Goal: Transaction & Acquisition: Purchase product/service

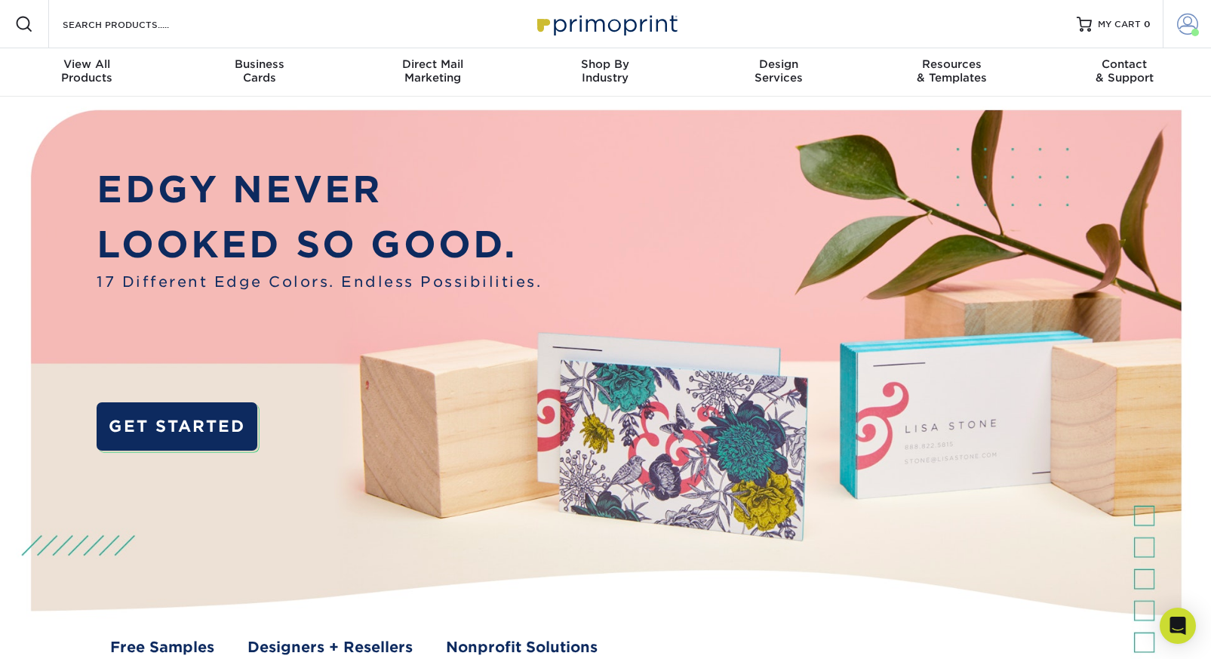
click at [1183, 31] on span at bounding box center [1187, 24] width 21 height 21
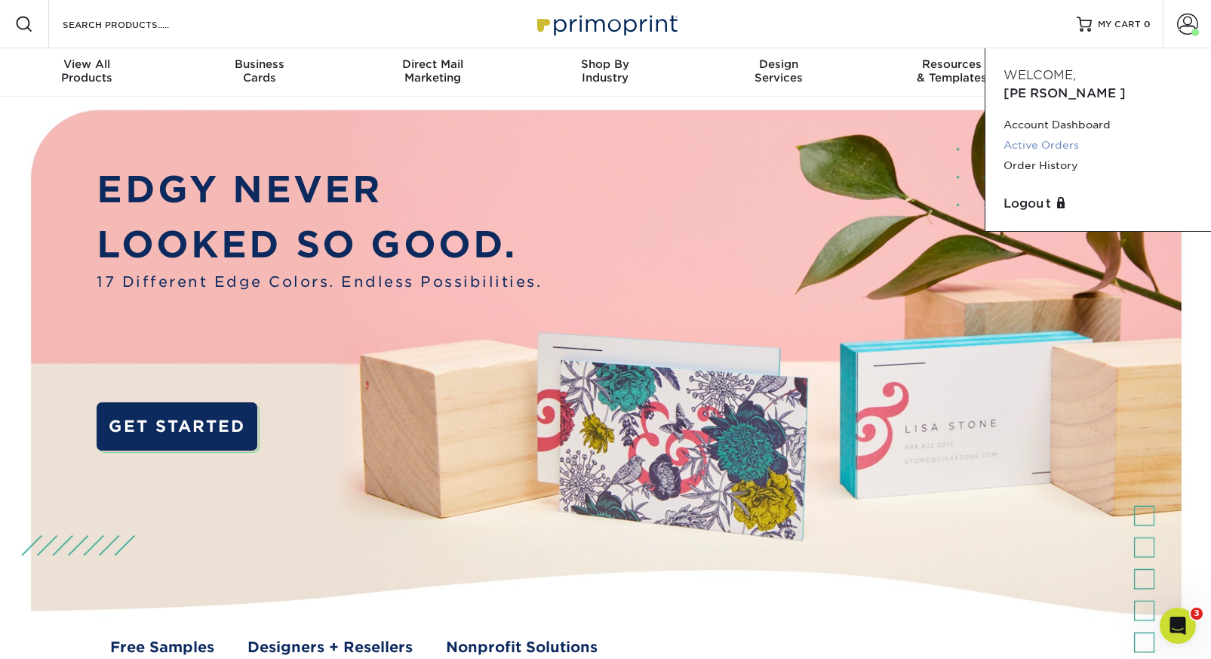
click at [1041, 135] on link "Active Orders" at bounding box center [1098, 145] width 189 height 20
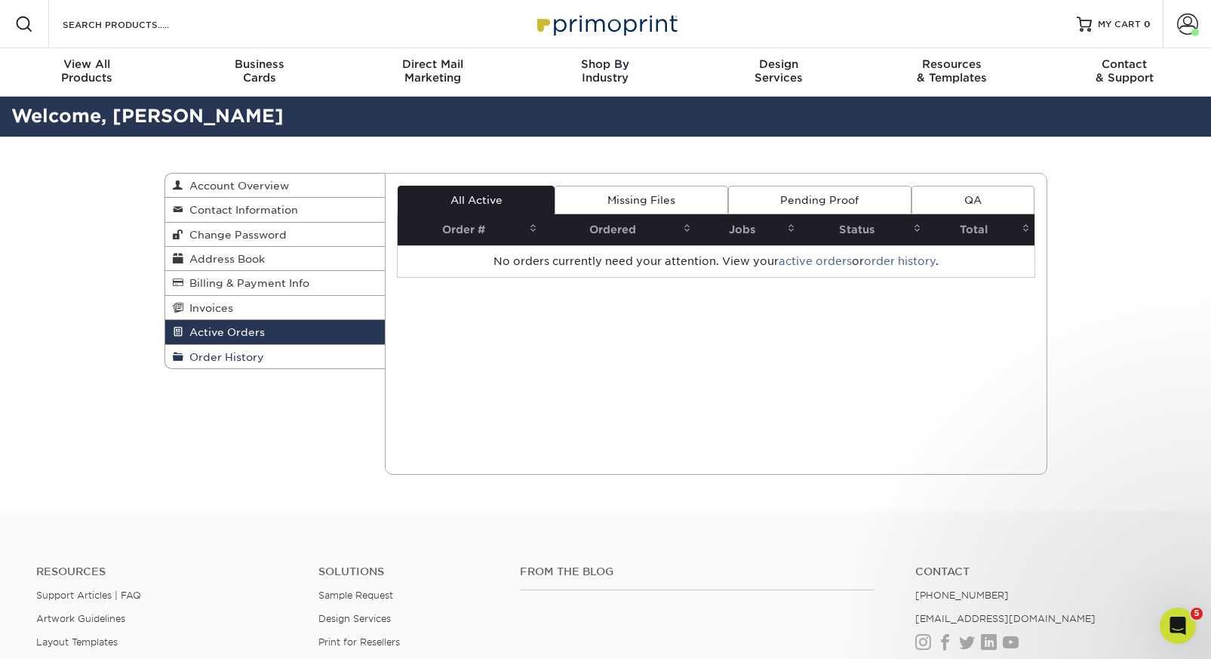
click at [237, 358] on span "Order History" at bounding box center [223, 357] width 81 height 12
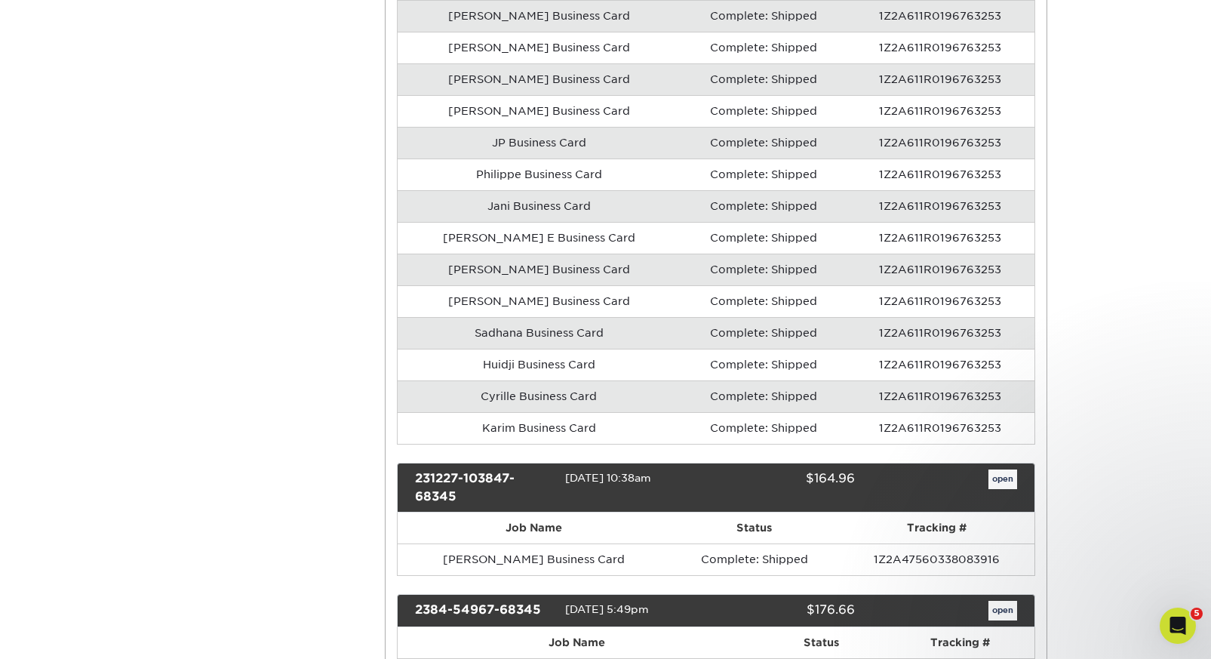
scroll to position [683, 0]
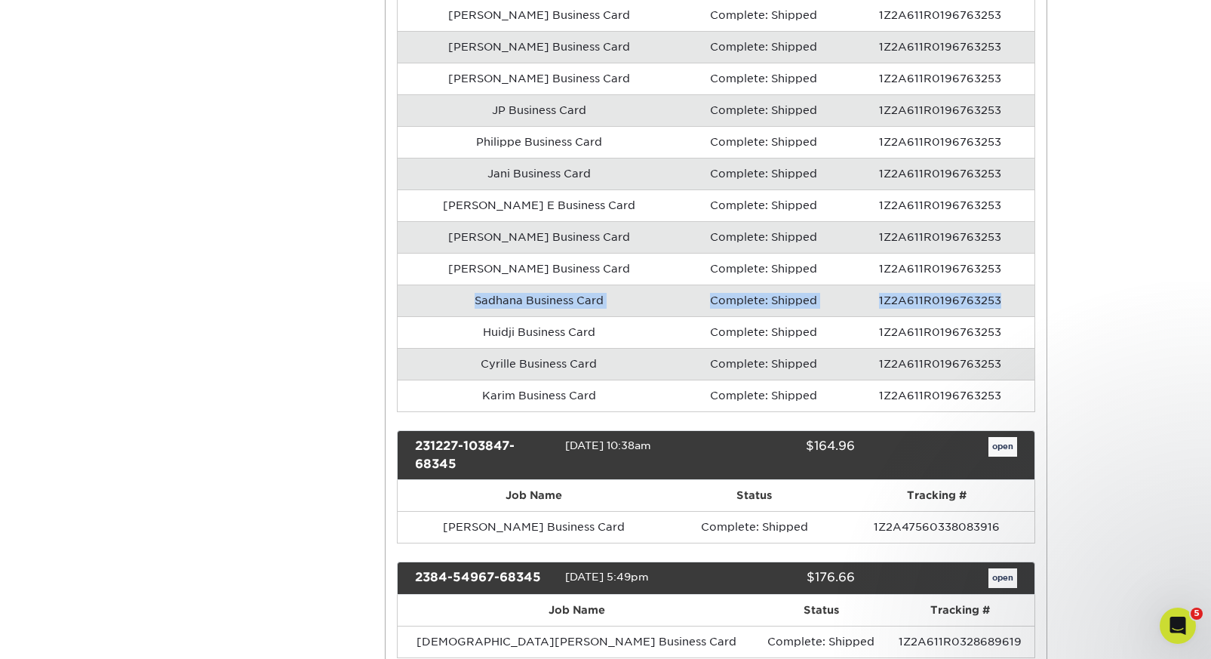
drag, startPoint x: 452, startPoint y: 297, endPoint x: 1010, endPoint y: 304, distance: 557.8
click at [1010, 304] on tr "Sadhana Business Card Complete: Shipped 1Z2A611R0196763253" at bounding box center [716, 301] width 637 height 32
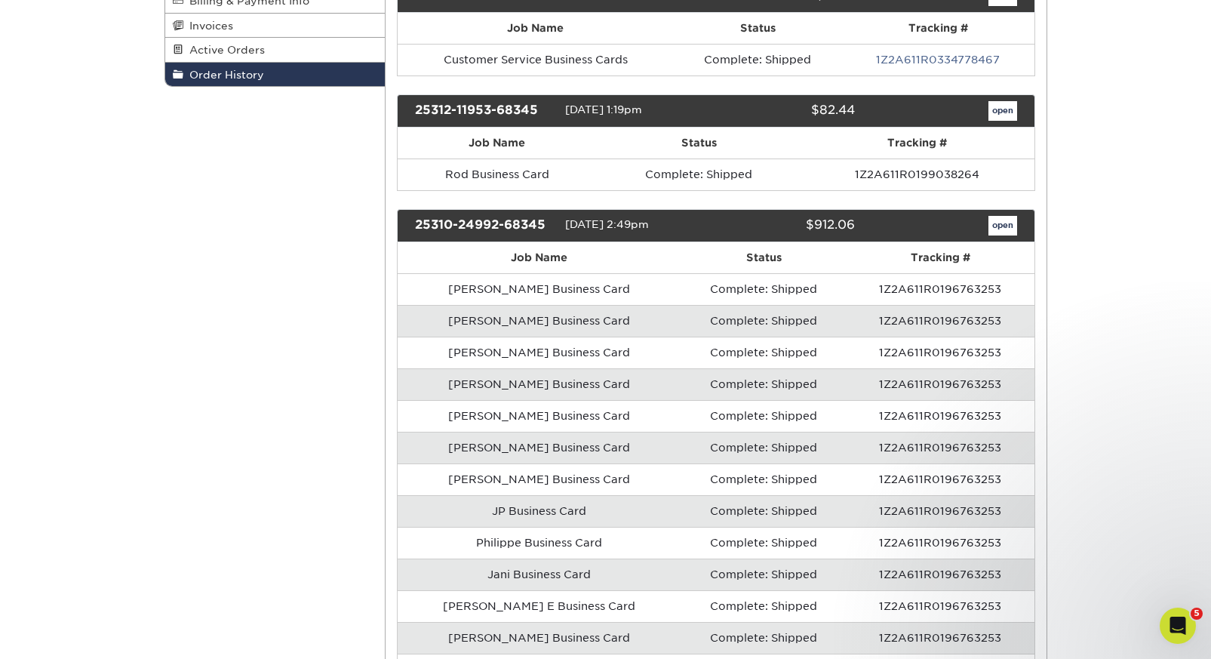
scroll to position [286, 0]
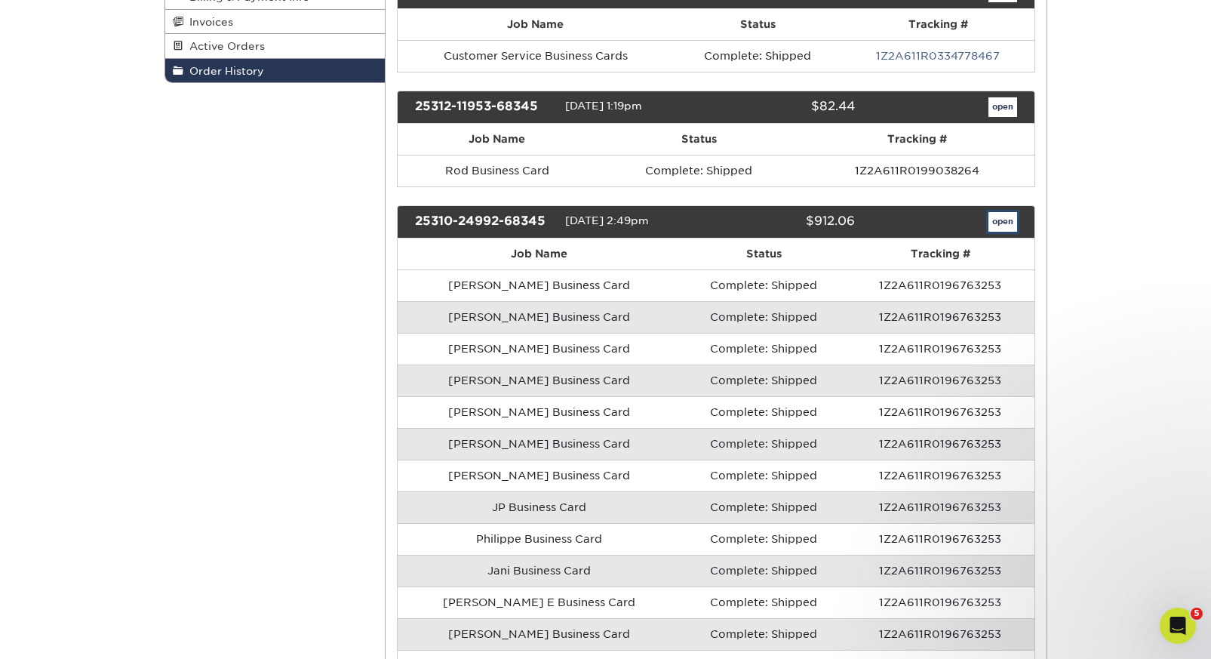
click at [1008, 220] on link "open" at bounding box center [1003, 222] width 29 height 20
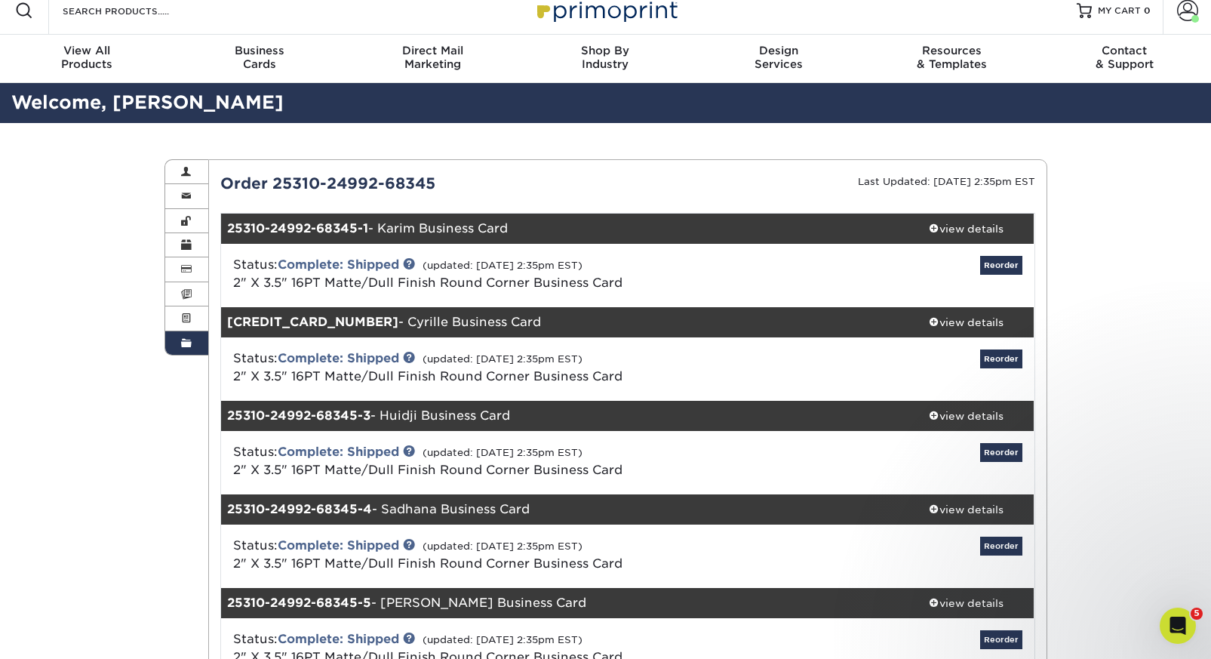
scroll to position [0, 0]
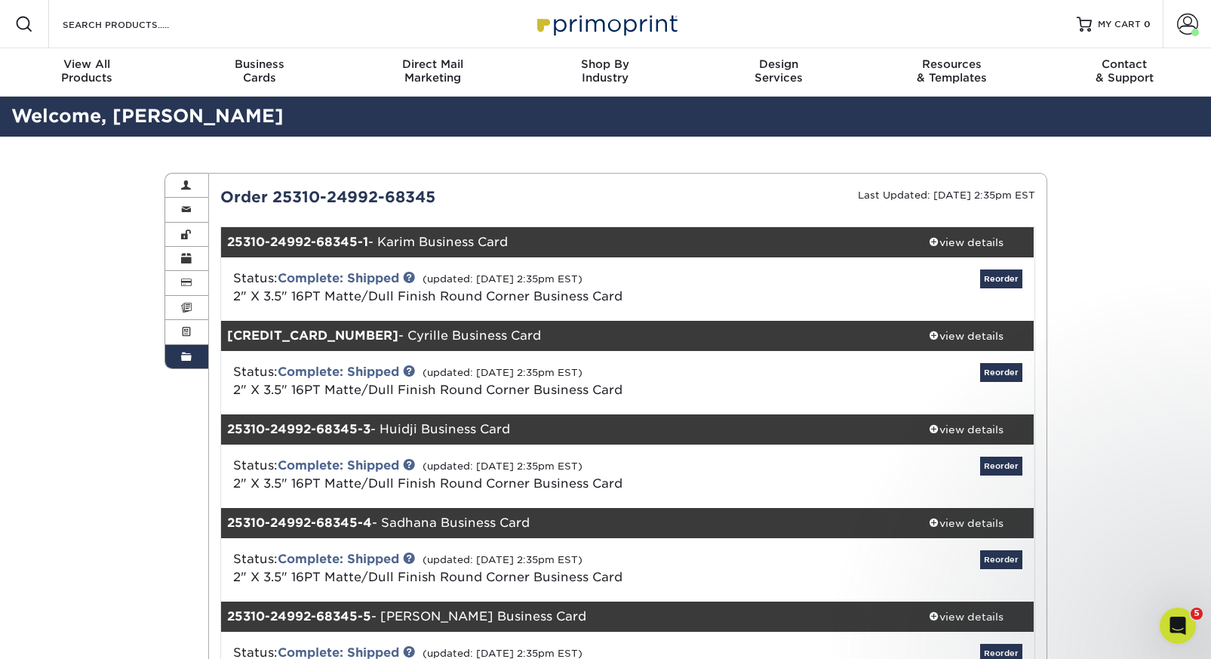
click at [396, 199] on div "Order 25310-24992-68345" at bounding box center [418, 197] width 419 height 23
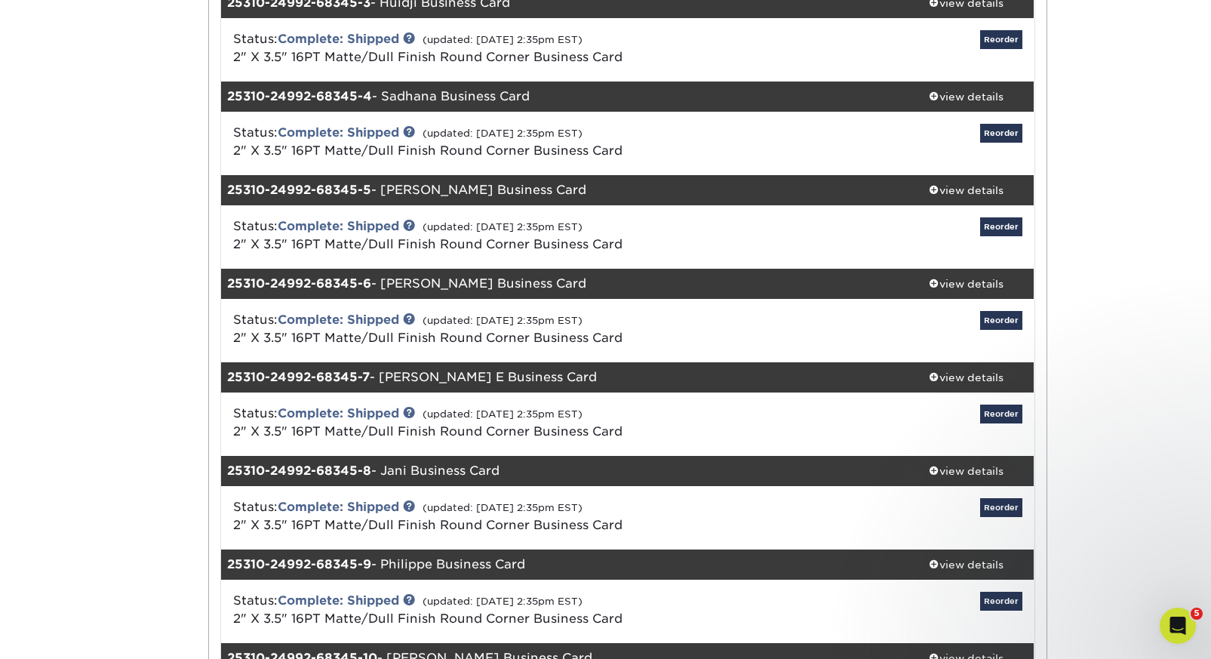
scroll to position [425, 0]
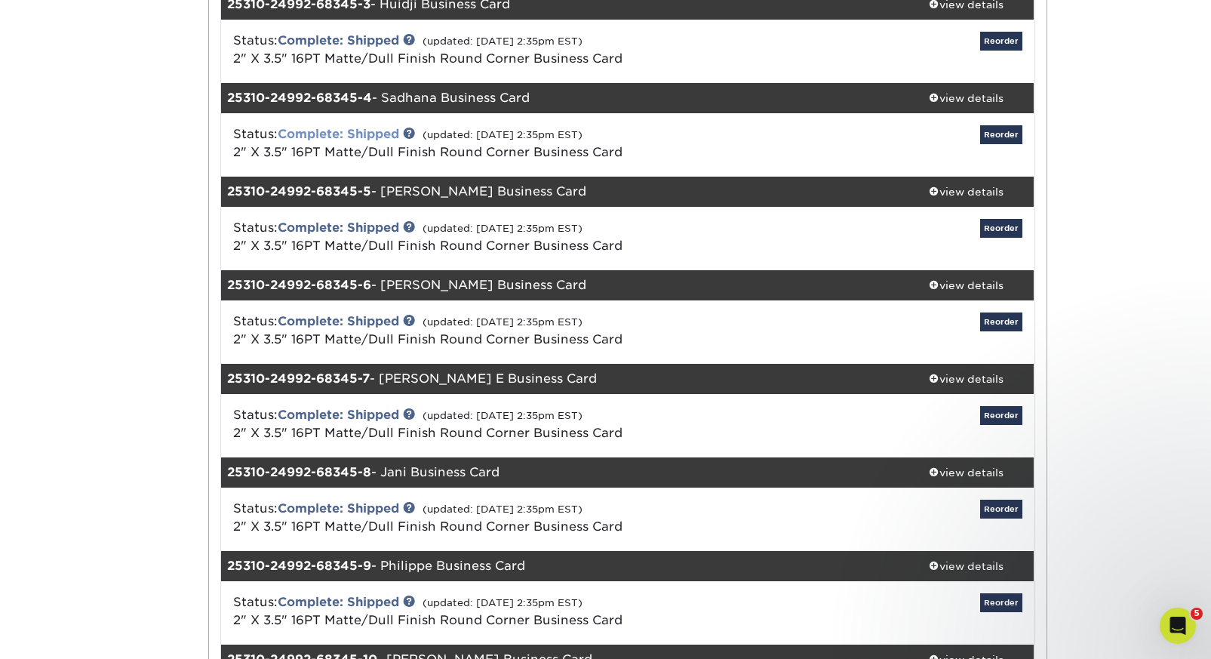
click at [359, 139] on link "Complete: Shipped" at bounding box center [339, 134] width 122 height 14
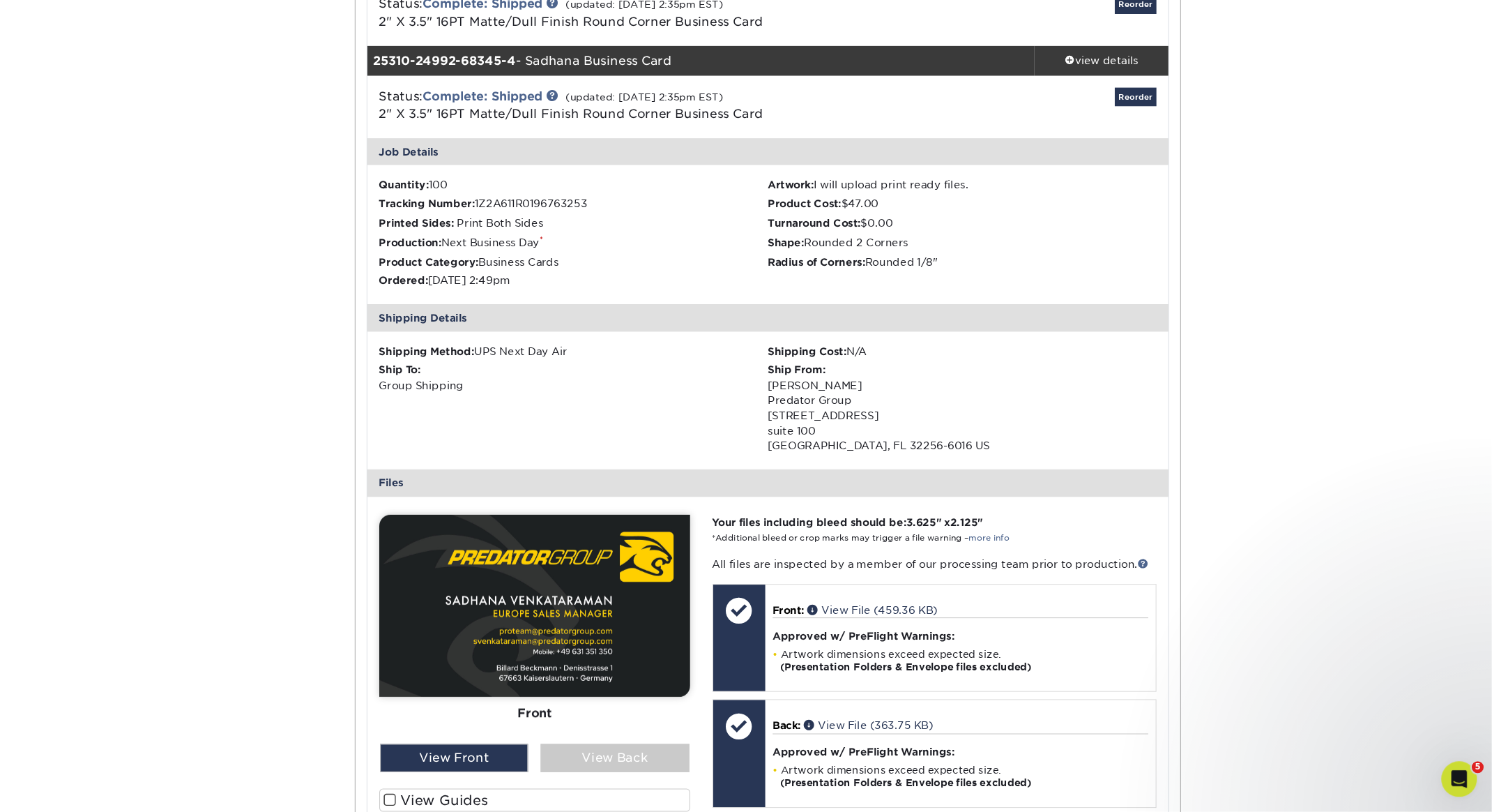
scroll to position [427, 0]
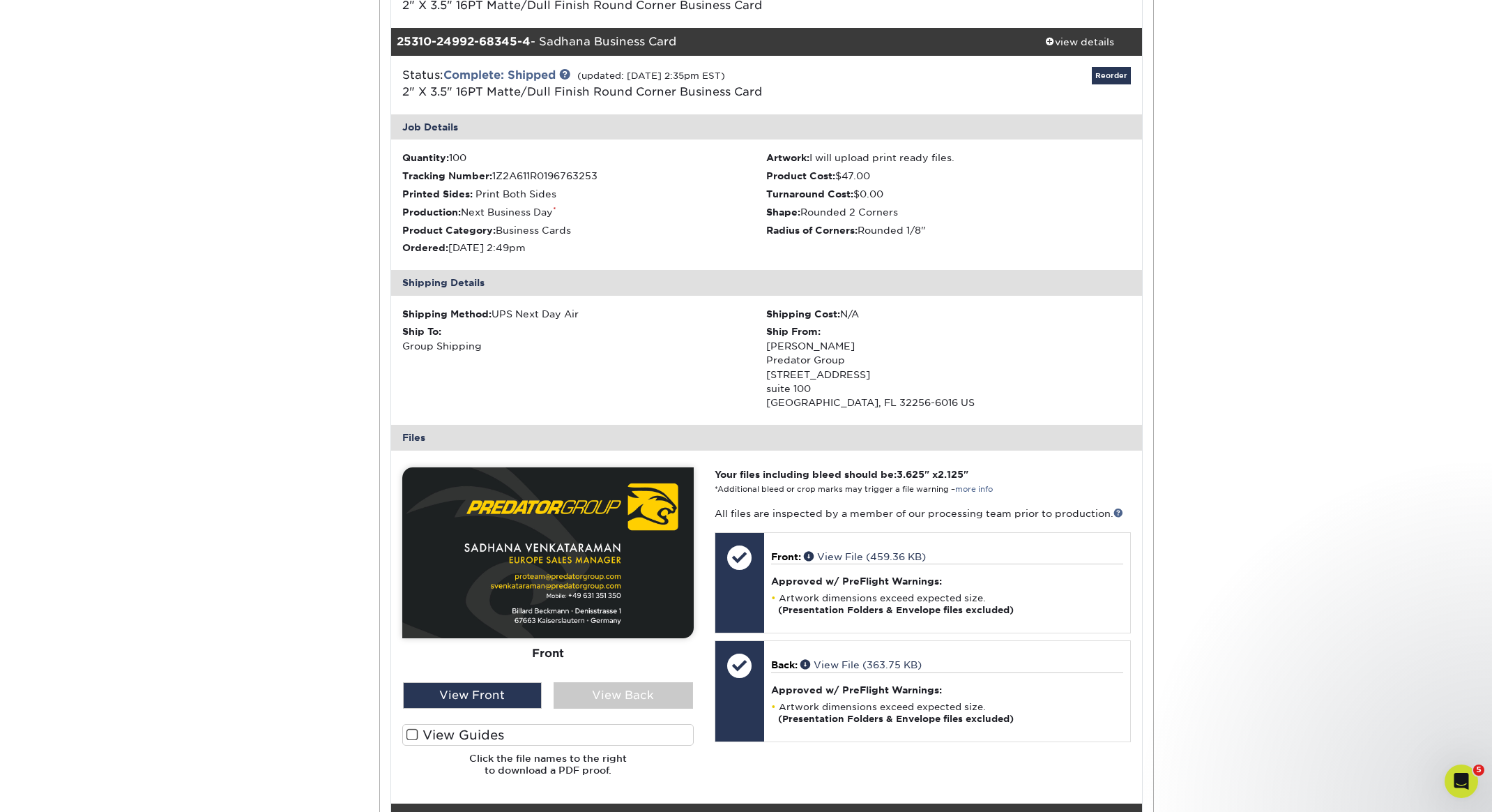
scroll to position [439, 0]
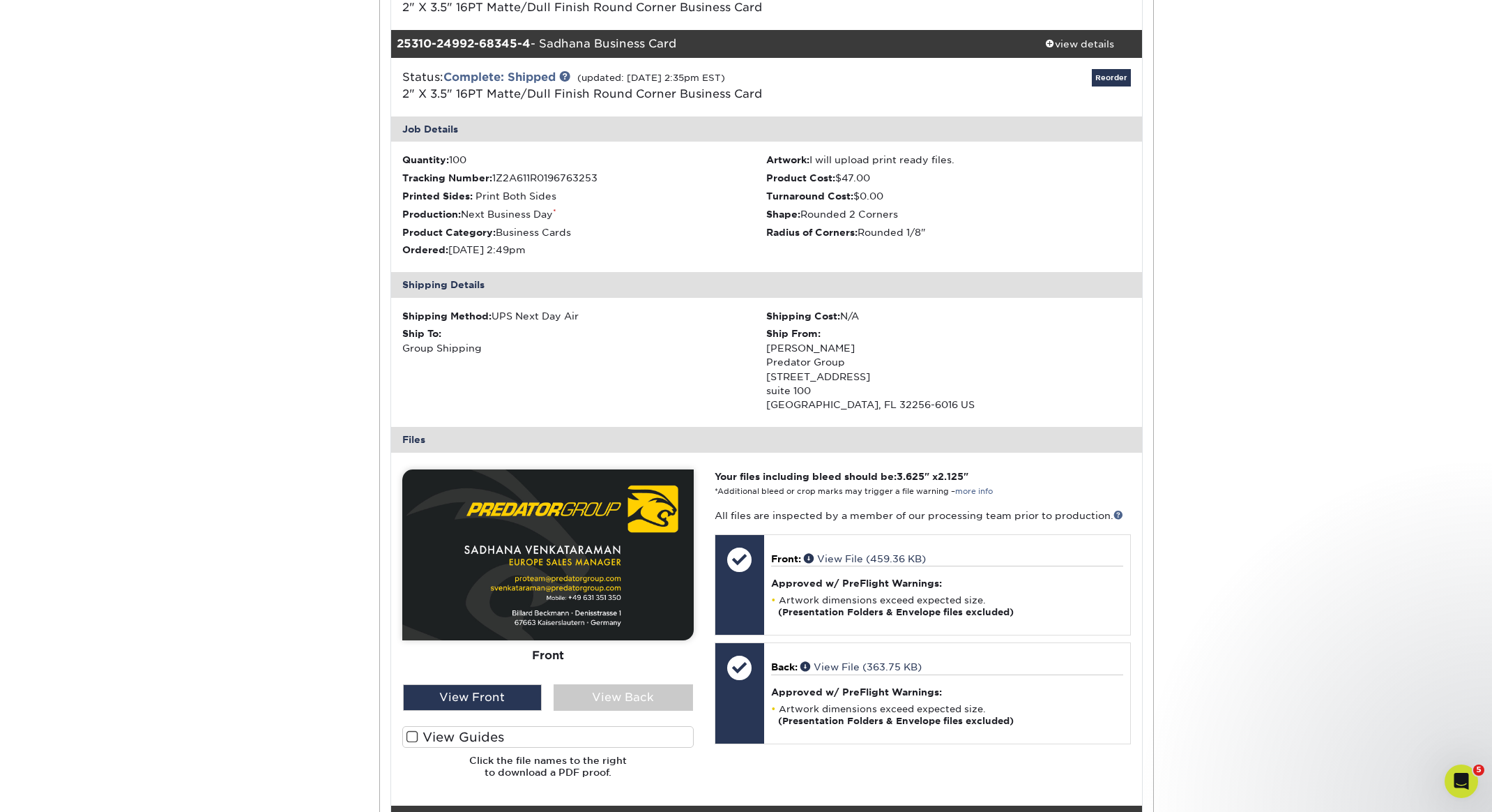
click at [504, 179] on span "1Z2A611R0196763253" at bounding box center [545, 177] width 105 height 11
copy li "Tracking Number: 1Z2A611R0196763253"
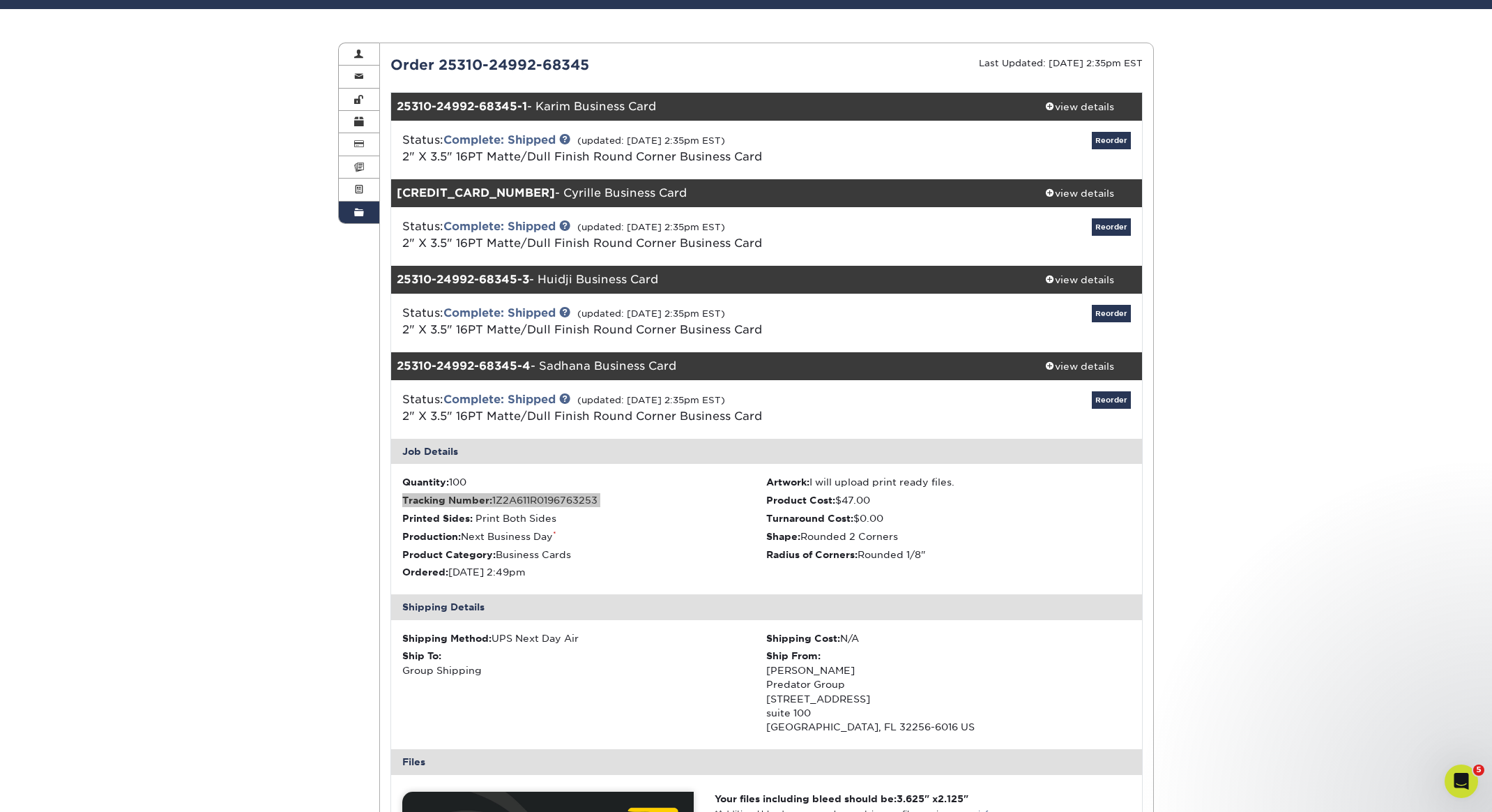
scroll to position [127, 0]
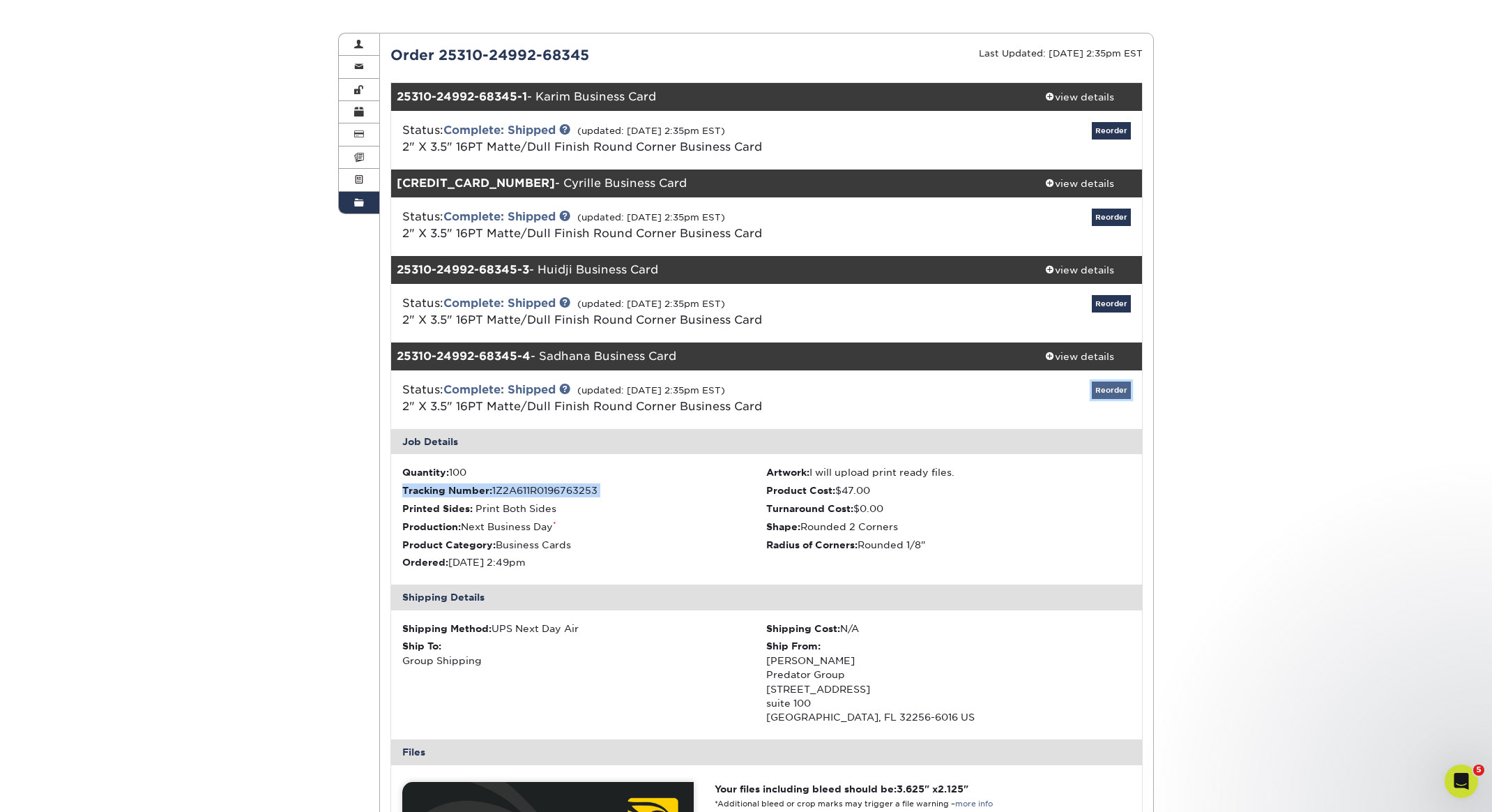
click at [1110, 392] on link "Reorder" at bounding box center [1111, 390] width 39 height 18
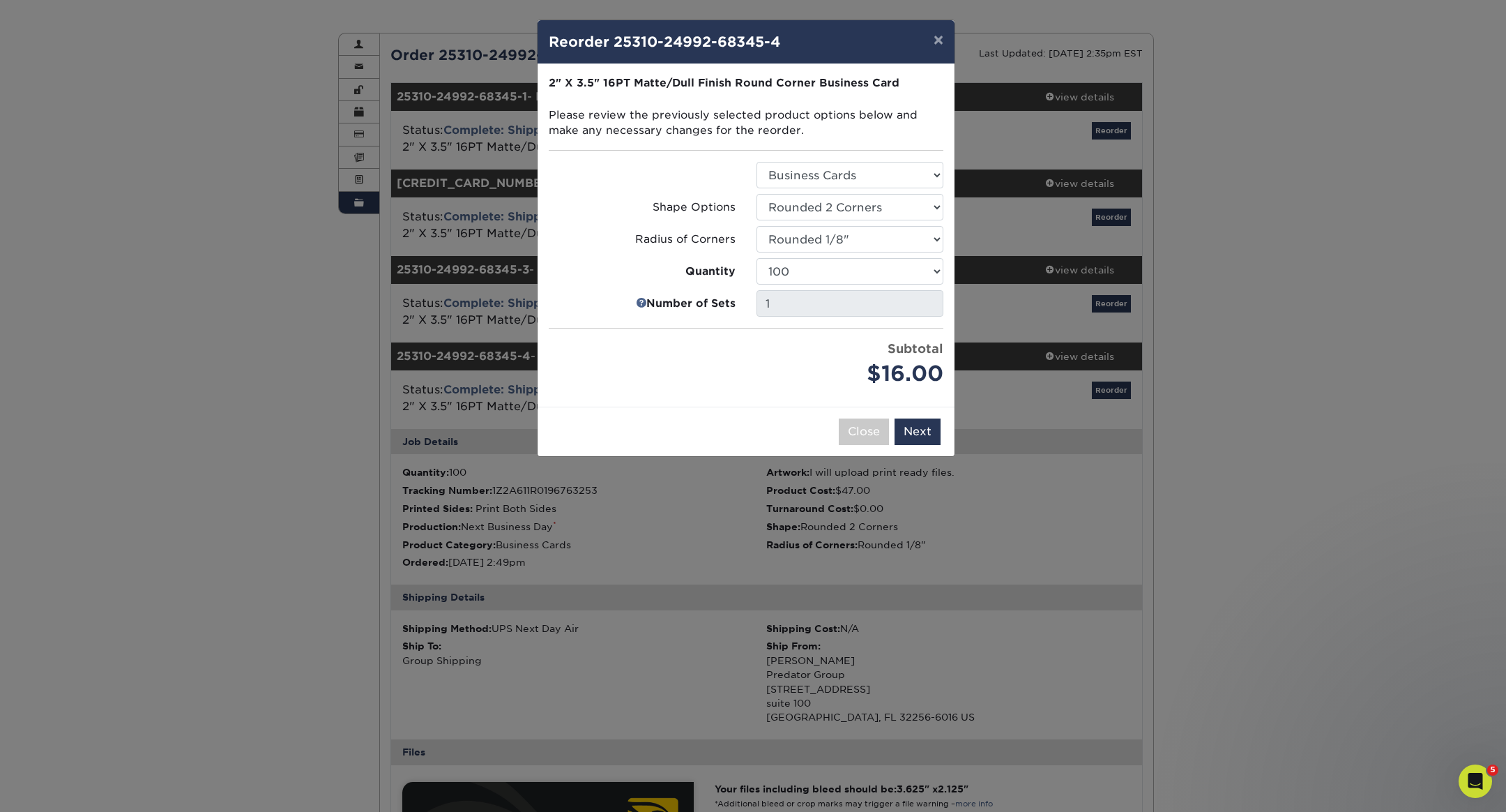
click at [704, 521] on div "× Reorder 25310-24992-68345-4 Please select all options to continue. Only quant…" at bounding box center [753, 406] width 1506 height 812
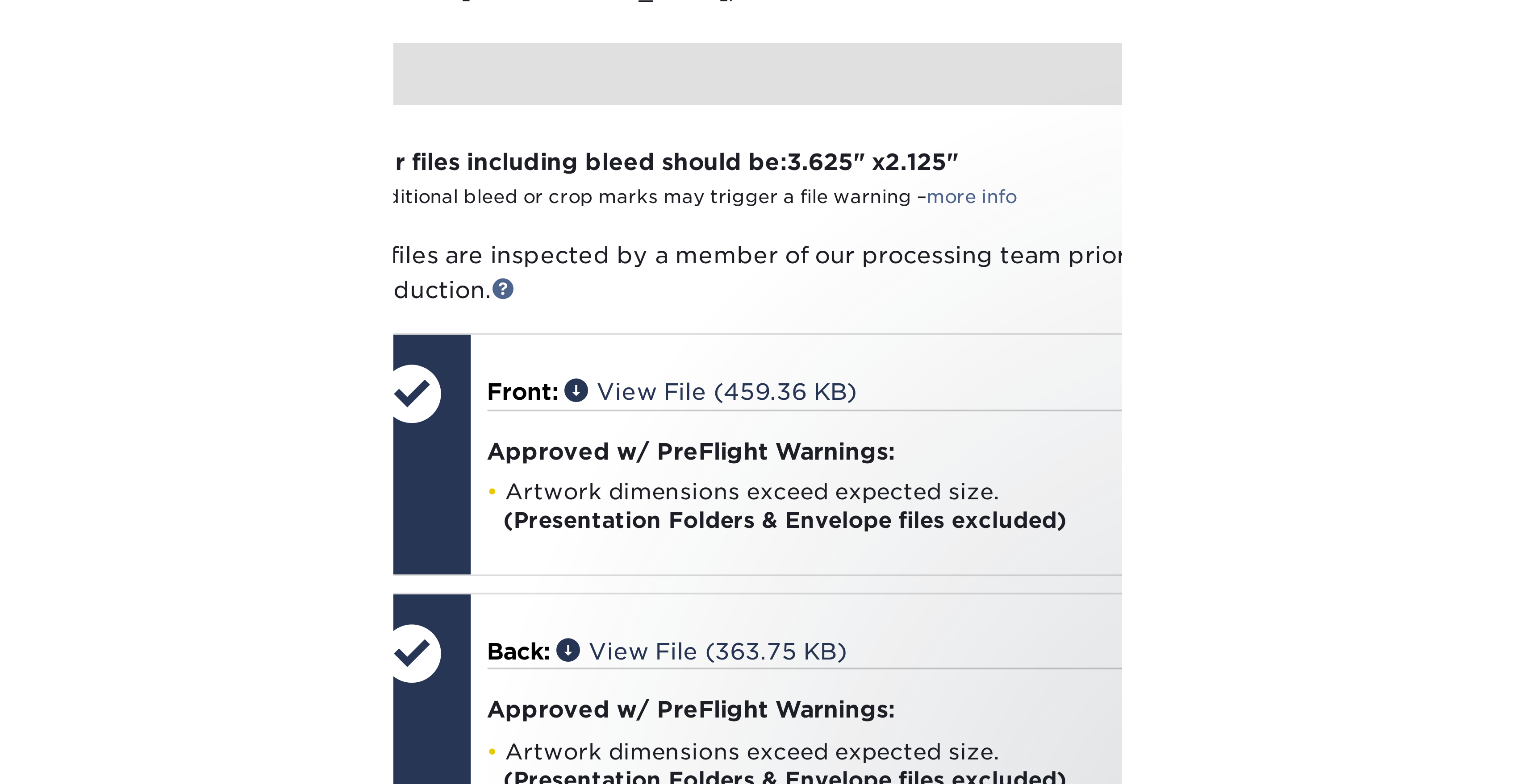
scroll to position [264, 0]
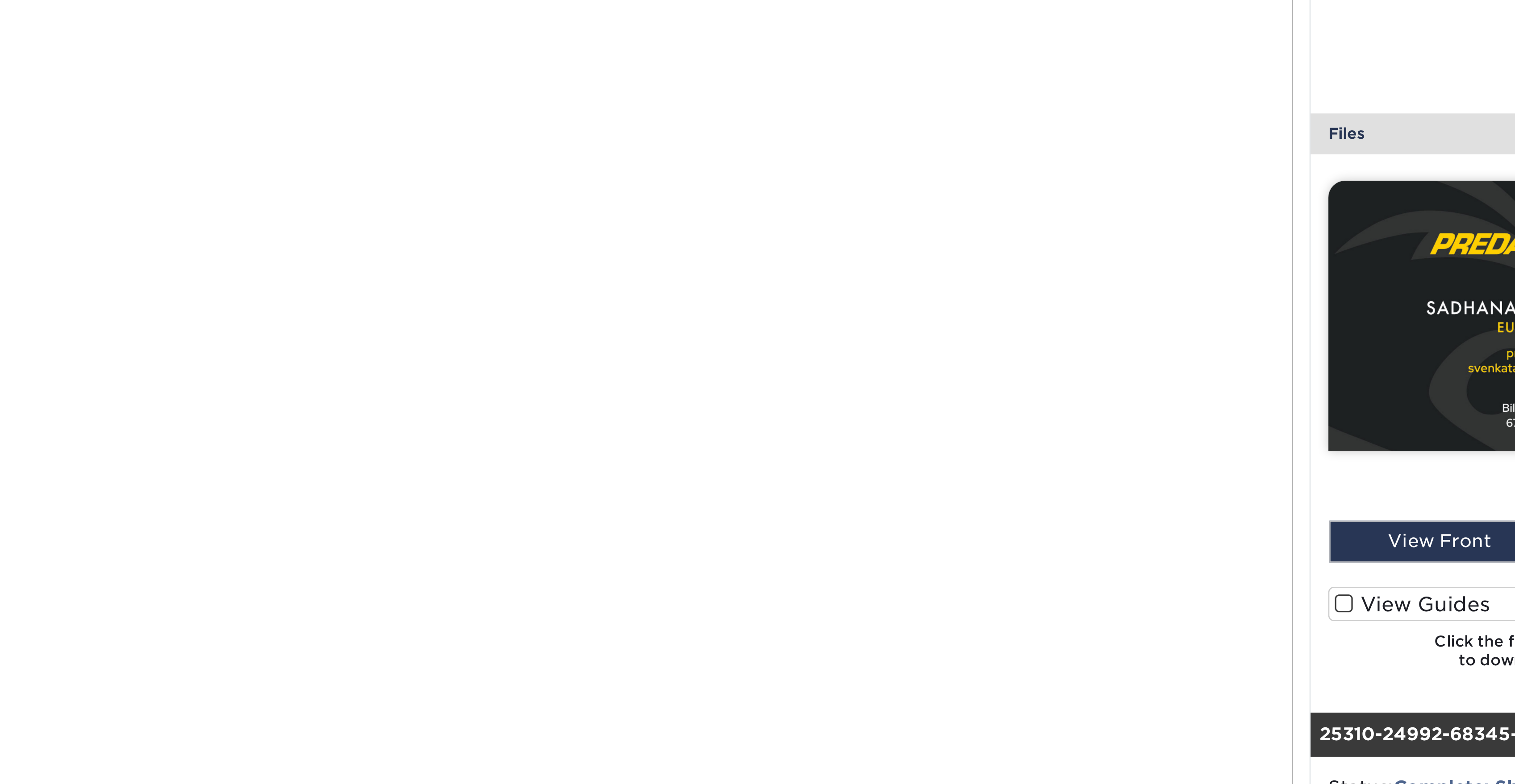
click at [264, 389] on div "Order History Account Overview Contact Information Change Password Address Book…" at bounding box center [757, 592] width 1515 height 1549
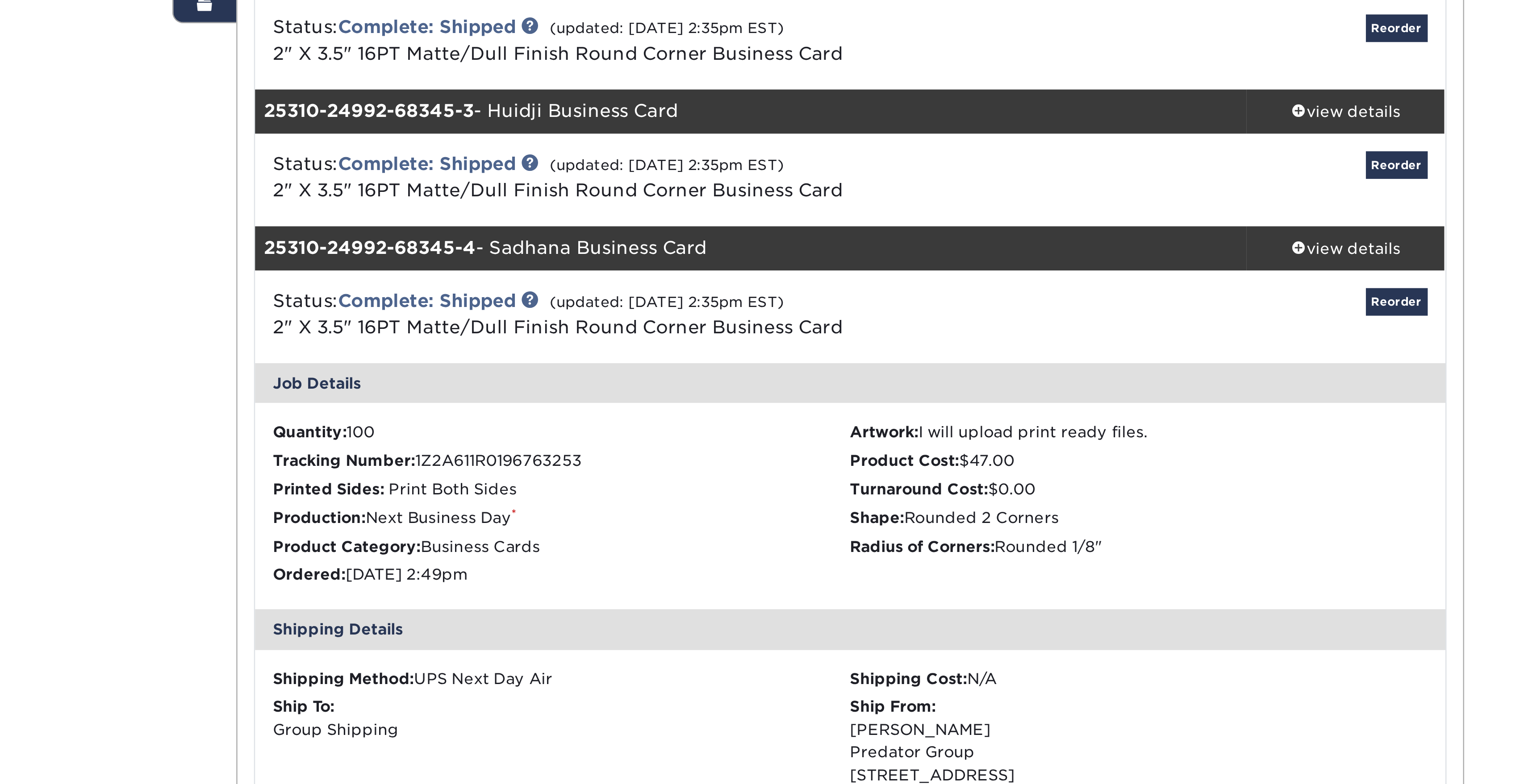
scroll to position [209, 0]
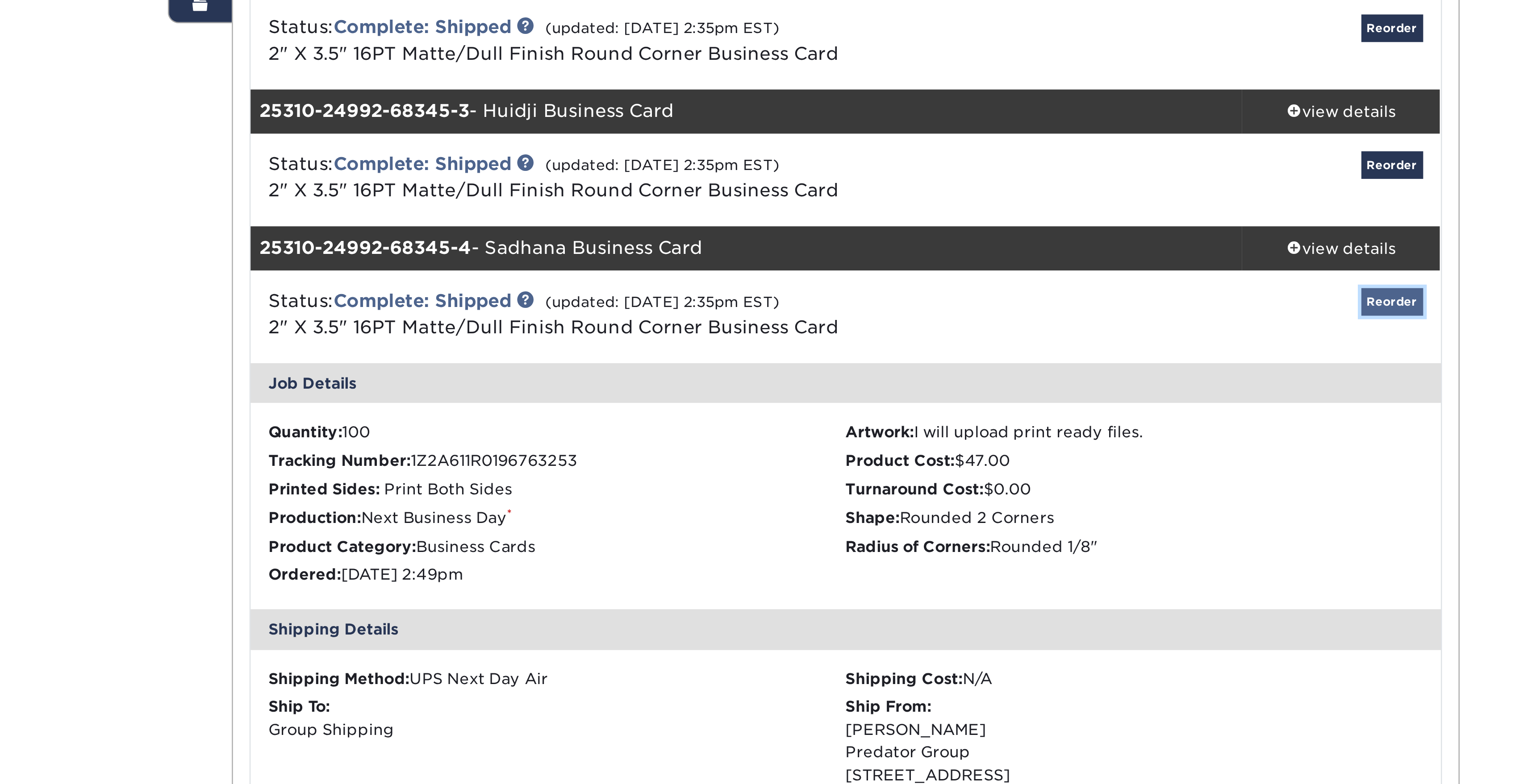
click at [716, 123] on link "Reorder" at bounding box center [991, 122] width 25 height 11
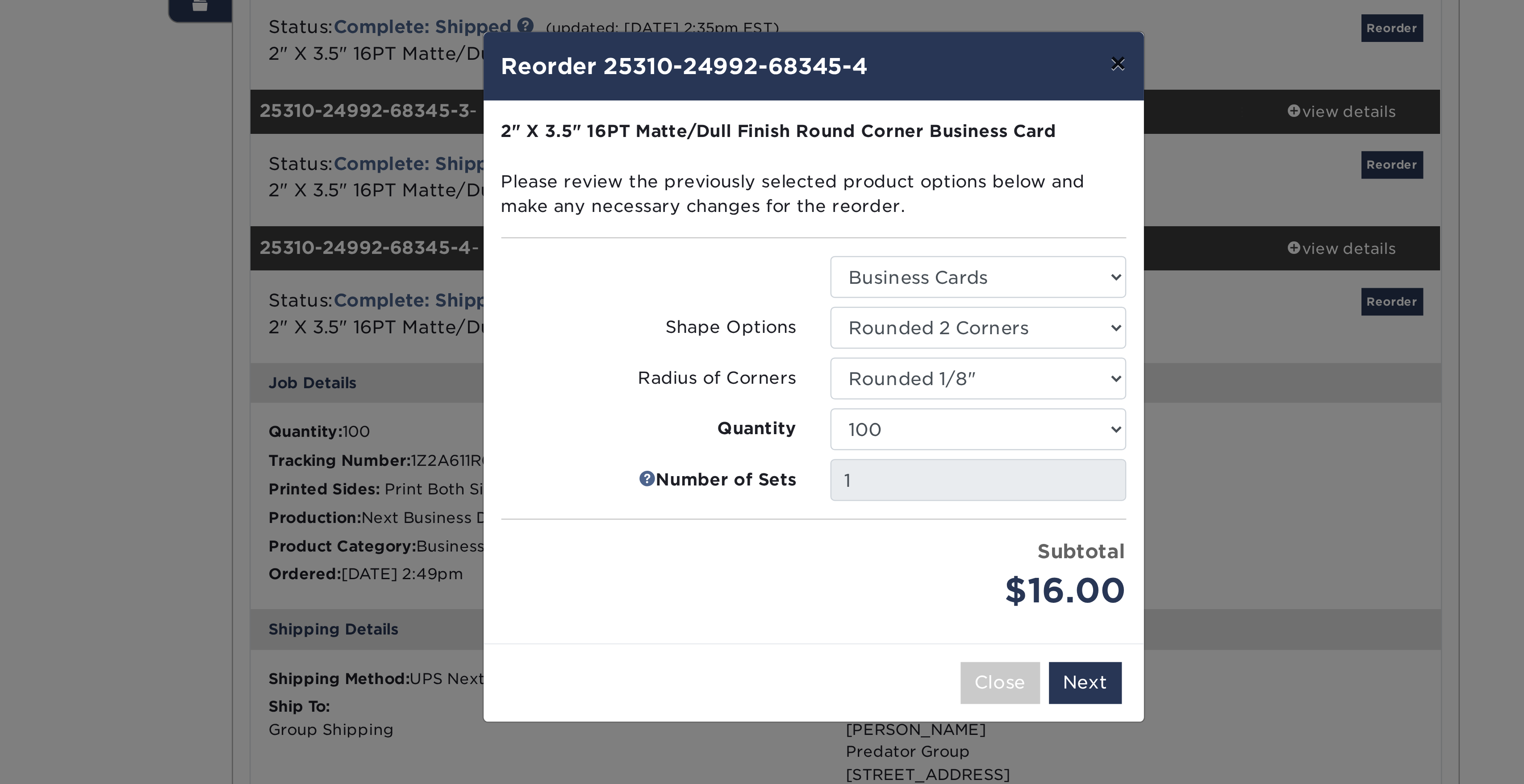
click at [716, 25] on button "×" at bounding box center [880, 25] width 21 height 25
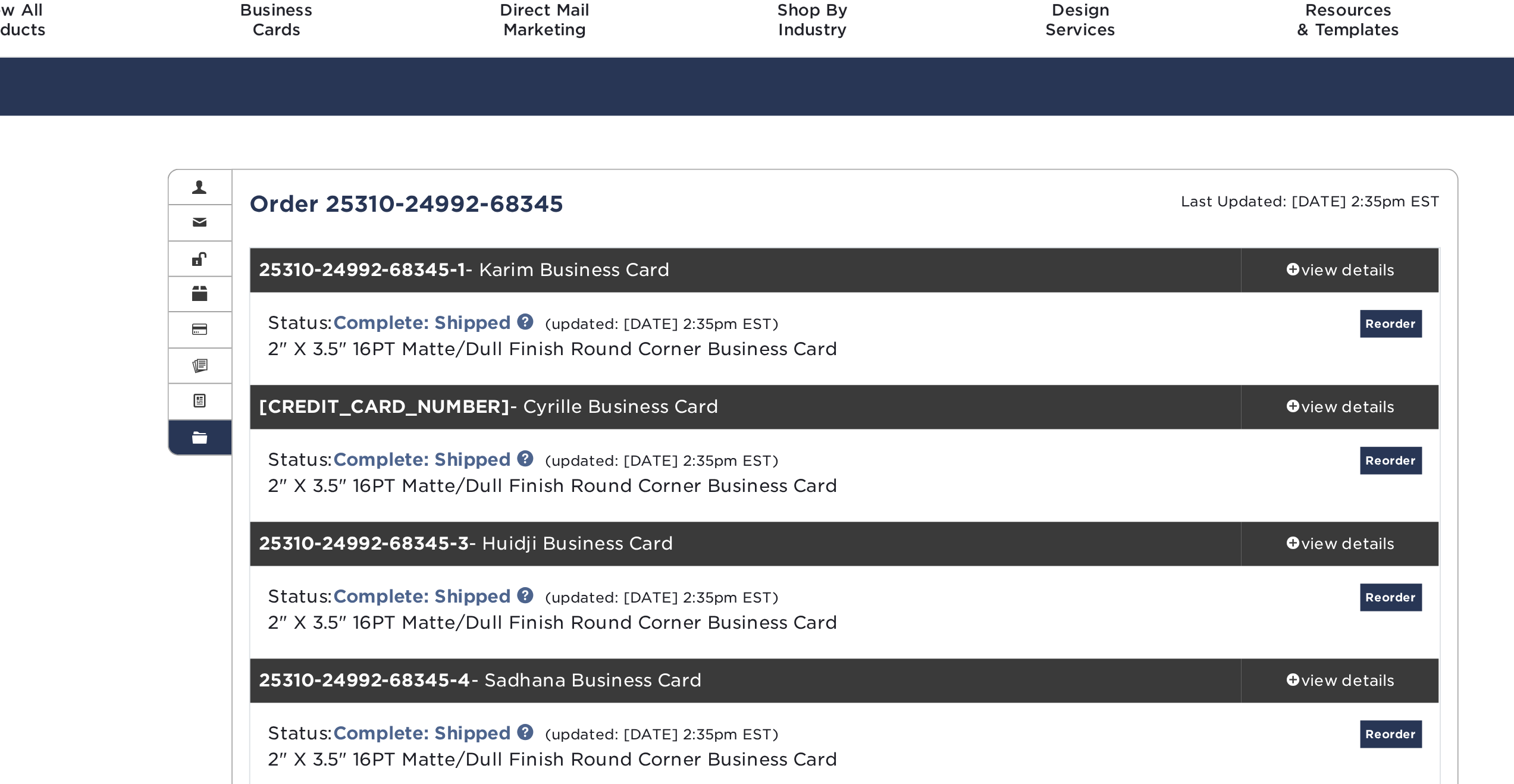
scroll to position [0, 0]
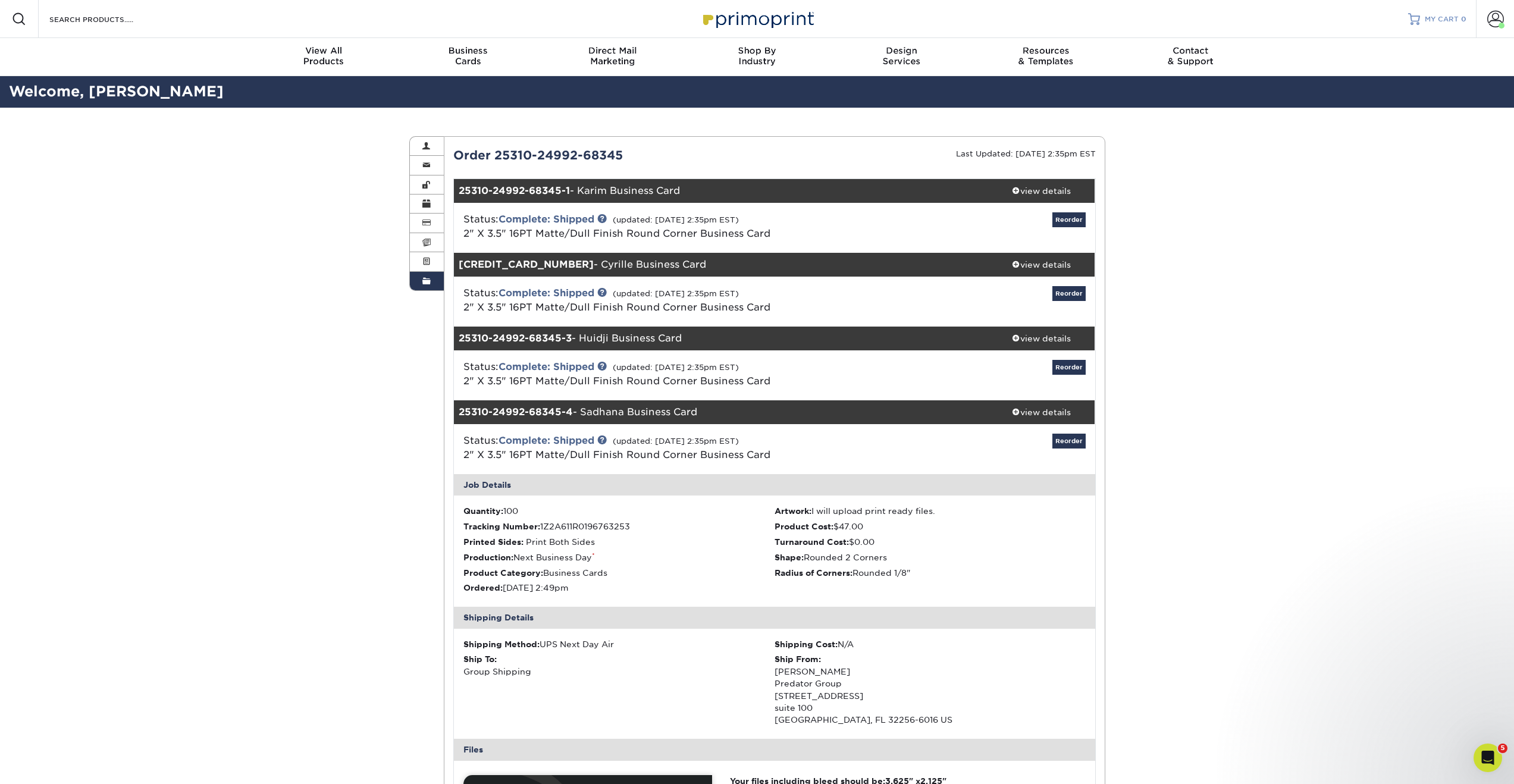
click at [954, 16] on span "MY CART" at bounding box center [1441, 19] width 34 height 10
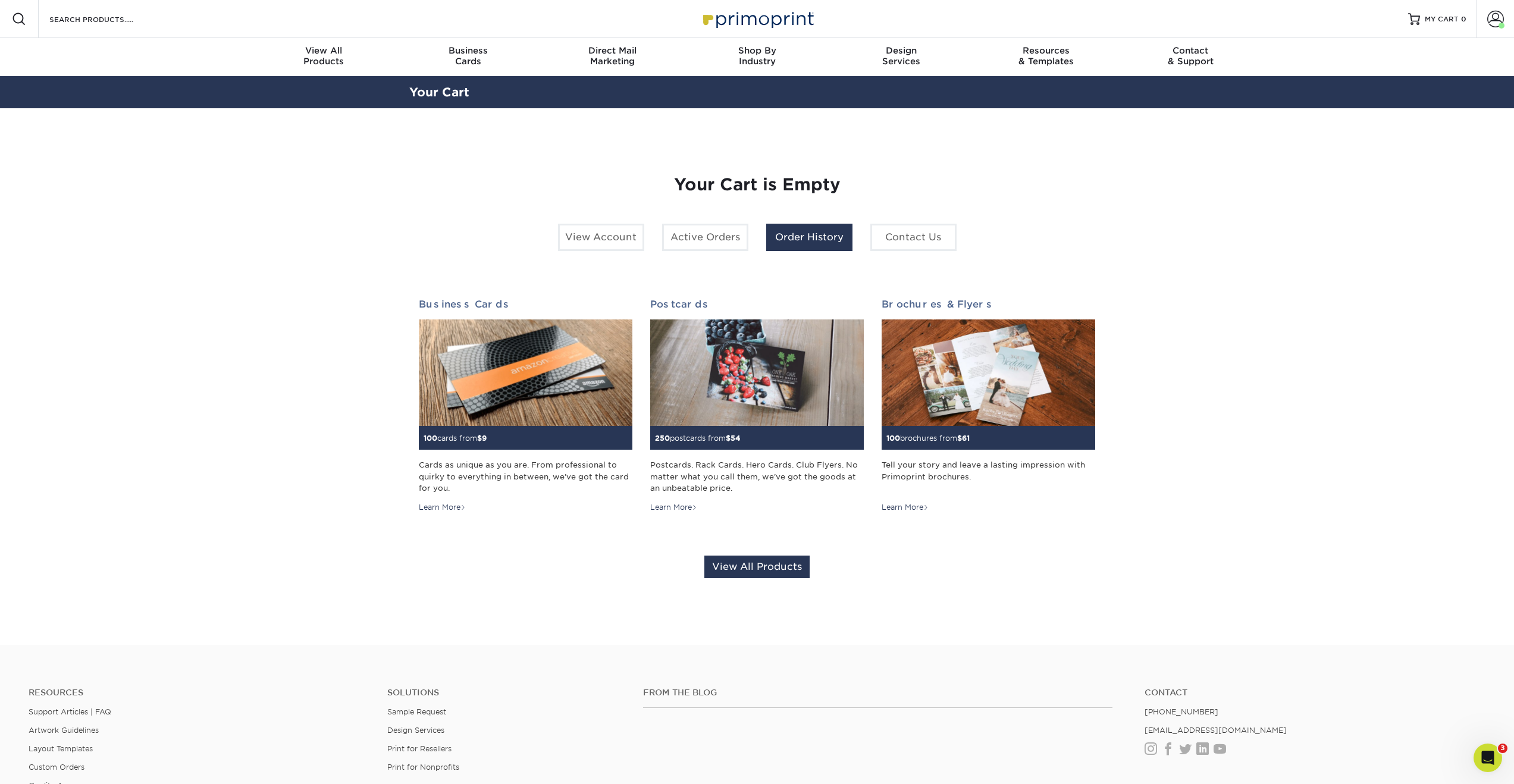
click at [819, 236] on link "Order History" at bounding box center [809, 237] width 86 height 28
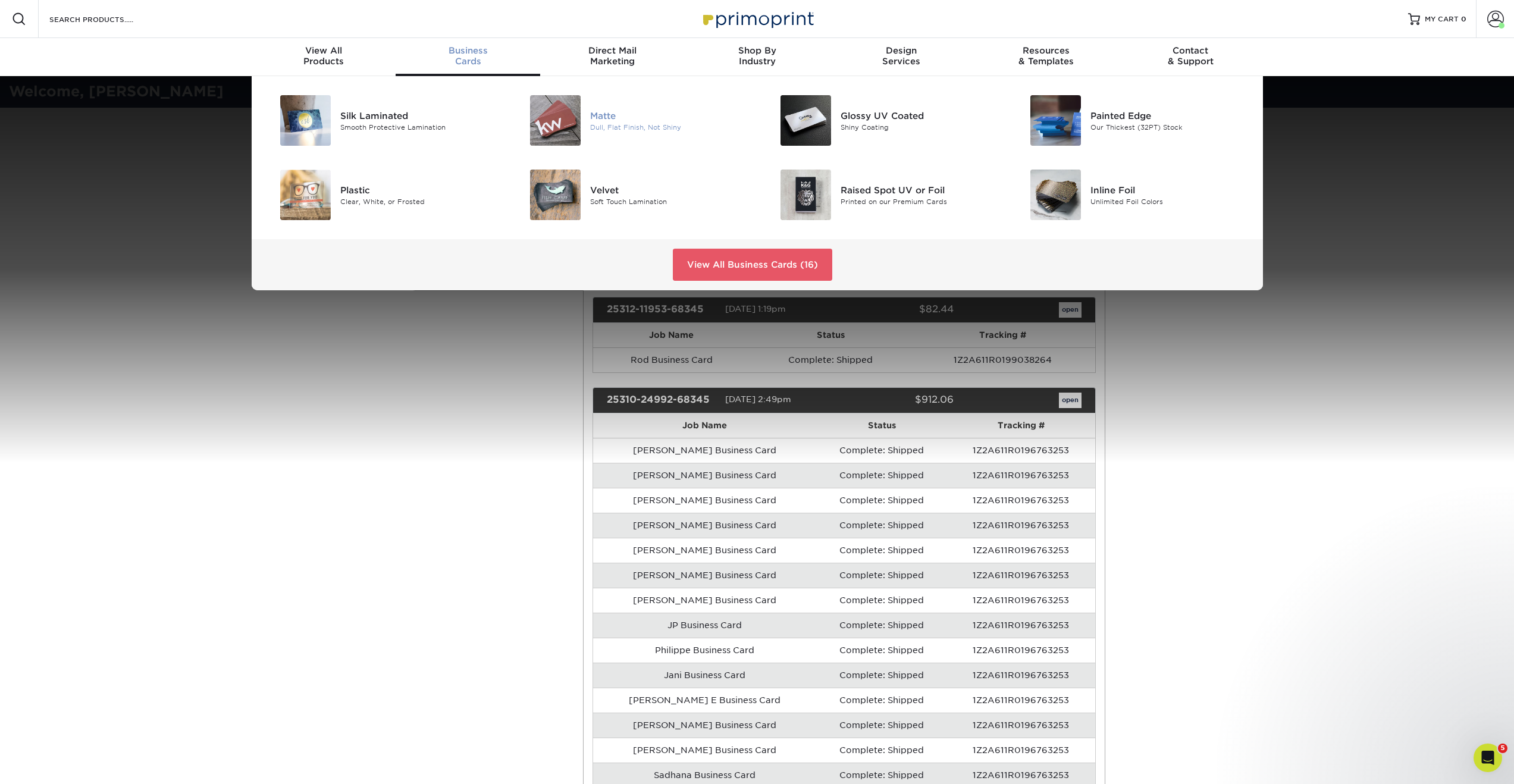
click at [569, 108] on img at bounding box center [555, 121] width 50 height 50
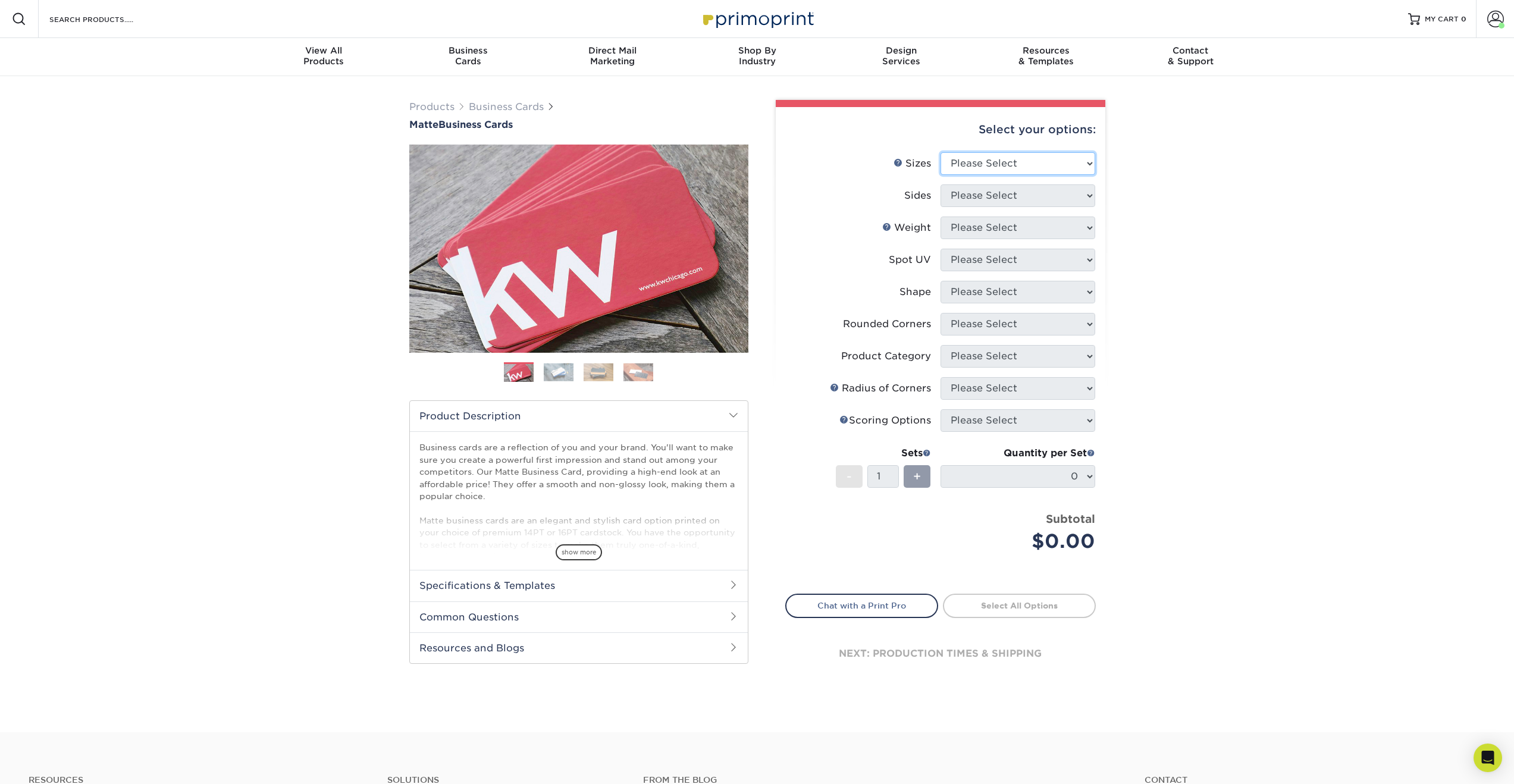
click at [1010, 164] on select "Please Select 1.5" x 3.5" - Mini 1.75" x 3.5" - Mini 2" x 2" - Square 2" x 3" -…" at bounding box center [1017, 163] width 154 height 23
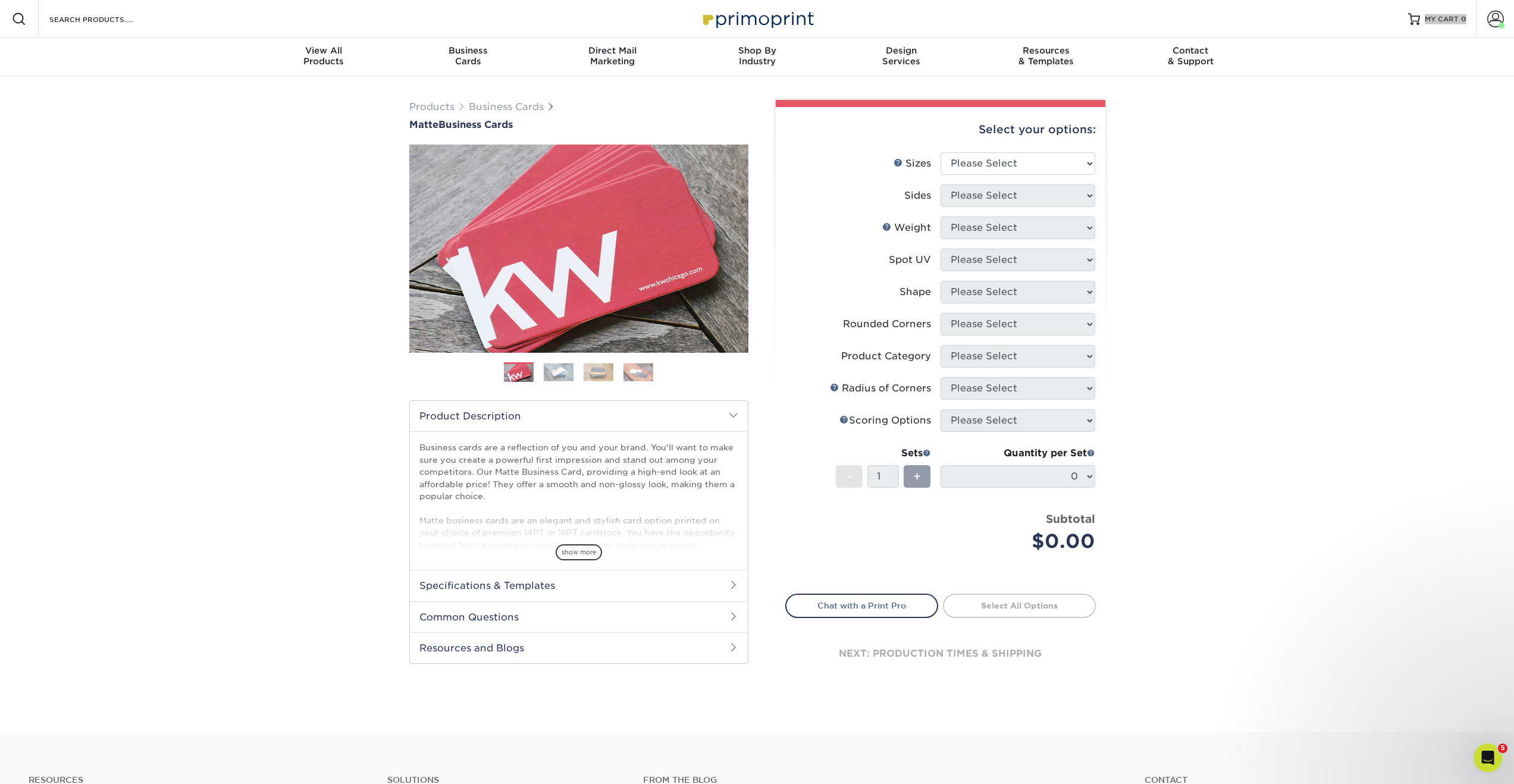
drag, startPoint x: 1010, startPoint y: 164, endPoint x: 1352, endPoint y: 2, distance: 378.4
click at [0, 0] on div "Resources Menu Search Products Account Welcome, Jeremy Account Dashboard Active…" at bounding box center [757, 19] width 1514 height 38
click at [1017, 166] on select "Please Select 1.5" x 3.5" - Mini 1.75" x 3.5" - Mini 2" x 2" - Square 2" x 3" -…" at bounding box center [1017, 163] width 154 height 23
click at [1010, 164] on select "Please Select 1.5" x 3.5" - Mini 1.75" x 3.5" - Mini 2" x 2" - Square 2" x 3" -…" at bounding box center [1017, 163] width 154 height 23
select select "2.00x3.50"
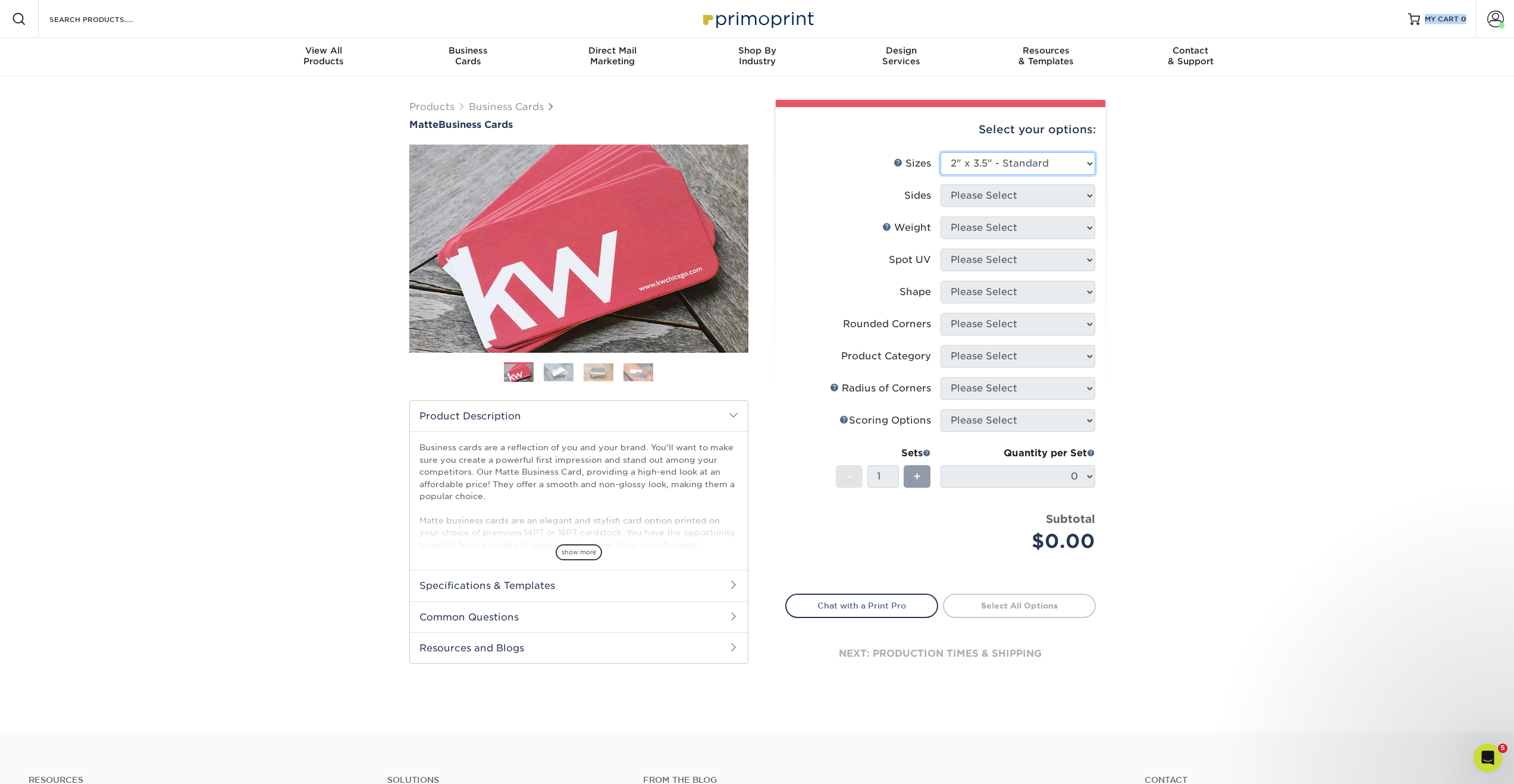
click at [940, 152] on select "Please Select 1.5" x 3.5" - Mini 1.75" x 3.5" - Mini 2" x 2" - Square 2" x 3" -…" at bounding box center [1017, 163] width 154 height 23
click at [984, 198] on select "Please Select Print Both Sides Print Front Only" at bounding box center [1017, 195] width 154 height 23
select select "13abbda7-1d64-4f25-8bb2-c179b224825d"
click at [940, 184] on select "Please Select Print Both Sides Print Front Only" at bounding box center [1017, 195] width 154 height 23
click at [988, 234] on select "Please Select 16PT 14PT" at bounding box center [1017, 228] width 154 height 23
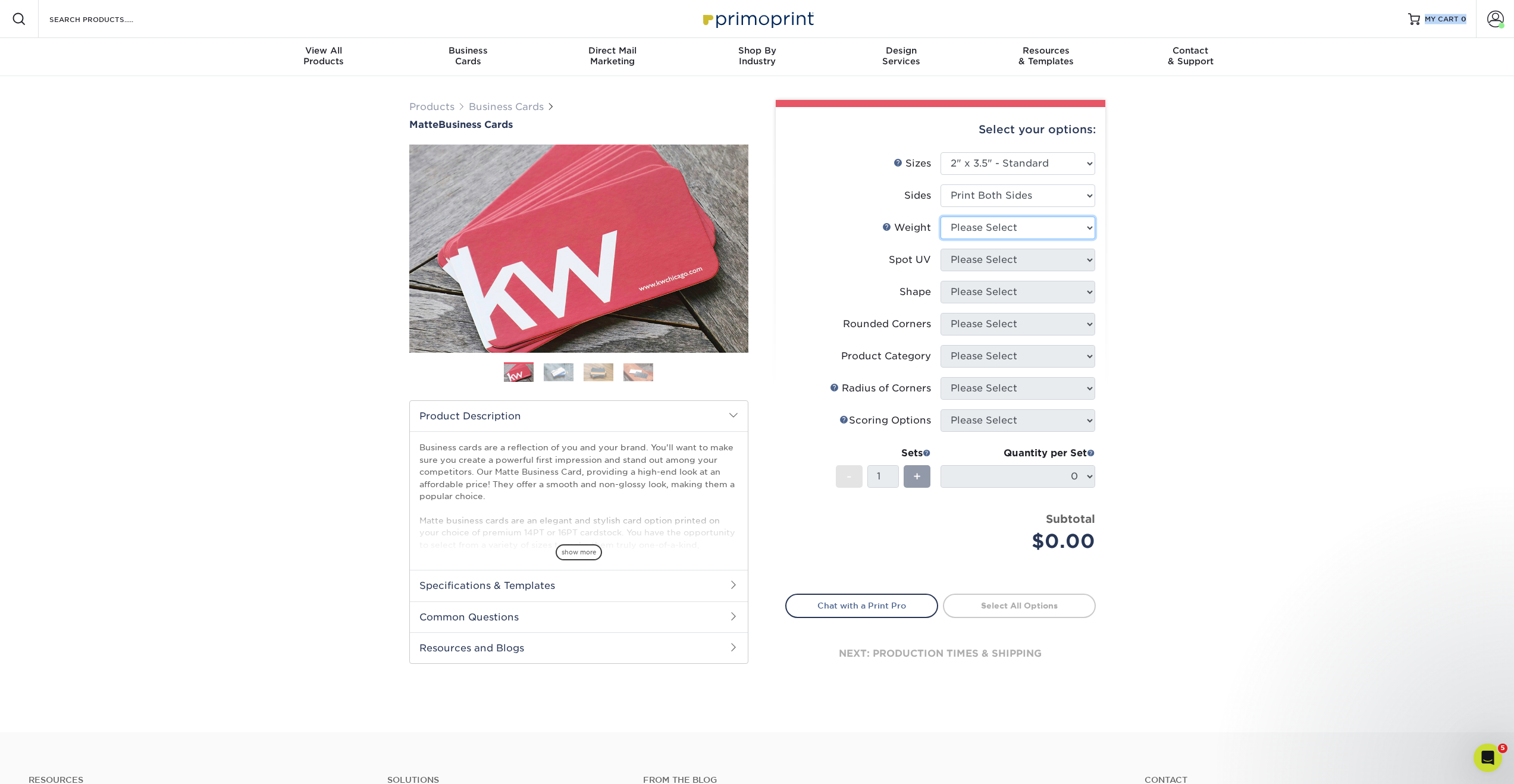
click at [976, 234] on select "Please Select 16PT 14PT" at bounding box center [1017, 228] width 154 height 23
select select "16PT"
click at [940, 217] on select "Please Select 16PT 14PT" at bounding box center [1017, 228] width 154 height 23
click at [978, 262] on select "Please Select No Spot UV Front and Back (Both Sides) Front Only Back Only" at bounding box center [1017, 259] width 154 height 23
select select "3"
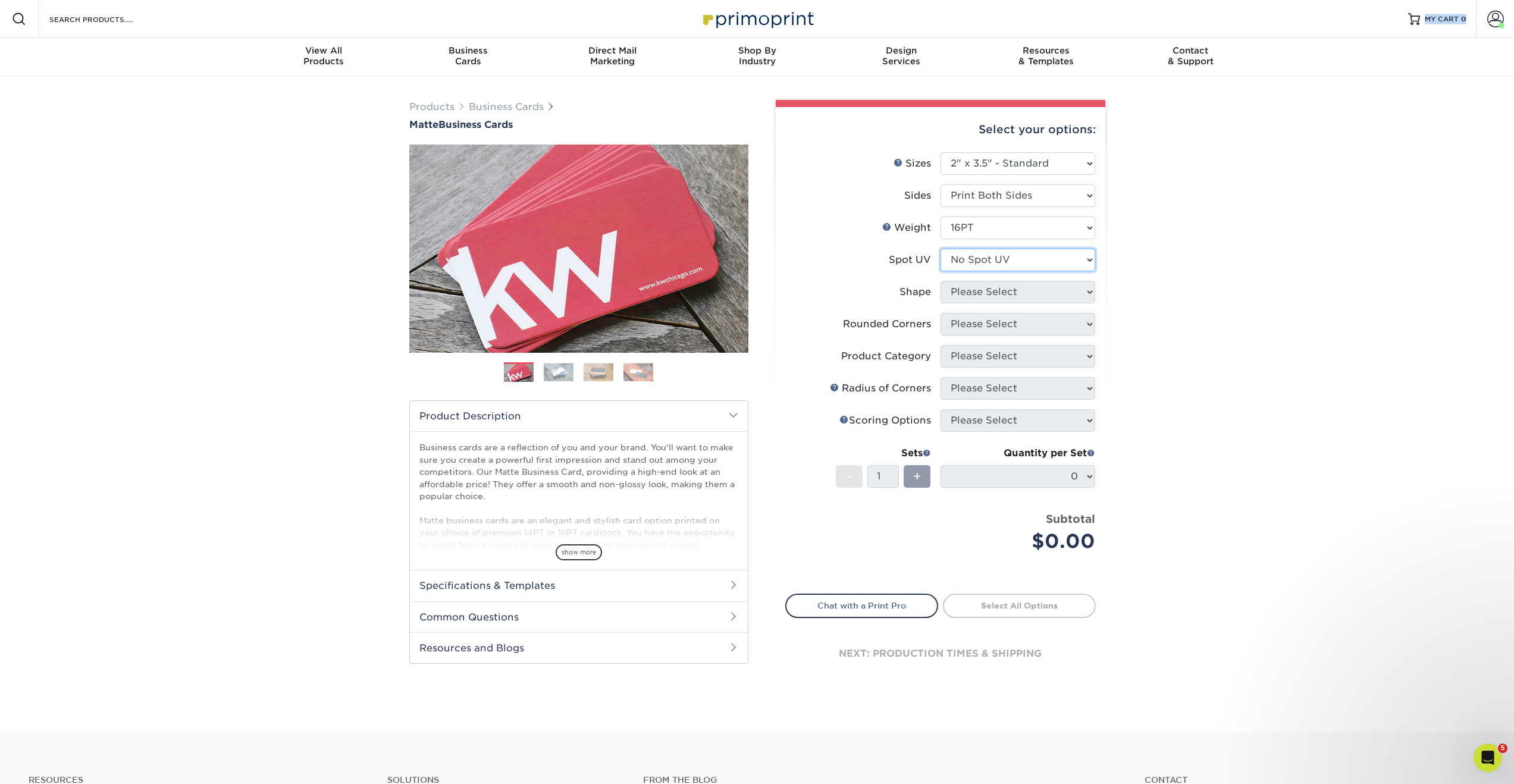
click at [940, 248] on select "Please Select No Spot UV Front and Back (Both Sides) Front Only Back Only" at bounding box center [1017, 259] width 154 height 23
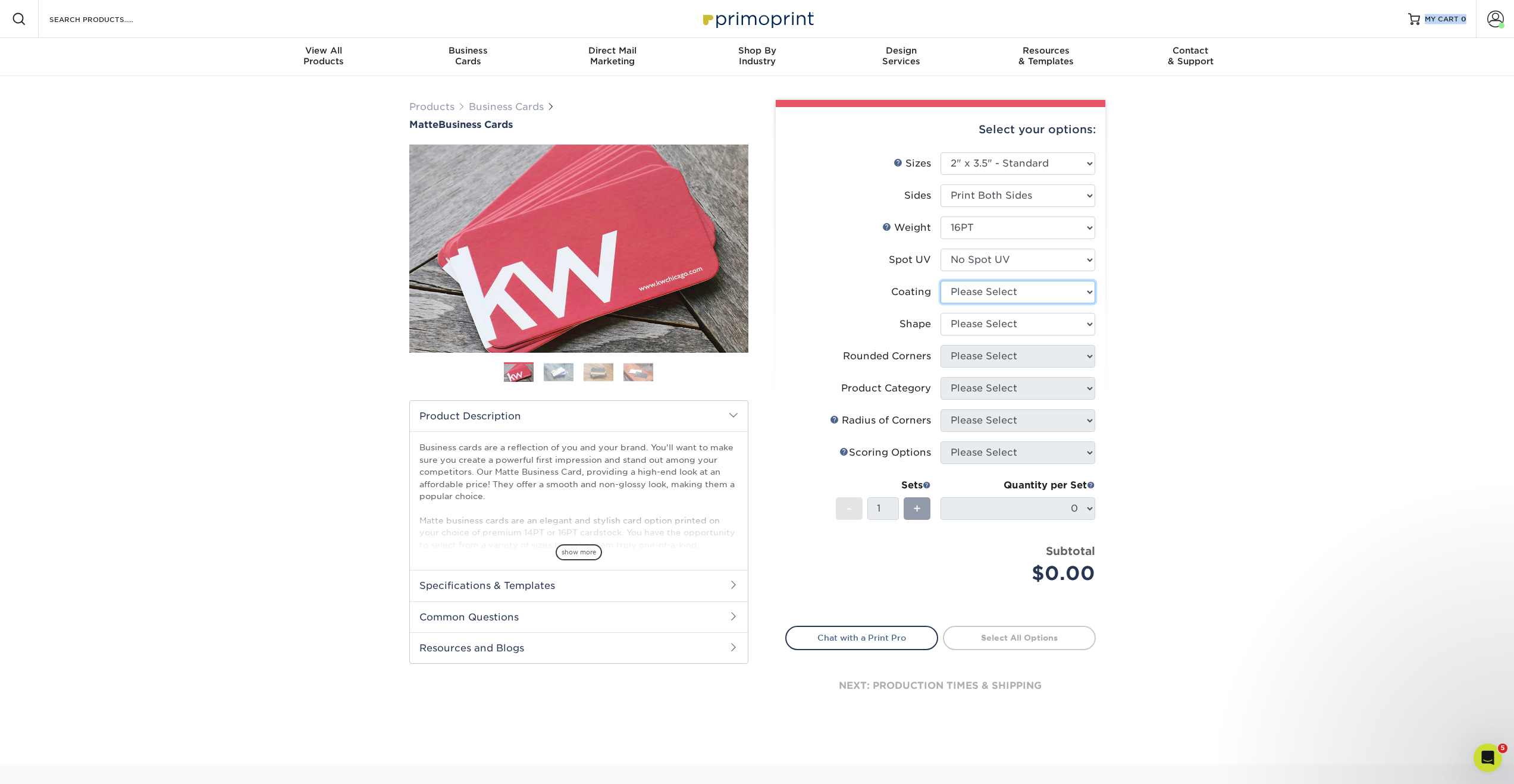
click at [994, 301] on select at bounding box center [1017, 292] width 154 height 23
select select "121bb7b5-3b4d-429f-bd8d-bbf80e953313"
click at [940, 281] on select at bounding box center [1017, 292] width 154 height 23
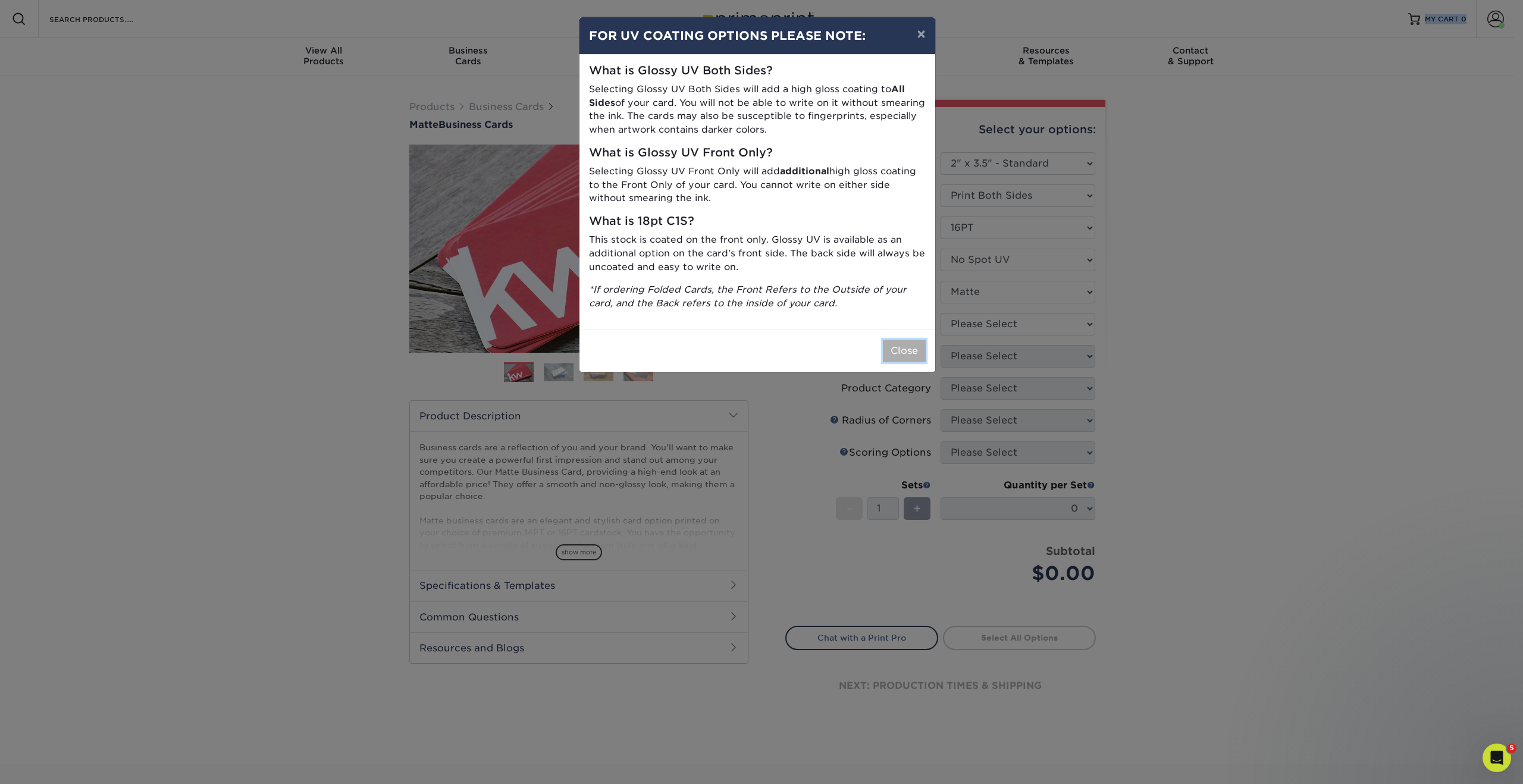
click at [899, 353] on button "Close" at bounding box center [904, 351] width 43 height 23
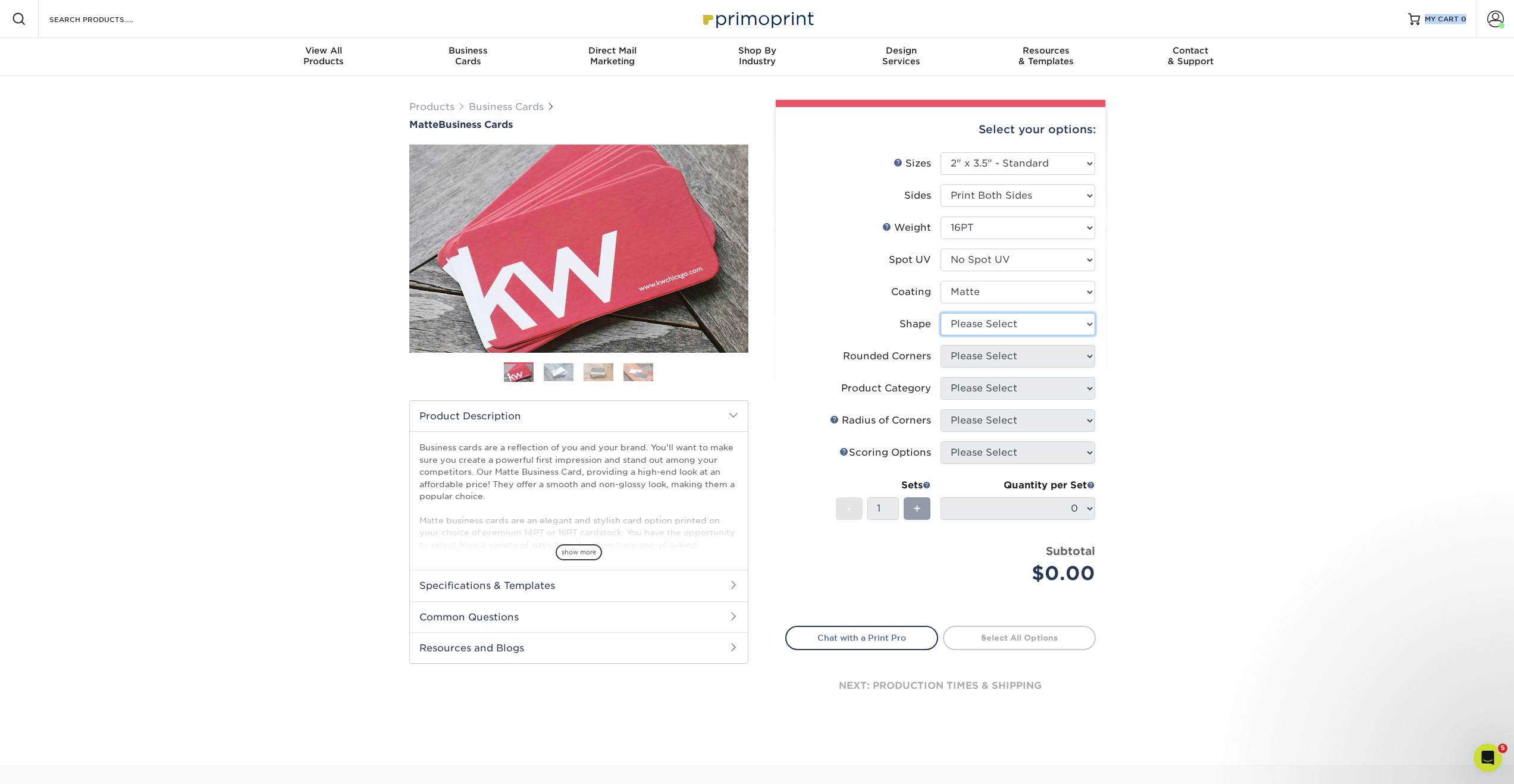
click at [997, 318] on select "Please Select Standard Oval" at bounding box center [1017, 324] width 154 height 23
click at [940, 313] on select "Please Select Standard Oval" at bounding box center [1017, 324] width 154 height 23
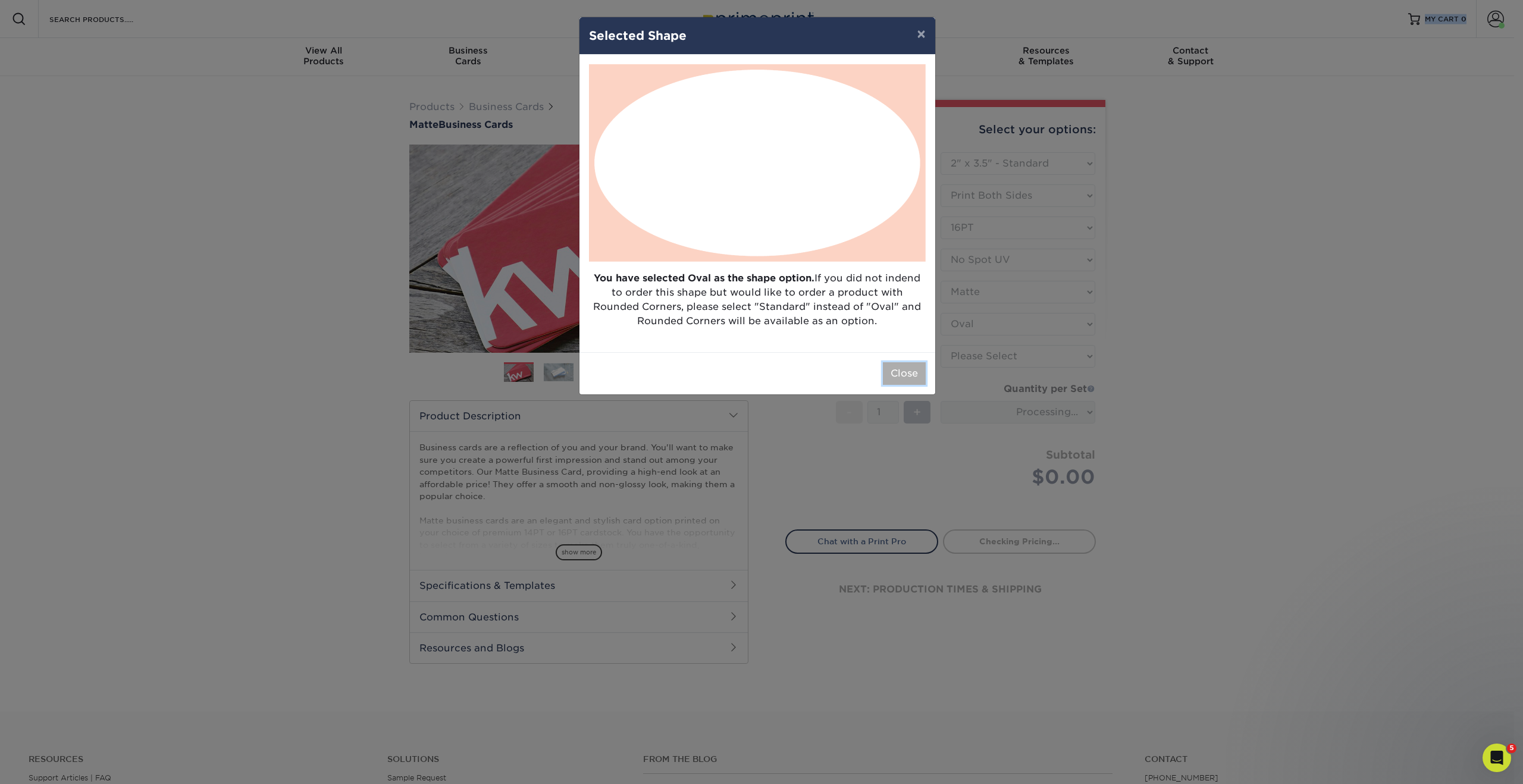
click at [903, 373] on button "Close" at bounding box center [904, 373] width 43 height 23
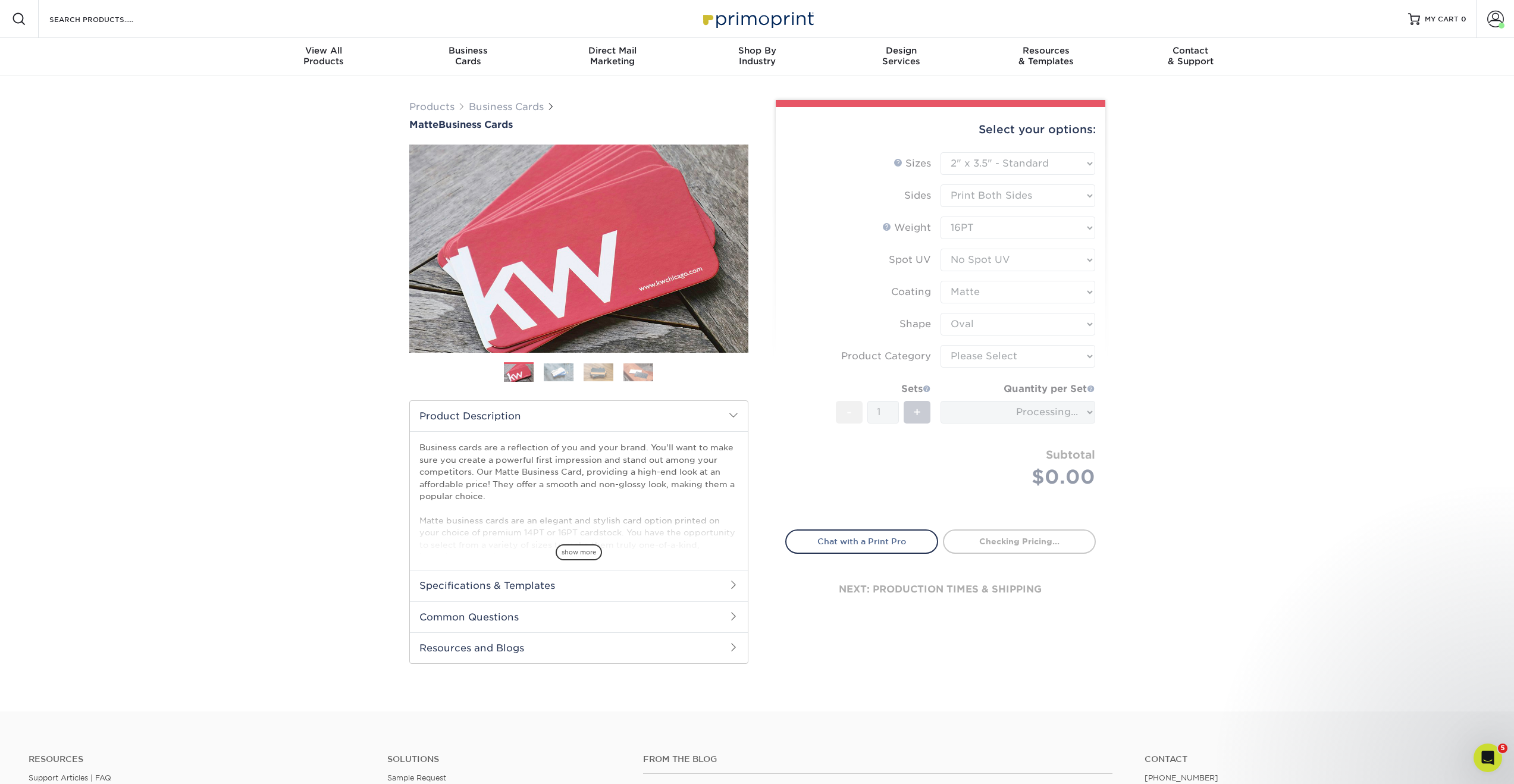
click at [990, 324] on form "Sizes Help Sizes Please Select 1.5" x 3.5" - Mini 1.75" x 3.5" - Mini 2" x 2" -…" at bounding box center [940, 333] width 311 height 363
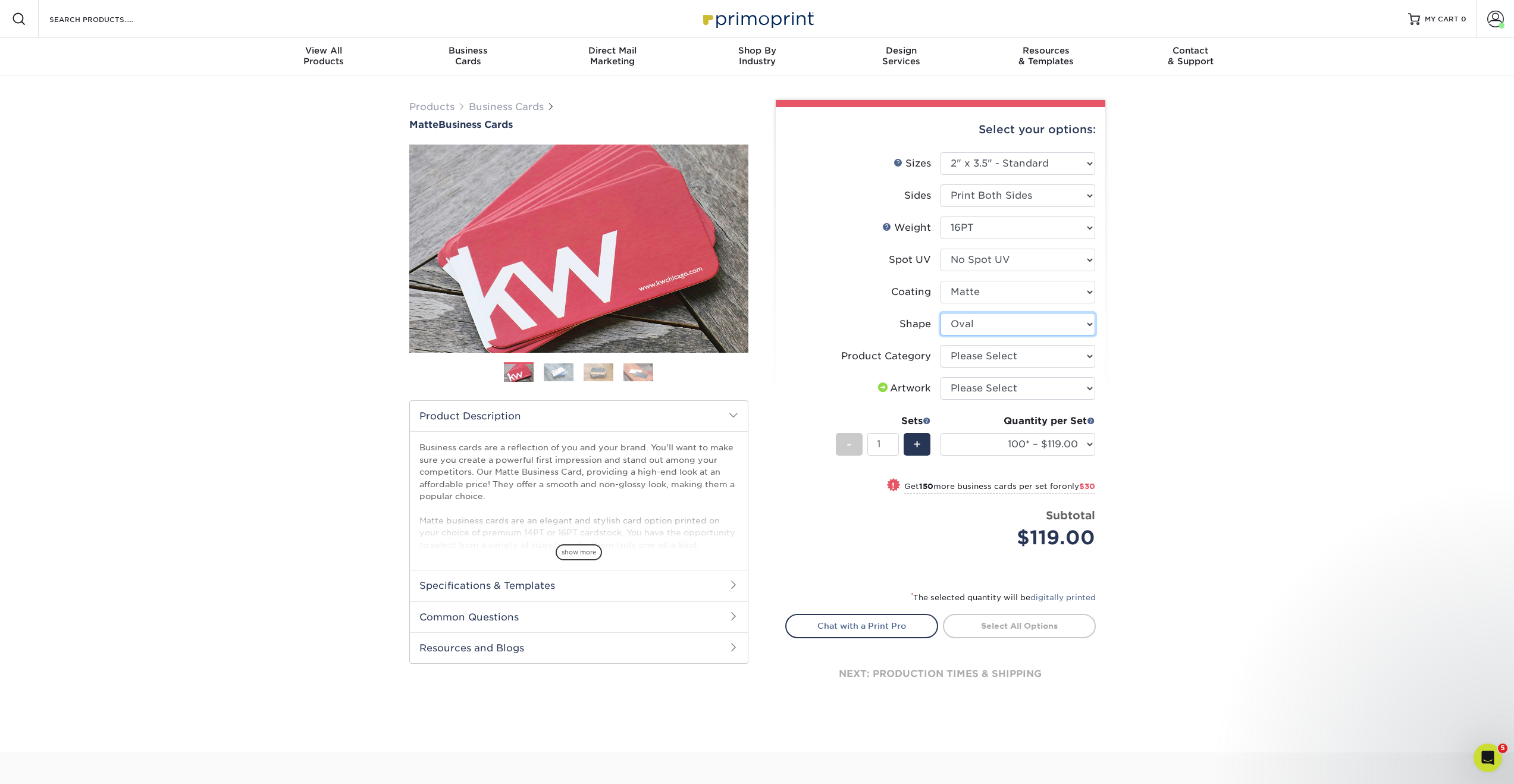
click at [990, 324] on select "Please Select Standard Oval" at bounding box center [1017, 324] width 154 height 23
select select "standard"
click at [940, 313] on select "Please Select Standard Oval" at bounding box center [1017, 324] width 154 height 23
select select
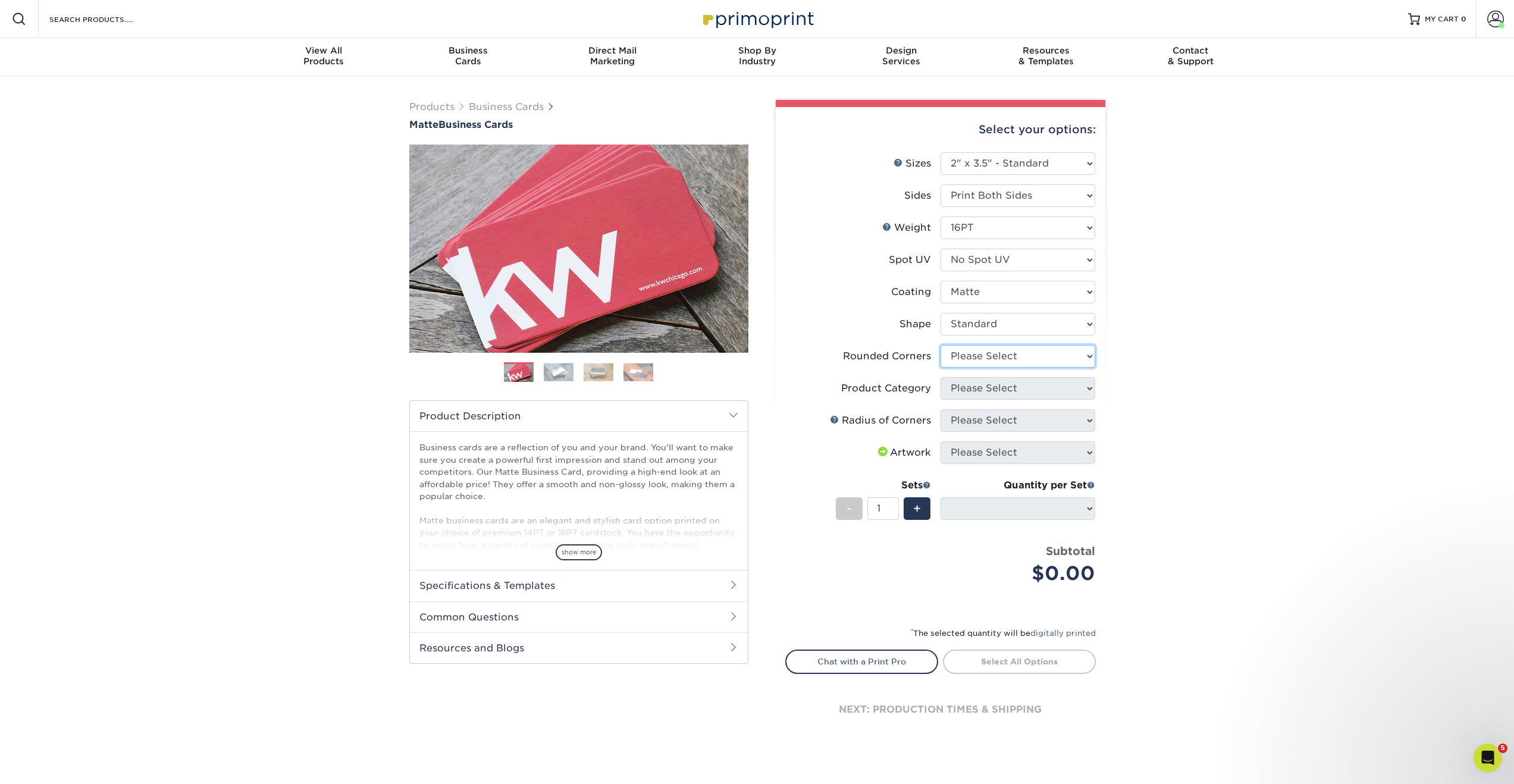
click at [1032, 362] on select "Please Select Yes - Round 2 Corners Yes - Round 4 Corners No" at bounding box center [1017, 356] width 154 height 23
select select "76a3b848-63b4-4449-aad1-d9e81d5a60f5"
click at [940, 345] on select "Please Select Yes - Round 2 Corners Yes - Round 4 Corners No" at bounding box center [1017, 356] width 154 height 23
select select "-1"
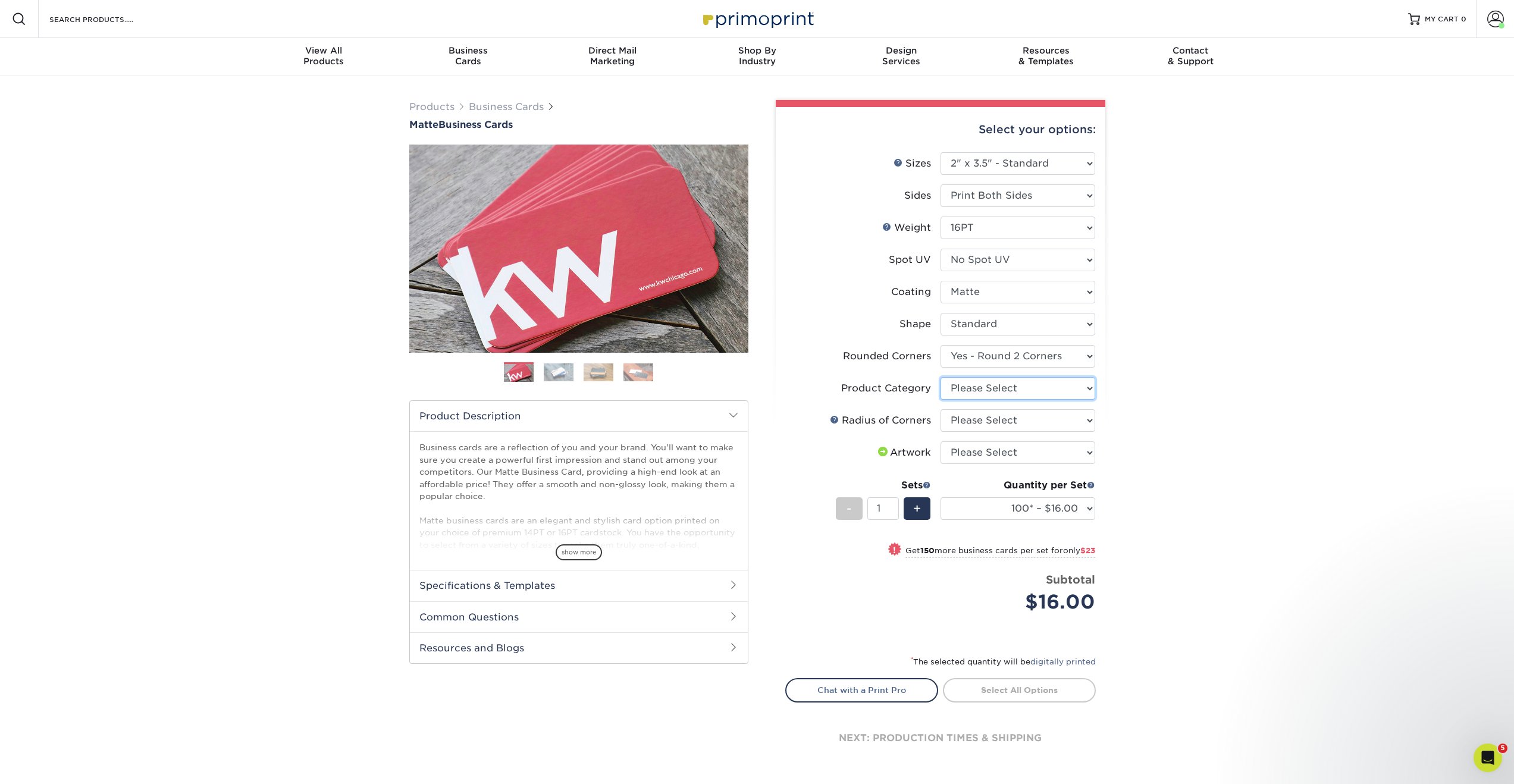
click at [1022, 391] on select "Please Select Business Cards" at bounding box center [1017, 388] width 154 height 23
select select "3b5148f1-0588-4f88-a218-97bcfdce65c1"
click at [940, 377] on select "Please Select Business Cards" at bounding box center [1017, 388] width 154 height 23
click at [1017, 415] on select "Please Select Rounded 1/8" Rounded 1/4"" at bounding box center [1017, 420] width 154 height 23
click at [1016, 425] on select "Please Select Rounded 1/8" Rounded 1/4"" at bounding box center [1017, 420] width 154 height 23
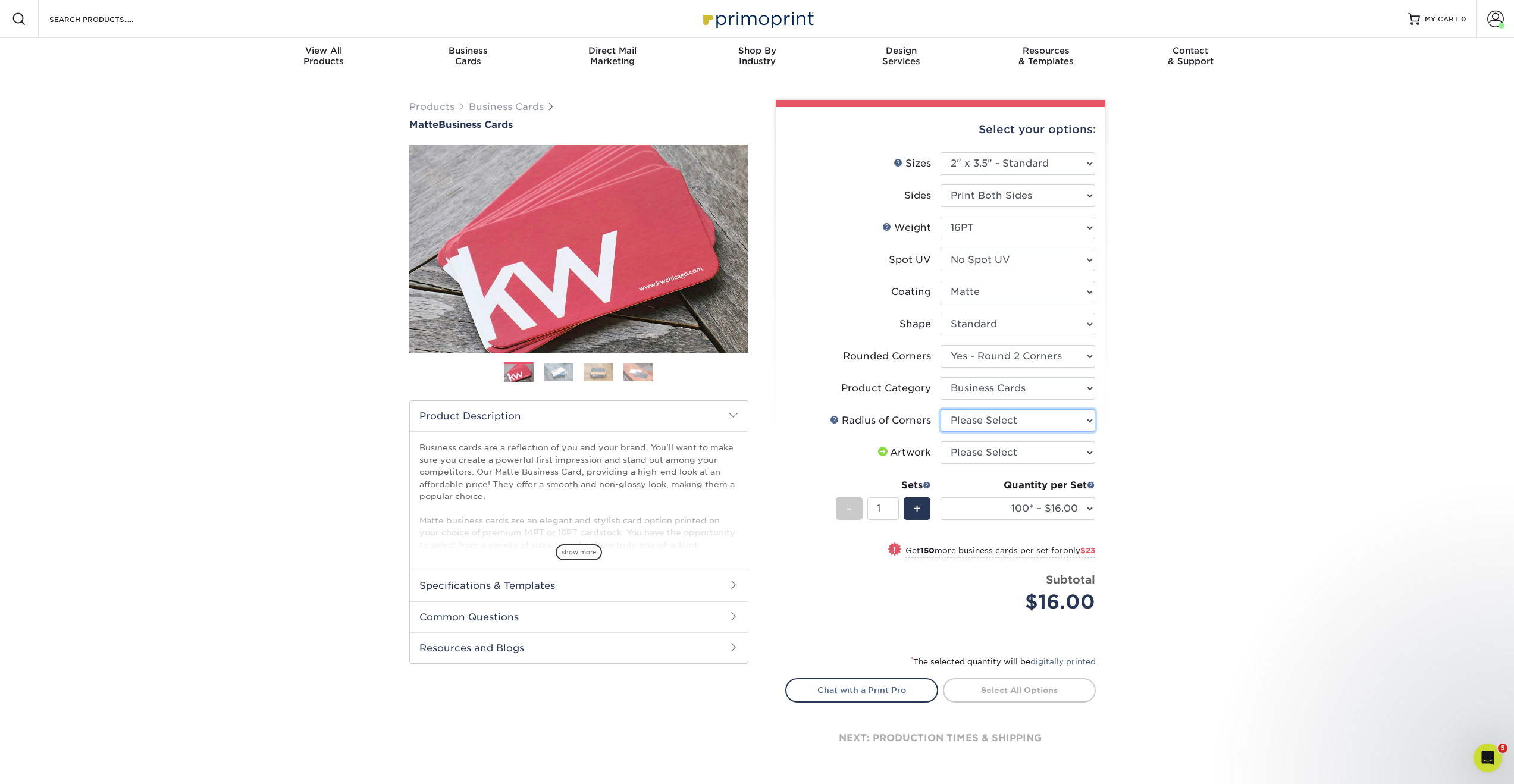
select select "589680c7-ee9a-431b-9d12-d7aeb1386a97"
click at [940, 409] on select "Please Select Rounded 1/8" Rounded 1/4"" at bounding box center [1017, 420] width 154 height 23
click at [1008, 450] on select "Please Select I will upload files I need a design - $100" at bounding box center [1017, 452] width 154 height 23
select select "upload"
click at [940, 441] on select "Please Select I will upload files I need a design - $100" at bounding box center [1017, 452] width 154 height 23
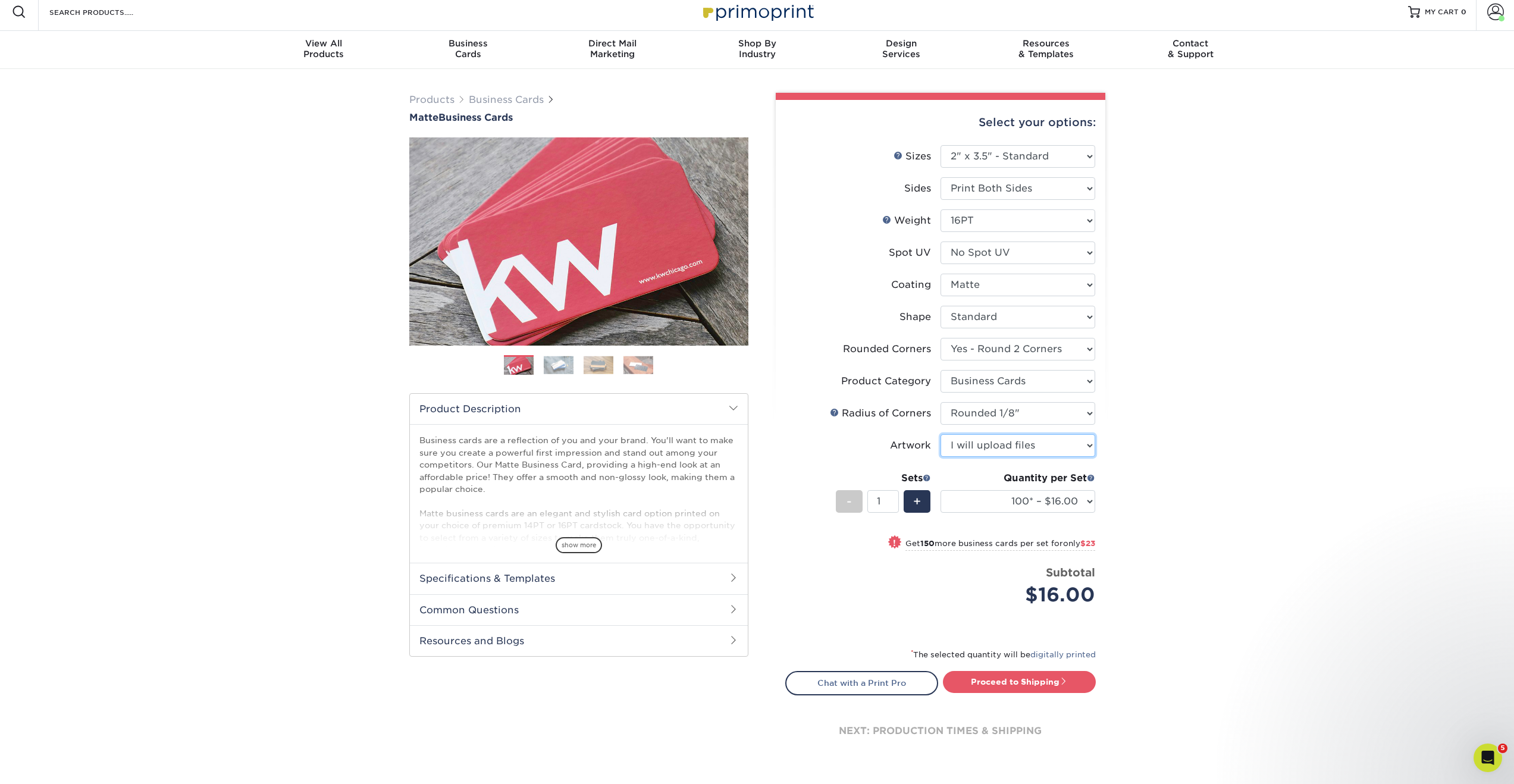
scroll to position [12, 0]
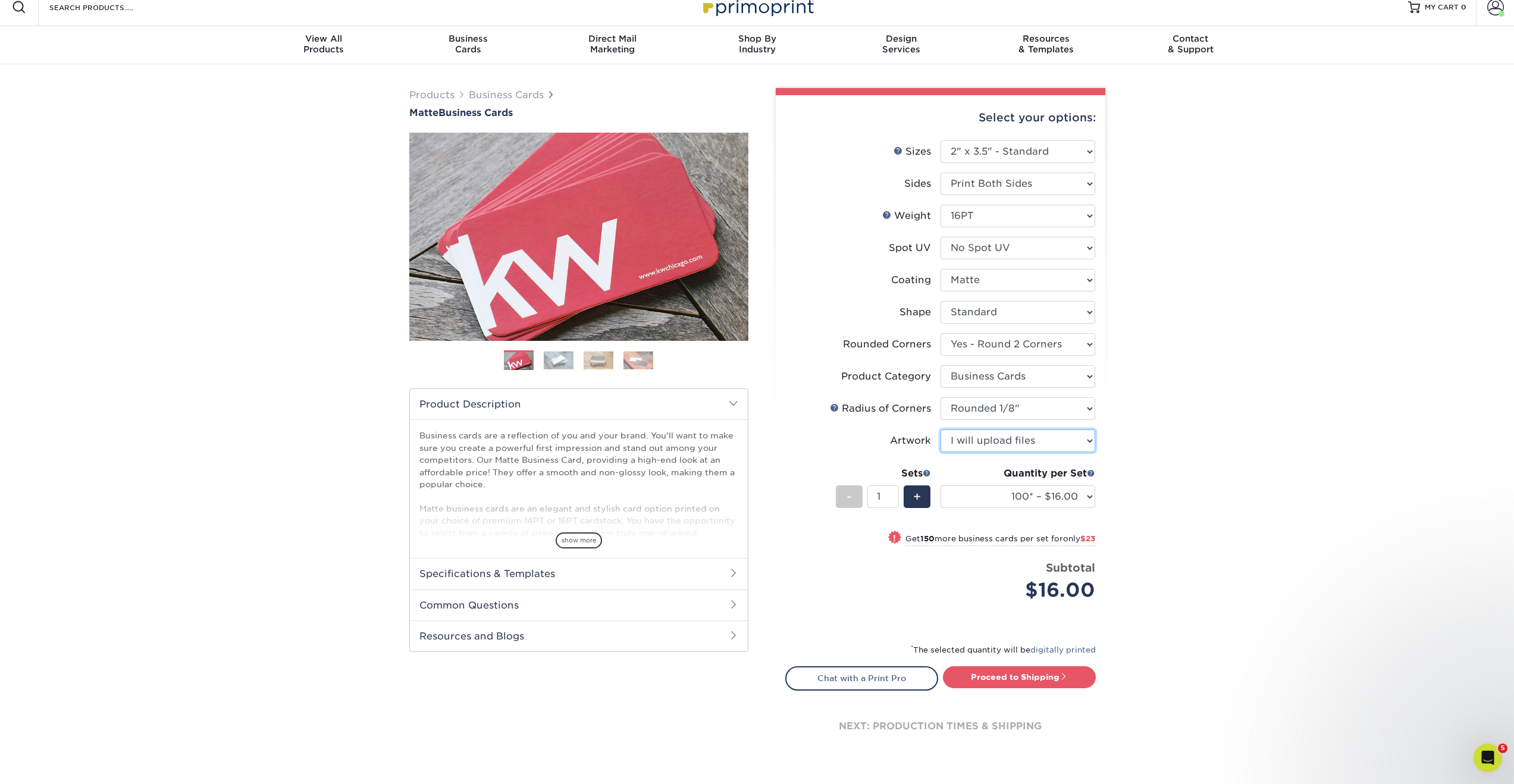
click at [1029, 439] on select "Please Select I will upload files I need a design - $100" at bounding box center [1017, 440] width 154 height 23
click at [940, 429] on select "Please Select I will upload files I need a design - $100" at bounding box center [1017, 440] width 154 height 23
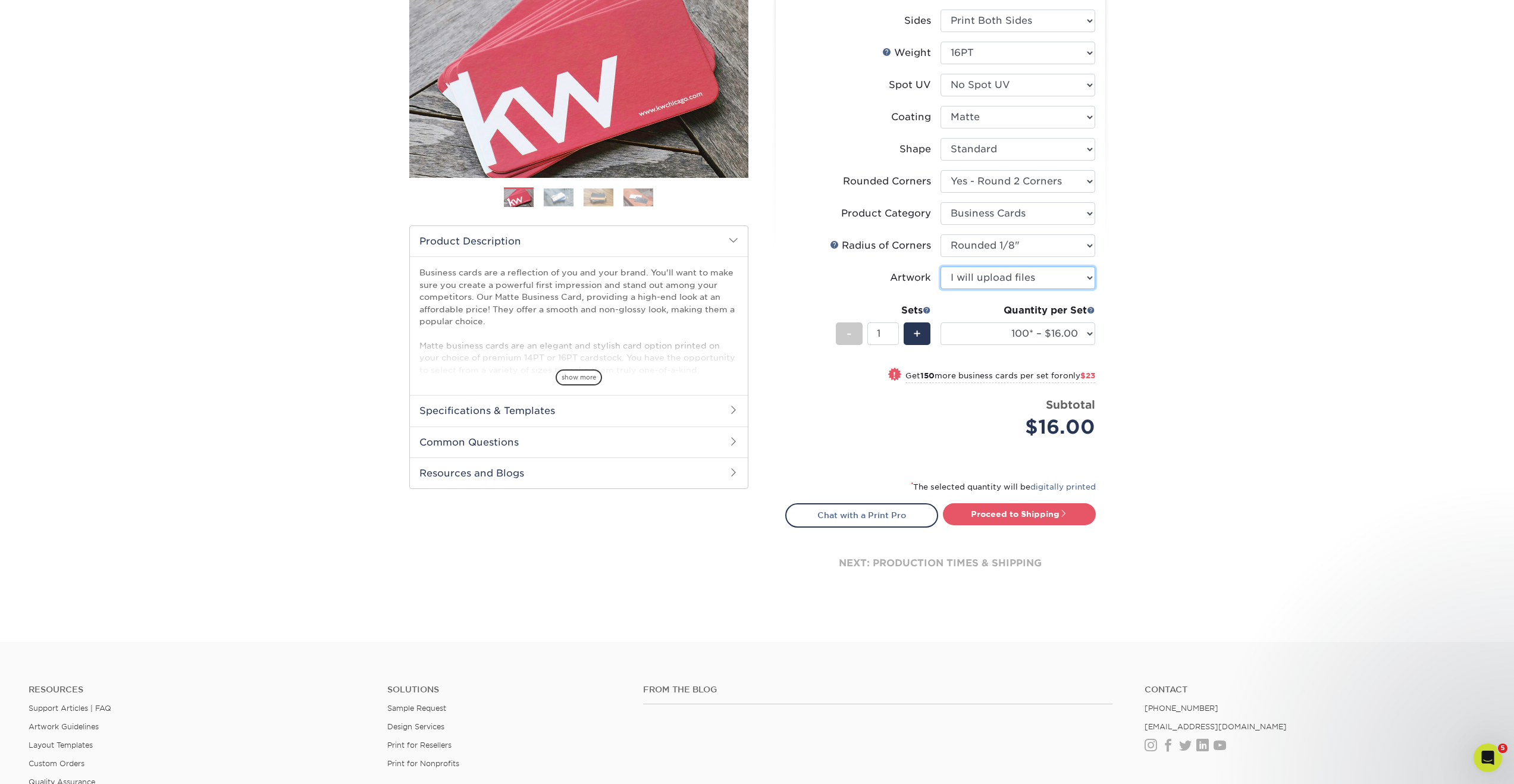
scroll to position [186, 0]
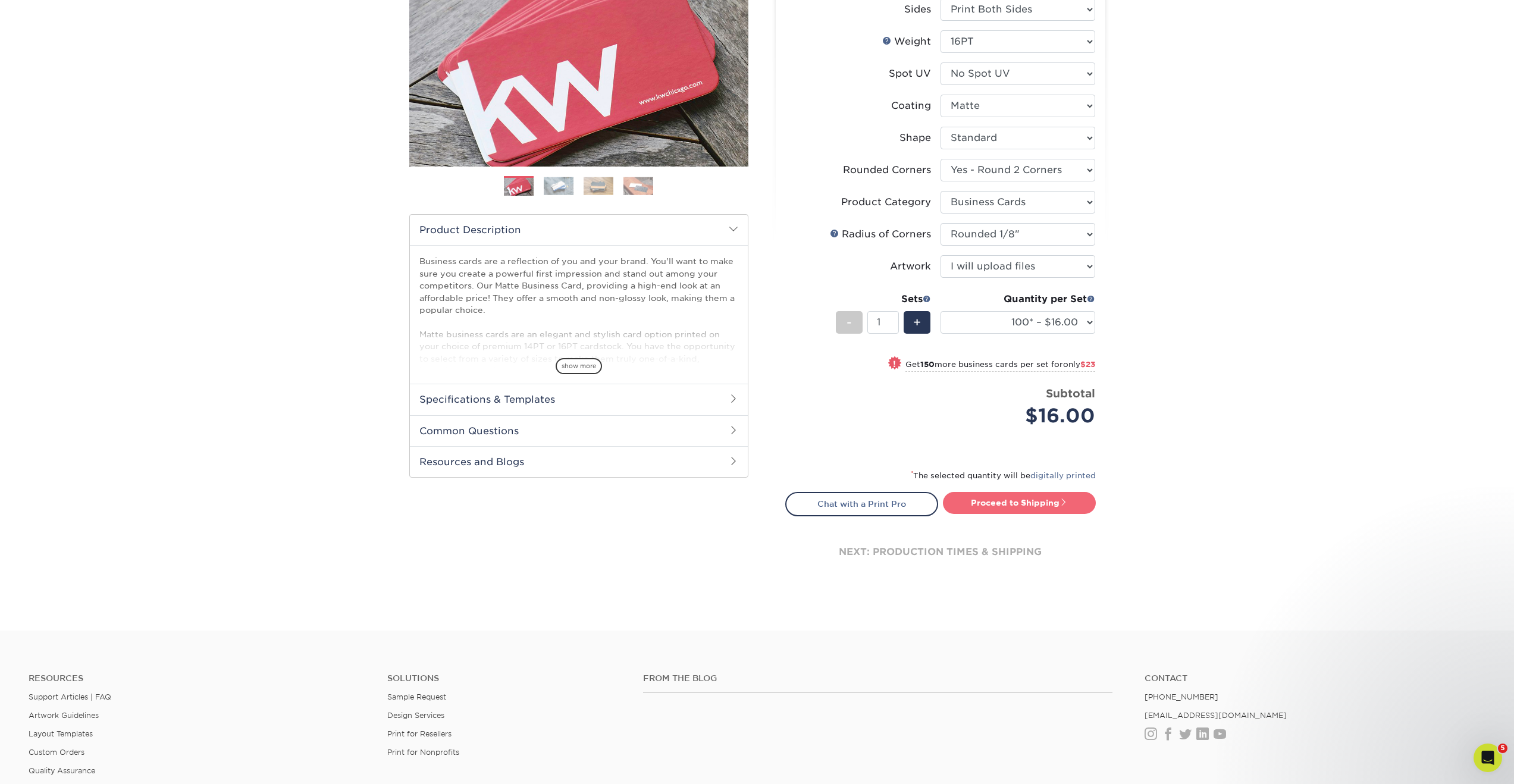
click at [1008, 496] on link "Proceed to Shipping" at bounding box center [1019, 502] width 153 height 21
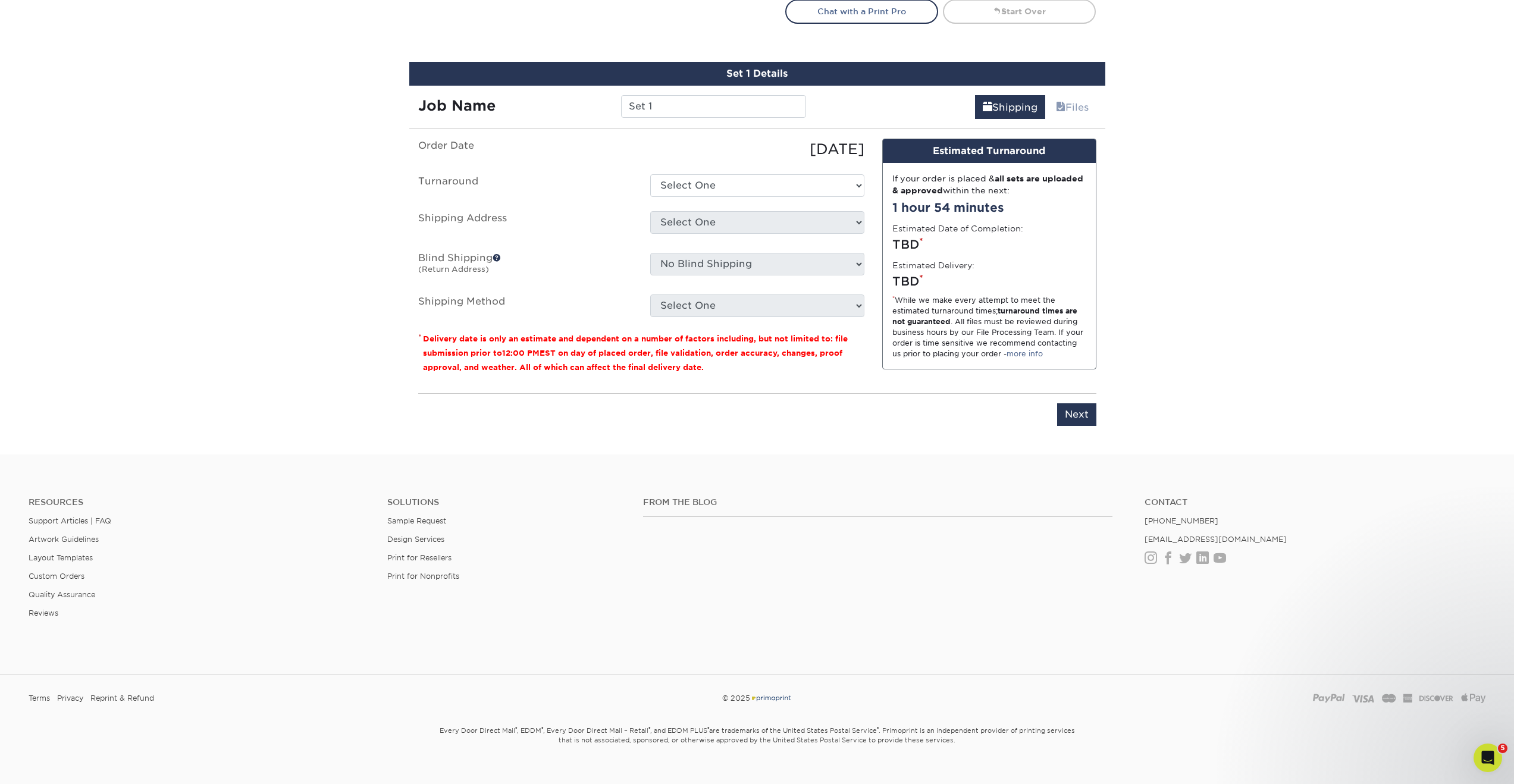
scroll to position [697, 0]
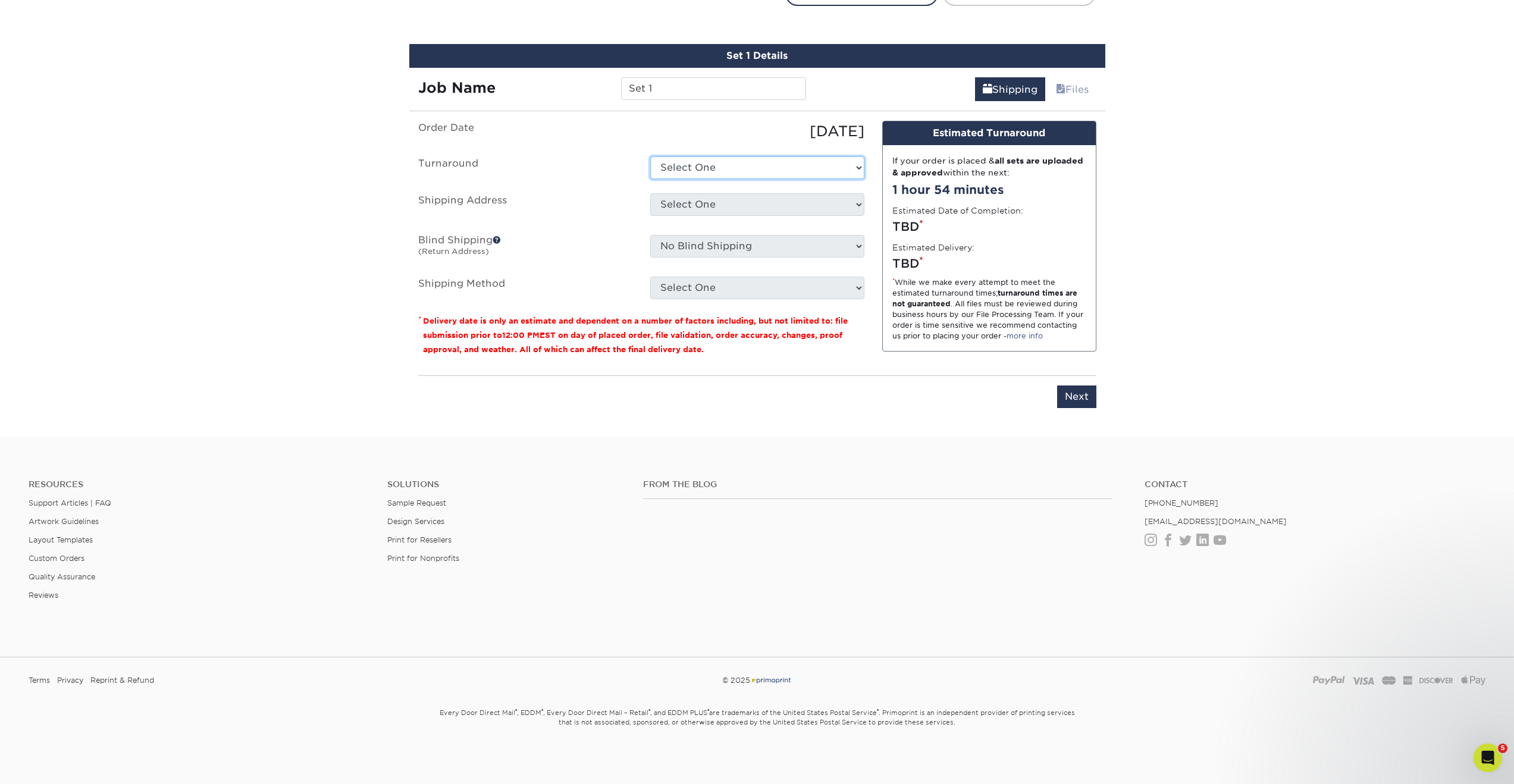
click at [738, 173] on select "Select One 2-4 Business Days 2 Day Next Business Day" at bounding box center [757, 168] width 214 height 23
click at [650, 157] on select "Select One 2-4 Business Days 2 Day Next Business Day" at bounding box center [757, 168] width 214 height 23
click at [693, 169] on select "Select One 2-4 Business Days 2 Day Next Business Day" at bounding box center [757, 168] width 214 height 23
click at [650, 157] on select "Select One 2-4 Business Days 2 Day Next Business Day" at bounding box center [757, 168] width 214 height 23
click at [799, 163] on select "Select One 2-4 Business Days 2 Day Next Business Day" at bounding box center [757, 168] width 214 height 23
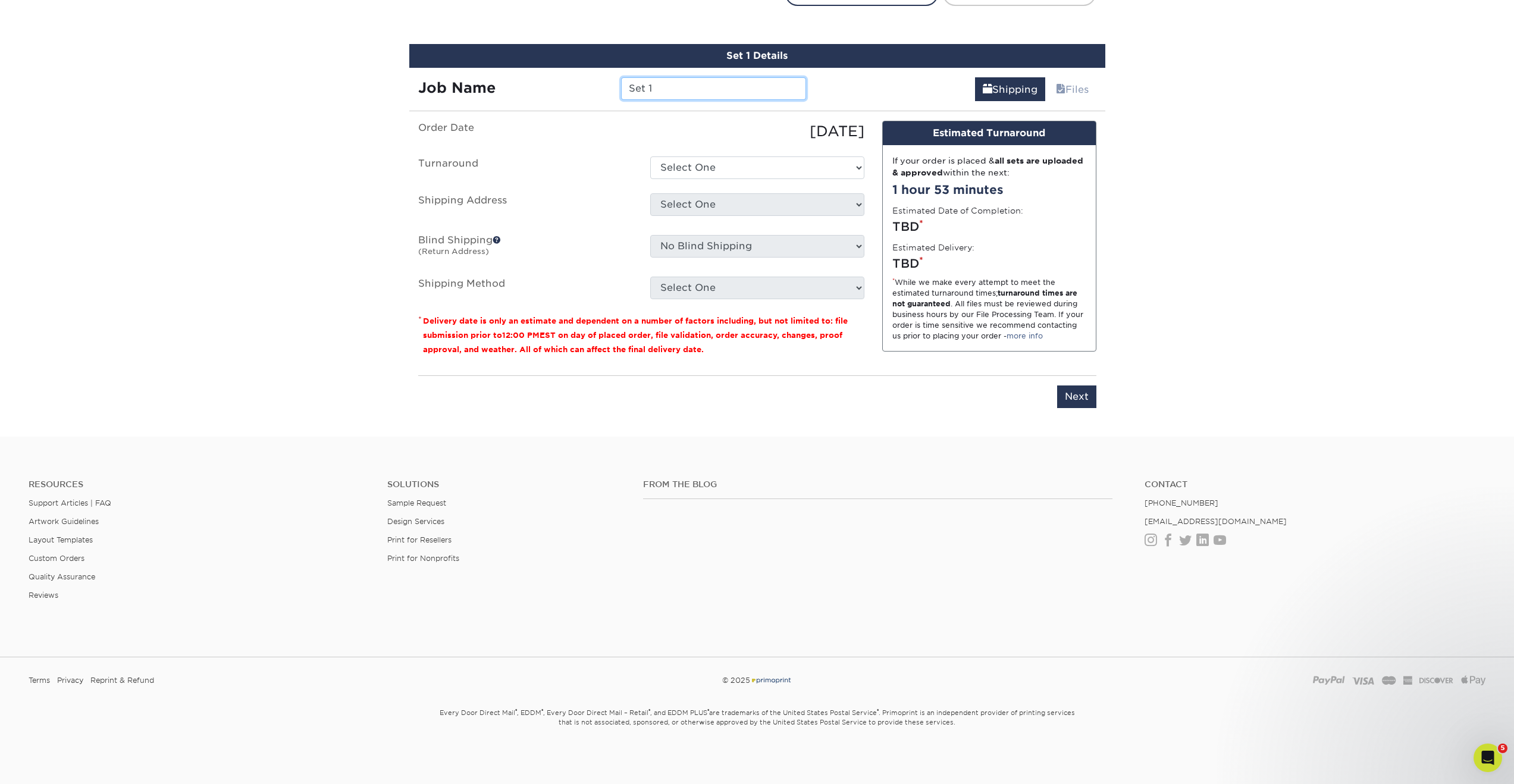
click at [683, 92] on input "Set 1" at bounding box center [713, 88] width 185 height 23
click at [668, 91] on input "Set 1" at bounding box center [713, 88] width 185 height 23
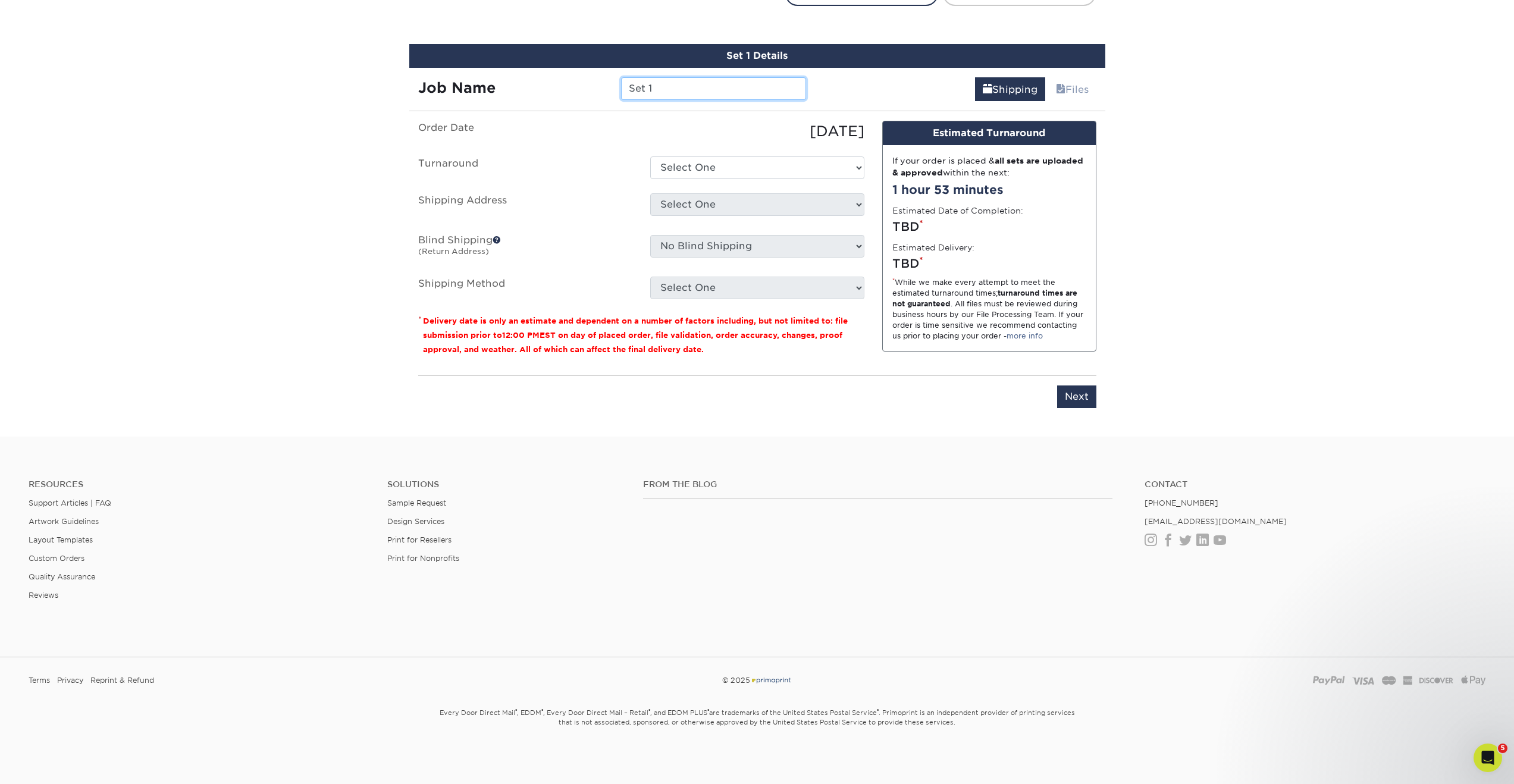
paste input "adhana Business Card"
type input "Sadhana Business Card"
click at [743, 165] on select "Select One 2-4 Business Days 2 Day Next Business Day" at bounding box center [757, 168] width 214 height 23
select select "1a14f52c-e88e-4b57-988e-4a9ef63b1916"
click at [650, 157] on select "Select One 2-4 Business Days 2 Day Next Business Day" at bounding box center [757, 168] width 214 height 23
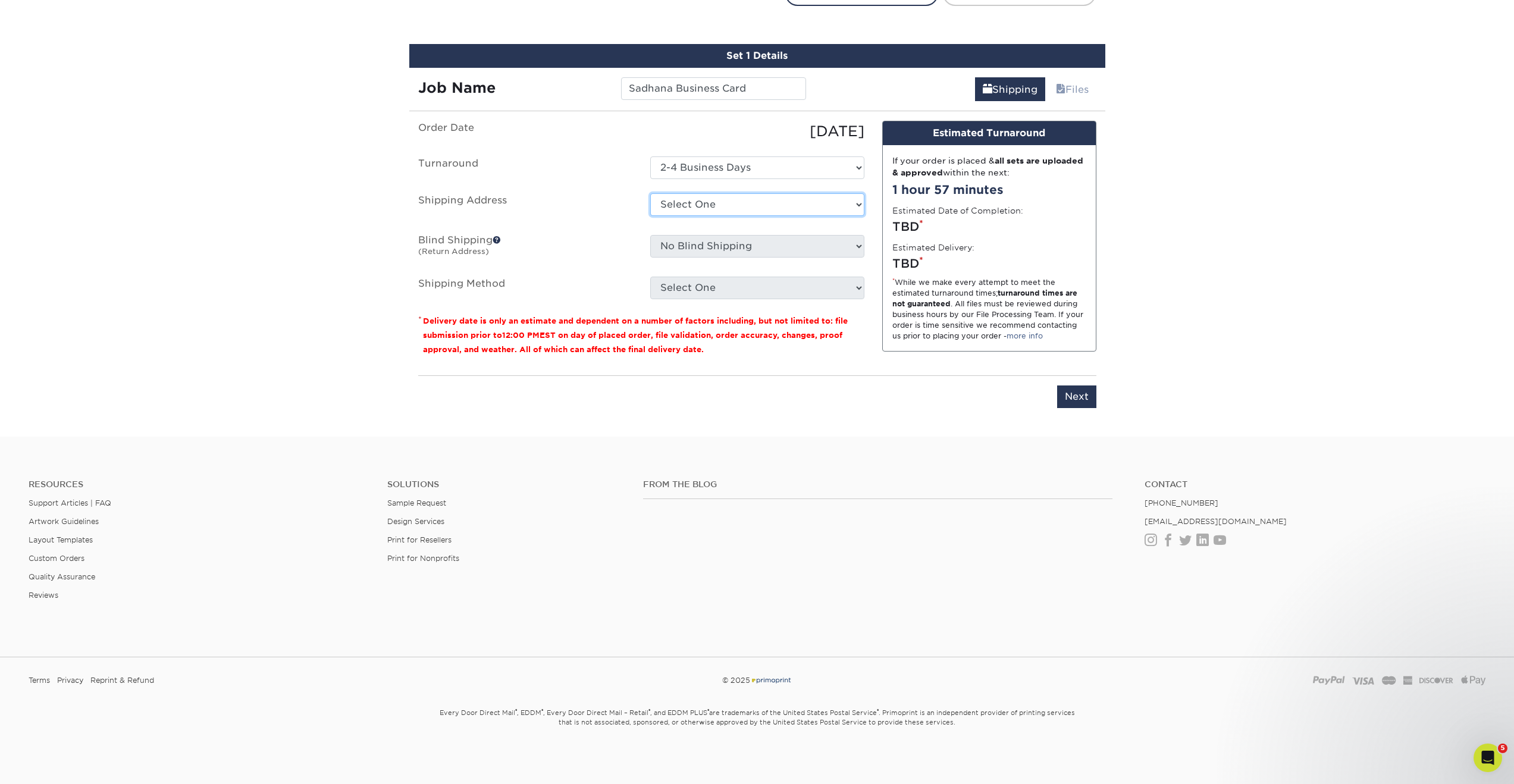
click at [748, 200] on select "Select One Bob Evans Direct Predator Group + Add New Address" at bounding box center [757, 204] width 214 height 23
select select "newaddress"
click at [650, 193] on select "Select One Bob Evans Direct Predator Group + Add New Address" at bounding box center [757, 204] width 214 height 23
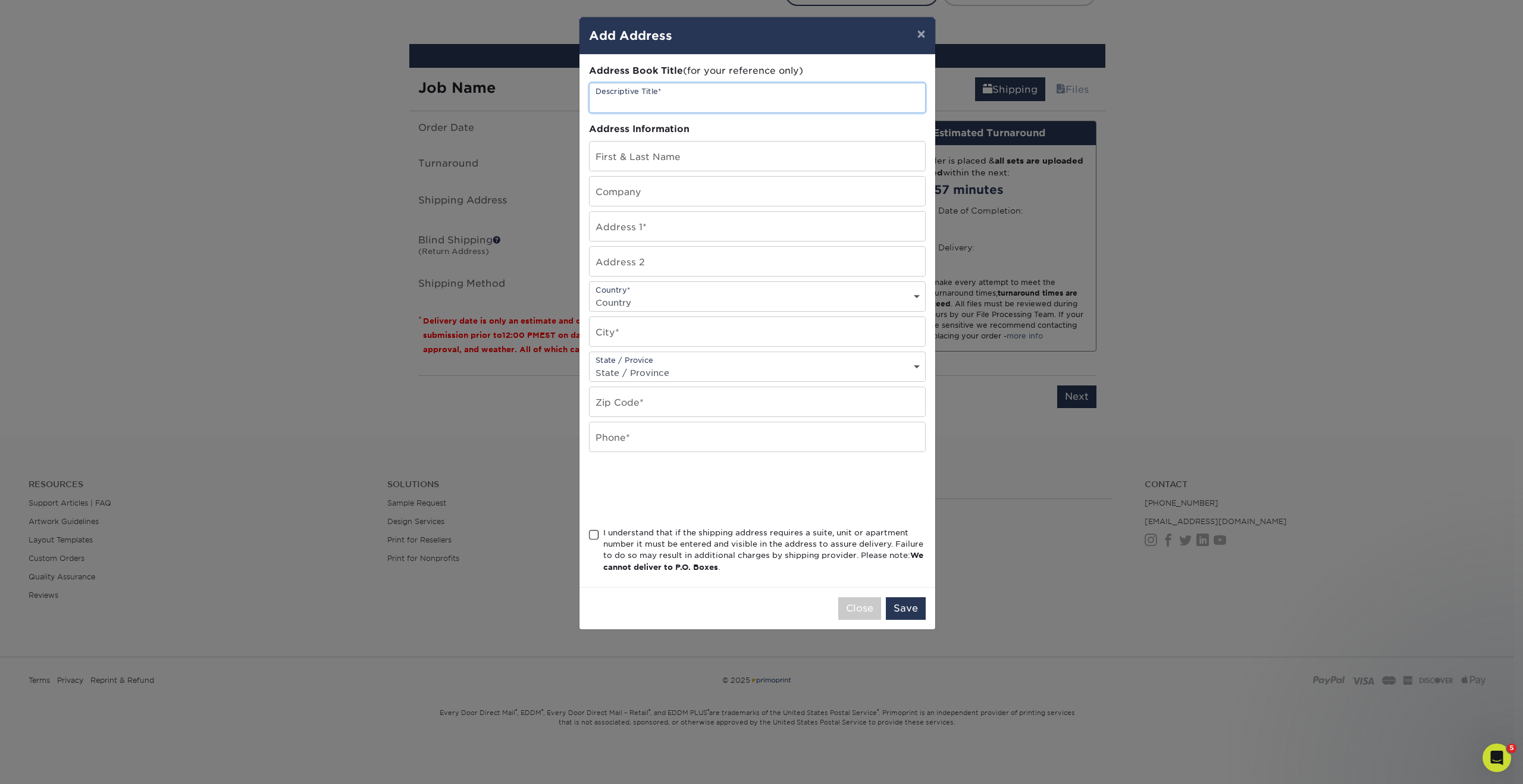
click at [665, 97] on input "text" at bounding box center [758, 98] width 336 height 29
click at [628, 161] on input "text" at bounding box center [758, 156] width 336 height 29
click at [631, 180] on input "text" at bounding box center [758, 191] width 336 height 29
click at [661, 162] on input "sadhana" at bounding box center [758, 156] width 336 height 29
drag, startPoint x: 641, startPoint y: 161, endPoint x: 629, endPoint y: 161, distance: 12.0
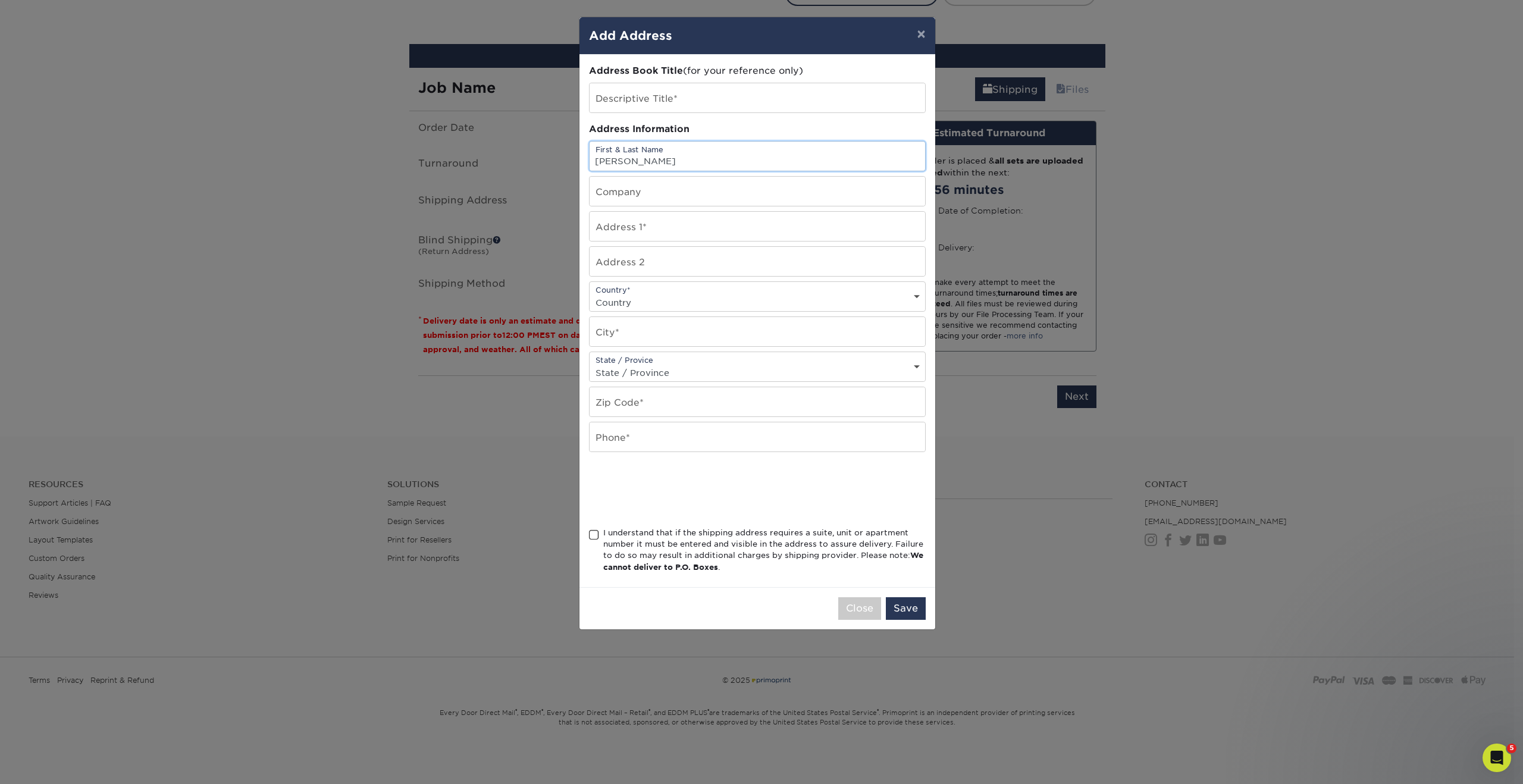
click at [629, 161] on input "sadhana venkataraman" at bounding box center [758, 156] width 336 height 29
type input "sadhanVenkataraman"
drag, startPoint x: 598, startPoint y: 161, endPoint x: 573, endPoint y: 162, distance: 25.0
click at [574, 162] on div "× Add Address Address Book Title (for your reference only) Descriptive Title* A…" at bounding box center [762, 392] width 1523 height 784
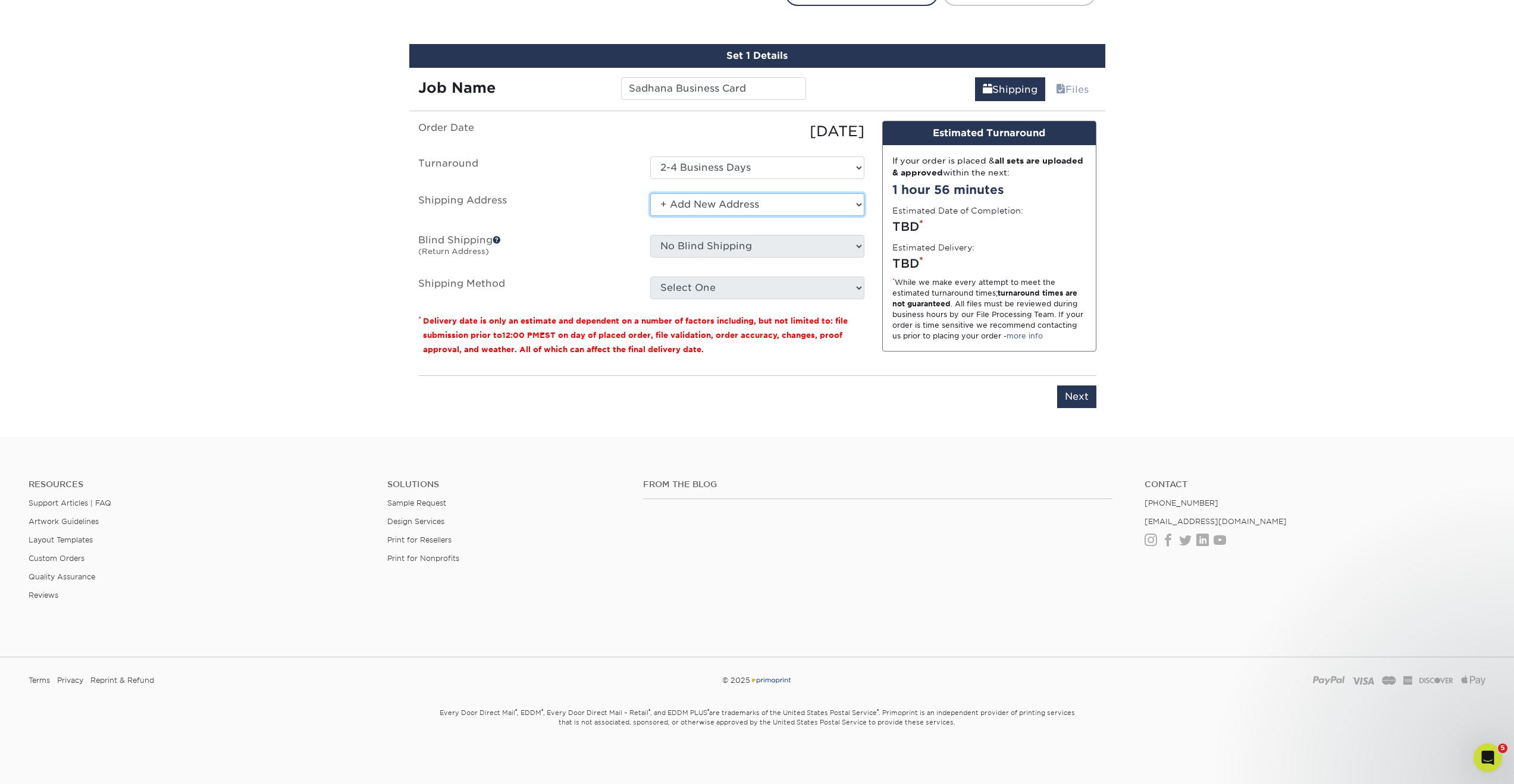
click at [703, 209] on select "Select One Bob Evans Direct Predator Group + Add New Address" at bounding box center [757, 204] width 214 height 23
click at [650, 193] on select "Select One Bob Evans Direct Predator Group + Add New Address" at bounding box center [757, 204] width 214 height 23
click at [703, 203] on select "Select One Bob Evans Direct Predator Group + Add New Address" at bounding box center [757, 204] width 214 height 23
click at [692, 207] on select "Select One Bob Evans Direct Predator Group + Add New Address" at bounding box center [757, 204] width 214 height 23
click at [650, 193] on select "Select One Bob Evans Direct Predator Group + Add New Address" at bounding box center [757, 204] width 214 height 23
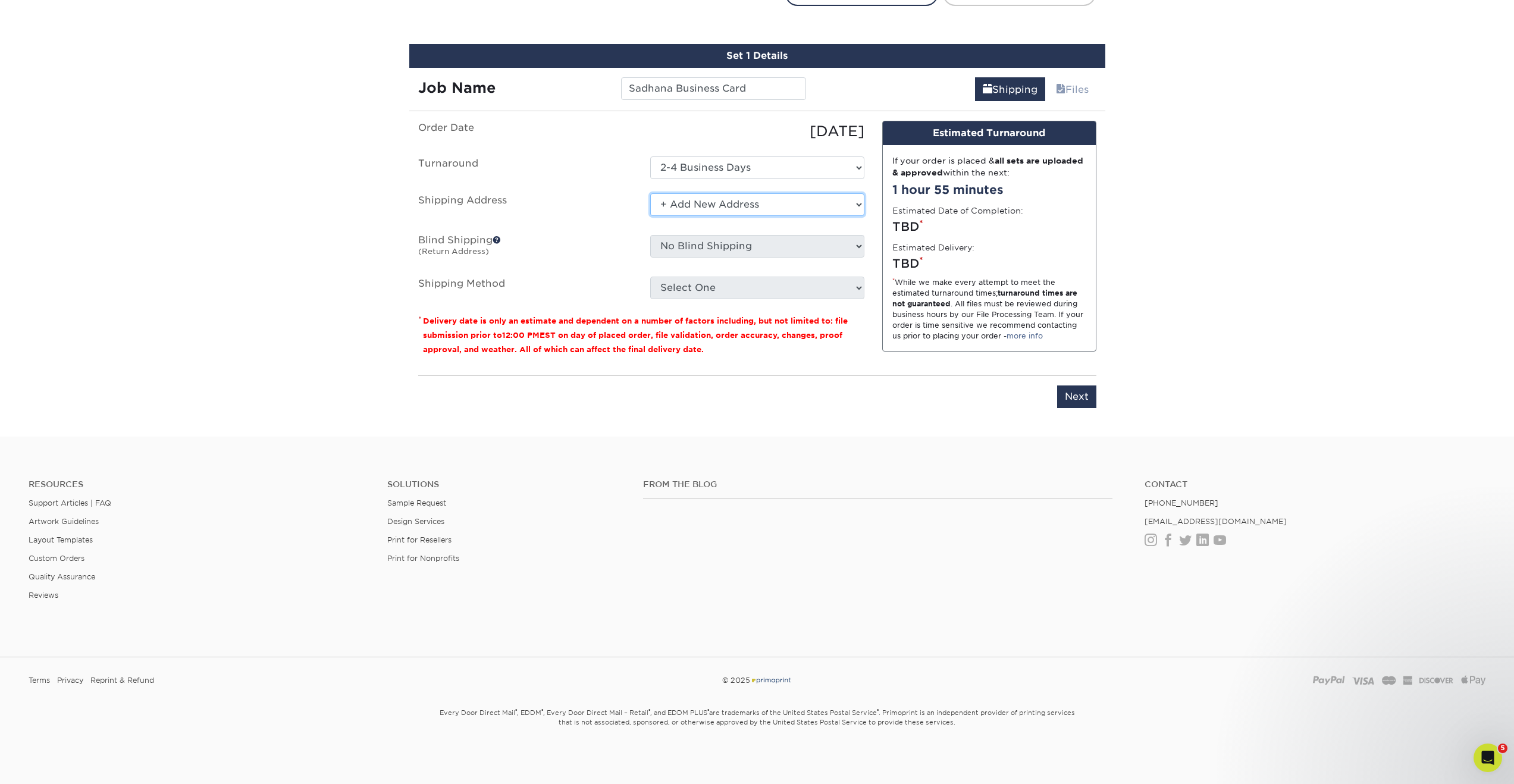
click at [692, 207] on select "Select One Bob Evans Direct Predator Group + Add New Address" at bounding box center [757, 204] width 214 height 23
click at [650, 193] on select "Select One Bob Evans Direct Predator Group + Add New Address" at bounding box center [757, 204] width 214 height 23
click at [846, 204] on select "Select One Bob Evans Direct Predator Group + Add New Address" at bounding box center [757, 204] width 214 height 23
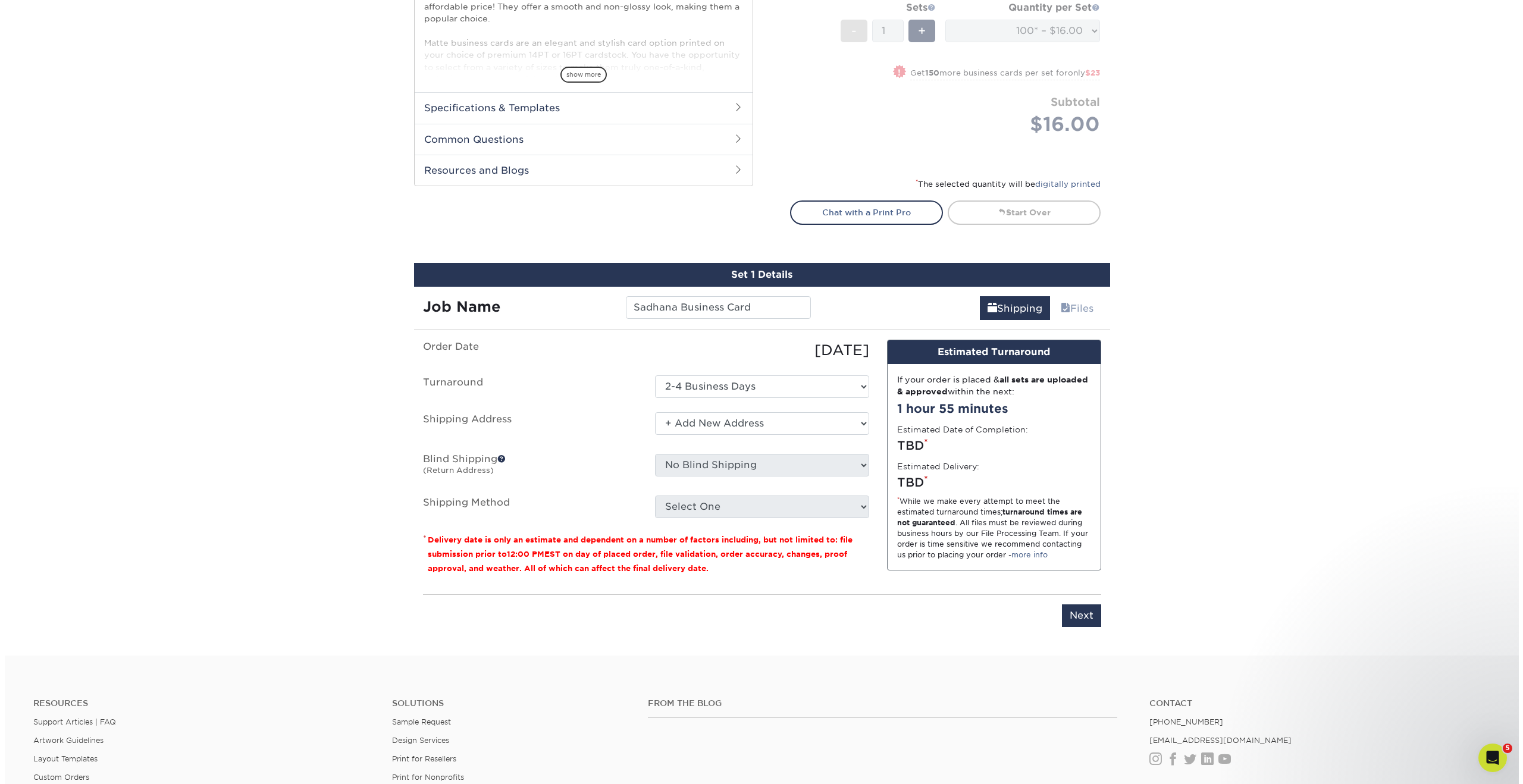
scroll to position [481, 0]
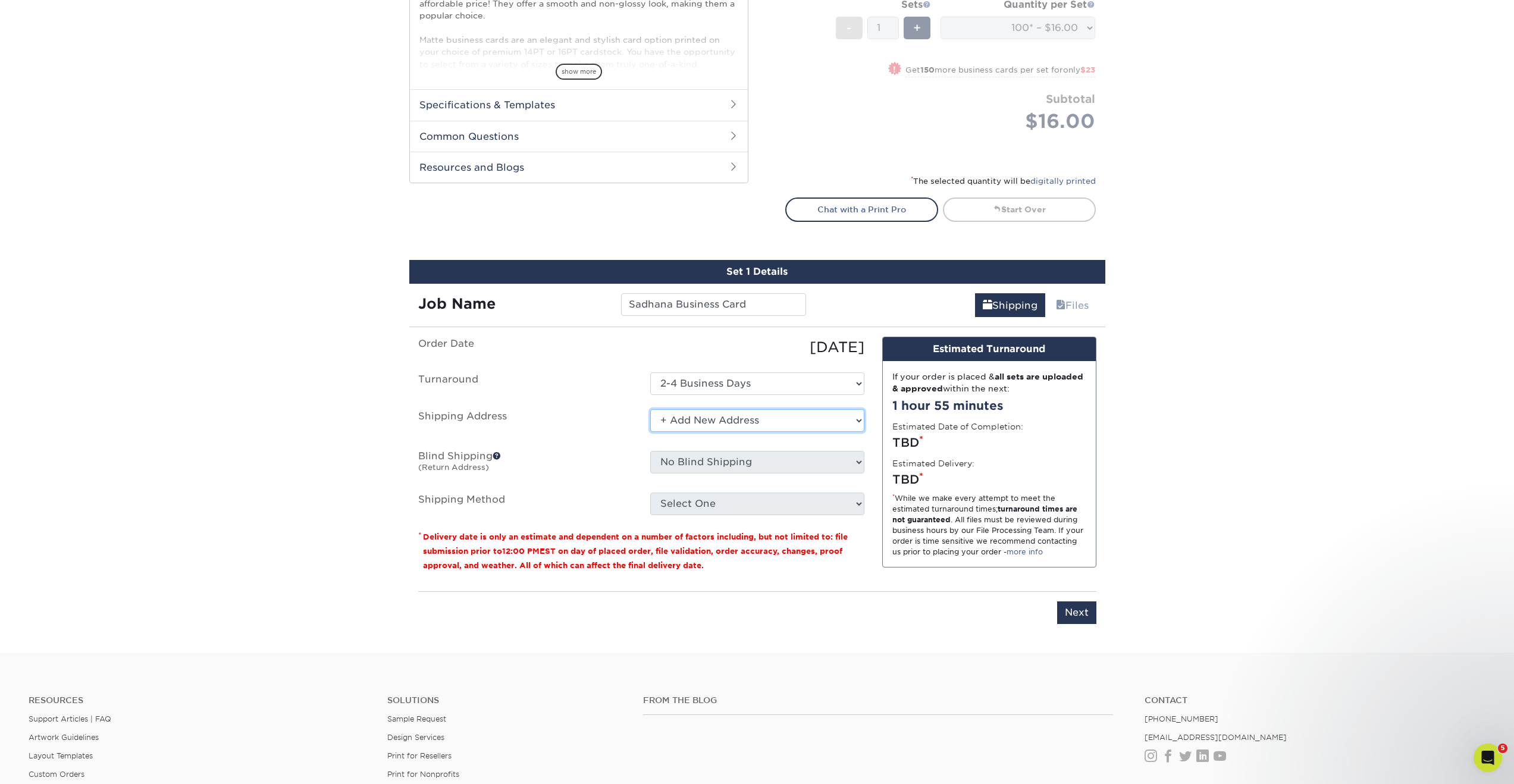
click at [811, 416] on select "Select One Bob Evans Direct Predator Group + Add New Address" at bounding box center [757, 420] width 214 height 23
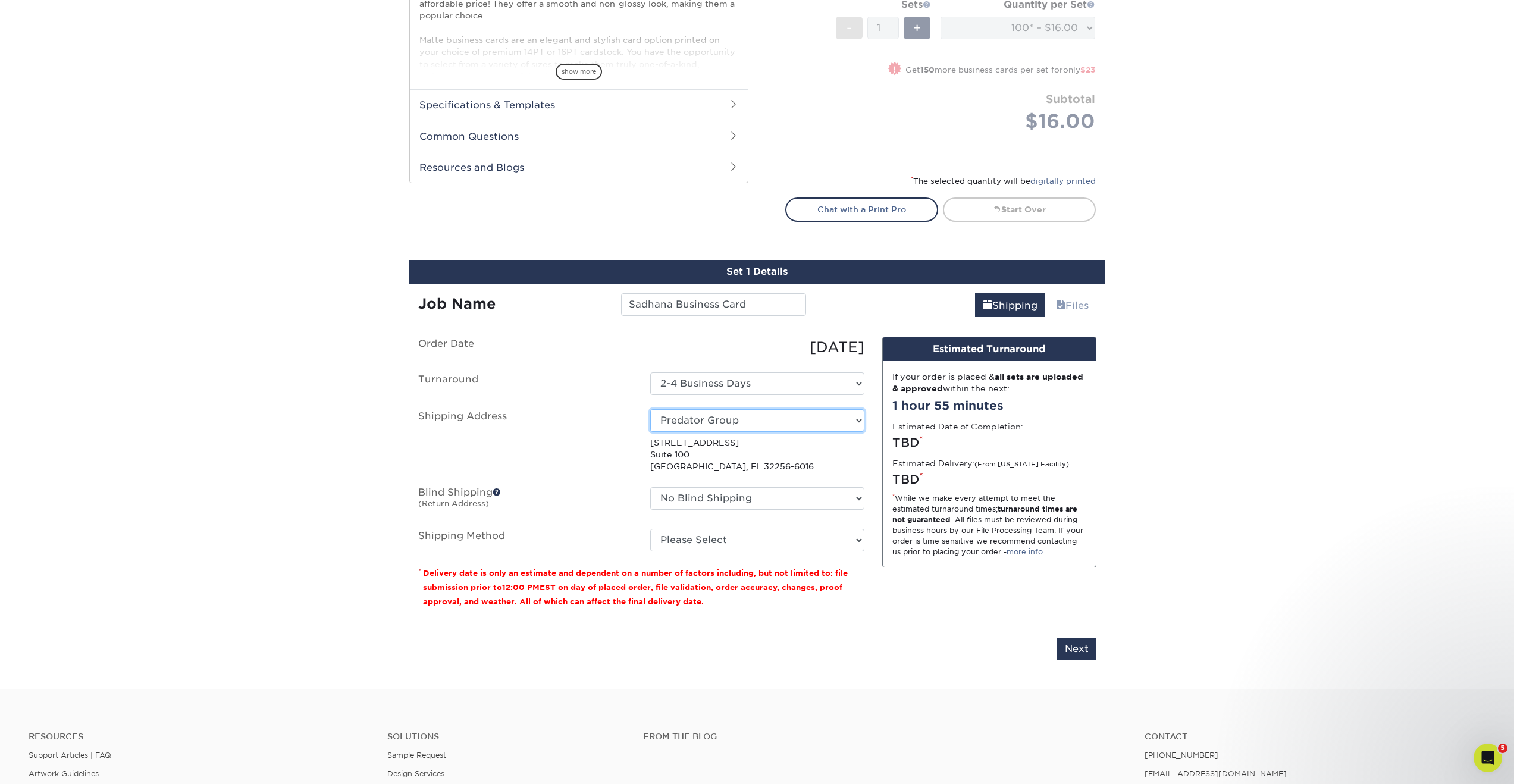
click at [797, 414] on select "Select One Bob Evans Direct Predator Group + Add New Address" at bounding box center [757, 420] width 214 height 23
select select "newaddress"
click at [650, 409] on select "Select One Bob Evans Direct Predator Group + Add New Address" at bounding box center [757, 420] width 214 height 23
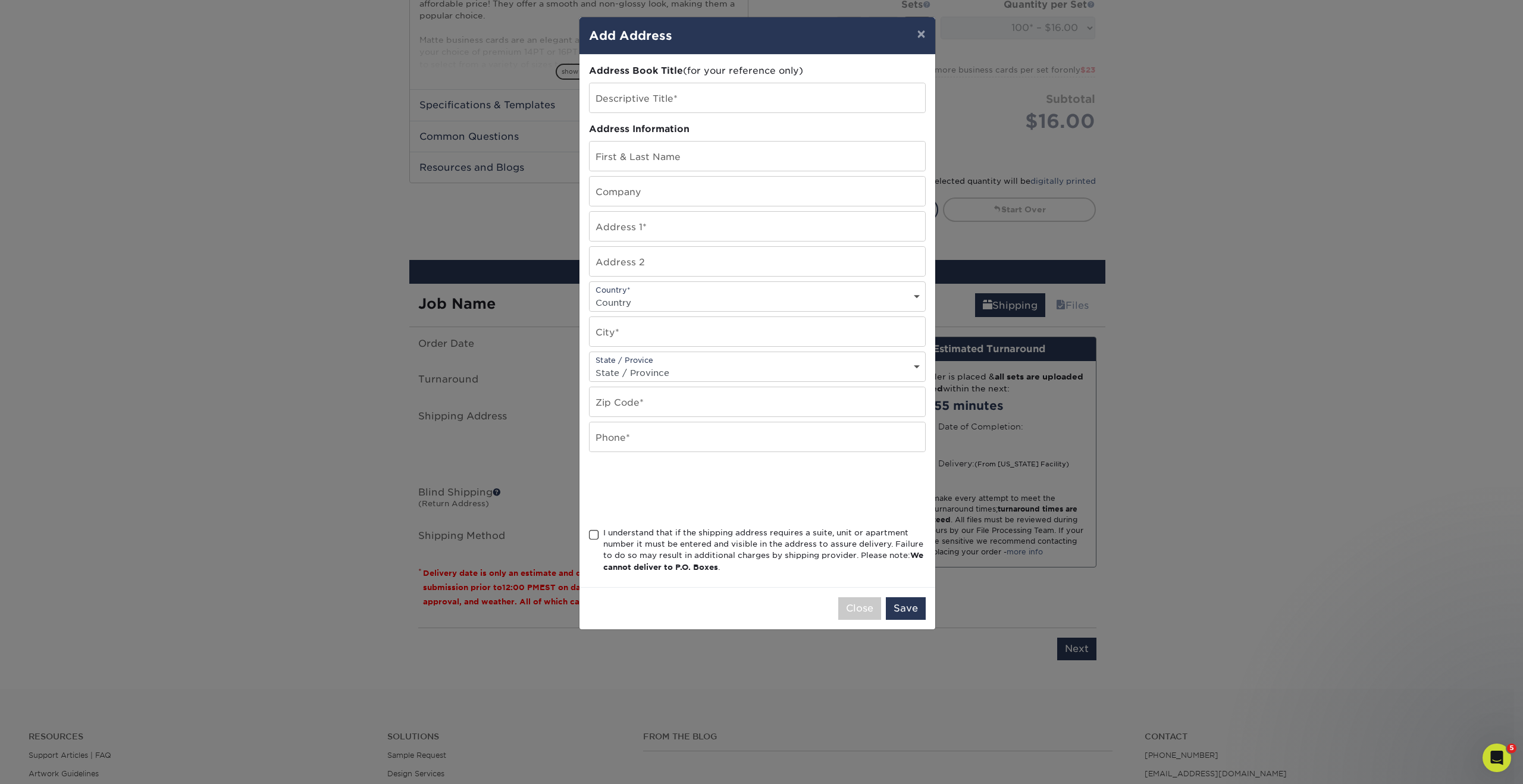
click at [649, 112] on div "Descriptive Title*" at bounding box center [757, 98] width 337 height 30
click at [649, 102] on input "text" at bounding box center [758, 98] width 336 height 29
paste input "SADHANA VENKATARAMAN"
type input "SADHANA VENKATARAMAN"
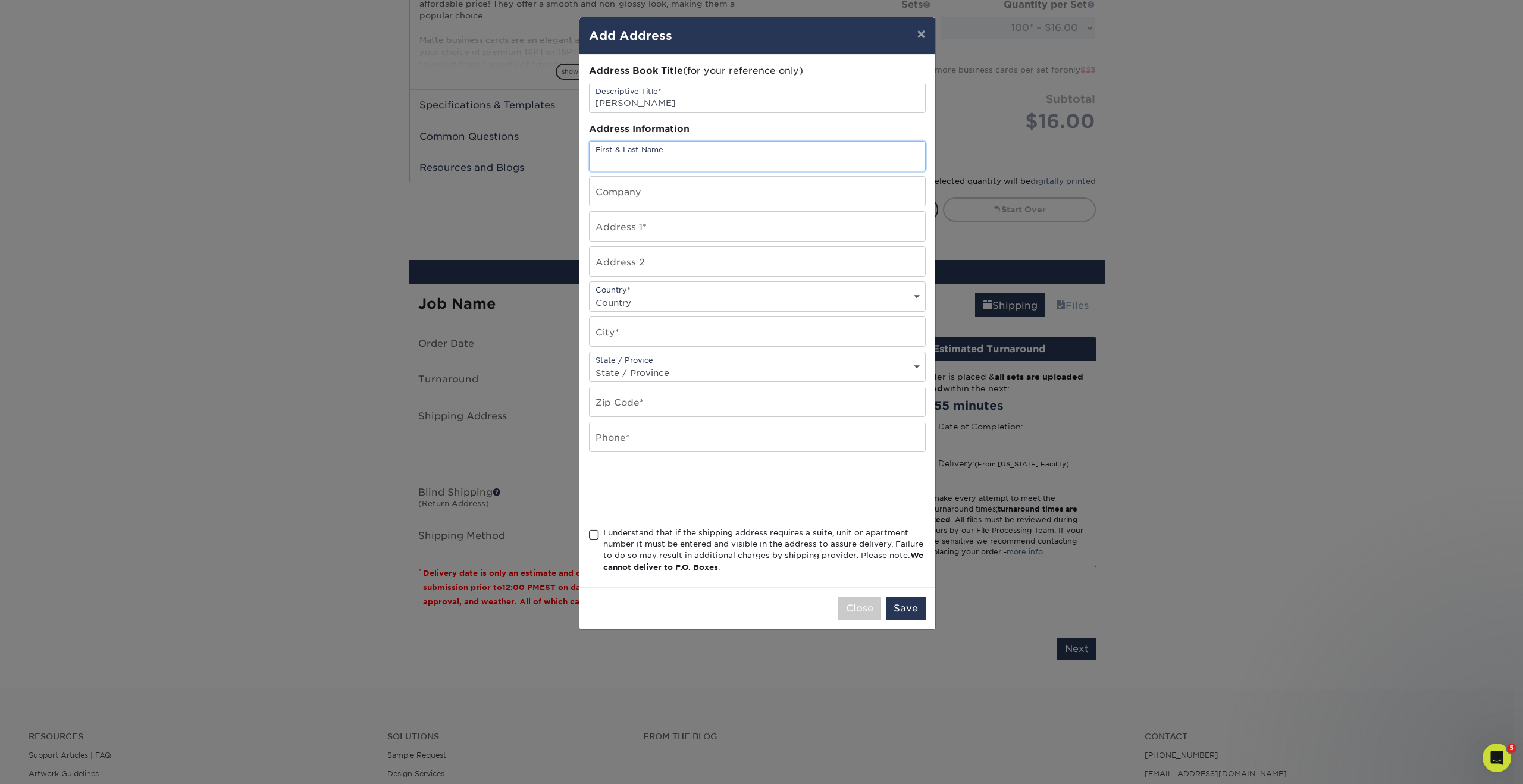
click at [649, 155] on input "text" at bounding box center [758, 156] width 336 height 29
paste input "SADHANA VENKATARAMAN"
type input "SADHANA VENKATARAMAN"
click at [751, 104] on input "SADHANA VENKATARAMAN" at bounding box center [758, 98] width 336 height 29
type input "SADHANA VENKATARAMAN business card"
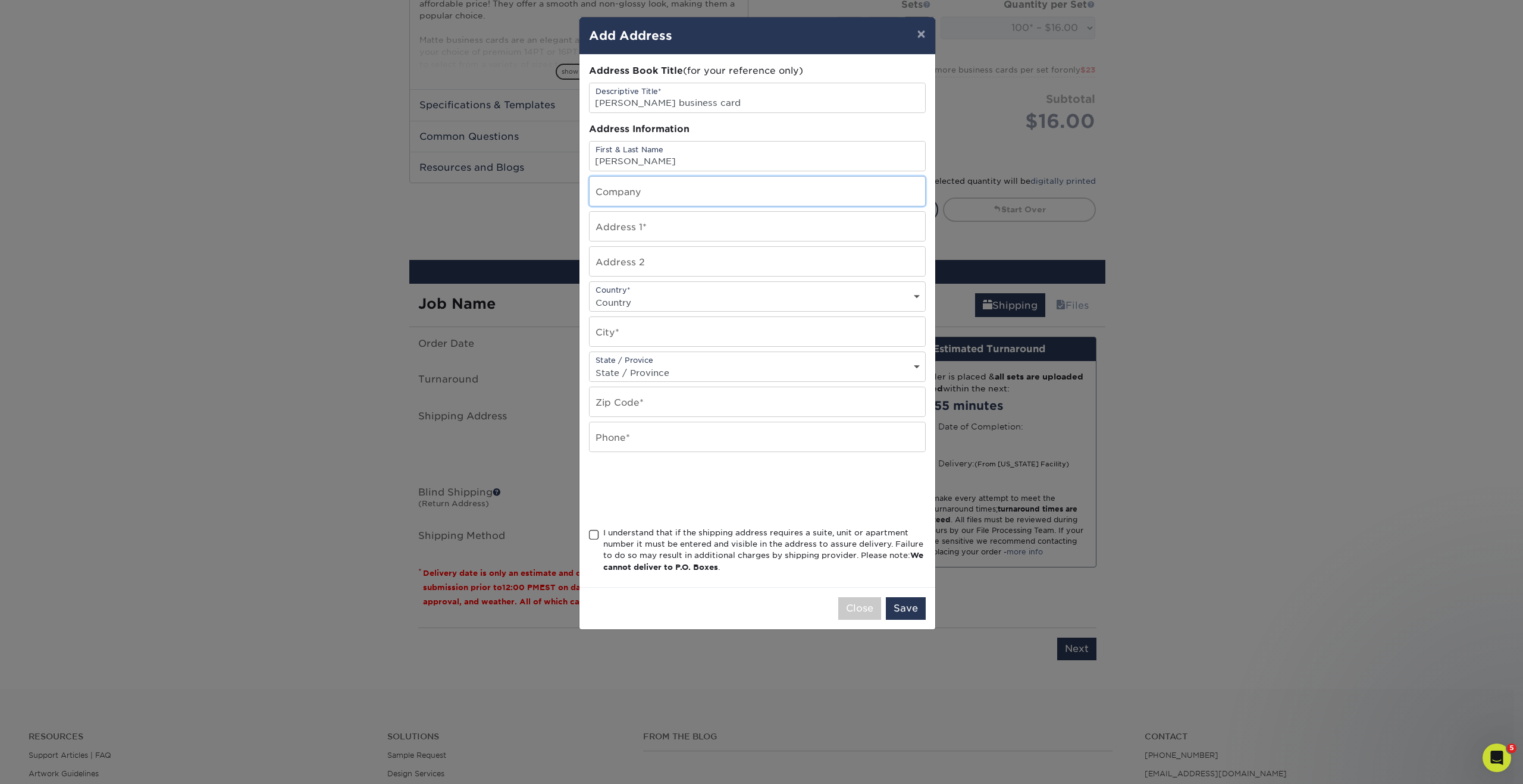
click at [724, 193] on input "text" at bounding box center [758, 191] width 336 height 29
type input "p"
click at [627, 225] on input "text" at bounding box center [758, 226] width 336 height 29
paste input "Billard Beckmann GmbH • Denisstrasse 1 67663 Kaiserslautern • Germany"
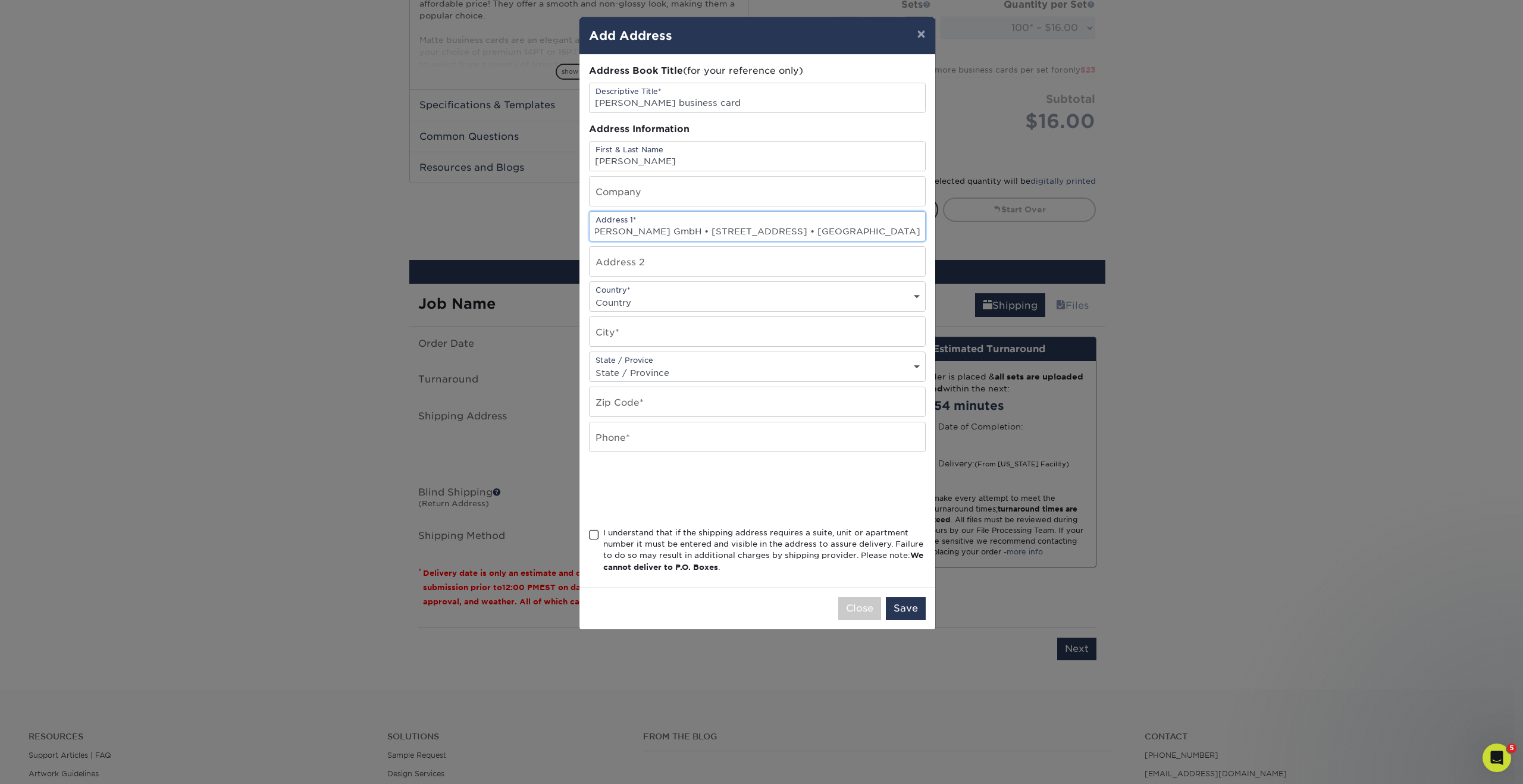
type input "Billard Beckmann GmbH • Denisstrasse 1 67663 Kaiserslautern • Germany"
click at [676, 300] on select "Country United States Canada ----------------------------- Afghanistan Albania …" at bounding box center [758, 303] width 336 height 17
select select "DE"
click at [590, 294] on select "Country United States Canada ----------------------------- Afghanistan Albania …" at bounding box center [758, 303] width 336 height 17
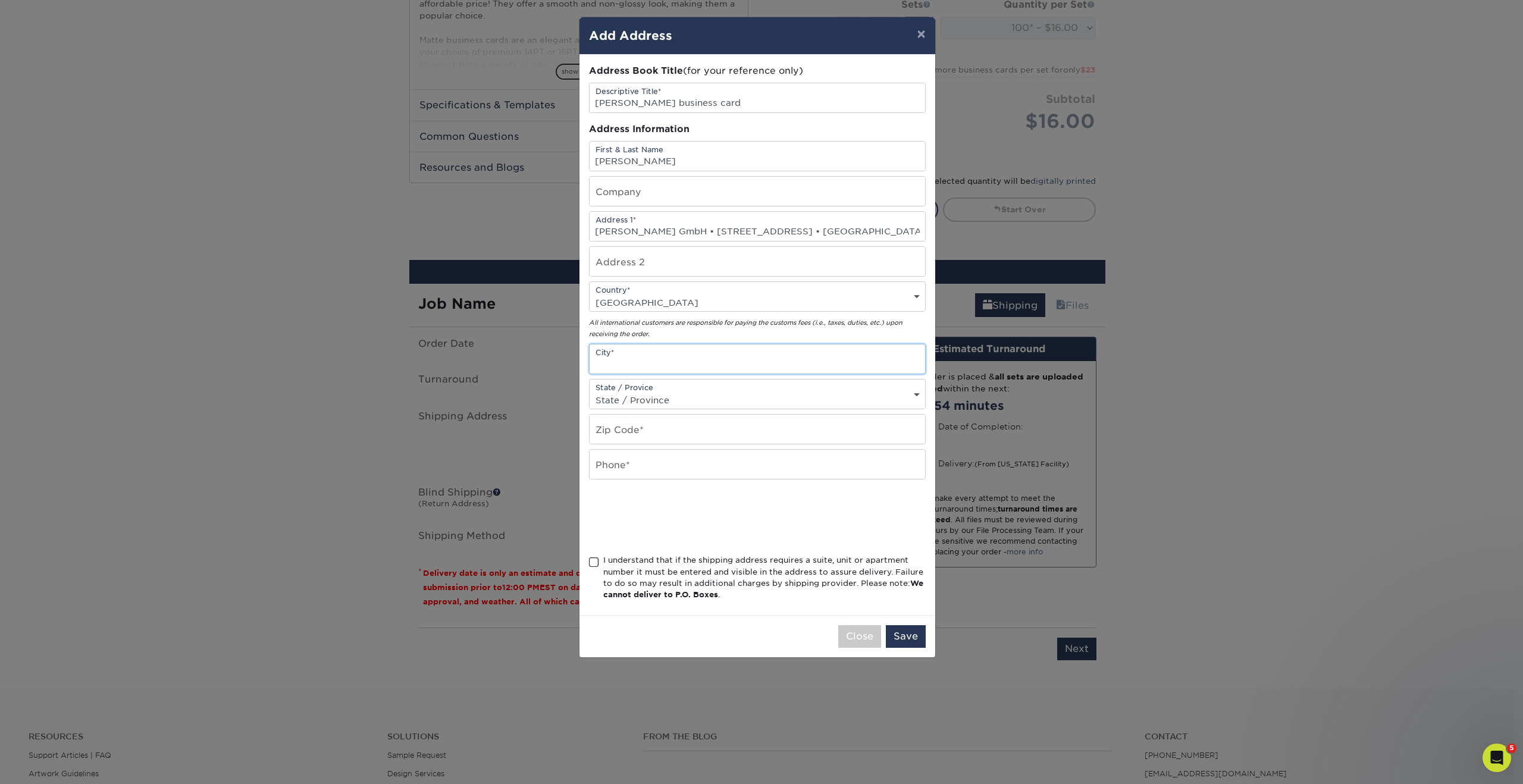
click at [764, 358] on input "text" at bounding box center [758, 359] width 336 height 29
click at [712, 414] on div "Address Book Title (for your reference only) Descriptive Title* SADHANA VENKATA…" at bounding box center [757, 335] width 337 height 541
click at [709, 398] on select "State / Province Alabama Alaska Arizona Arkansas California Colorado Connecticu…" at bounding box center [758, 400] width 336 height 17
click at [590, 392] on select "State / Province Alabama Alaska Arizona Arkansas California Colorado Connecticu…" at bounding box center [758, 400] width 336 height 17
click at [687, 432] on input "text" at bounding box center [758, 429] width 336 height 29
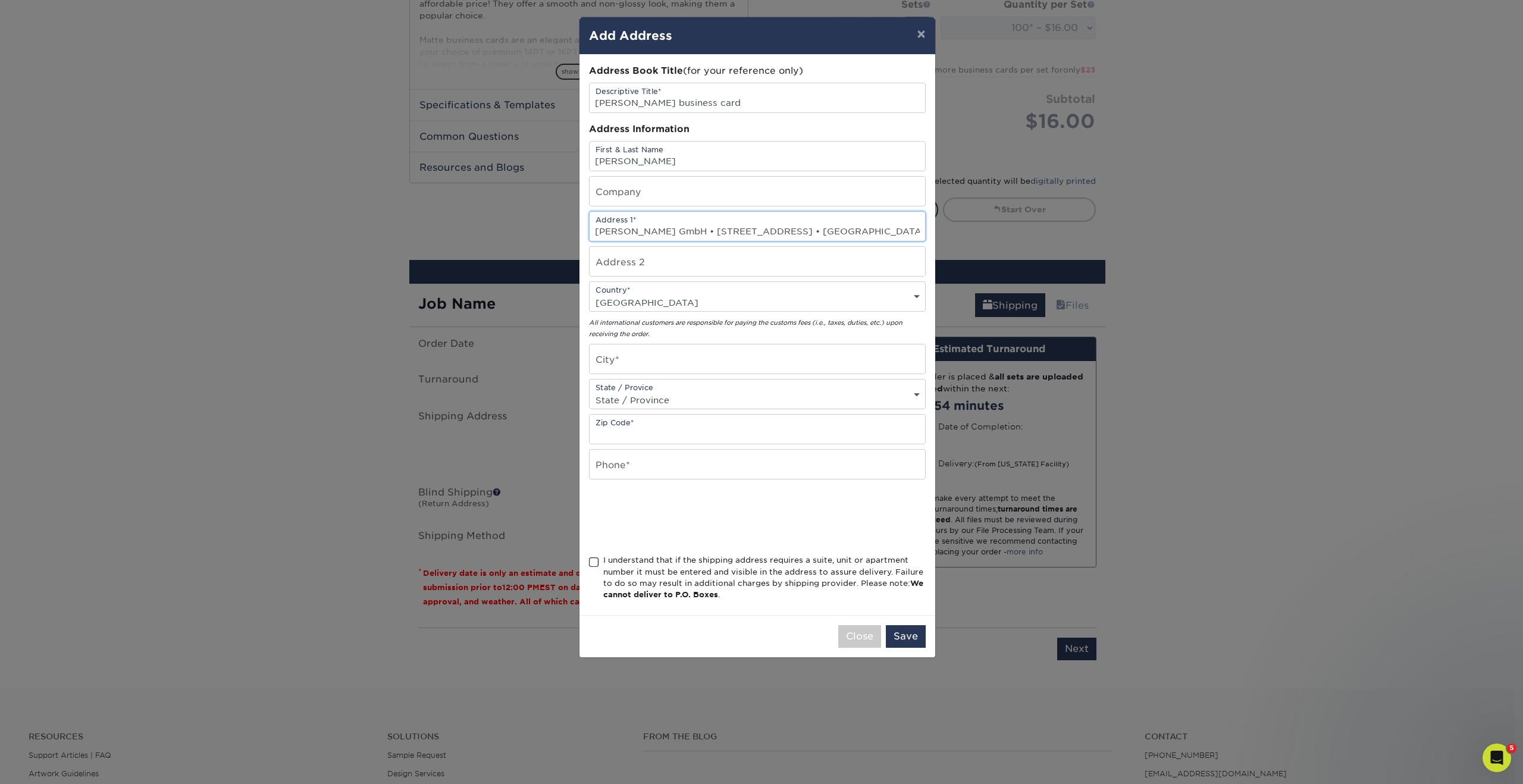
click at [743, 220] on input "Billard Beckmann GmbH • Denisstrasse 1 67663 Kaiserslautern • Germany" at bounding box center [758, 226] width 336 height 29
click at [689, 266] on input "text" at bounding box center [758, 261] width 336 height 29
click at [739, 227] on input "Billard Beckmann GmbH • Denisstrasse 1 67663 Kaiserslautern • Germany" at bounding box center [758, 226] width 336 height 29
click at [672, 358] on input "text" at bounding box center [758, 359] width 336 height 29
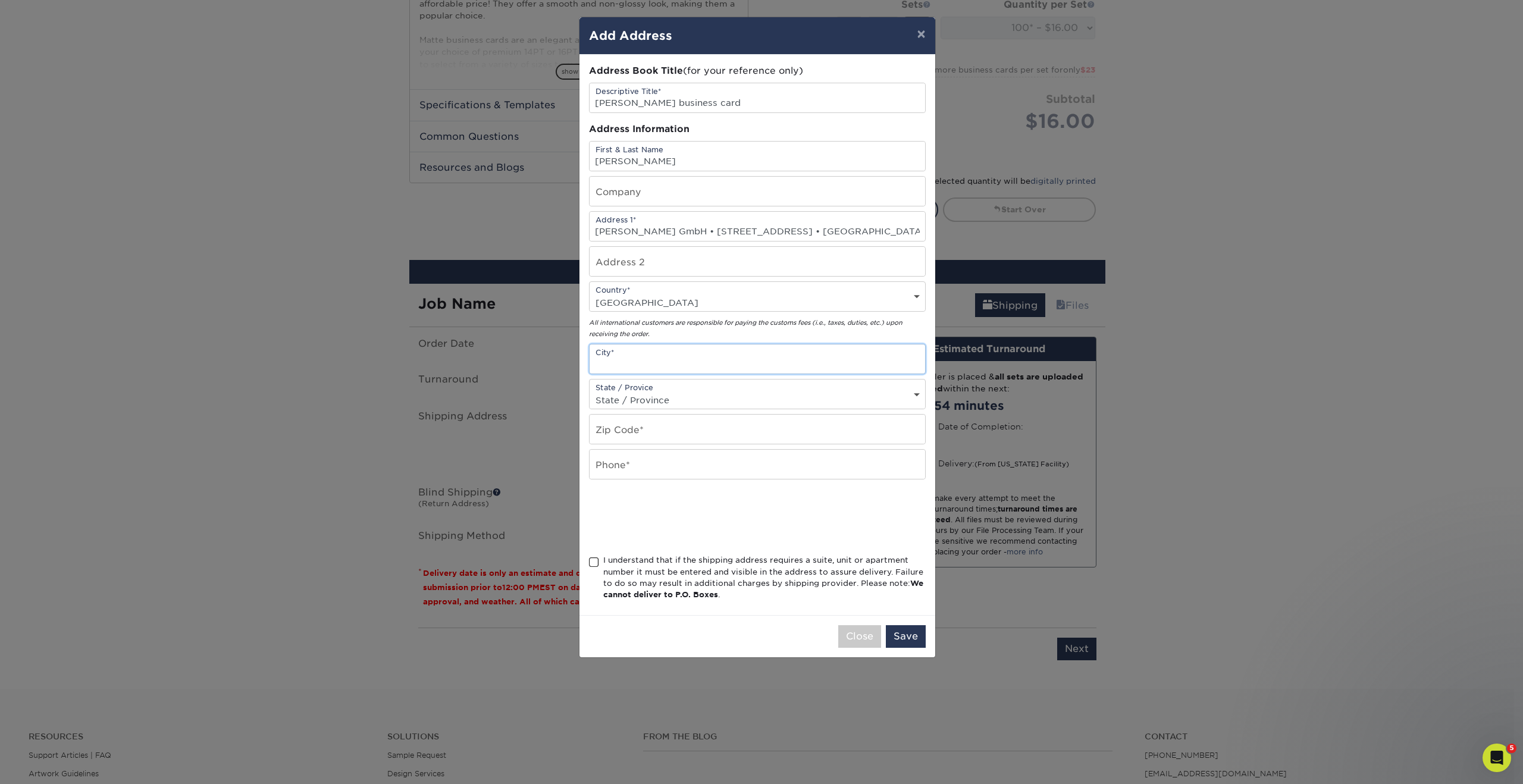
paste input "Denisstrasse"
type input "Denisstrasse"
click at [795, 229] on input "Billard Beckmann GmbH • Denisstrasse 1 67663 Kaiserslautern • Germany" at bounding box center [758, 226] width 336 height 29
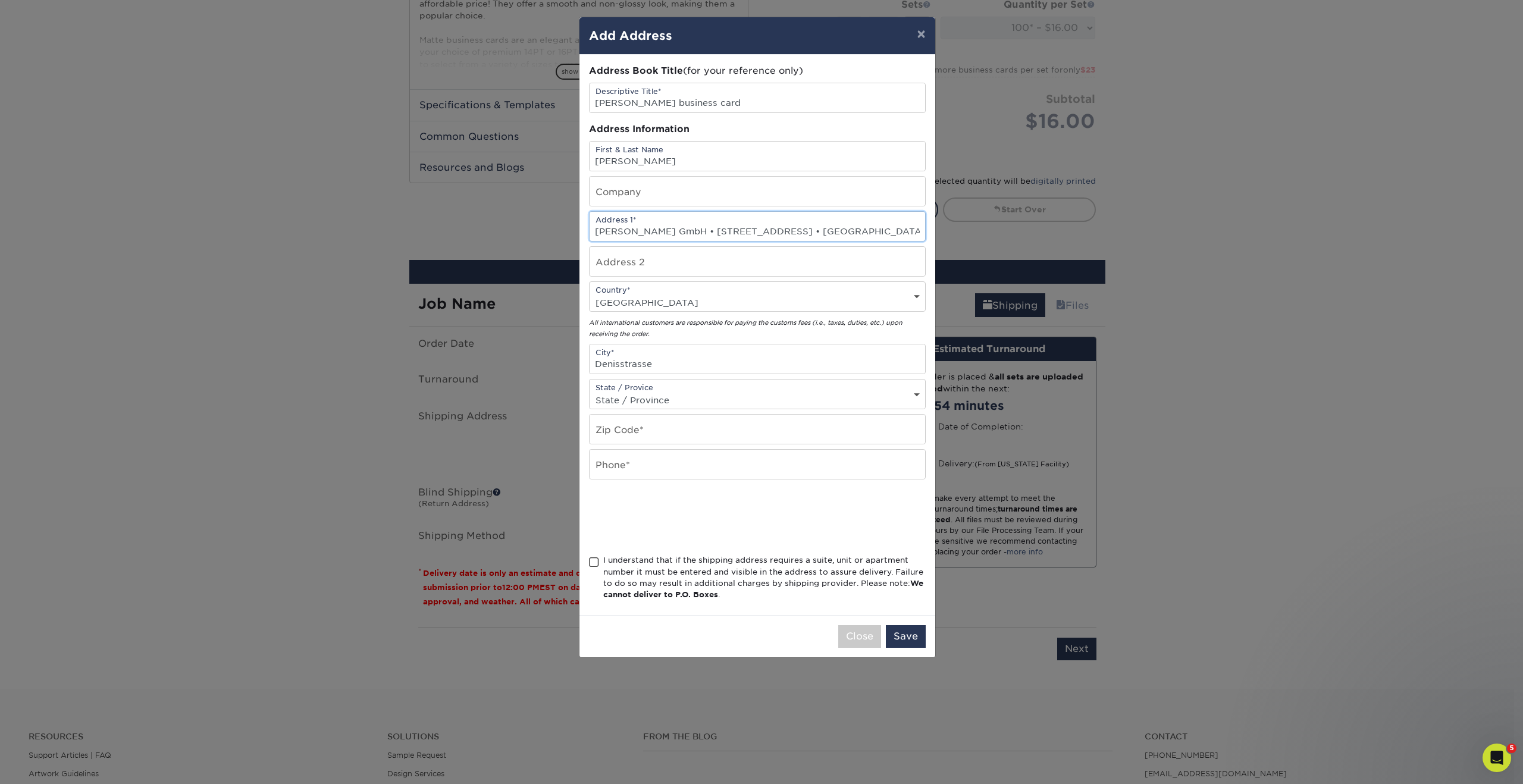
click at [795, 229] on input "Billard Beckmann GmbH • Denisstrasse 1 67663 Kaiserslautern • Germany" at bounding box center [758, 226] width 336 height 29
click at [731, 234] on input "Billard Beckmann GmbH • Denisstrasse 1 67663 Kaiserslautern • Germany" at bounding box center [758, 226] width 336 height 29
click at [788, 233] on input "Billard Beckmann GmbH • Denisstrasse 1 67663 Kaiserslautern • Germany" at bounding box center [758, 226] width 336 height 29
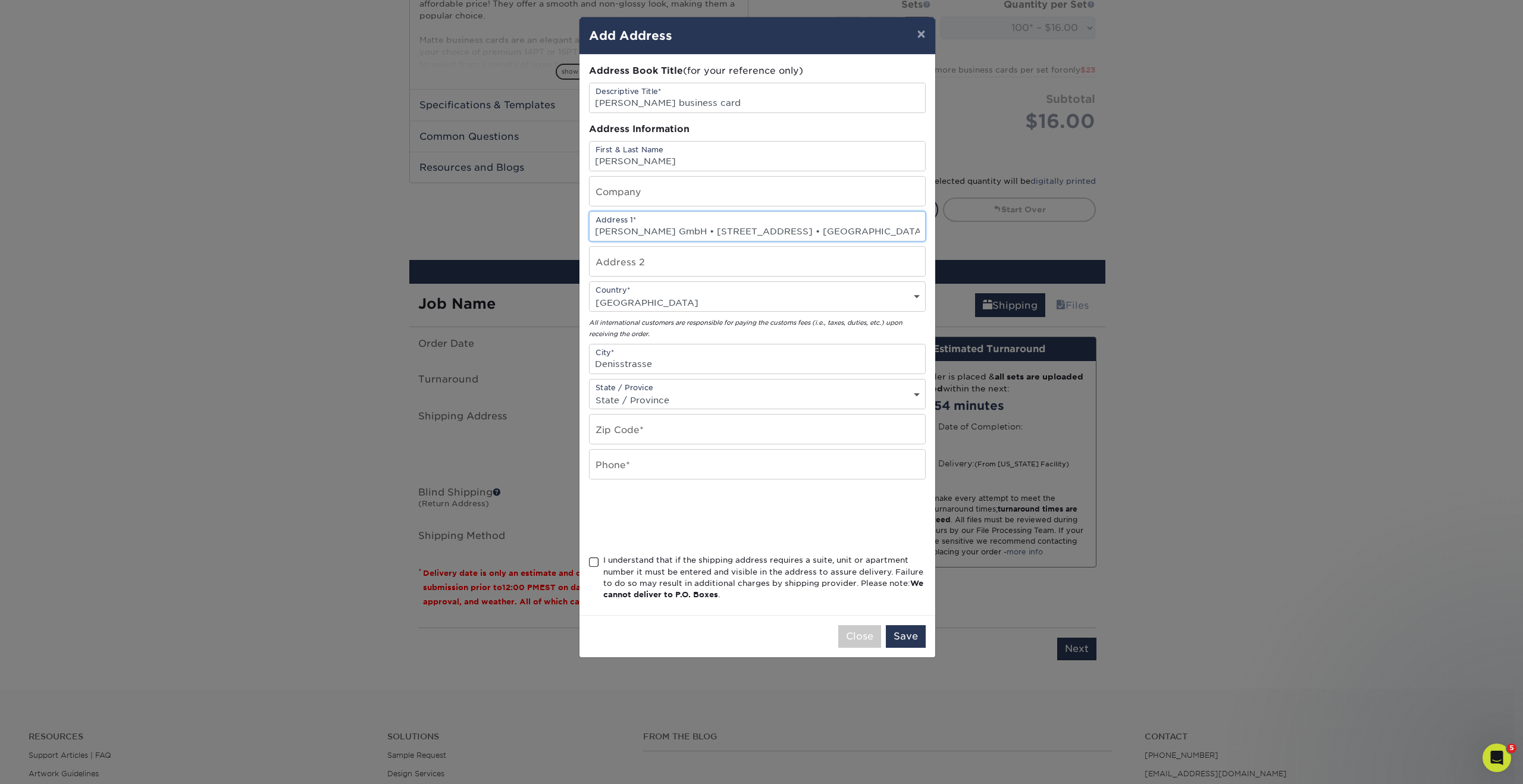
click at [788, 233] on input "Billard Beckmann GmbH • Denisstrasse 1 67663 Kaiserslautern • Germany" at bounding box center [758, 226] width 336 height 29
drag, startPoint x: 774, startPoint y: 230, endPoint x: 806, endPoint y: 229, distance: 32.0
click at [807, 229] on input "Billard Beckmann GmbH • Denisstrasse 1 67663 Kaiserslautern • Germany" at bounding box center [758, 226] width 336 height 29
click at [654, 425] on input "text" at bounding box center [758, 429] width 336 height 29
paste input "1 67663"
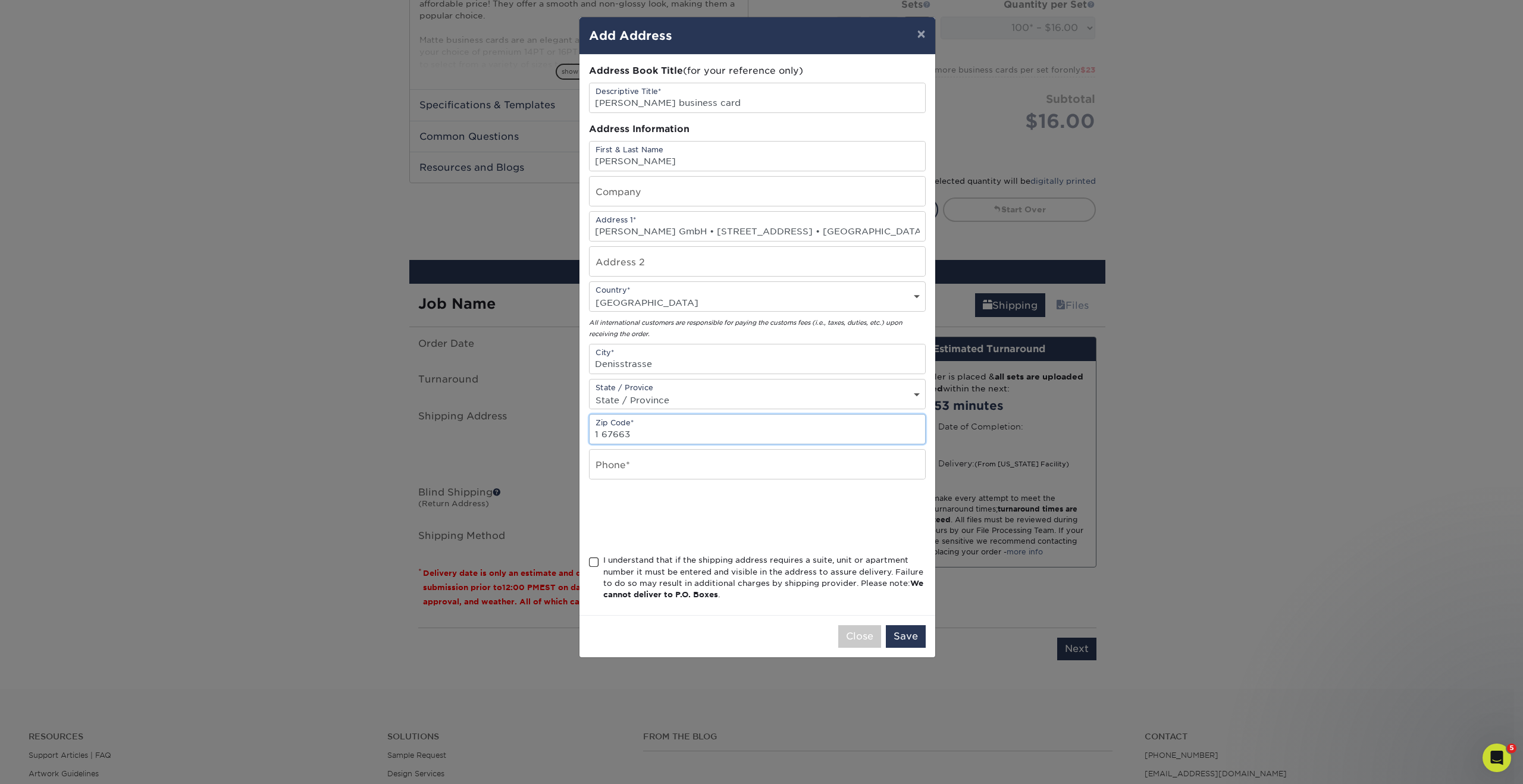
type input "1 67663"
click at [850, 232] on input "Billard Beckmann GmbH • Denisstrasse 1 67663 Kaiserslautern • Germany" at bounding box center [758, 226] width 336 height 29
click at [736, 392] on select "State / Province Alabama Alaska Arizona Arkansas California Colorado Connecticu…" at bounding box center [758, 400] width 336 height 17
click at [590, 392] on select "State / Province Alabama Alaska Arizona Arkansas California Colorado Connecticu…" at bounding box center [758, 400] width 336 height 17
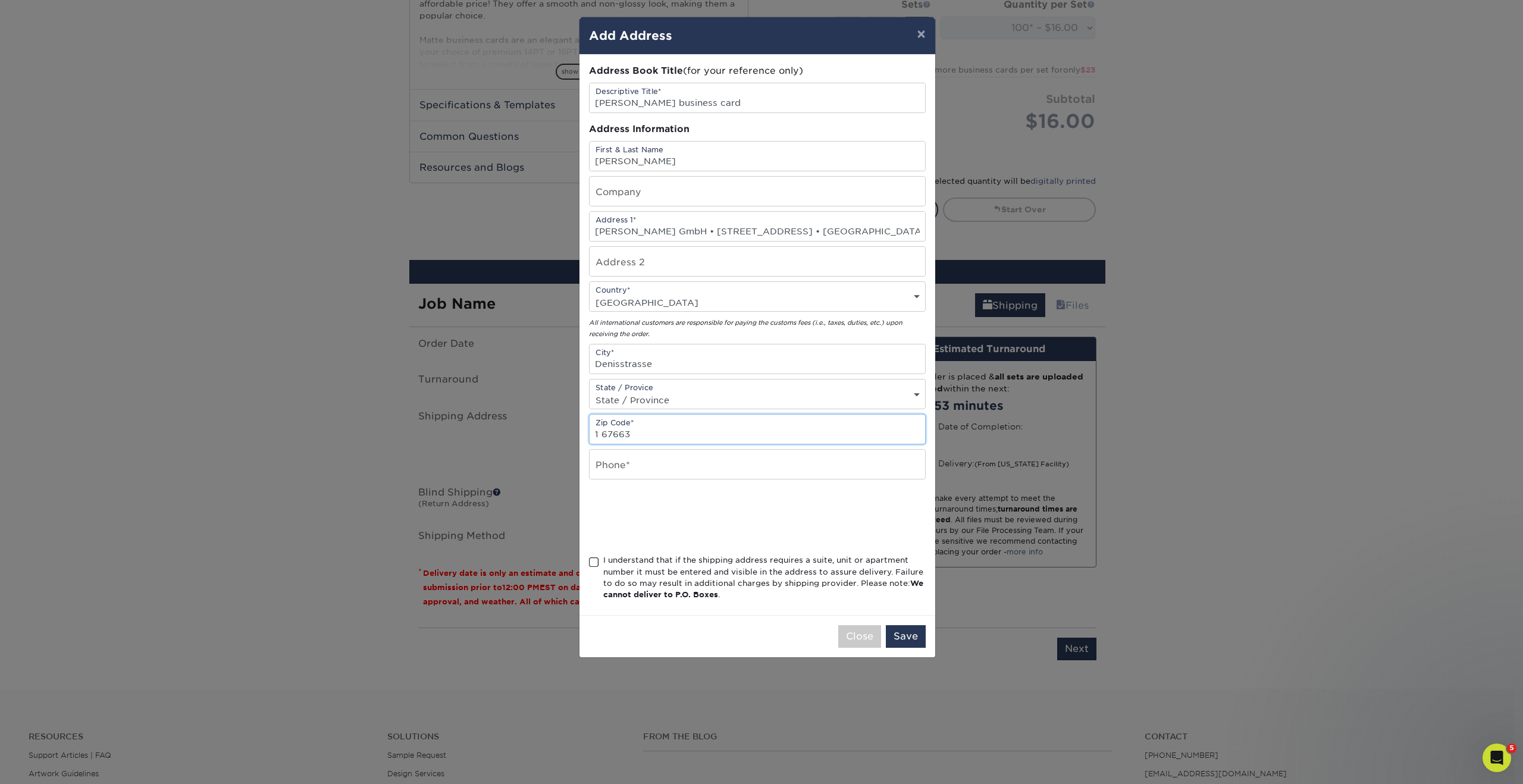
click at [651, 435] on input "1 67663" at bounding box center [758, 429] width 336 height 29
click at [700, 359] on input "Denisstrasse" at bounding box center [758, 359] width 336 height 29
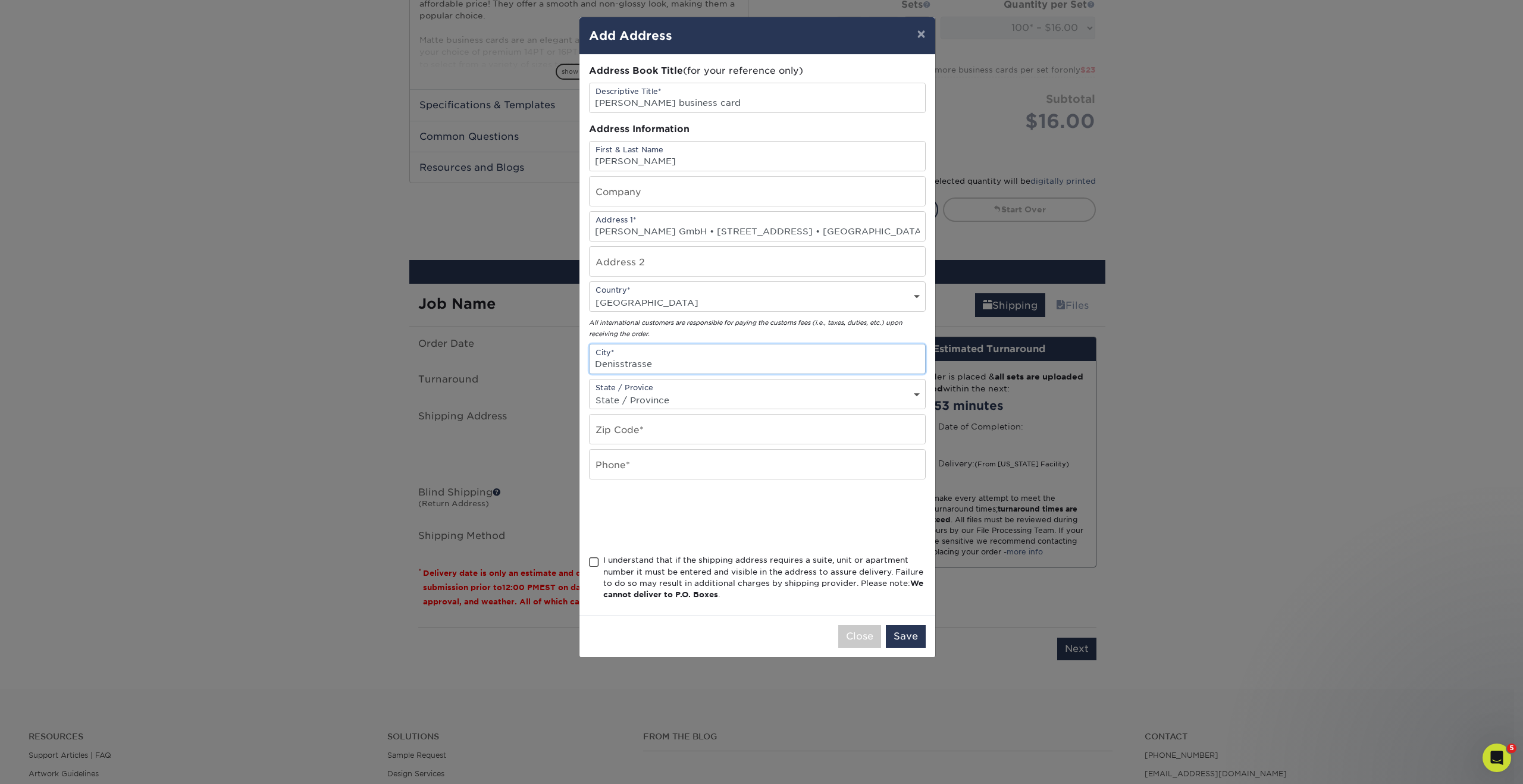
click at [700, 359] on input "Denisstrasse" at bounding box center [758, 359] width 336 height 29
click at [714, 236] on input "Billard Beckmann GmbH • Denisstrasse 1 67663 Kaiserslautern • Germany" at bounding box center [758, 226] width 336 height 29
drag, startPoint x: 713, startPoint y: 233, endPoint x: 877, endPoint y: 231, distance: 164.0
click at [877, 231] on input "Billard Beckmann GmbH • Denisstrasse 1 67663 Kaiserslautern • Germany" at bounding box center [758, 226] width 336 height 29
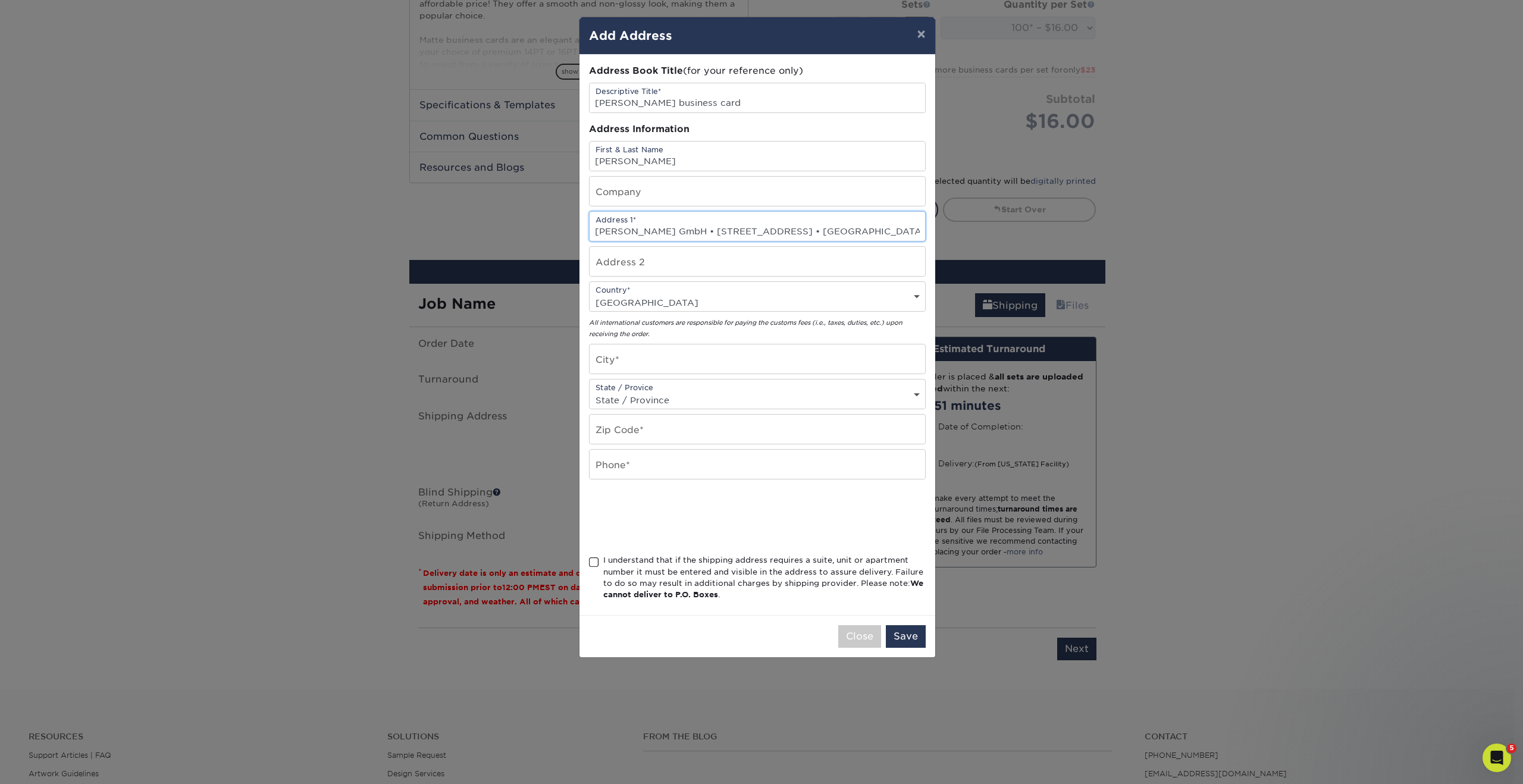
click at [773, 233] on input "Billard Beckmann GmbH • Denisstrasse 1 67663 Kaiserslautern • Germany" at bounding box center [758, 226] width 336 height 29
drag, startPoint x: 773, startPoint y: 233, endPoint x: 807, endPoint y: 228, distance: 34.4
click at [807, 228] on input "Billard Beckmann GmbH • Denisstrasse 1 67663 Kaiserslautern • Germany" at bounding box center [758, 226] width 336 height 29
click at [797, 229] on input "Billard Beckmann GmbH • Denisstrasse 1 67663 Kaiserslautern • Germany" at bounding box center [758, 226] width 336 height 29
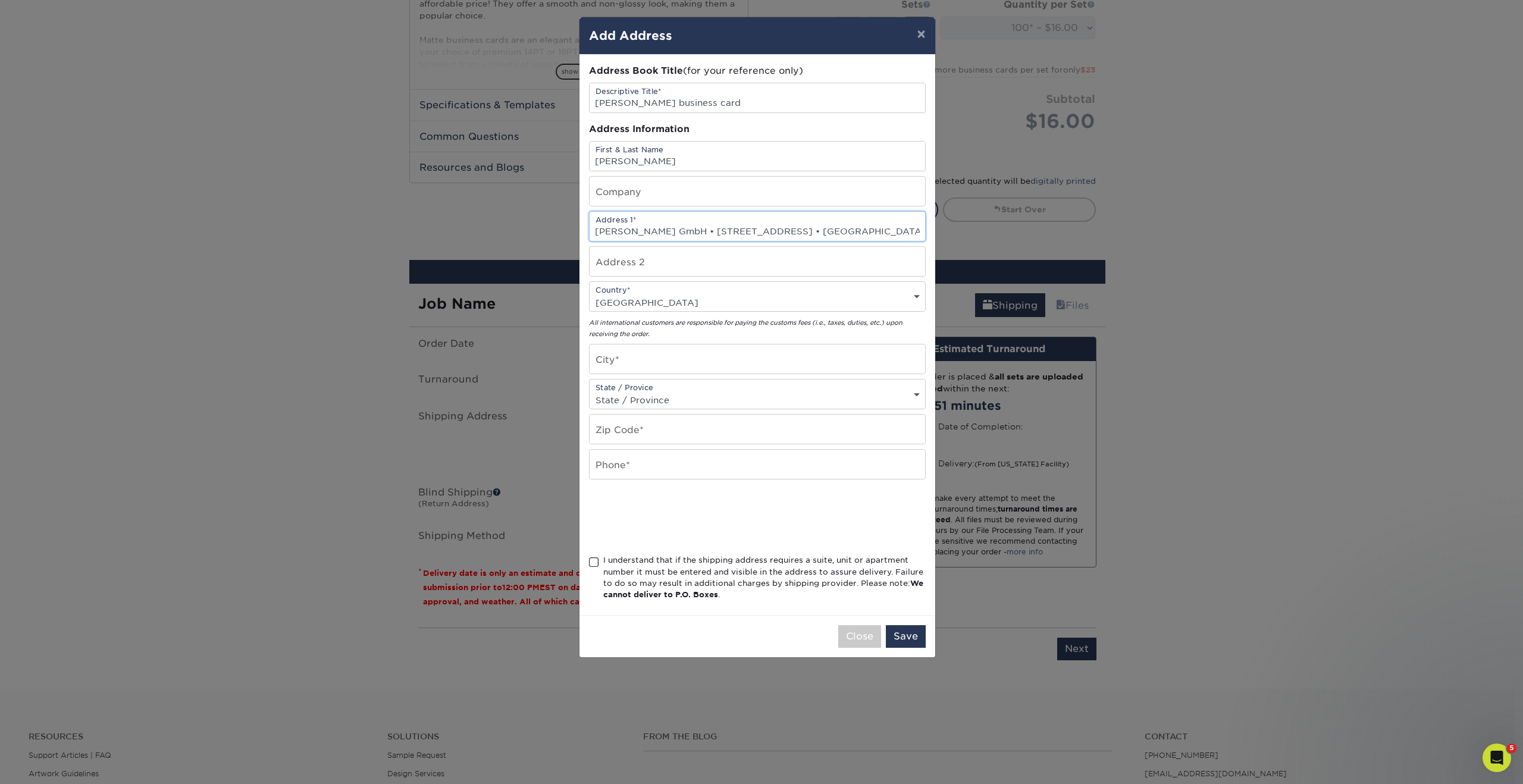
click at [797, 229] on input "Billard Beckmann GmbH • Denisstrasse 1 67663 Kaiserslautern • Germany" at bounding box center [758, 226] width 336 height 29
click at [792, 230] on input "Billard Beckmann GmbH • Denisstrasse 1 67663 Kaiserslautern • Germany" at bounding box center [758, 226] width 336 height 29
click at [833, 229] on input "Billard Beckmann GmbH • Denisstrasse 1 67663 Kaiserslautern • Germany" at bounding box center [758, 226] width 336 height 29
click at [664, 429] on input "text" at bounding box center [758, 429] width 336 height 29
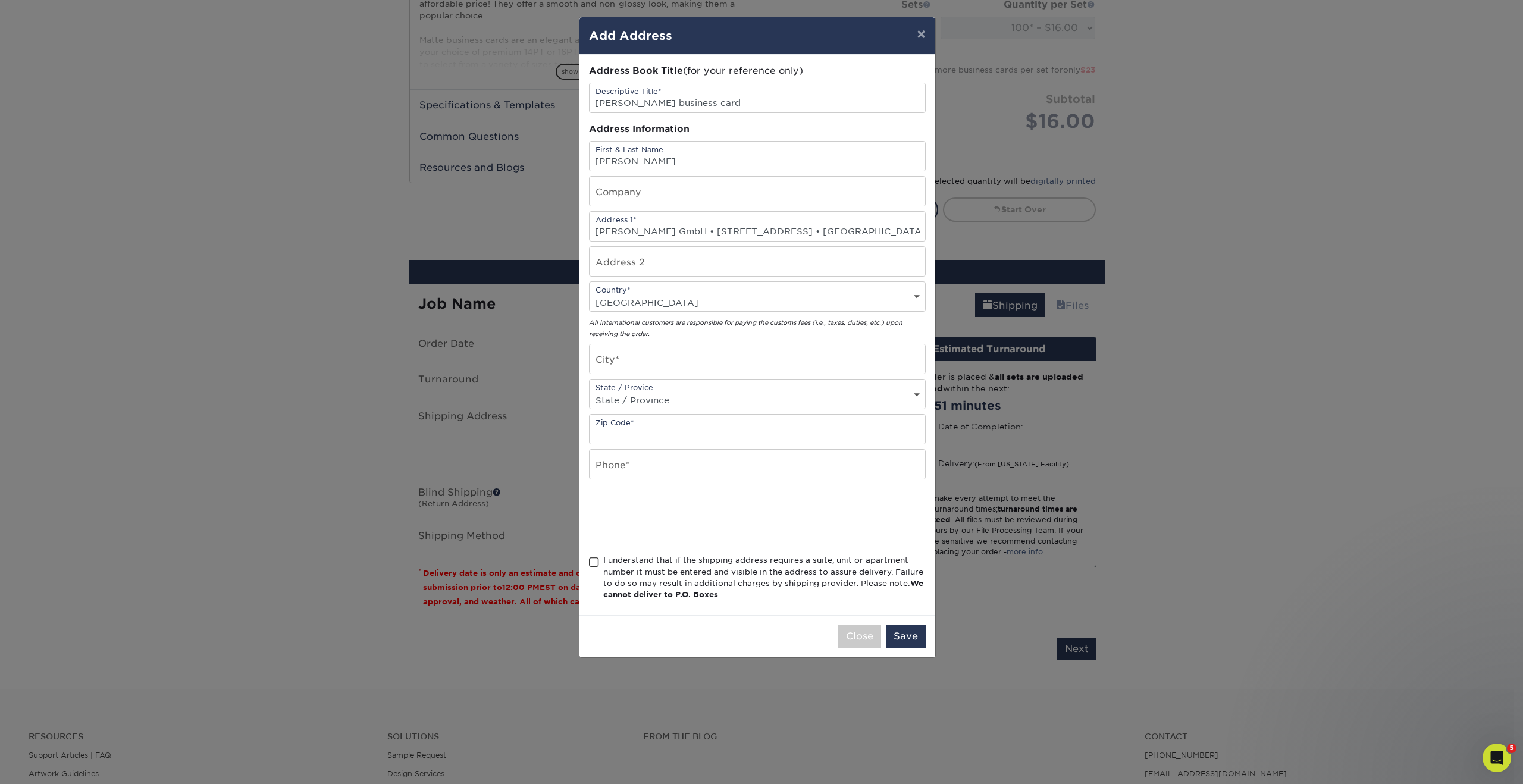
click at [668, 396] on select "State / Province Alabama Alaska Arizona Arkansas California Colorado Connecticu…" at bounding box center [758, 400] width 336 height 17
click at [671, 360] on input "text" at bounding box center [758, 359] width 336 height 29
paste input "Kaiserslautern"
type input "Kaiserslautern"
click at [793, 224] on input "Billard Beckmann GmbH • Denisstrasse 1 67663 Kaiserslautern • Germany" at bounding box center [758, 226] width 336 height 29
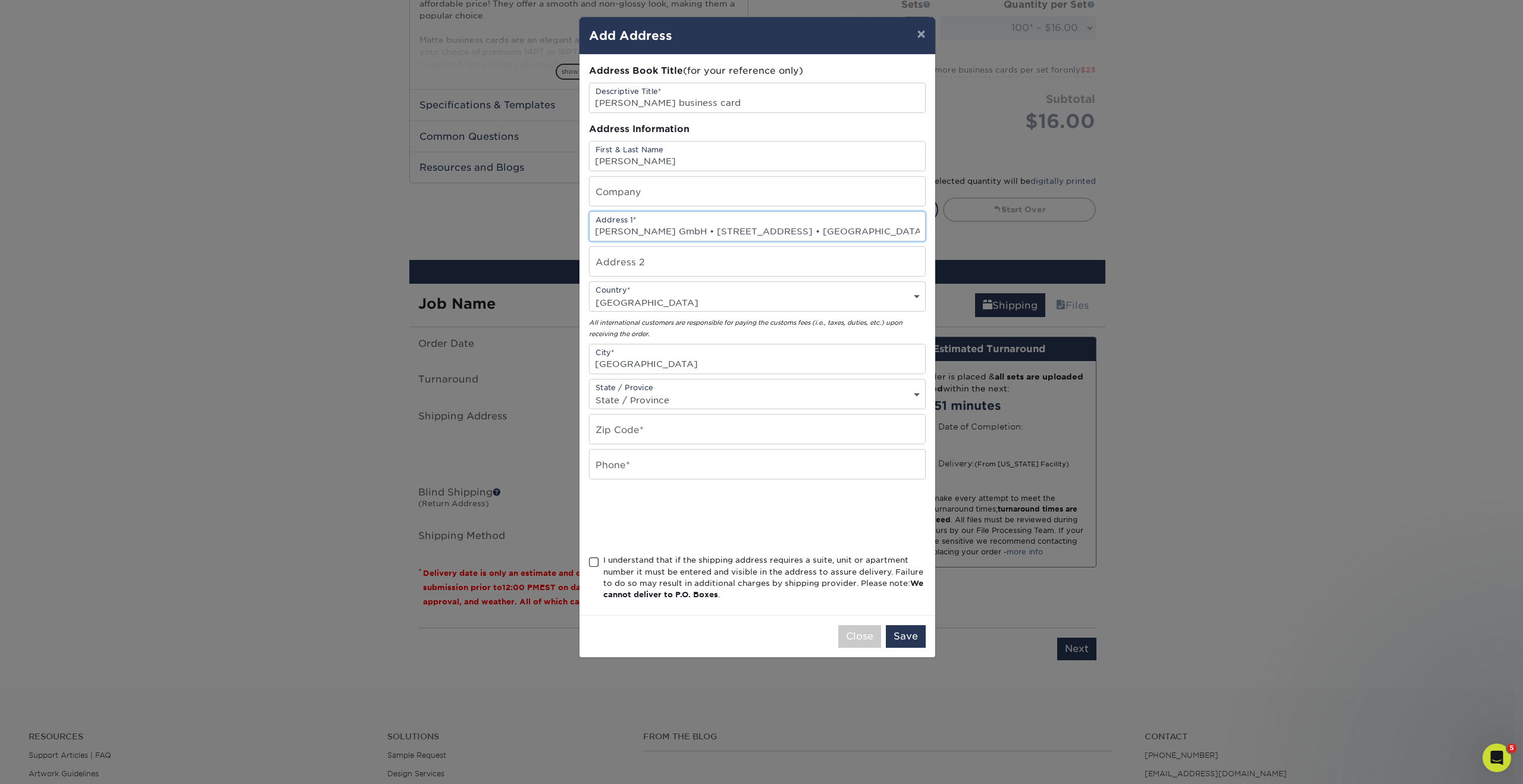
drag, startPoint x: 808, startPoint y: 232, endPoint x: 772, endPoint y: 233, distance: 36.0
click at [772, 233] on input "Billard Beckmann GmbH • Denisstrasse 1 67663 Kaiserslautern • Germany" at bounding box center [758, 226] width 336 height 29
click at [683, 428] on input "text" at bounding box center [758, 429] width 336 height 29
paste input "1 67663"
type input "1 67663"
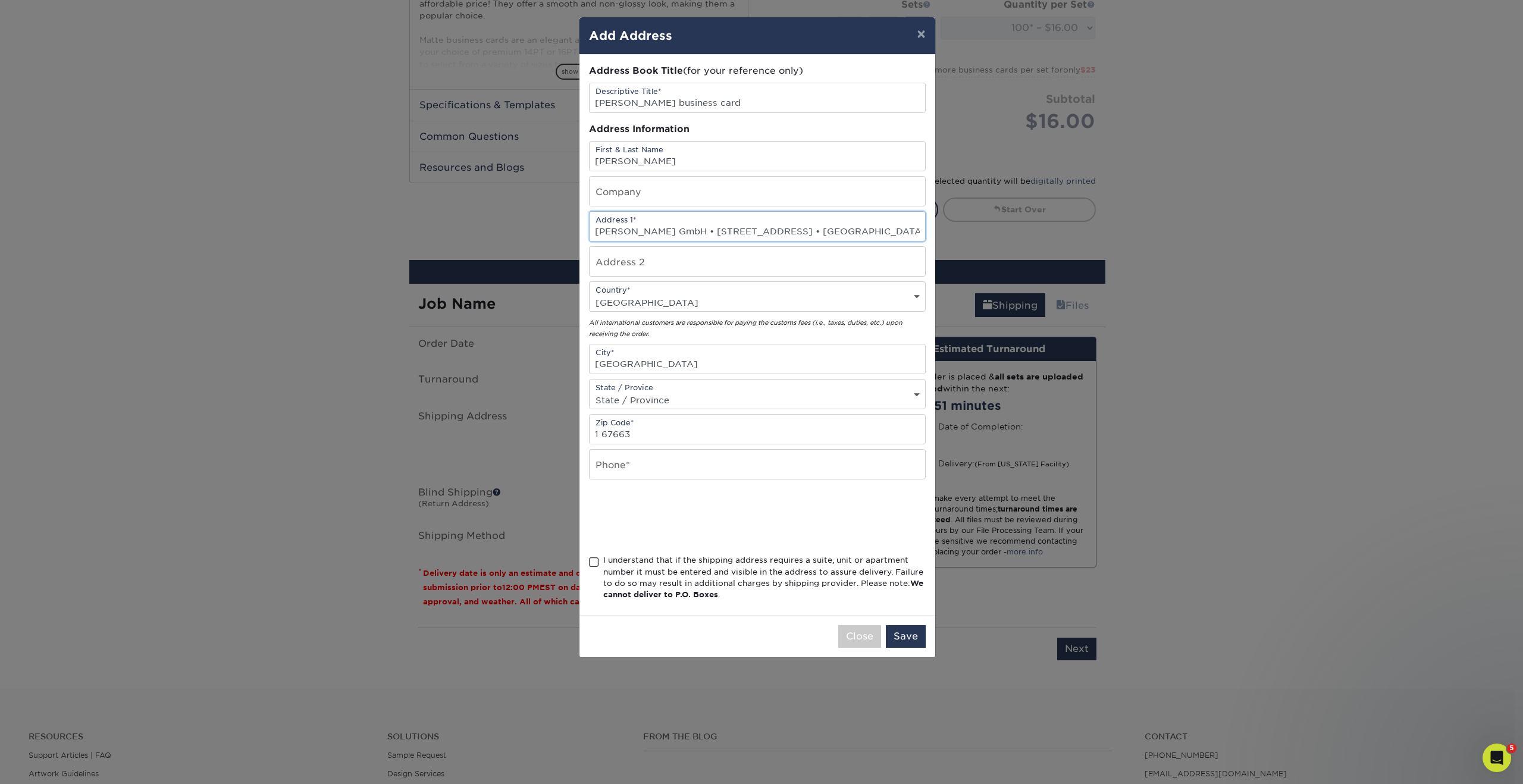
scroll to position [0, 6]
drag, startPoint x: 773, startPoint y: 230, endPoint x: 978, endPoint y: 227, distance: 205.0
click at [978, 227] on div "× Add Address Address Book Title (for your reference only) Descriptive Title* S…" at bounding box center [762, 392] width 1523 height 784
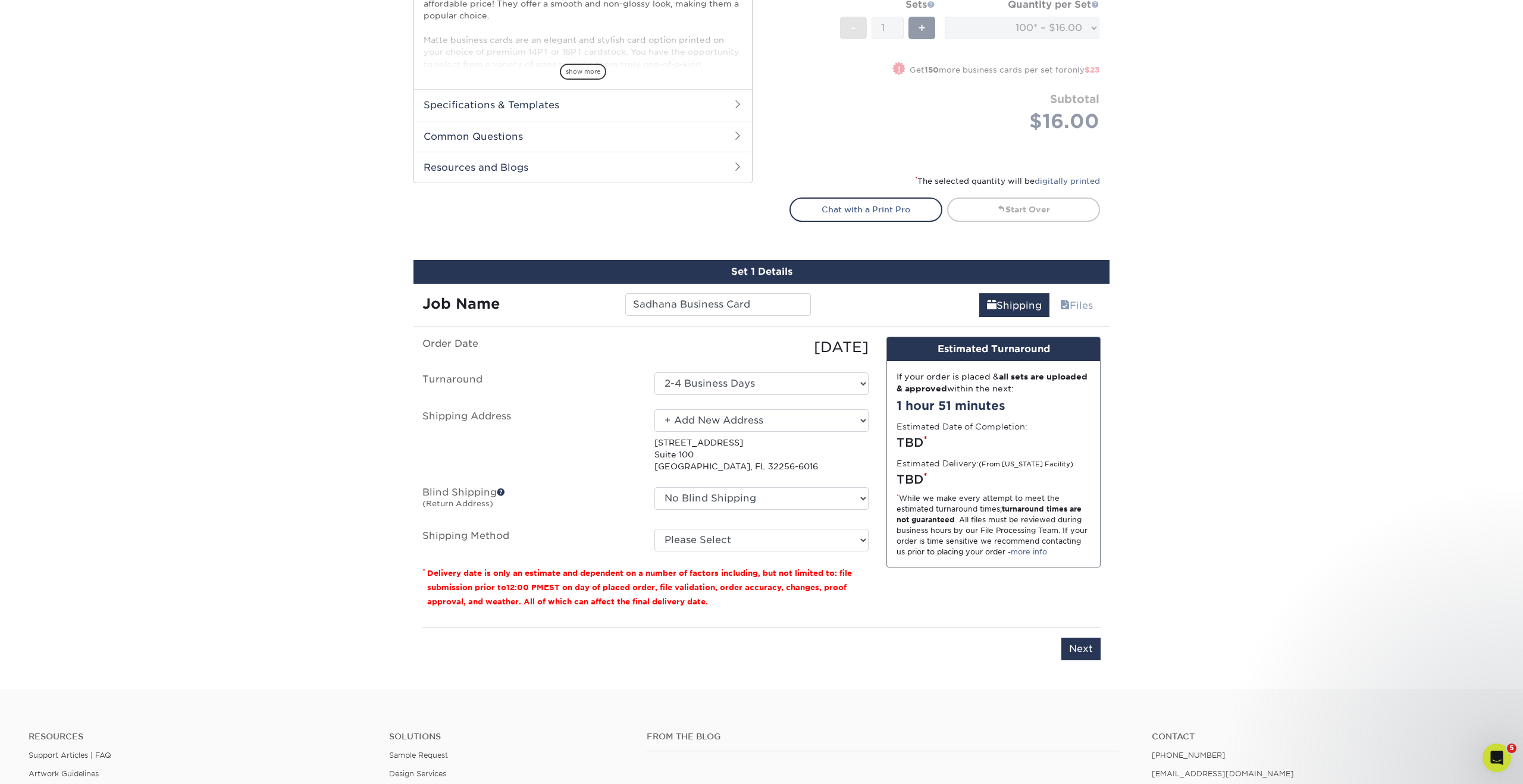
scroll to position [0, 0]
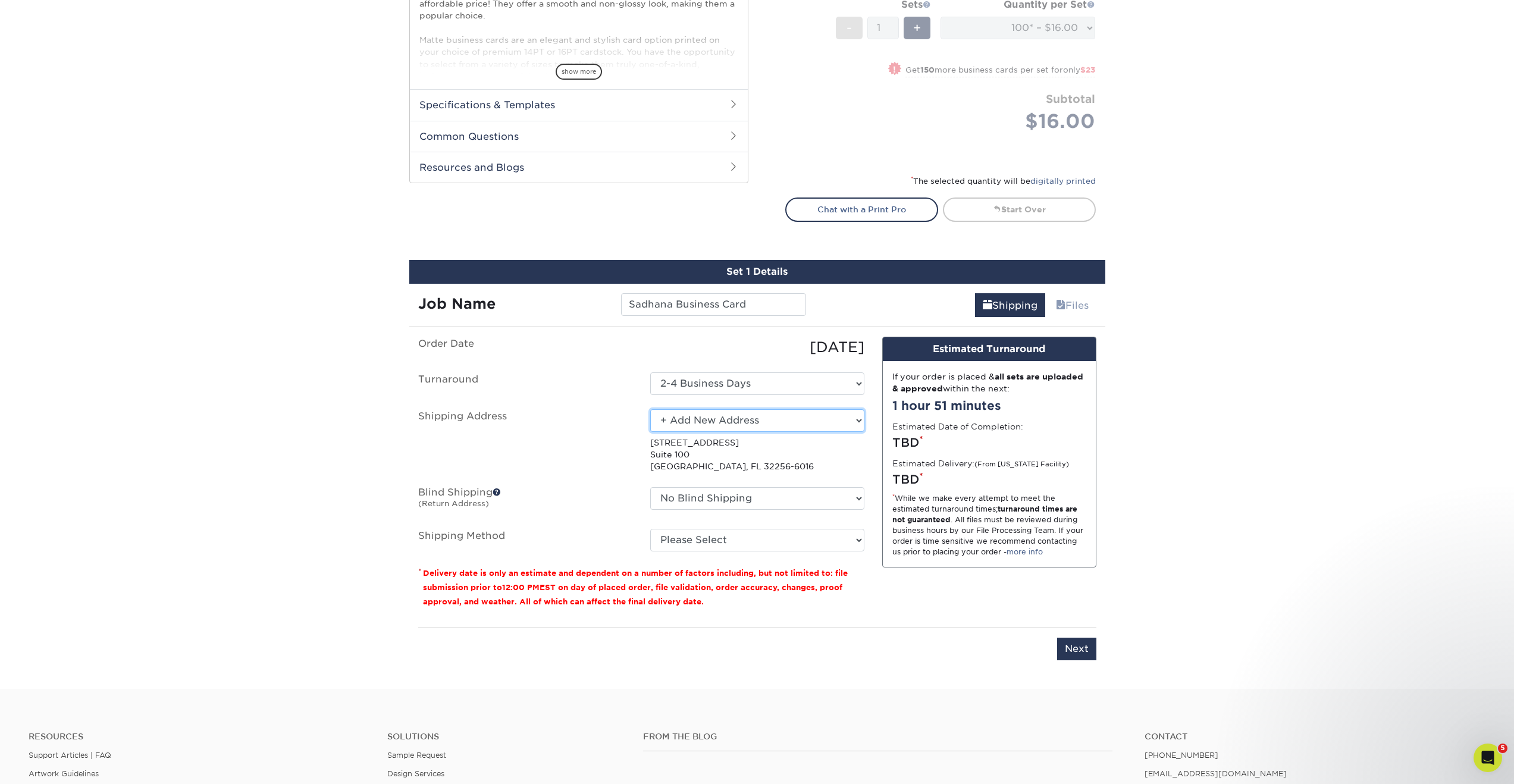
click at [798, 421] on select "Select One Bob Evans Direct Predator Group + Add New Address" at bounding box center [757, 420] width 214 height 23
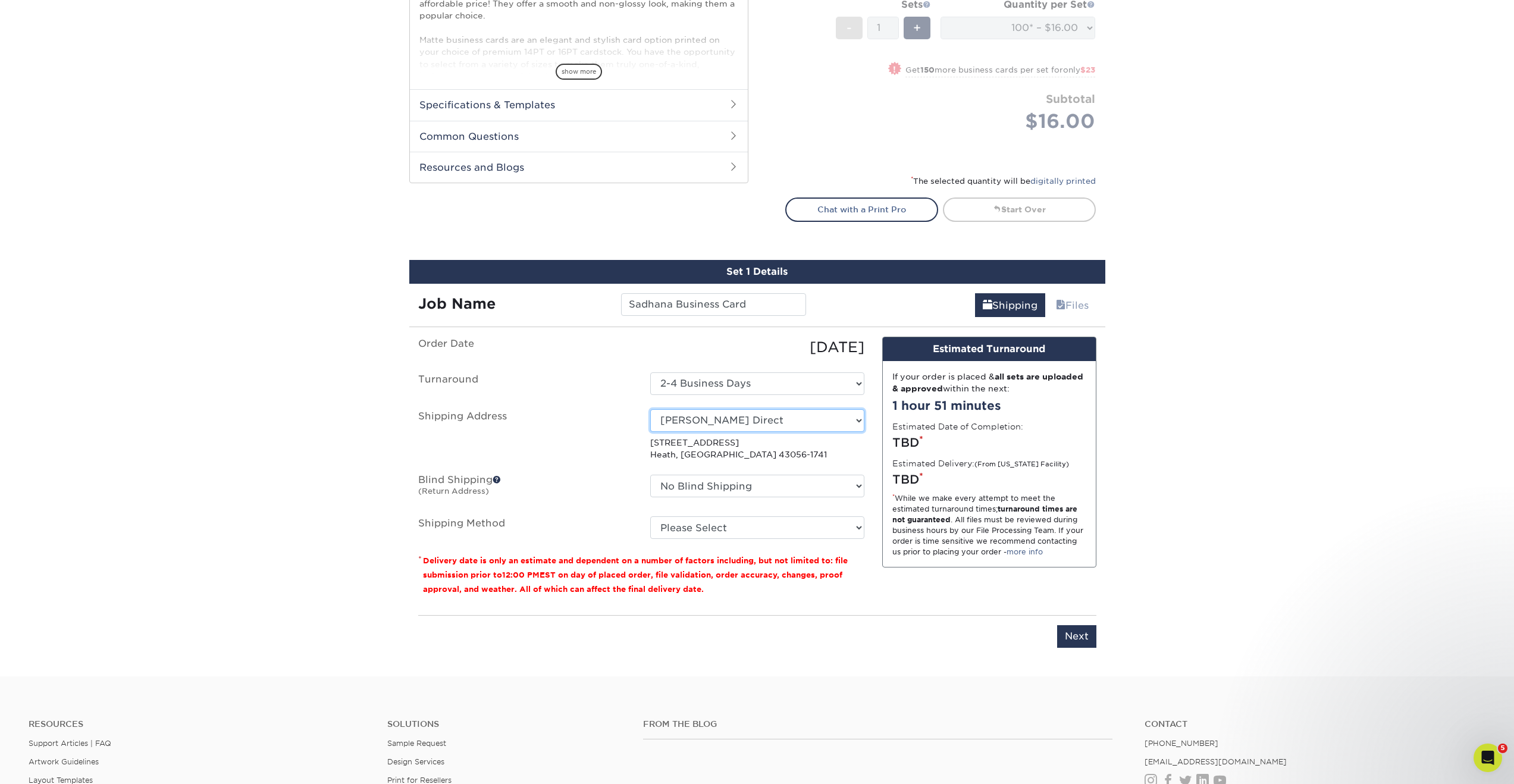
click at [753, 420] on select "Select One Bob Evans Direct Predator Group + Add New Address" at bounding box center [757, 420] width 214 height 23
select select "newaddress"
click at [650, 409] on select "Select One Bob Evans Direct Predator Group + Add New Address" at bounding box center [757, 420] width 214 height 23
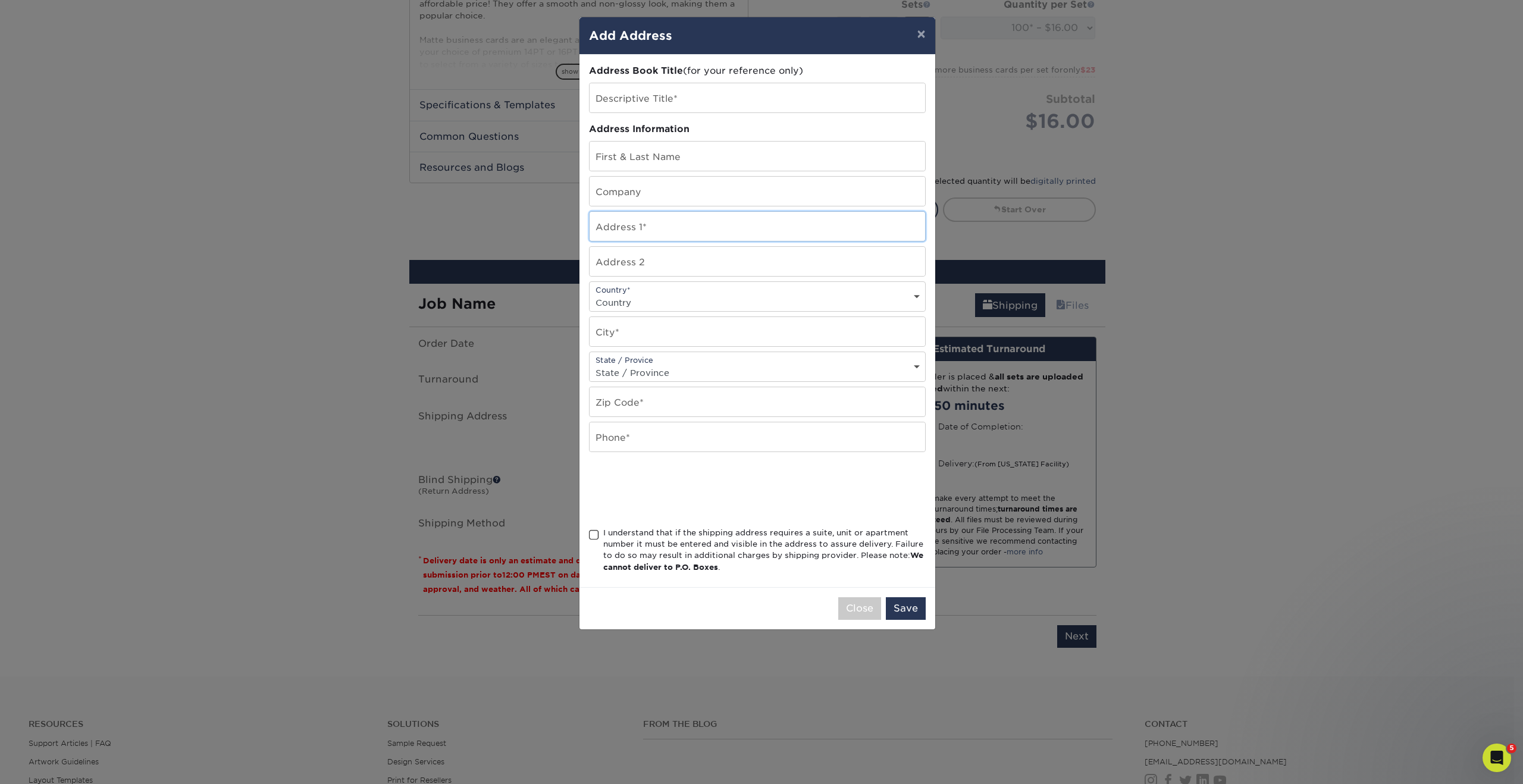
click at [650, 229] on input "text" at bounding box center [758, 226] width 336 height 29
click at [642, 340] on input "text" at bounding box center [758, 331] width 336 height 29
paste input "1 67663"
click at [642, 340] on input "1 67663" at bounding box center [758, 331] width 336 height 29
type input "1 67663"
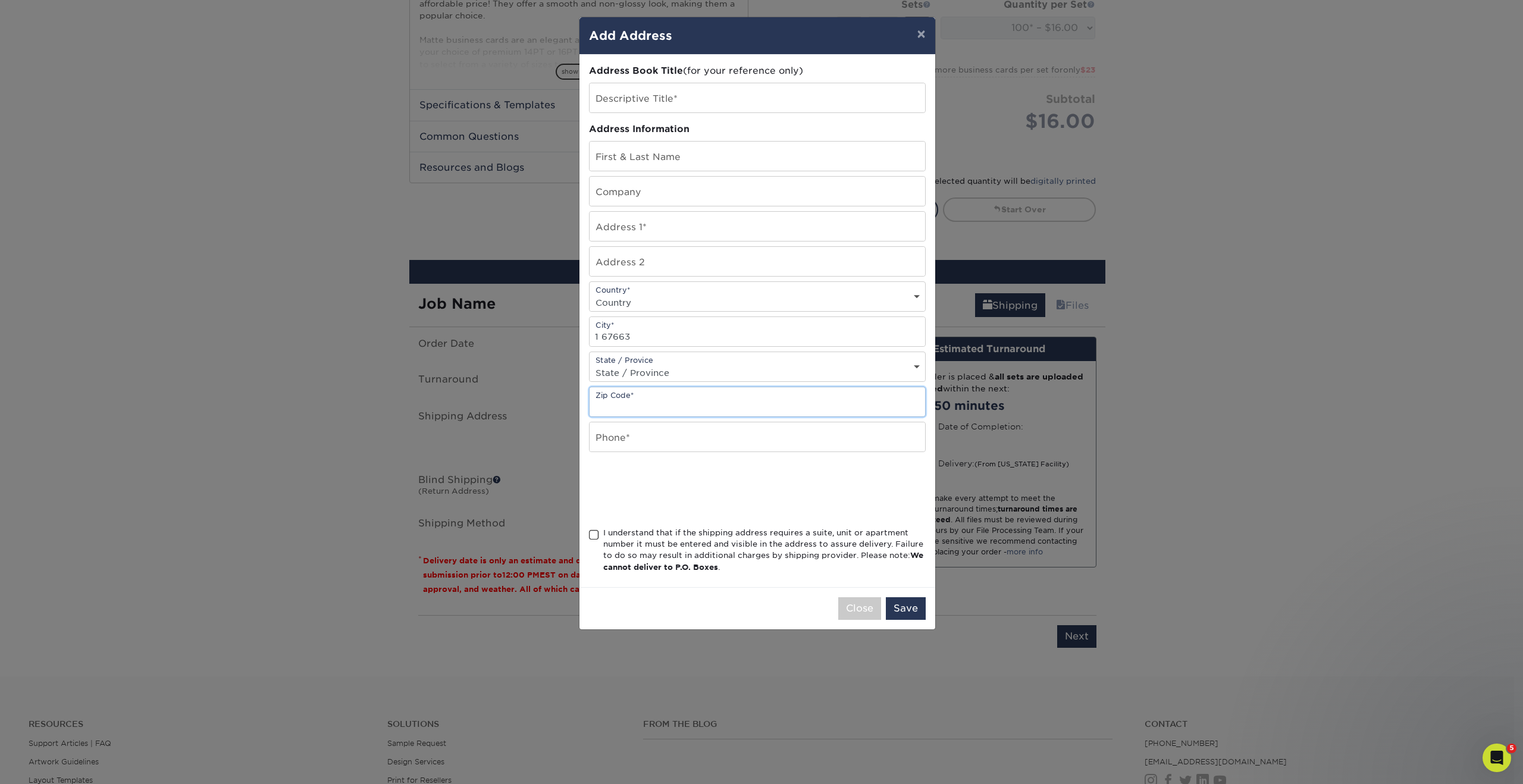
click at [627, 395] on input "text" at bounding box center [758, 401] width 336 height 29
paste input "1 67663"
type input "1 67663"
click at [650, 336] on input "1 67663" at bounding box center [758, 331] width 336 height 29
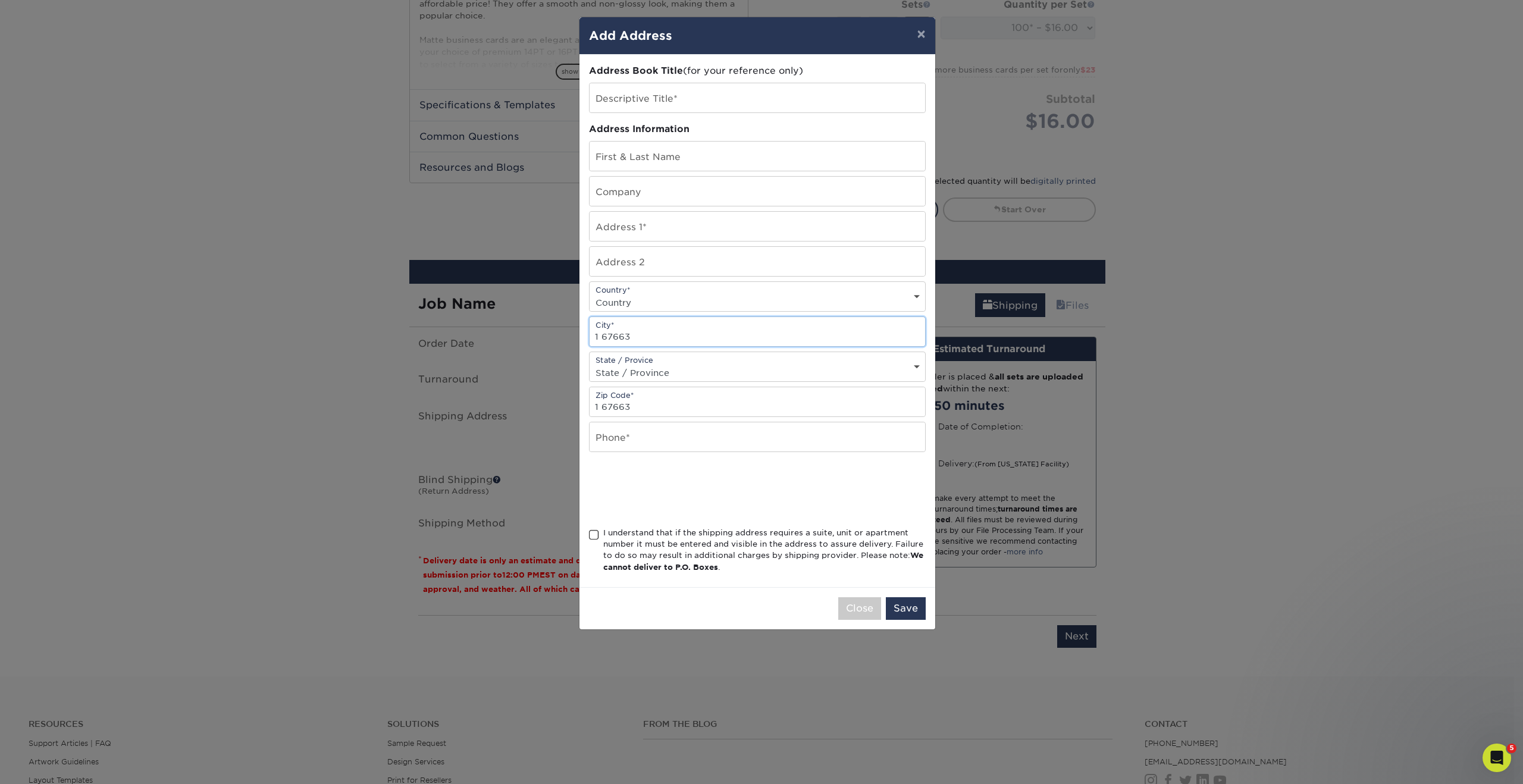
click at [650, 336] on input "1 67663" at bounding box center [758, 331] width 336 height 29
paste input "Kaiserslautern"
type input "Kaiserslautern"
click at [698, 295] on select "Country United States Canada ----------------------------- Afghanistan Albania …" at bounding box center [758, 303] width 336 height 17
select select "DE"
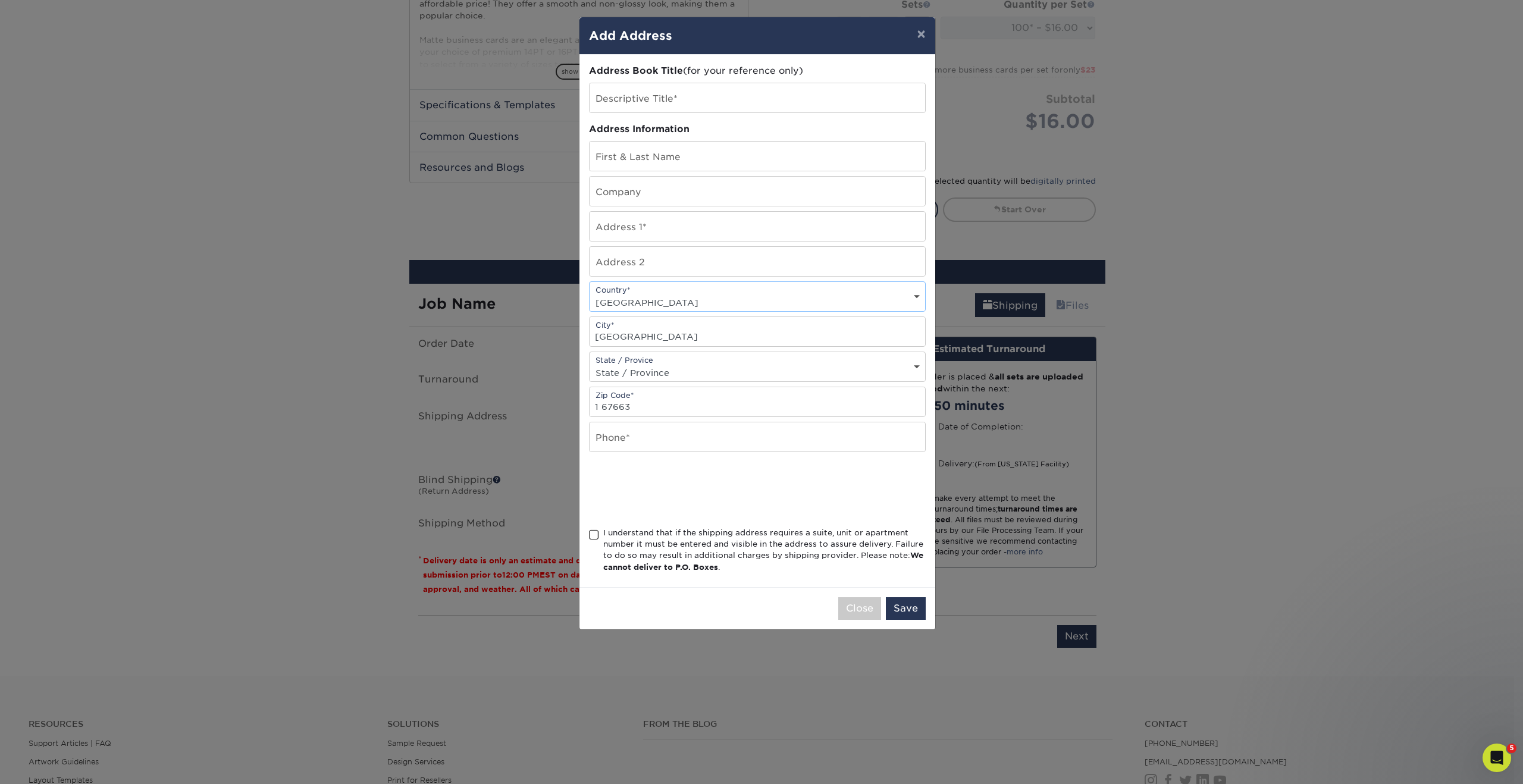
click at [590, 294] on select "Country United States Canada ----------------------------- Afghanistan Albania …" at bounding box center [758, 303] width 336 height 17
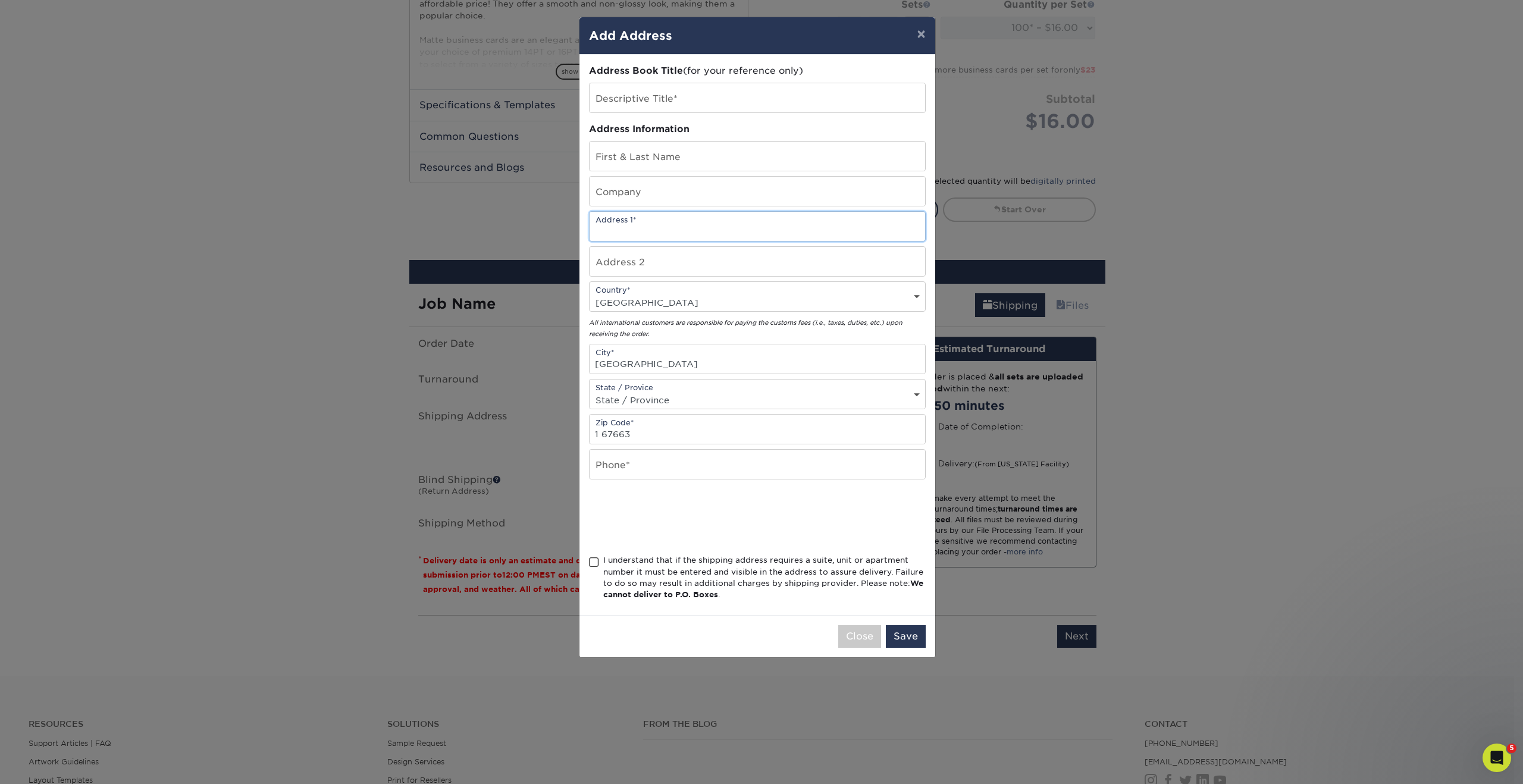
click at [627, 229] on input "text" at bounding box center [758, 226] width 336 height 29
paste input "Billard Beckmann GmbH • Denisstrasse"
type input "Billard Beckmann GmbH • Denisstrasse"
click at [622, 97] on input "text" at bounding box center [758, 98] width 336 height 29
paste input "SADHANA VENKATARAMAN"
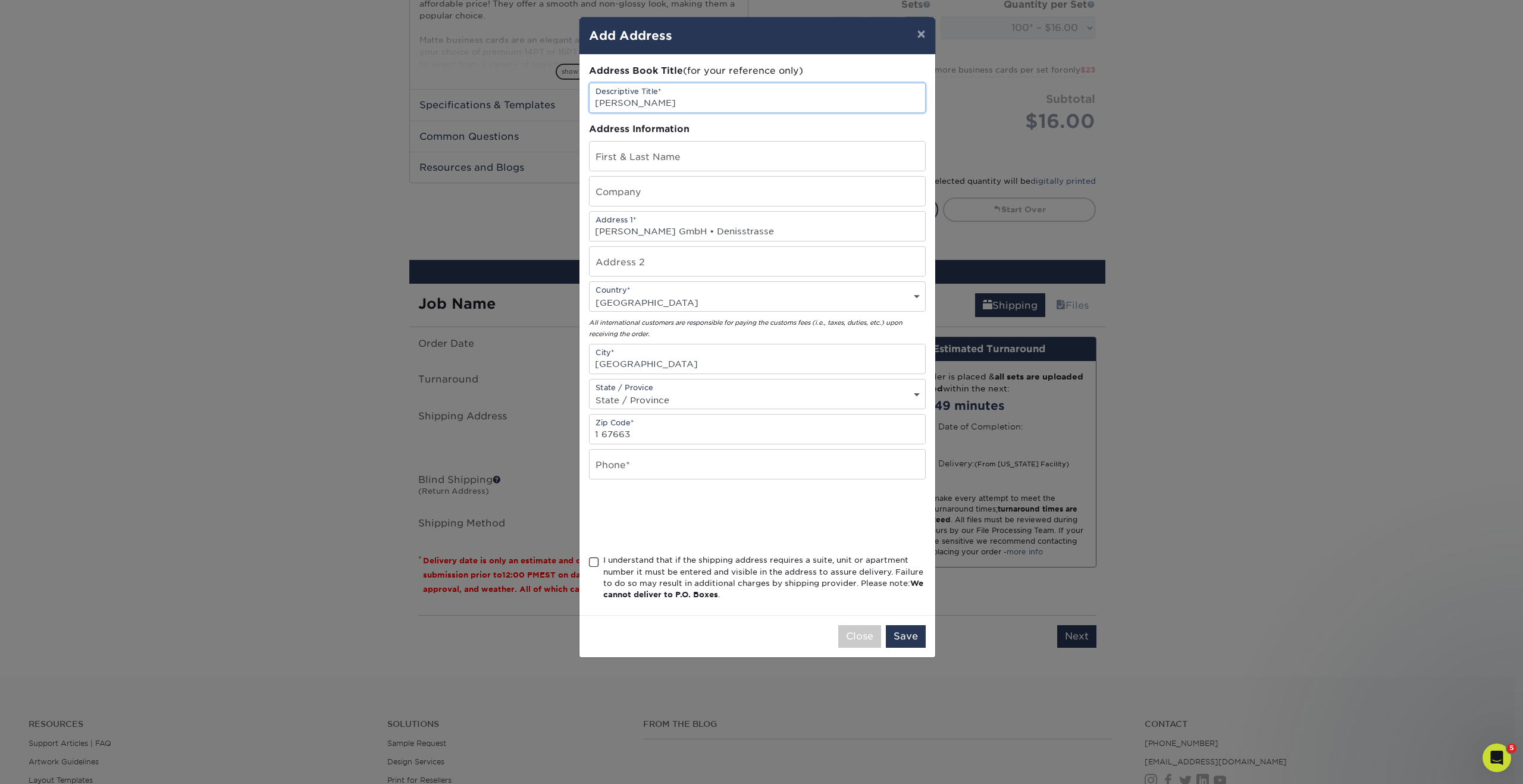
type input "SADHANA VENKATARAMAN"
click at [627, 149] on input "text" at bounding box center [758, 156] width 336 height 29
paste input "SADHANA VENKATARAMAN"
type input "SADHANA VENKATARAMAN"
click at [635, 193] on input "text" at bounding box center [758, 191] width 336 height 29
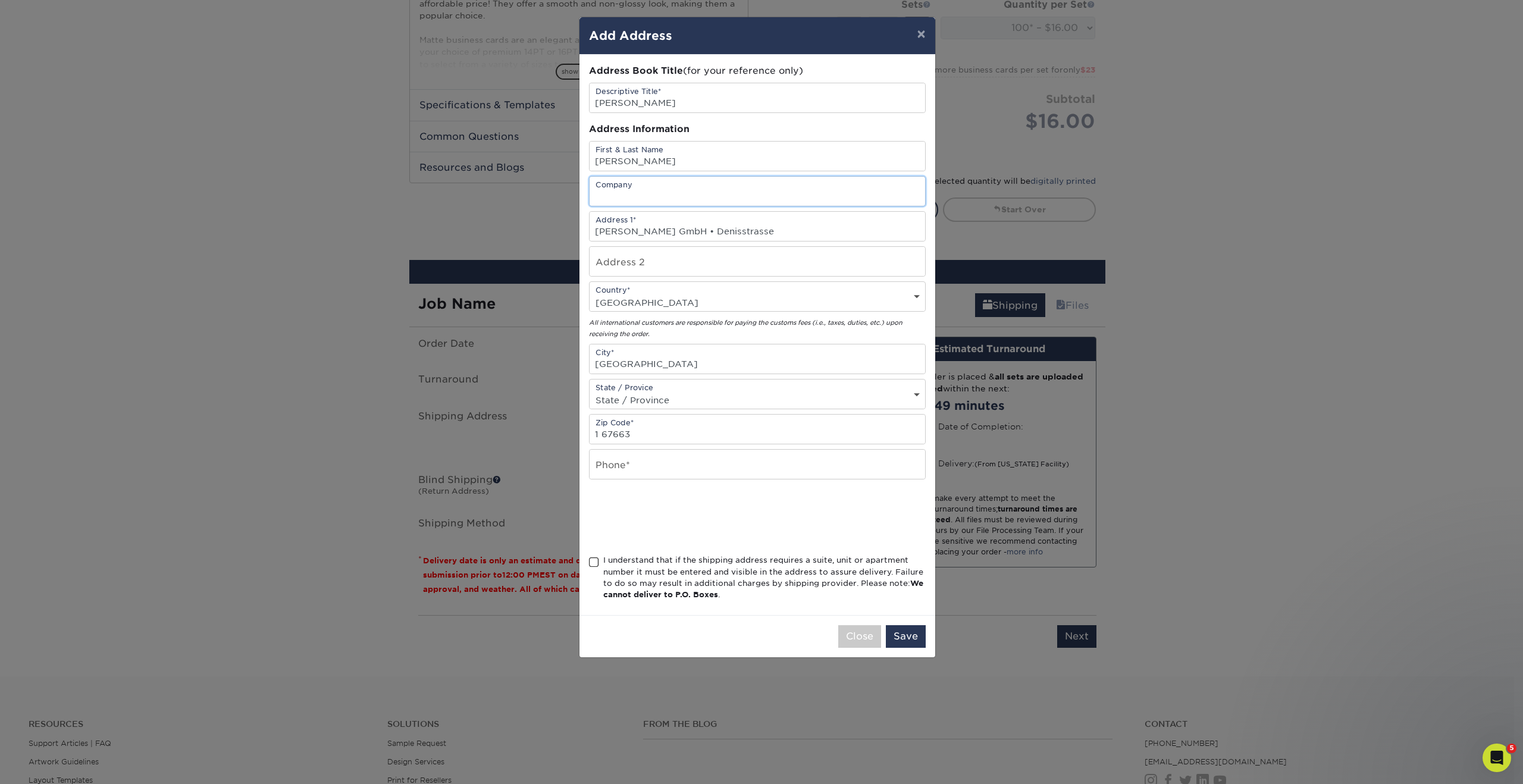
paste input "Billard Beckmann GmbH"
type input "Billard Beckmann GmbH"
click at [778, 229] on input "Billard Beckmann GmbH • Denisstrasse" at bounding box center [758, 226] width 336 height 29
paste input "Denisstraße"
drag, startPoint x: 778, startPoint y: 229, endPoint x: 852, endPoint y: 232, distance: 74.1
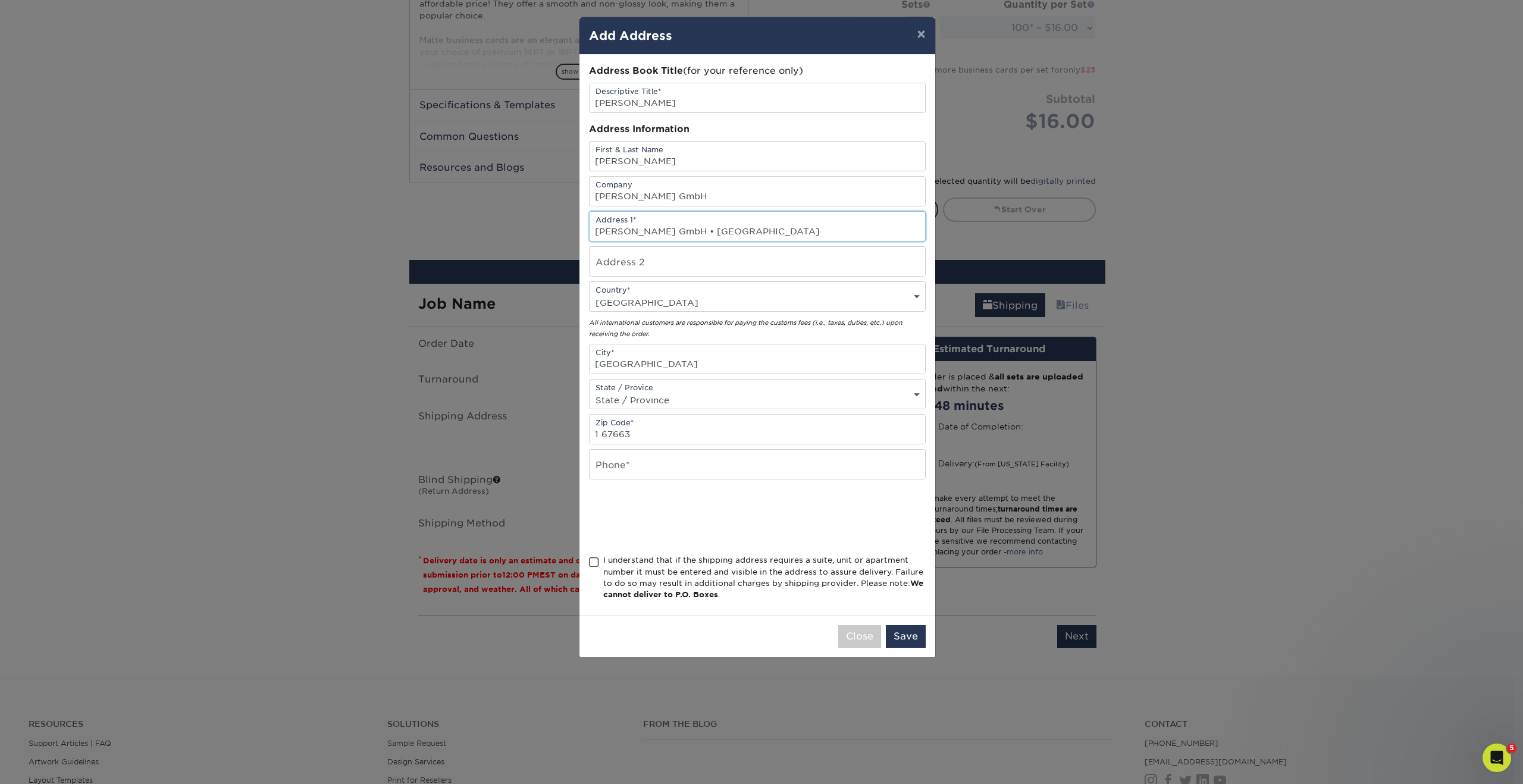
click at [852, 232] on input "Billard Beckmann GmbH • Denisstrasse Denisstraße" at bounding box center [758, 226] width 336 height 29
type input "Billard Beckmann GmbH • Denisstrasse 1"
drag, startPoint x: 604, startPoint y: 433, endPoint x: 527, endPoint y: 432, distance: 77.0
click at [527, 432] on div "× Add Address Address Book Title (for your reference only) Descriptive Title* S…" at bounding box center [762, 392] width 1523 height 784
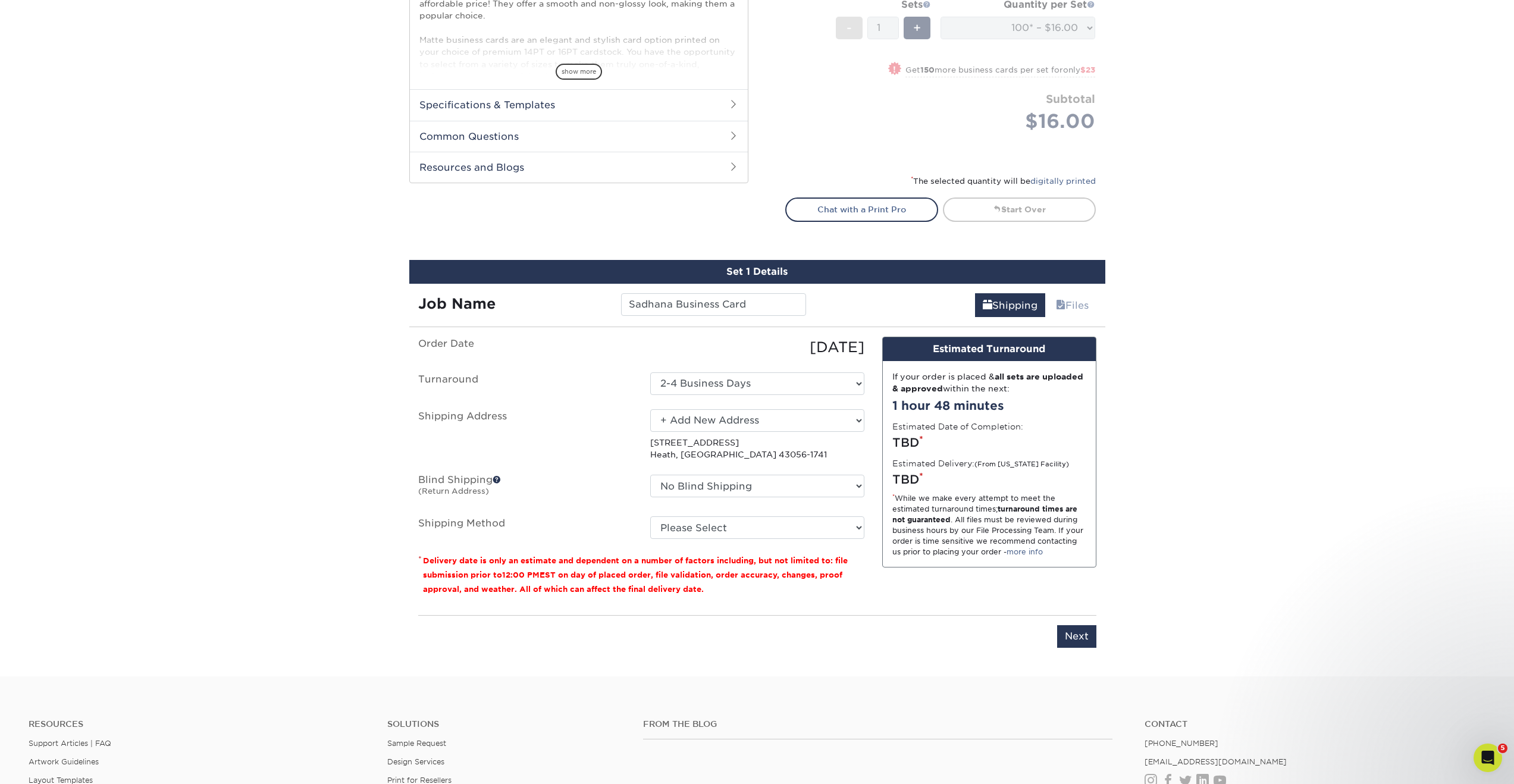
scroll to position [487, 0]
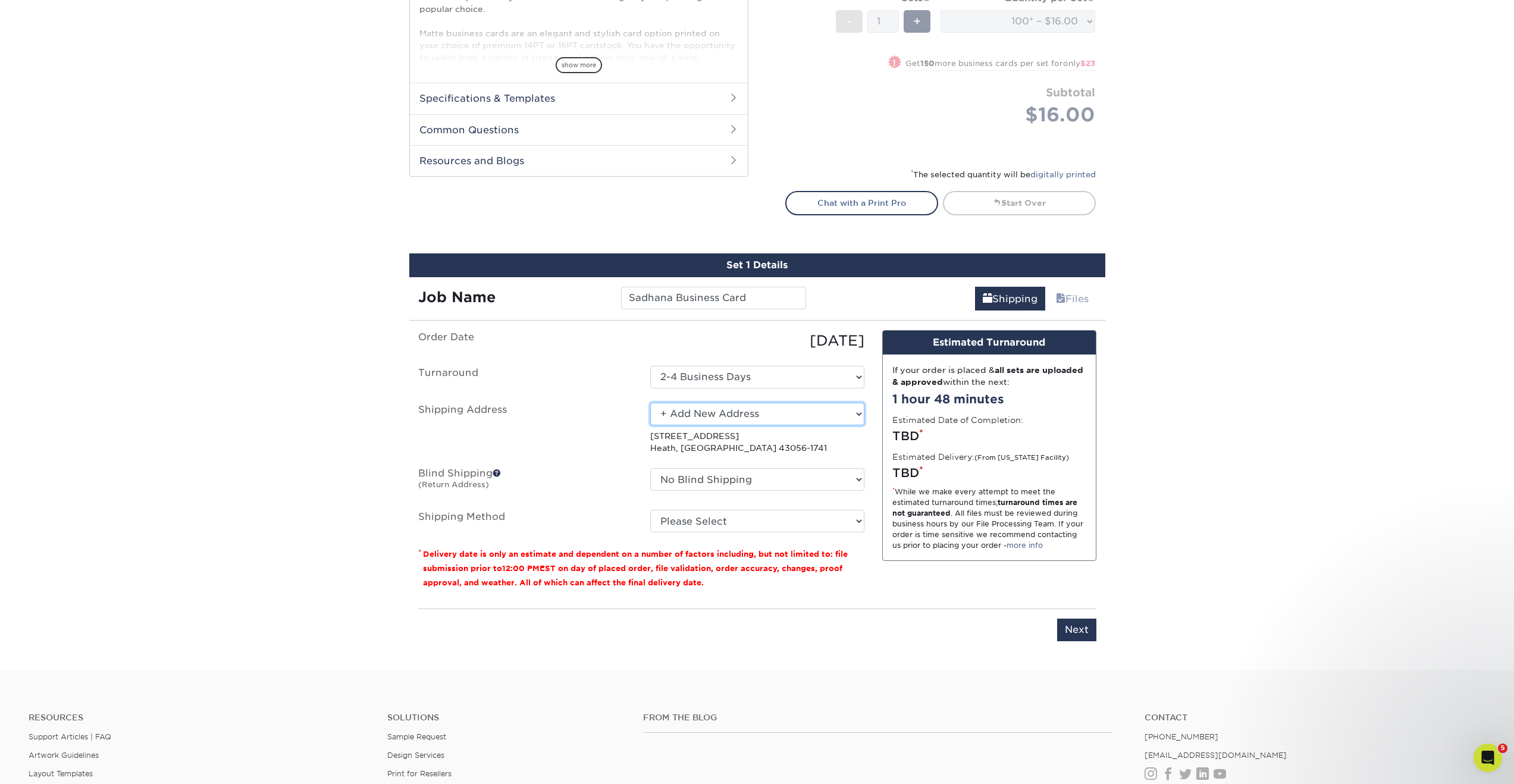
click at [800, 418] on select "Select One Bob Evans Direct Predator Group + Add New Address" at bounding box center [757, 414] width 214 height 23
click at [650, 403] on select "Select One Bob Evans Direct Predator Group + Add New Address" at bounding box center [757, 414] width 214 height 23
click at [758, 417] on select "Select One Bob Evans Direct Predator Group + Add New Address" at bounding box center [757, 414] width 214 height 23
click at [650, 403] on select "Select One Bob Evans Direct Predator Group + Add New Address" at bounding box center [757, 414] width 214 height 23
click at [724, 414] on select "Select One Bob Evans Direct Predator Group + Add New Address" at bounding box center [757, 414] width 214 height 23
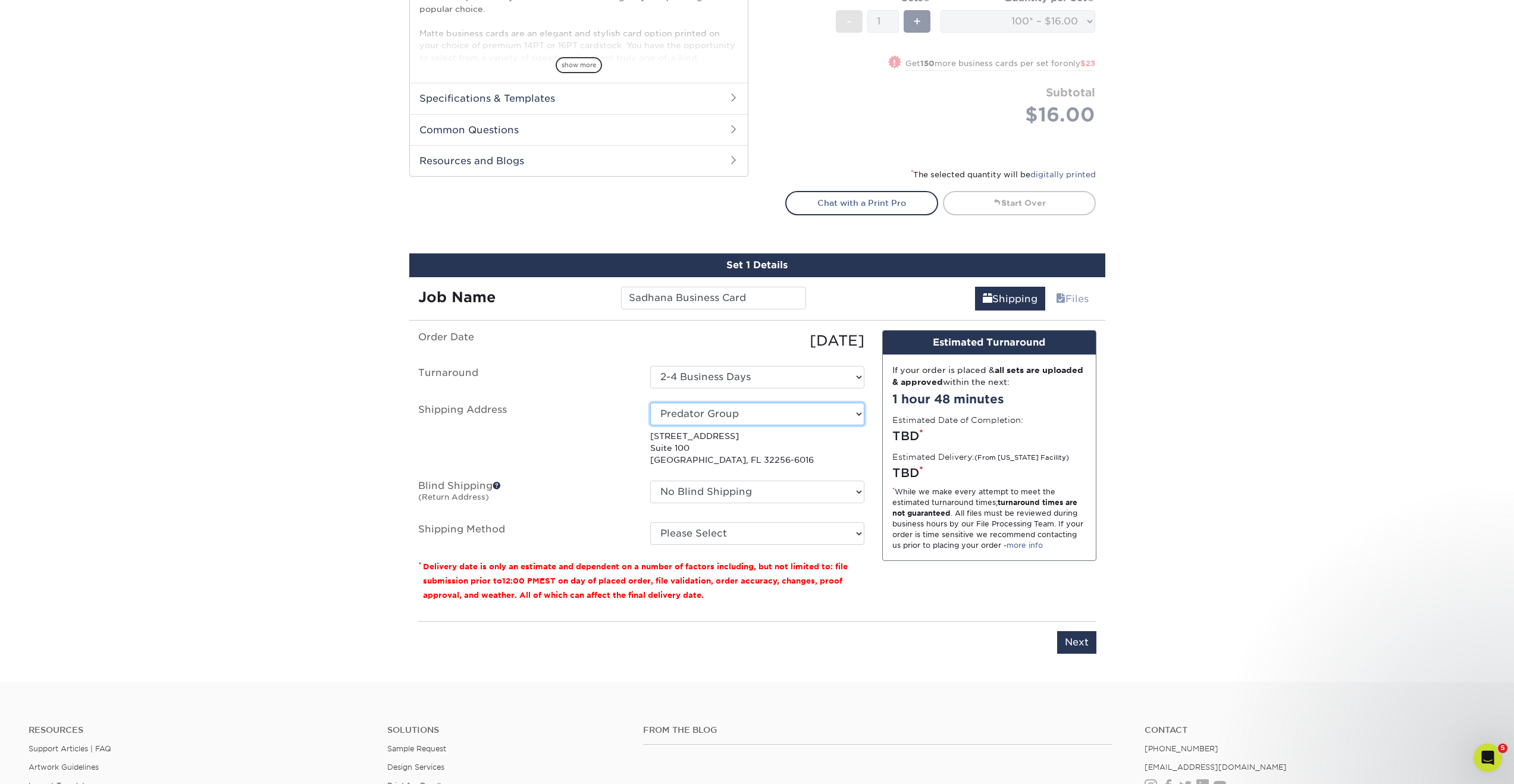
click at [743, 418] on select "Select One Bob Evans Direct Predator Group + Add New Address" at bounding box center [757, 414] width 214 height 23
select select "newaddress"
click at [650, 403] on select "Select One Bob Evans Direct Predator Group + Add New Address" at bounding box center [757, 414] width 214 height 23
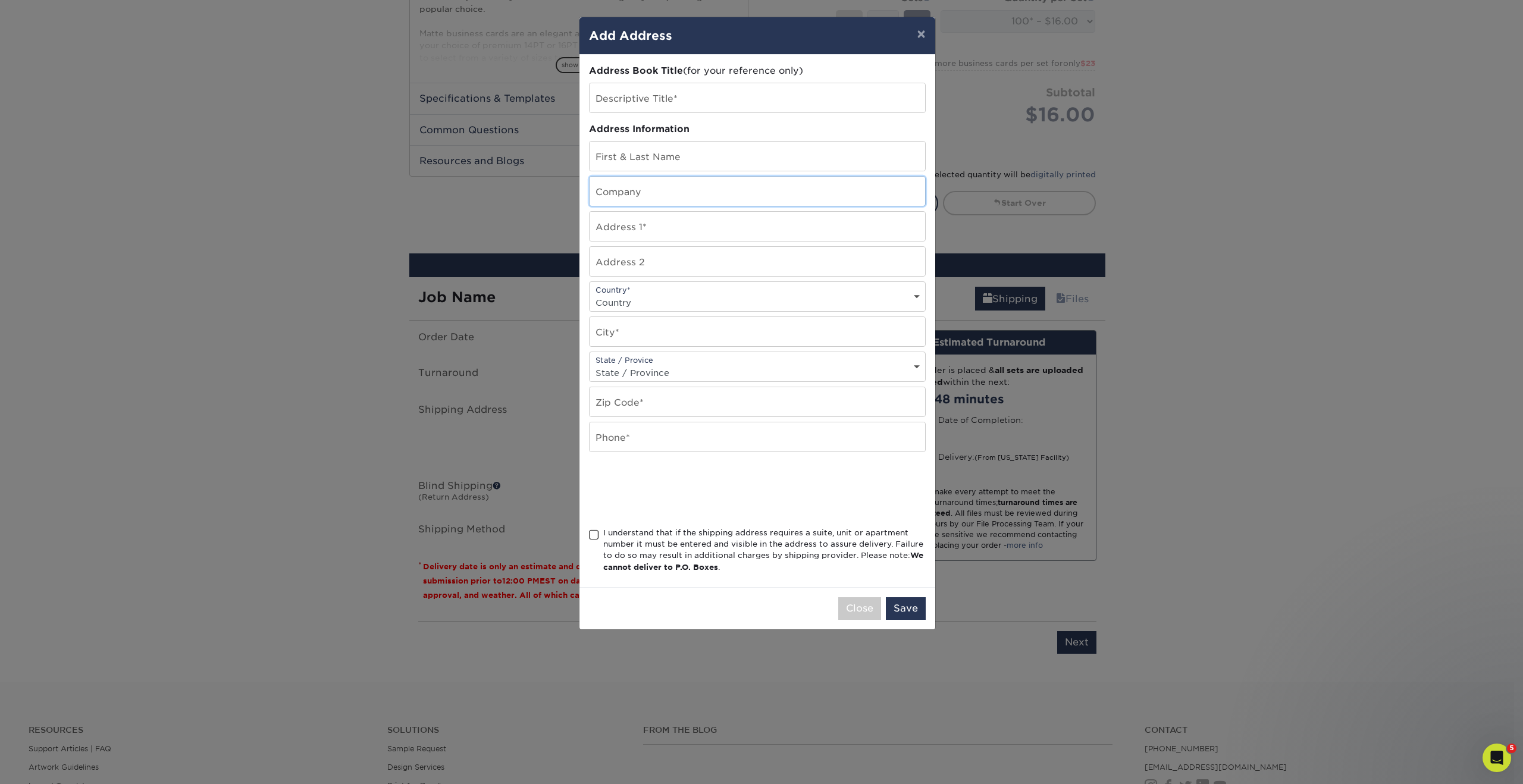
click at [623, 193] on input "text" at bounding box center [758, 191] width 336 height 29
paste input "Billard Beckmann GmbH"
type input "Billard Beckmann GmbH"
click at [671, 227] on input "text" at bounding box center [758, 226] width 336 height 29
paste input "Denisstrasse 1"
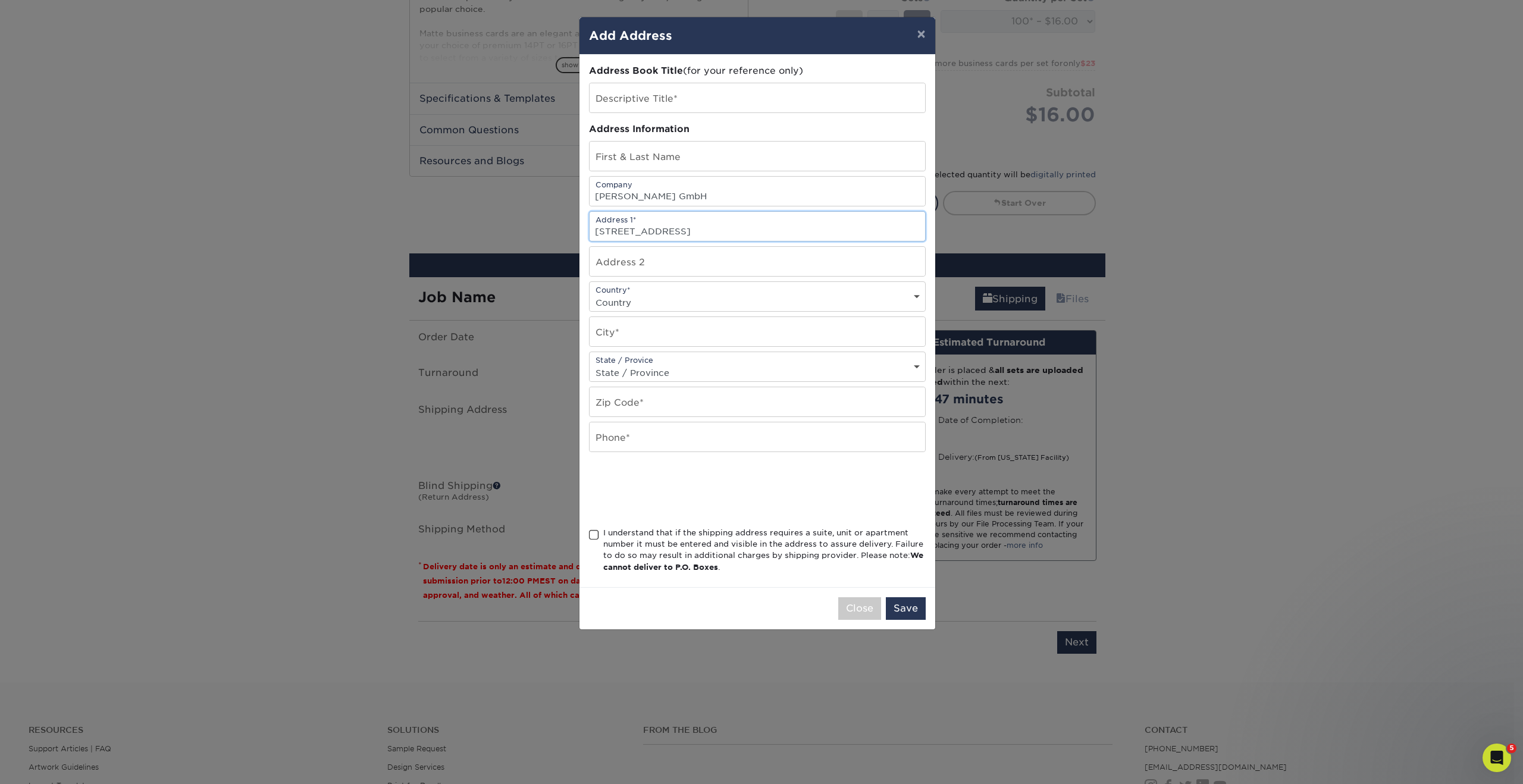
type input "Denisstrasse 1"
click at [659, 294] on select "Country United States Canada ----------------------------- Afghanistan Albania …" at bounding box center [758, 303] width 336 height 17
select select "DE"
click at [590, 294] on select "Country United States Canada ----------------------------- Afghanistan Albania …" at bounding box center [758, 303] width 336 height 17
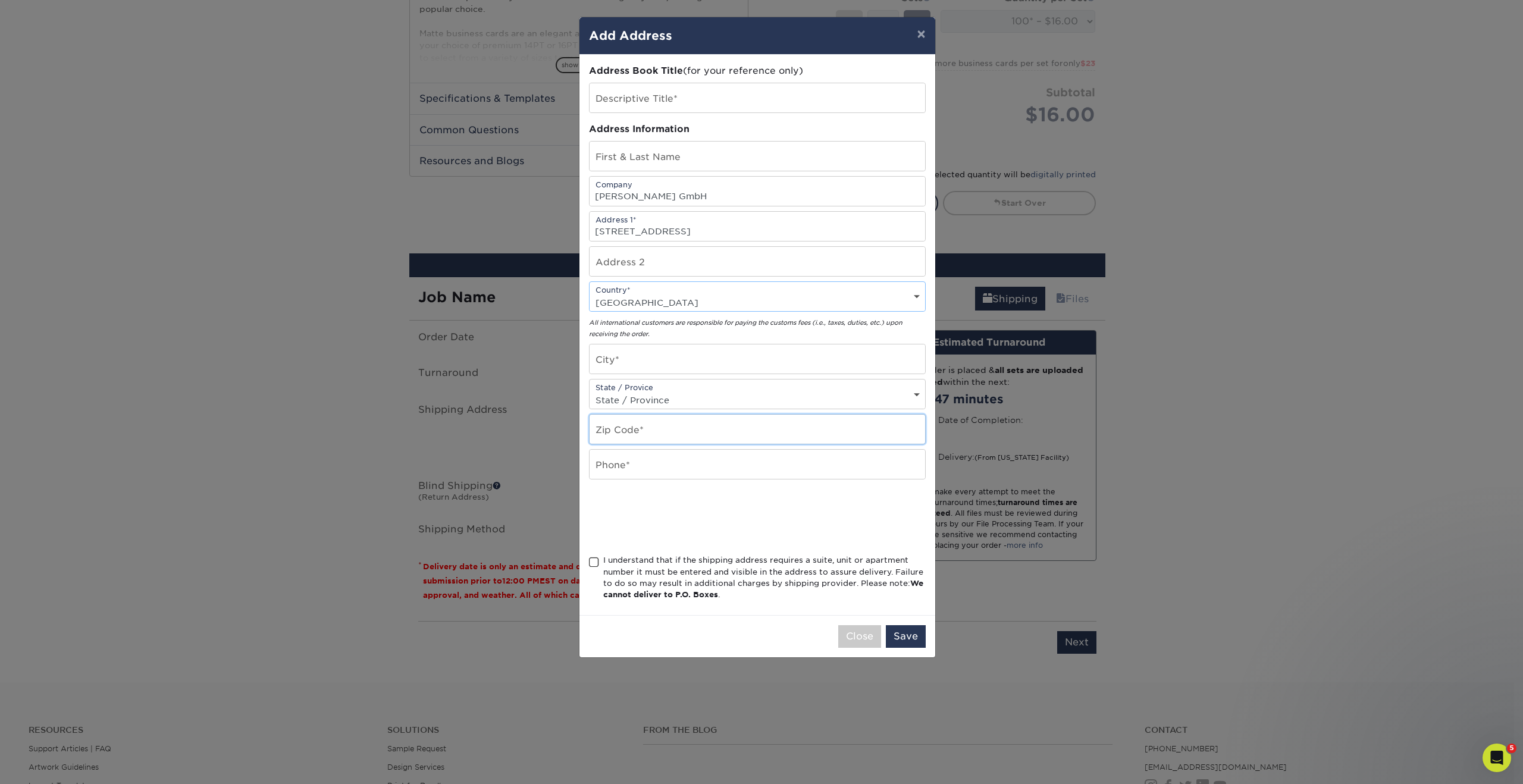
click at [649, 427] on input "text" at bounding box center [758, 429] width 336 height 29
paste input "67663"
type input "67663"
click at [642, 362] on input "text" at bounding box center [758, 359] width 336 height 29
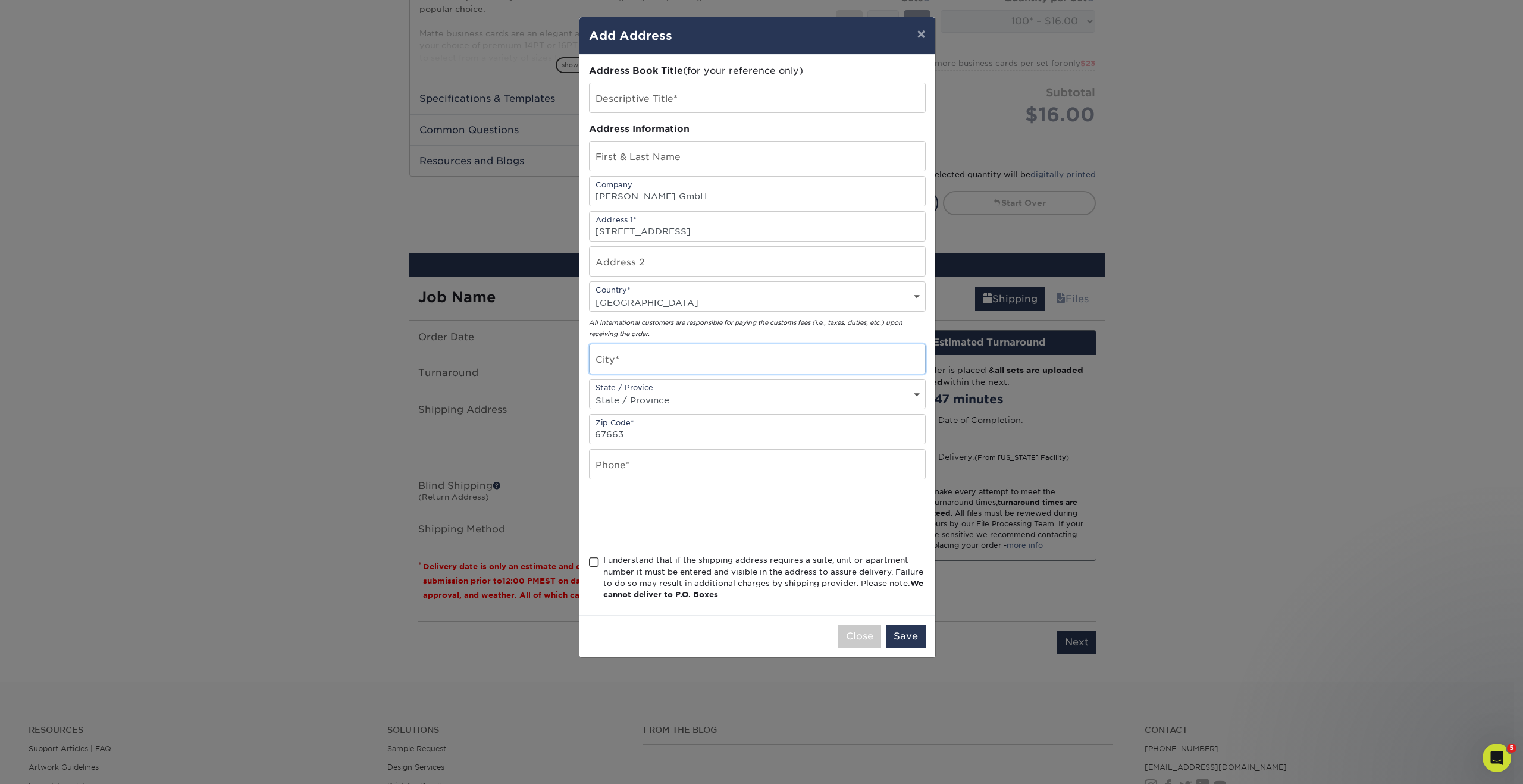
click at [642, 362] on input "text" at bounding box center [758, 359] width 336 height 29
paste input "Kaiserslautern"
type input "Kaiserslautern"
click at [610, 461] on input "text" at bounding box center [758, 464] width 336 height 29
paste input "+49 1622008335"
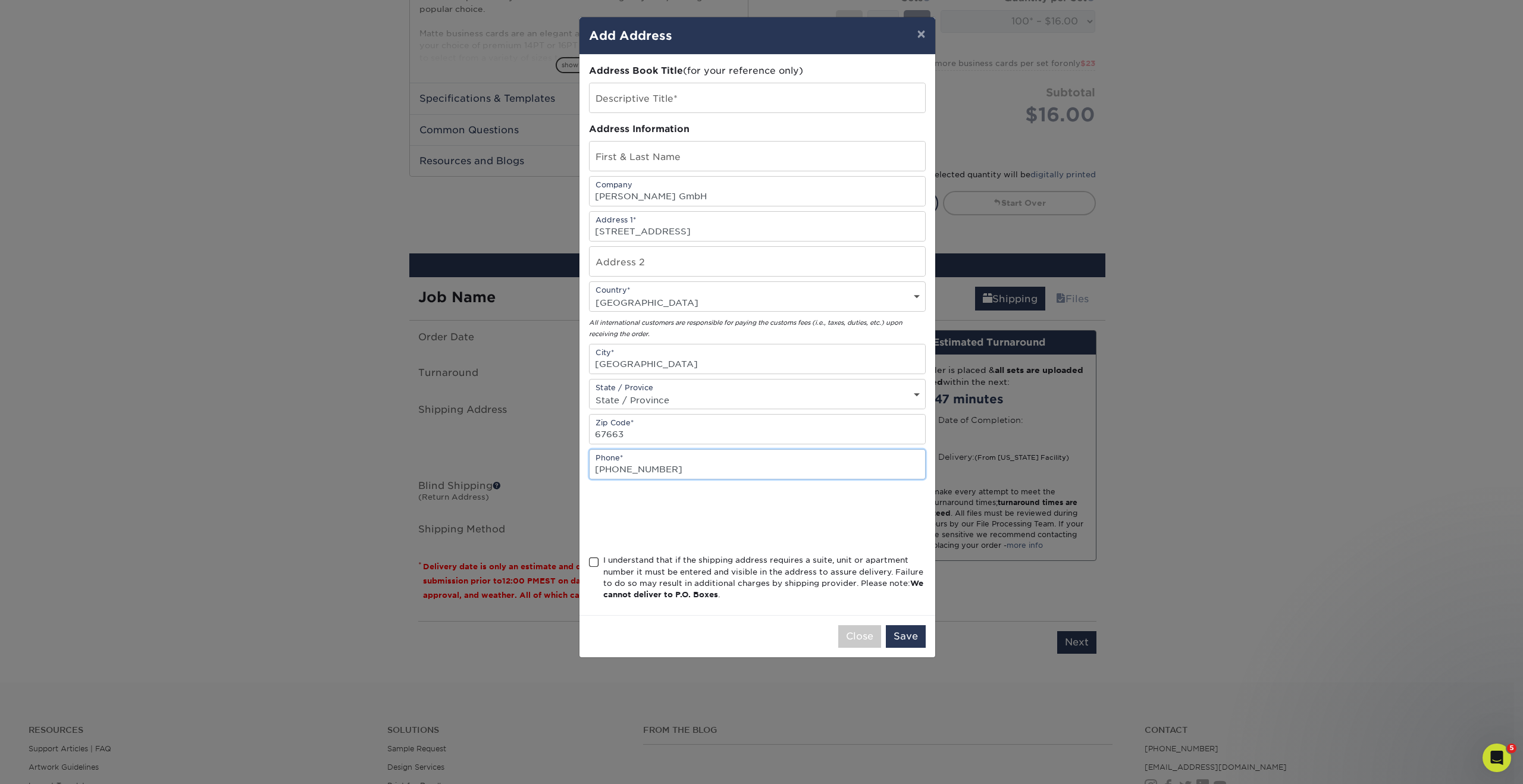
type input "+49 1622008335"
click at [637, 157] on input "text" at bounding box center [758, 156] width 336 height 29
paste input "SADHANA VENKATARAMAN"
type input "SADHANA VENKATARAMAN"
click at [651, 93] on input "text" at bounding box center [758, 98] width 336 height 29
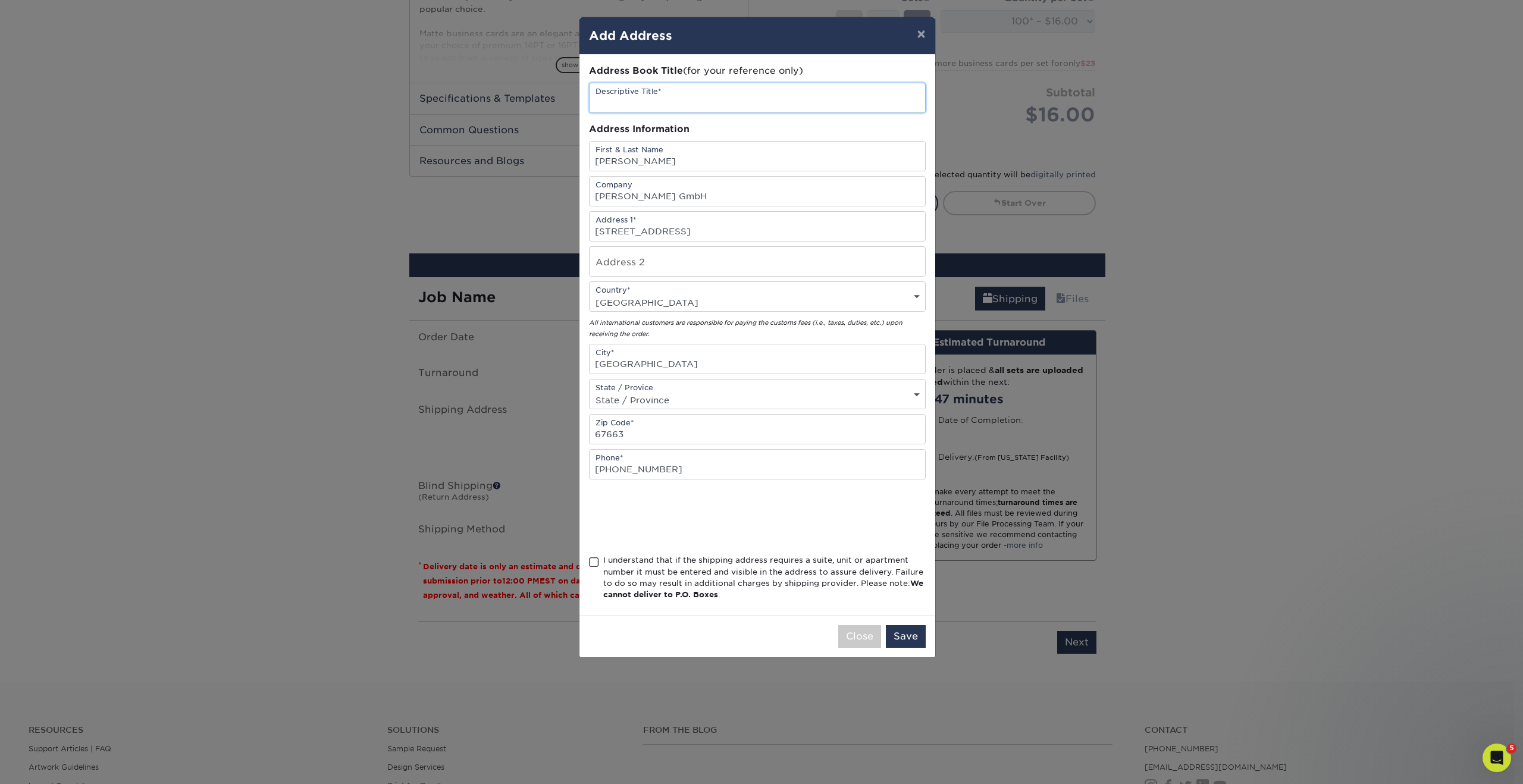
paste input "SADHANA VENKATARAMAN"
click at [653, 193] on input "Billard Beckmann GmbH" at bounding box center [758, 191] width 336 height 29
click at [794, 102] on input "SADHANA VENKATARAMAN germany" at bounding box center [758, 98] width 336 height 29
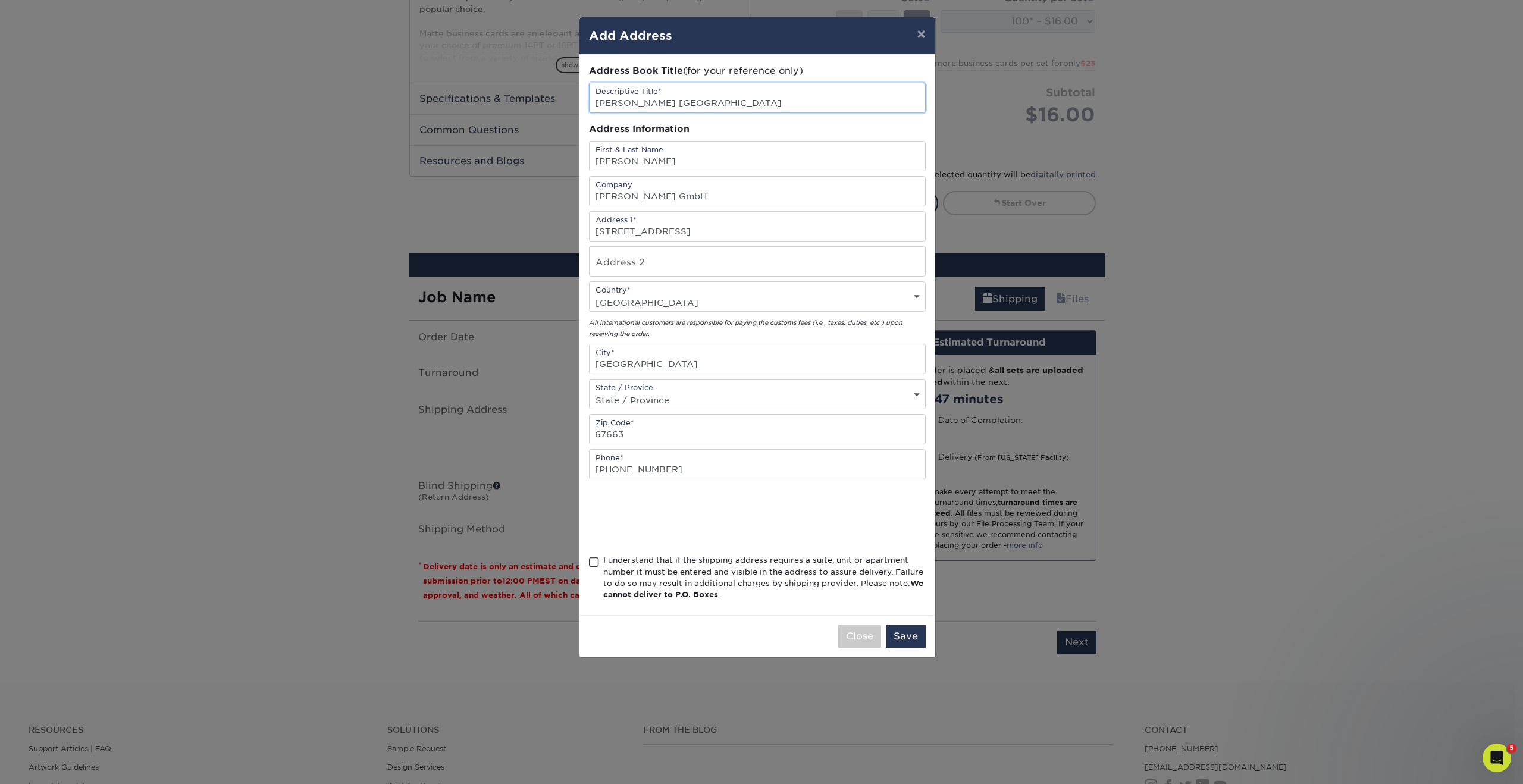
paste input "Billard Beckmann GmbH"
type input "SADHANA VENKATARAMAN germany Billard Beckmann GmbH"
click at [586, 559] on div "Address Book Title (for your reference only) Descriptive Title* SADHANA VENKATA…" at bounding box center [757, 334] width 356 height 560
click at [591, 561] on span at bounding box center [594, 562] width 10 height 11
click at [0, 0] on input "I understand that if the shipping address requires a suite, unit or apartment n…" at bounding box center [0, 0] width 0 height 0
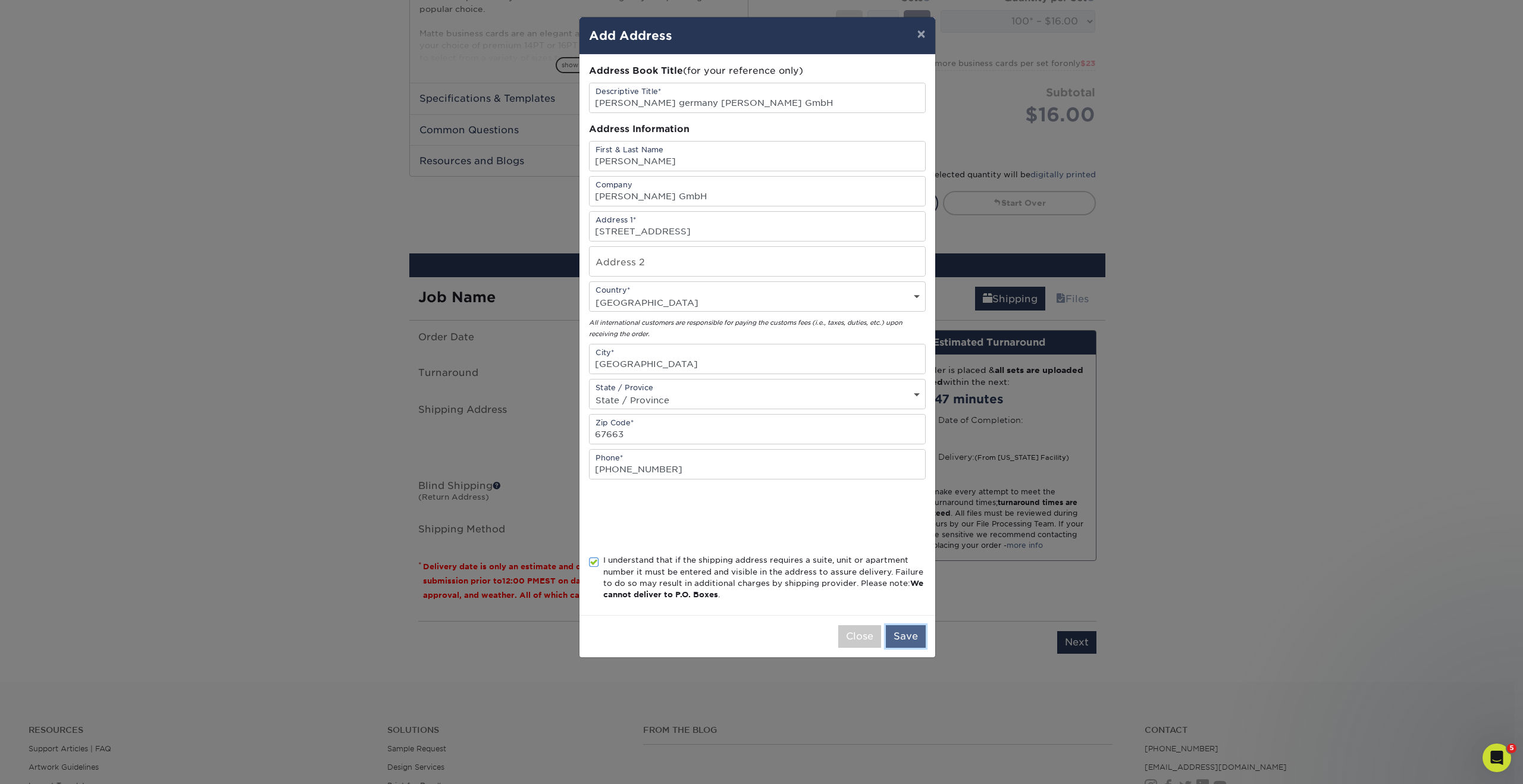
click at [912, 637] on button "Save" at bounding box center [906, 636] width 40 height 23
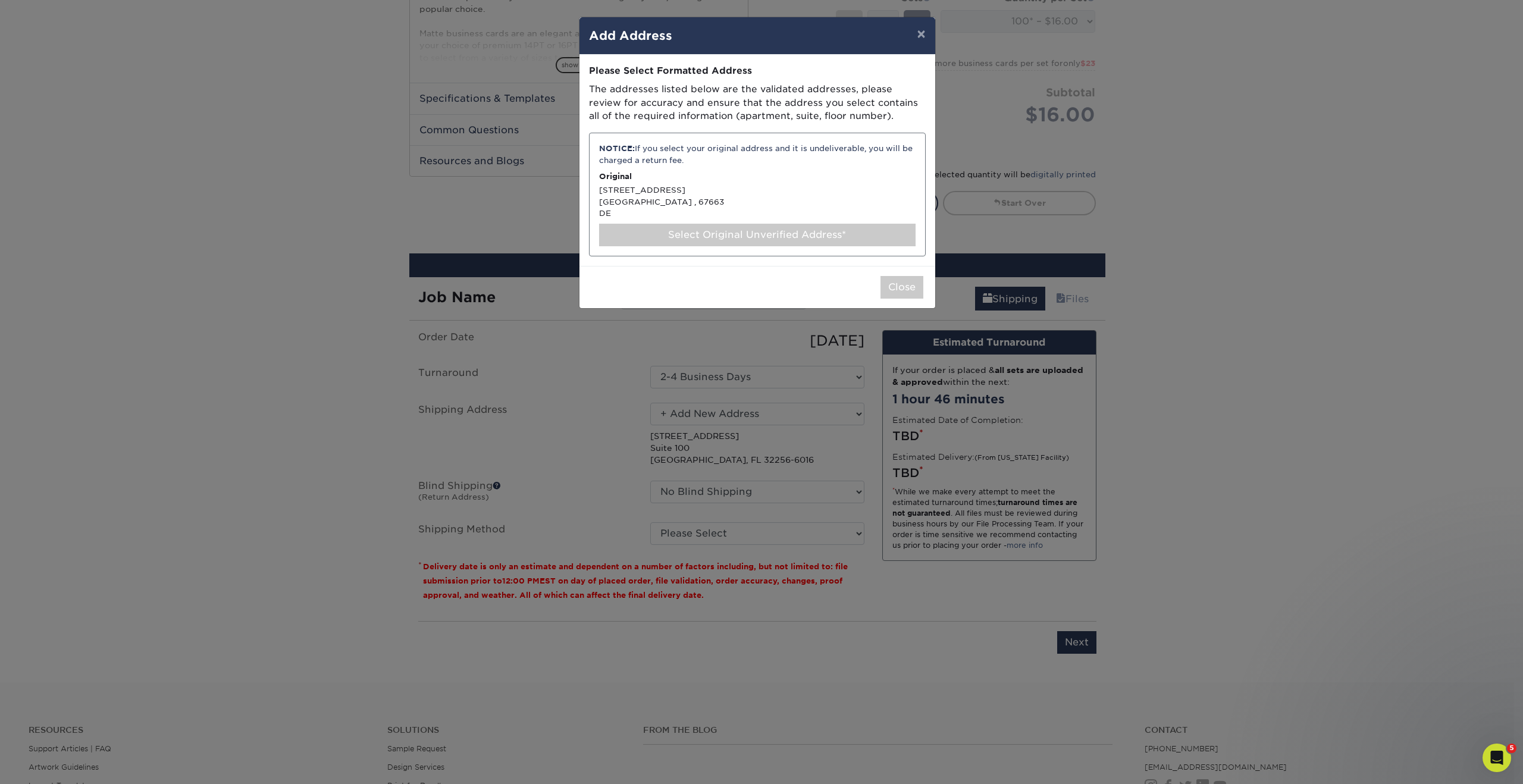
click at [609, 214] on div "NOTICE: If you select your original address and it is undeliverable, you will b…" at bounding box center [757, 194] width 337 height 124
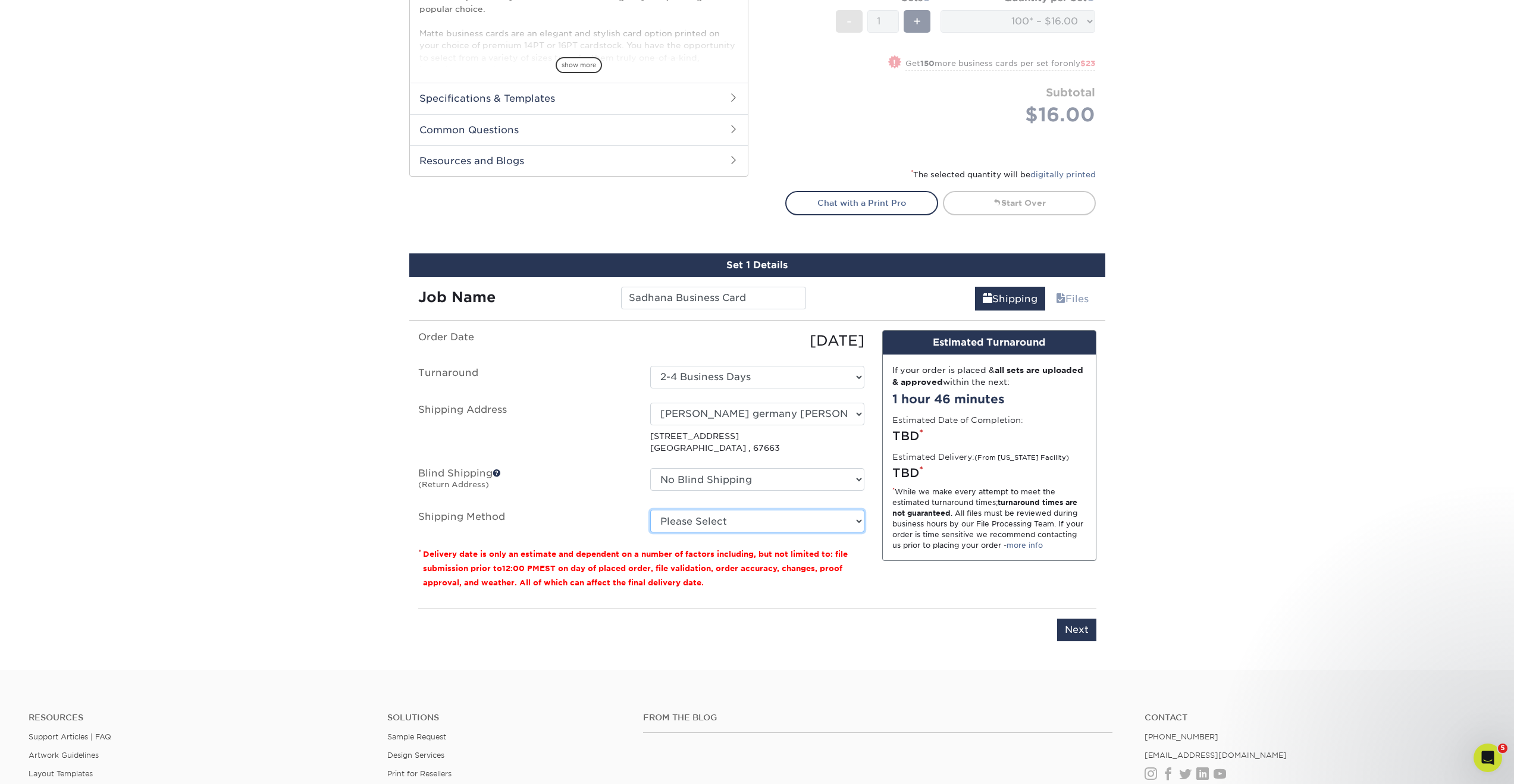
click at [777, 520] on select "Please Select Saver (+$51.28) Worldwide Express (+$51.65) Worldwide Expedited (…" at bounding box center [757, 521] width 214 height 23
click at [736, 418] on select "Select One Bob Evans Direct Predator Group SADHANA VENKATARAMAN germany Billard…" at bounding box center [757, 414] width 214 height 23
select select "279750"
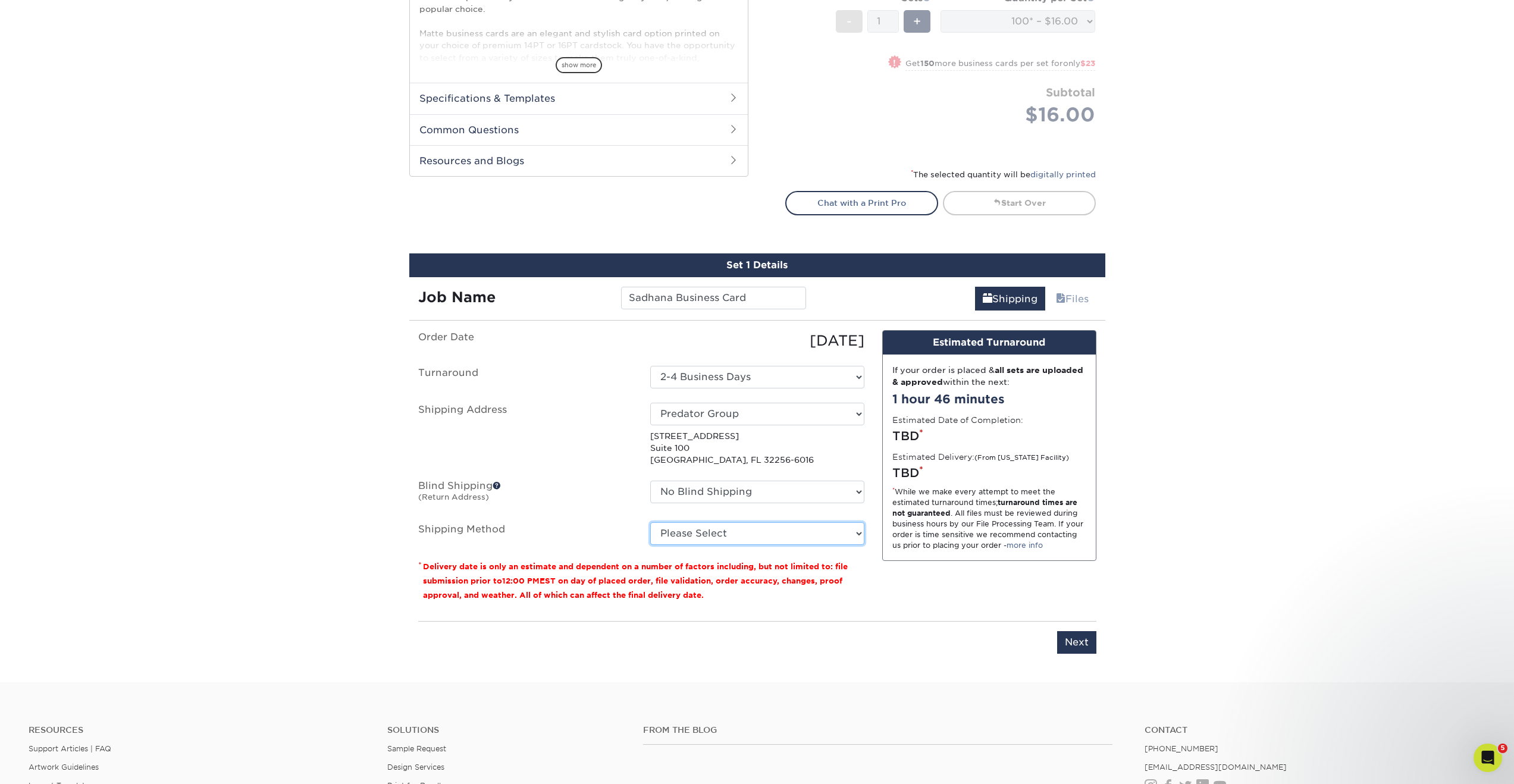
click at [716, 537] on select "Please Select Ground Shipping (+$7.84) 3 Day Shipping Service (+$15.33) 2 Day A…" at bounding box center [757, 533] width 214 height 23
select select "03"
click at [650, 522] on select "Please Select Ground Shipping (+$7.84) 3 Day Shipping Service (+$15.33) 2 Day A…" at bounding box center [757, 533] width 214 height 23
click at [727, 537] on select "Please Select Ground Shipping (+$7.84) 3 Day Shipping Service (+$15.33) 2 Day A…" at bounding box center [757, 533] width 214 height 23
click at [803, 418] on select "Select One Bob Evans Direct Predator Group SADHANA VENKATARAMAN germany Billard…" at bounding box center [757, 414] width 214 height 23
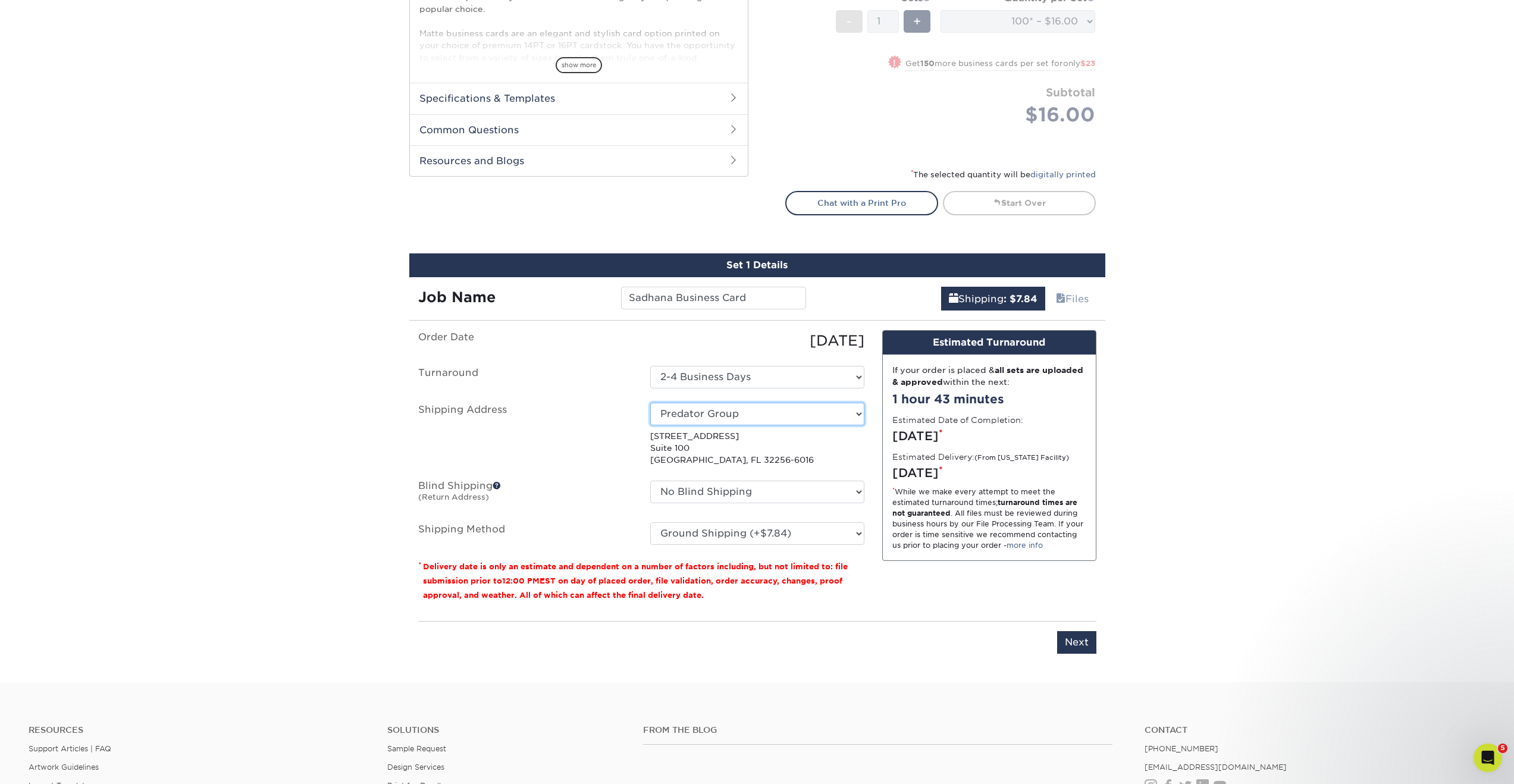
select select "newaddress"
click at [650, 403] on select "Select One Bob Evans Direct Predator Group SADHANA VENKATARAMAN germany Billard…" at bounding box center [757, 414] width 214 height 23
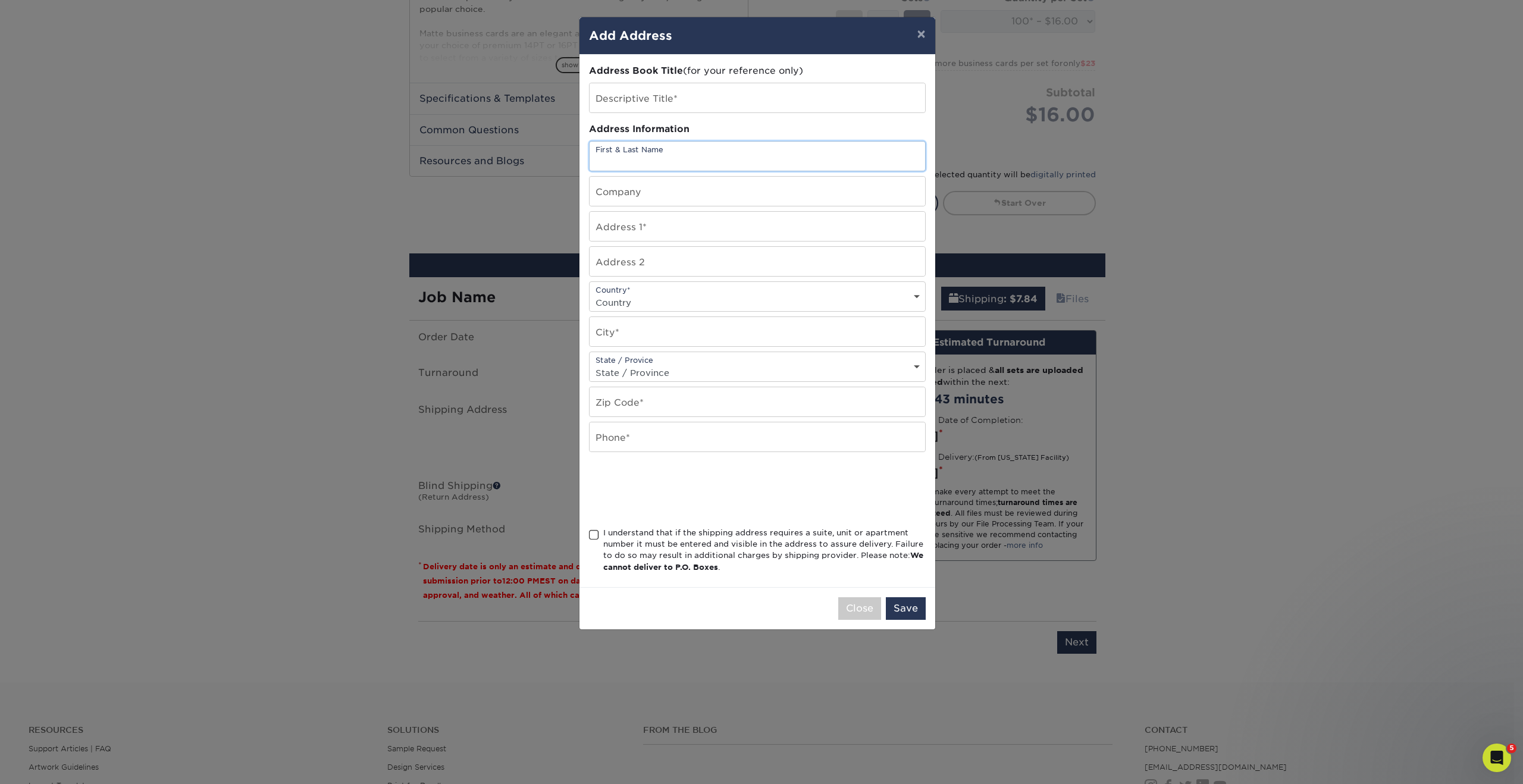
click at [633, 147] on input "text" at bounding box center [758, 156] width 336 height 29
paste input "SADHANA VENKATARAMAN"
type input "SADHANA VENKATARAMAN"
click at [612, 102] on input "text" at bounding box center [758, 98] width 336 height 29
click at [632, 188] on input "text" at bounding box center [758, 191] width 336 height 29
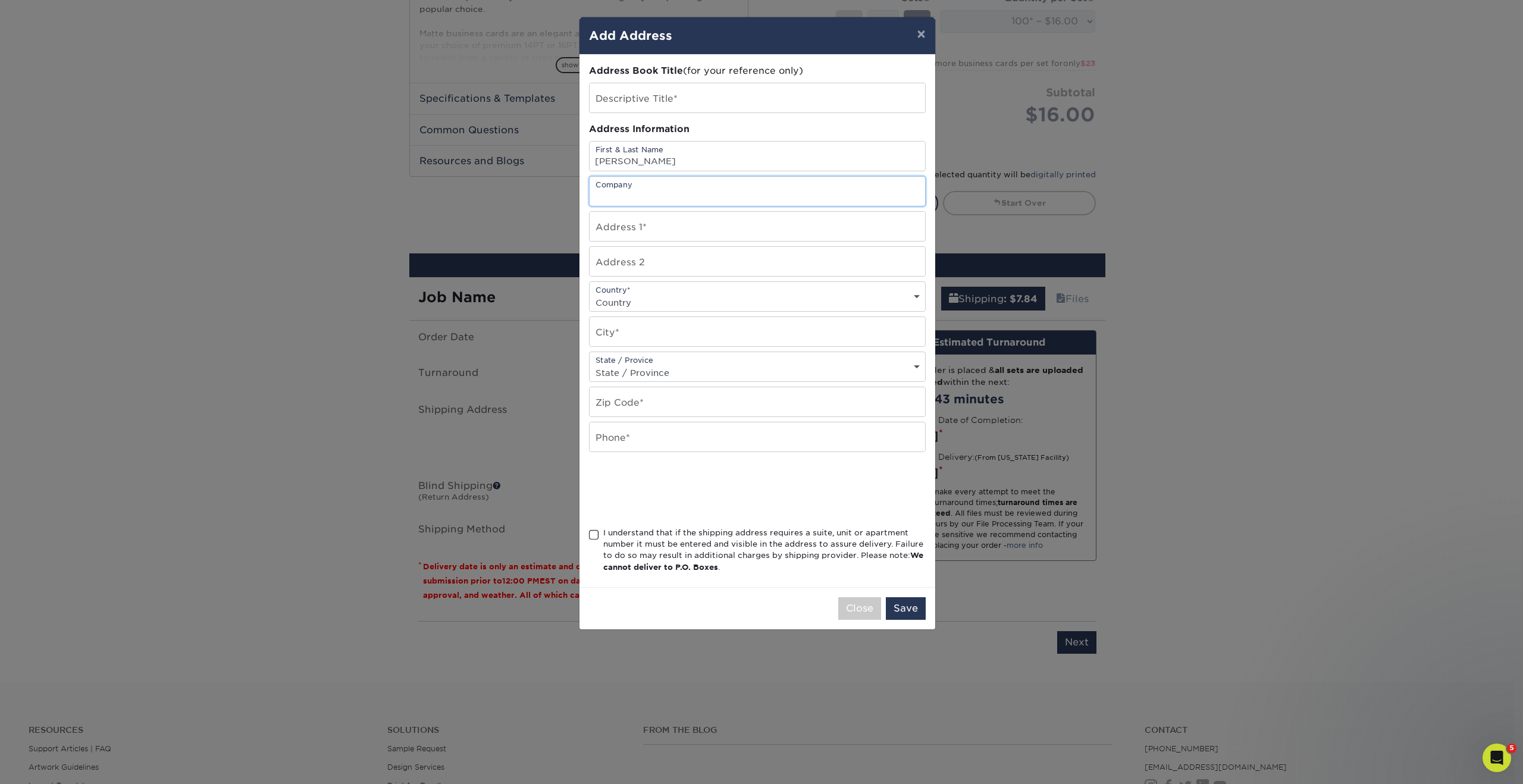
paste input "Billard Beckmann GmbH"
type input "Billard Beckmann GmbH"
click at [631, 229] on input "text" at bounding box center [758, 226] width 336 height 29
paste input "Billard Beckmann GmbH • Denisstrasse 1"
type input "Billard Beckmann GmbH • Denisstrasse 1"
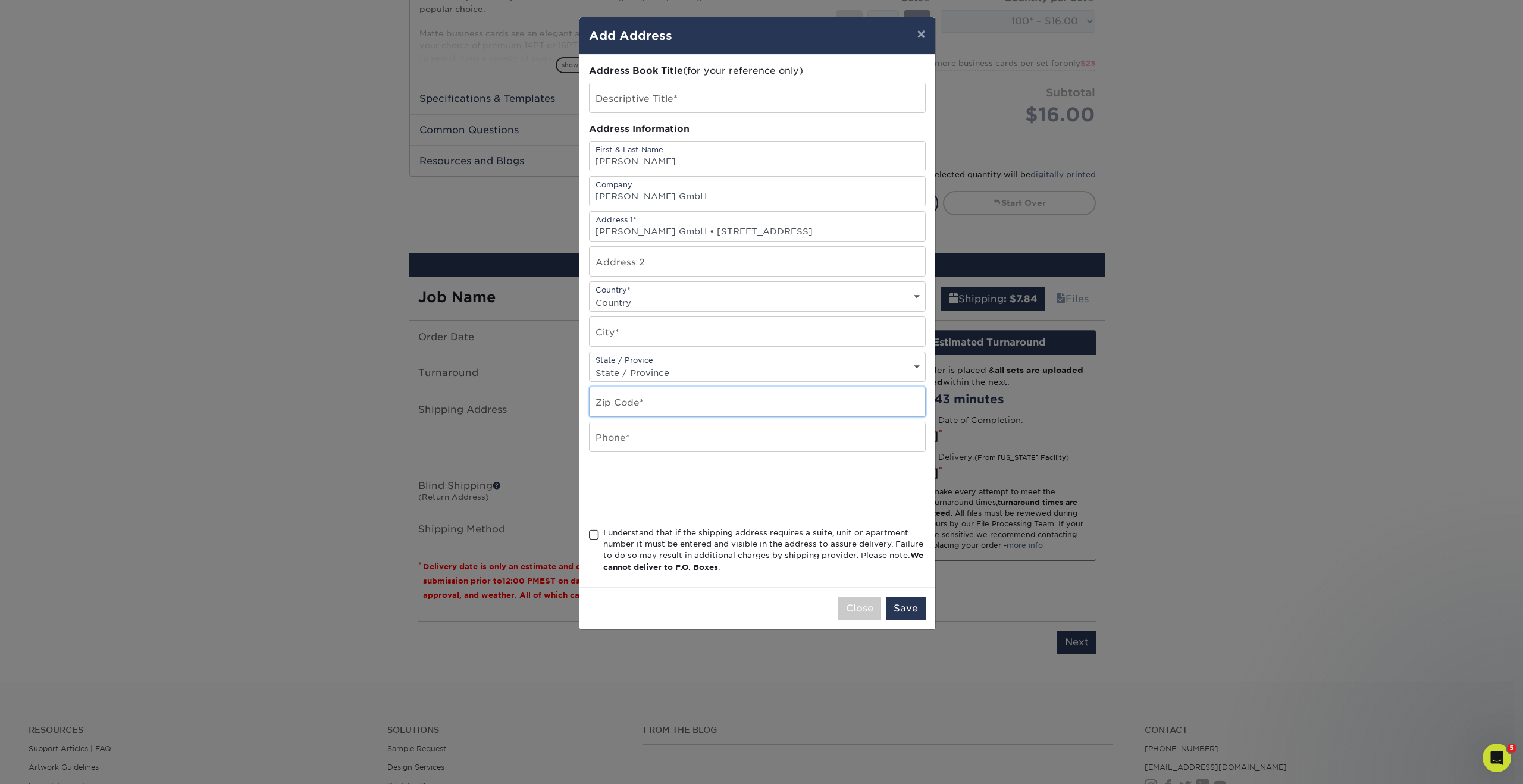
click at [620, 407] on input "text" at bounding box center [758, 401] width 336 height 29
paste input "67663 Kaiserslautern • Germany"
drag, startPoint x: 626, startPoint y: 406, endPoint x: 795, endPoint y: 406, distance: 169.0
click at [795, 406] on input "67663 Kaiserslautern • Germany" at bounding box center [758, 401] width 336 height 29
type input "67663 Kaiserslautern • Germany"
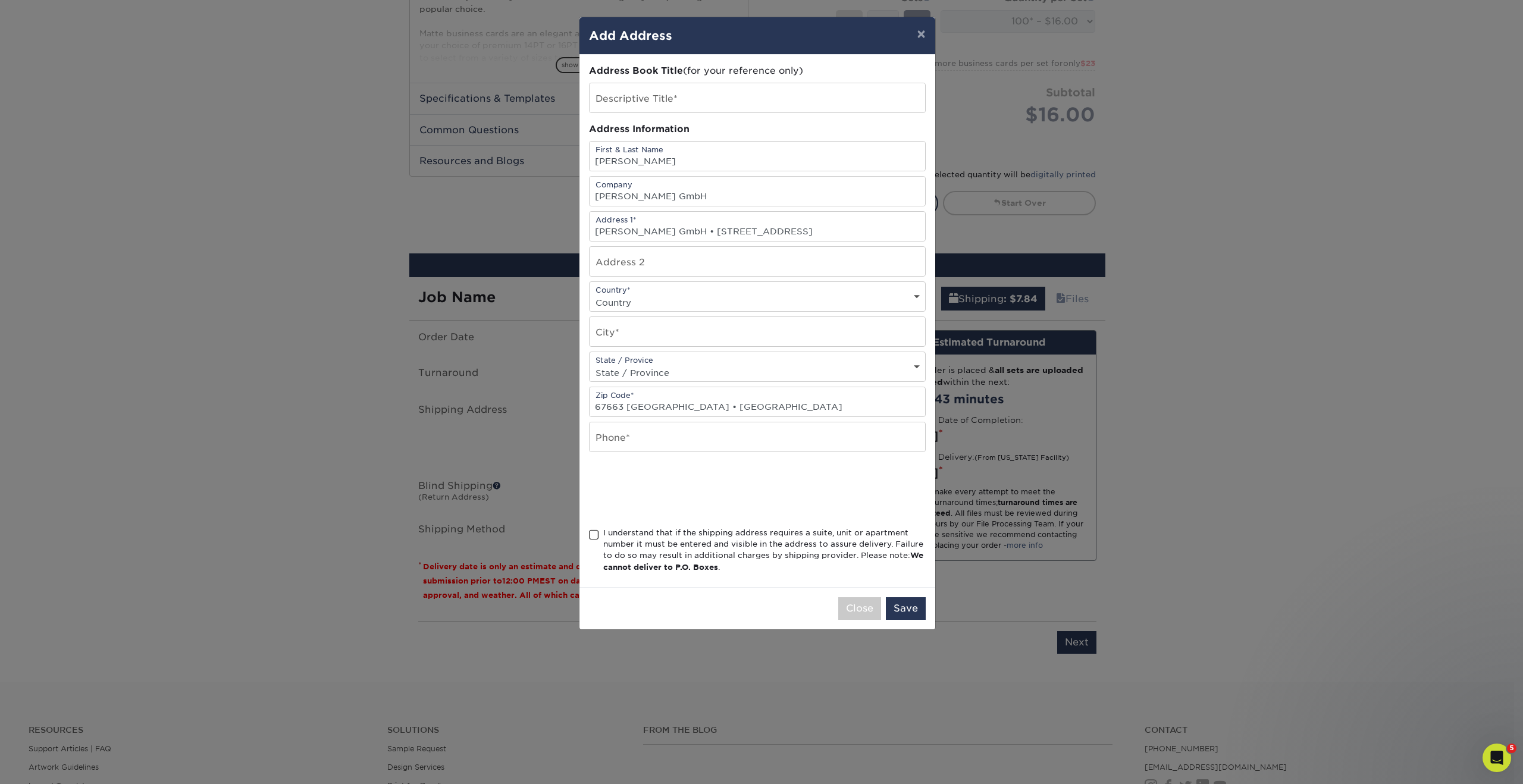
click at [629, 302] on select "Country United States Canada ----------------------------- Afghanistan Albania …" at bounding box center [758, 303] width 336 height 17
select select "DE"
click at [590, 294] on select "Country United States Canada ----------------------------- Afghanistan Albania …" at bounding box center [758, 303] width 336 height 17
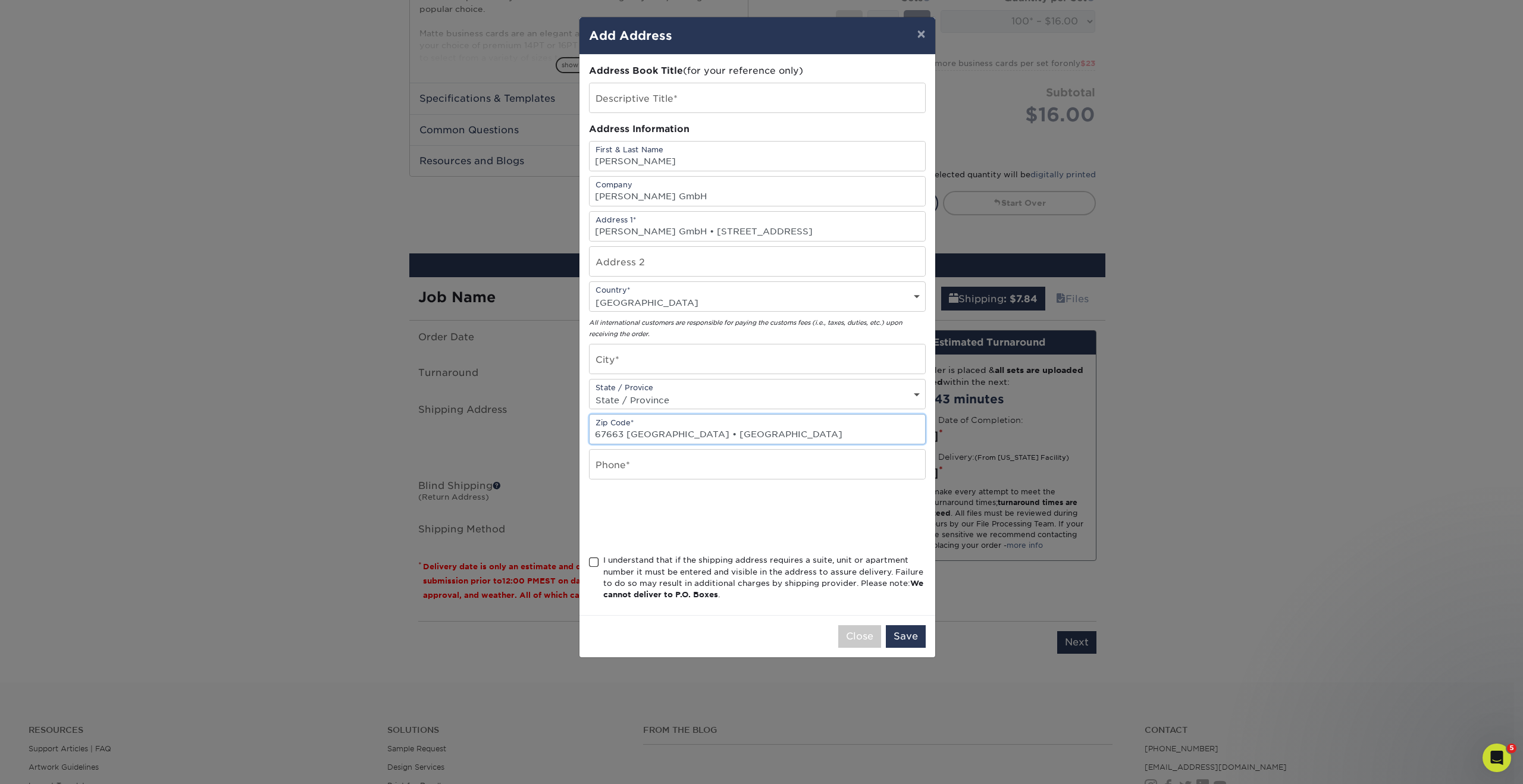
type input "67663"
click at [663, 365] on input "Kaiserslautern • Germany" at bounding box center [758, 359] width 336 height 29
drag, startPoint x: 663, startPoint y: 365, endPoint x: 791, endPoint y: 364, distance: 128.0
click at [791, 364] on input "Kaiserslautern • Germany" at bounding box center [758, 359] width 336 height 29
type input "Kaiserslautern"
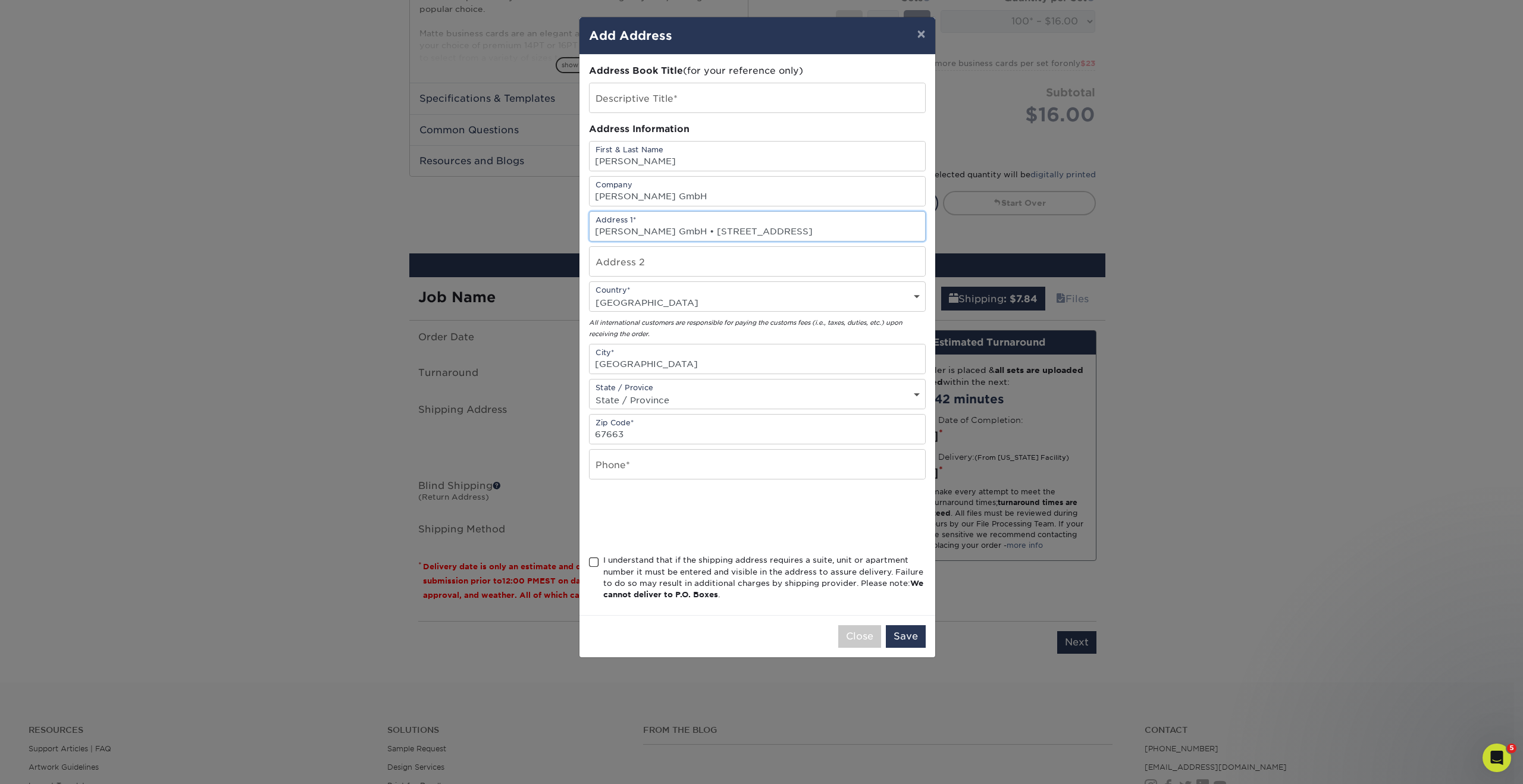
drag, startPoint x: 717, startPoint y: 231, endPoint x: 504, endPoint y: 229, distance: 213.0
click at [504, 229] on div "× Add Address Address Book Title (for your reference only) Descriptive Title* A…" at bounding box center [762, 392] width 1523 height 784
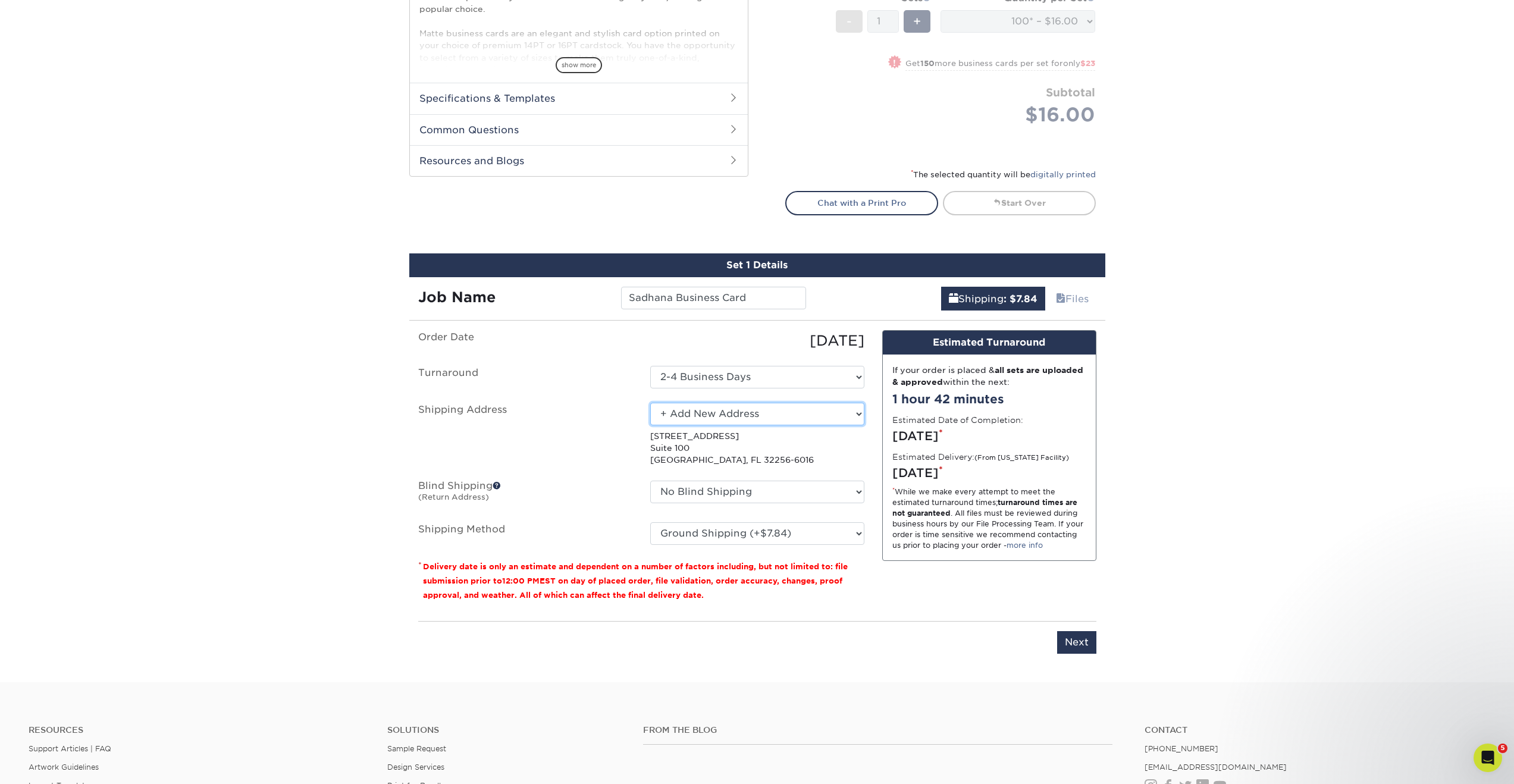
click at [814, 418] on select "Select One Bob Evans Direct Predator Group SADHANA VENKATARAMAN germany Billard…" at bounding box center [757, 414] width 214 height 23
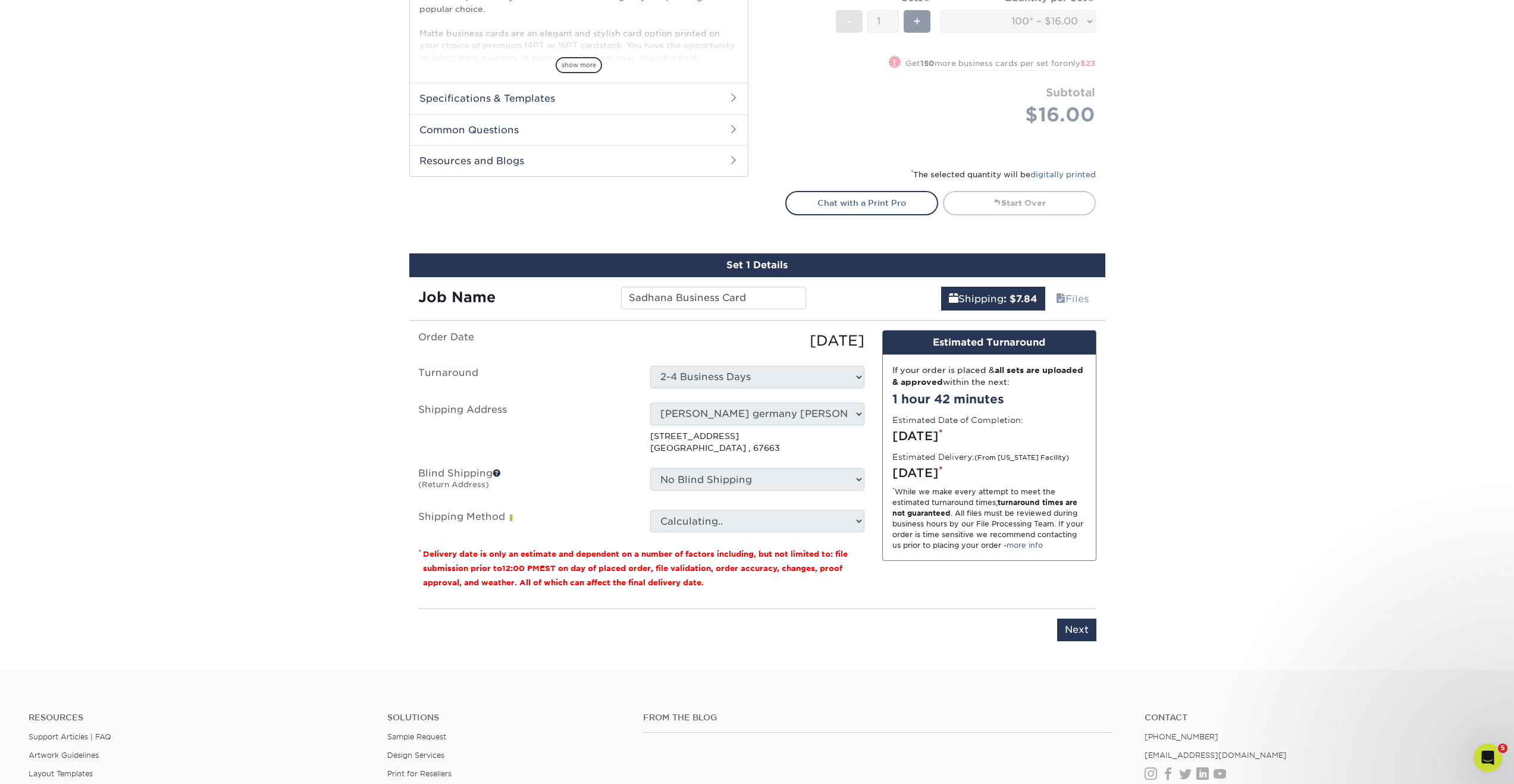
click at [808, 425] on div "Select One Bob Evans Direct Predator Group SADHANA VENKATARAMAN germany Billard…" at bounding box center [757, 429] width 232 height 52
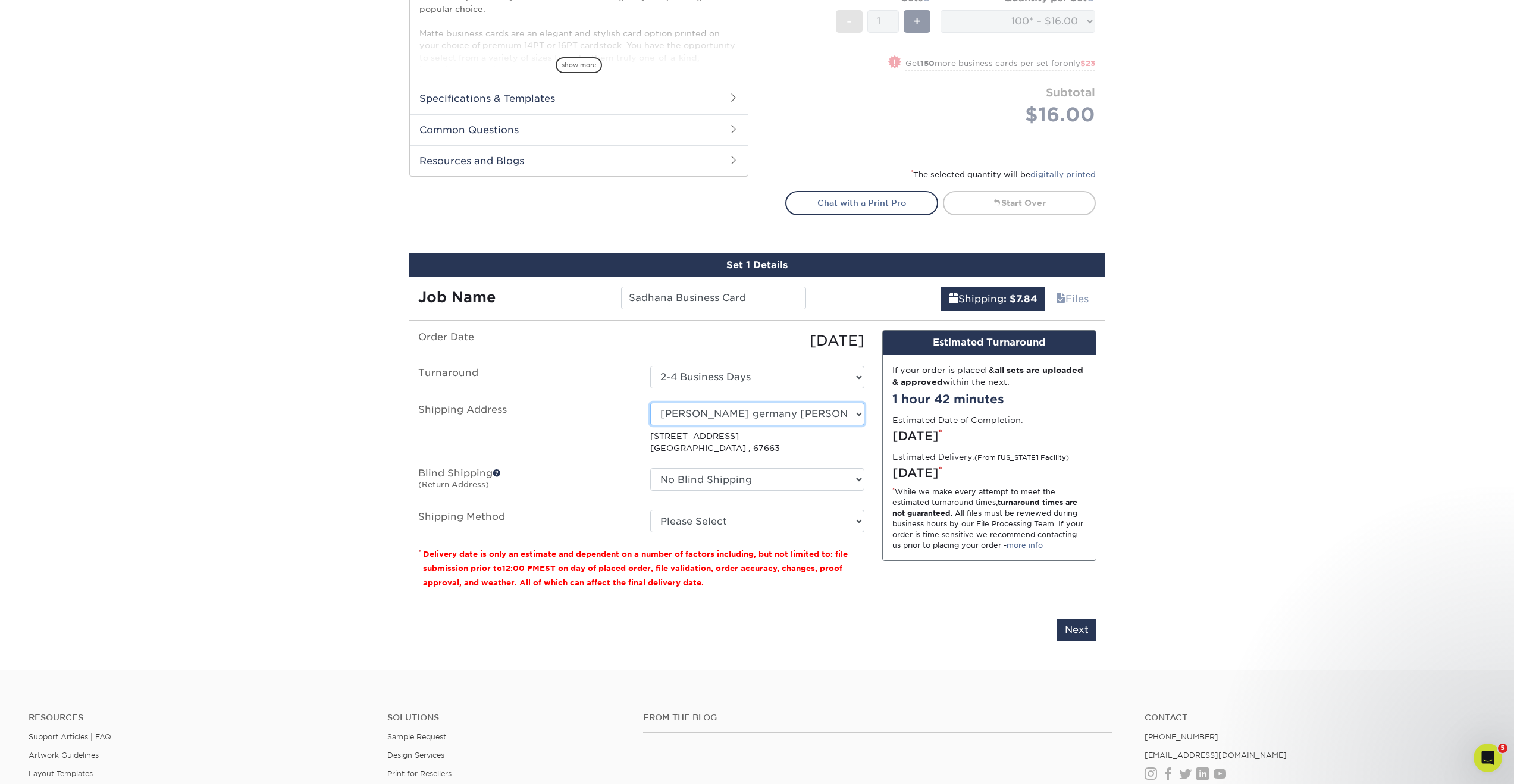
click at [855, 411] on select "Select One Bob Evans Direct Predator Group SADHANA VENKATARAMAN germany Billard…" at bounding box center [757, 414] width 214 height 23
select select "newaddress"
click at [650, 403] on select "Select One Bob Evans Direct Predator Group SADHANA VENKATARAMAN germany Billard…" at bounding box center [757, 414] width 214 height 23
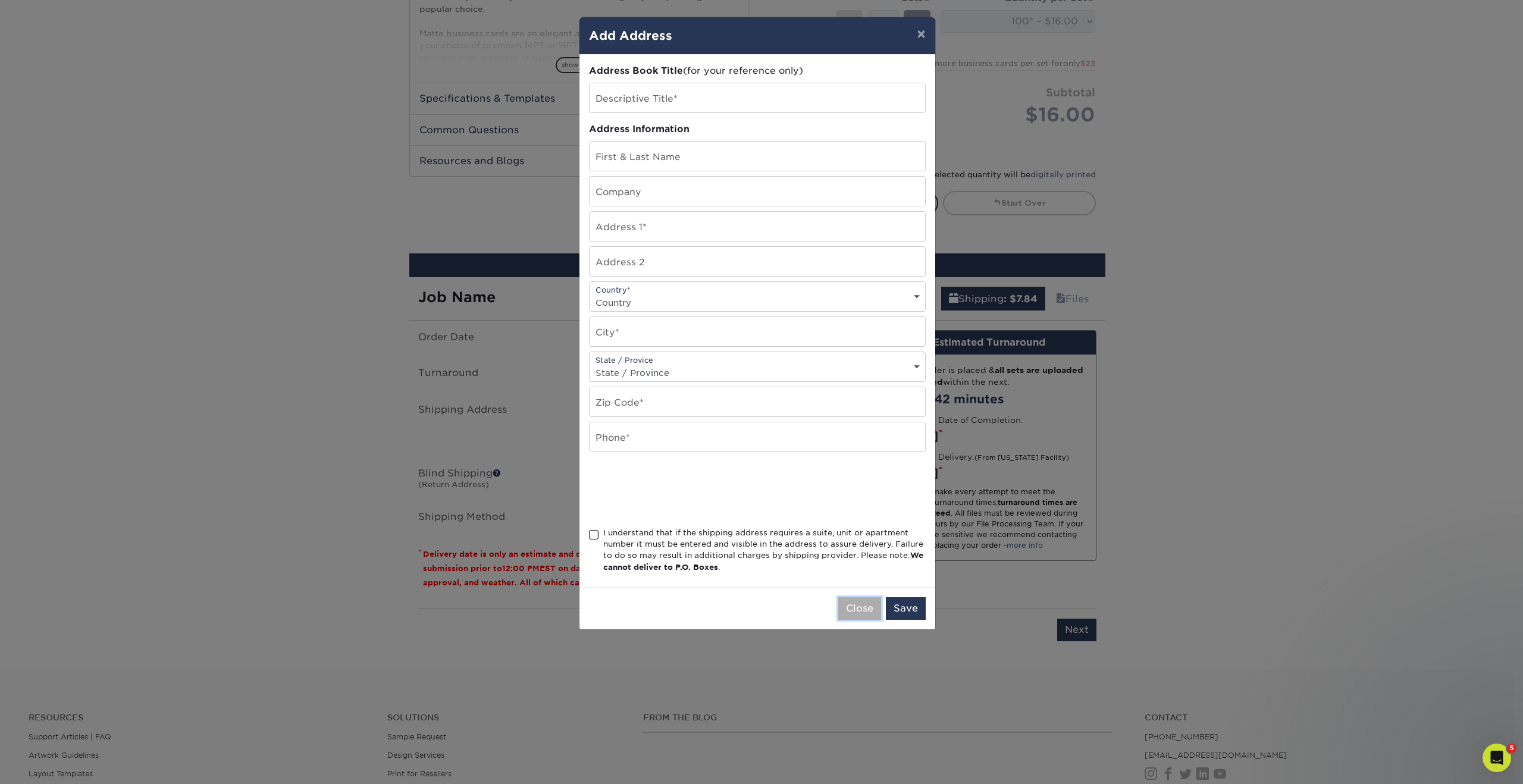
click at [872, 602] on button "Close" at bounding box center [859, 608] width 43 height 23
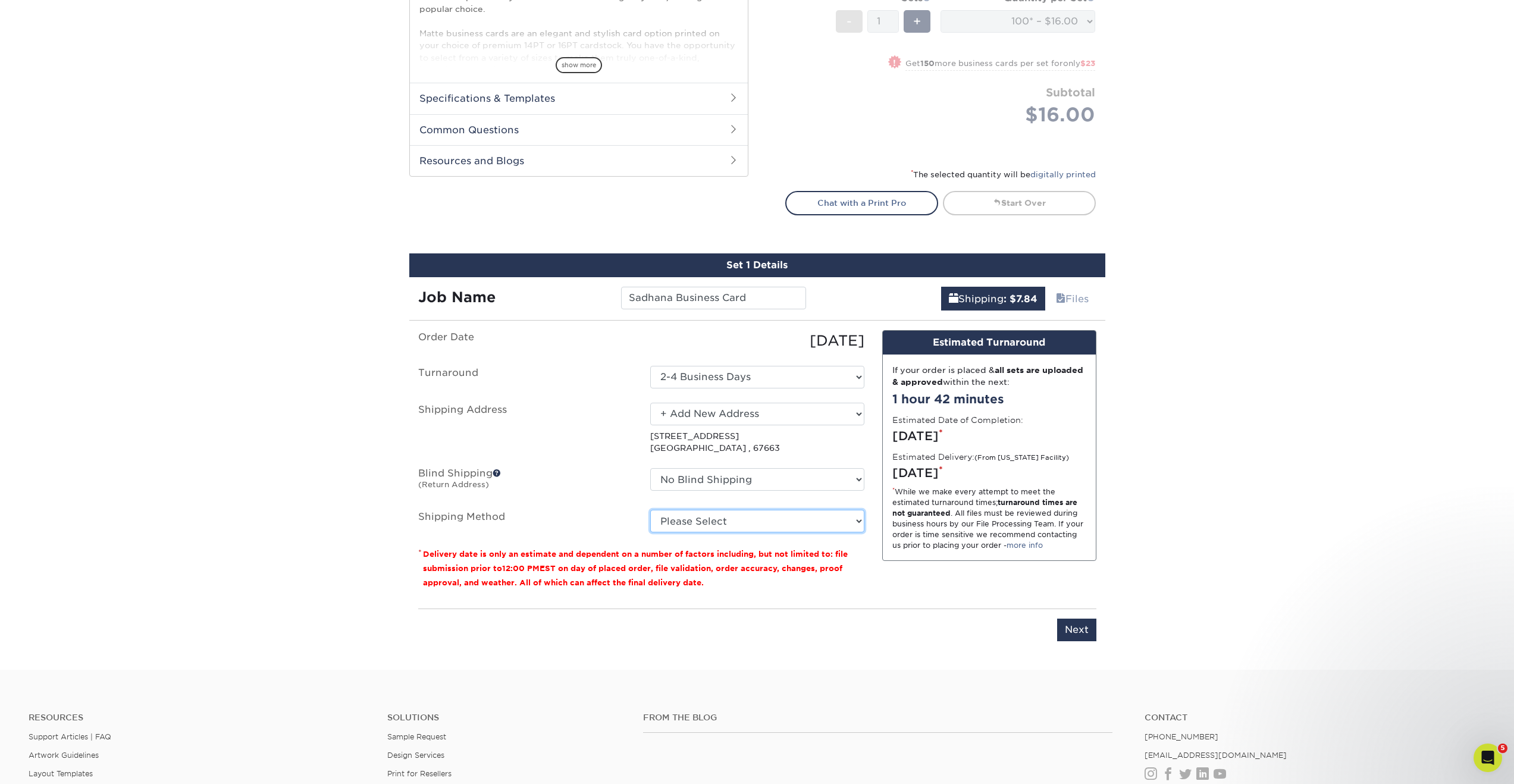
click at [780, 522] on select "Please Select Saver (+$51.28) Worldwide Express (+$51.65) Worldwide Expedited (…" at bounding box center [757, 521] width 214 height 23
click at [815, 511] on select "Please Select Saver (+$51.28) Worldwide Express (+$51.65) Worldwide Expedited (…" at bounding box center [757, 521] width 214 height 23
click at [690, 519] on select "Please Select Saver (+$51.28) Worldwide Express (+$51.65) Worldwide Expedited (…" at bounding box center [757, 521] width 214 height 23
click at [785, 524] on select "Please Select Saver (+$51.28) Worldwide Express (+$51.65) Worldwide Expedited (…" at bounding box center [757, 521] width 214 height 23
click at [853, 515] on select "Please Select Saver (+$51.28) Worldwide Express (+$51.65) Worldwide Expedited (…" at bounding box center [757, 521] width 214 height 23
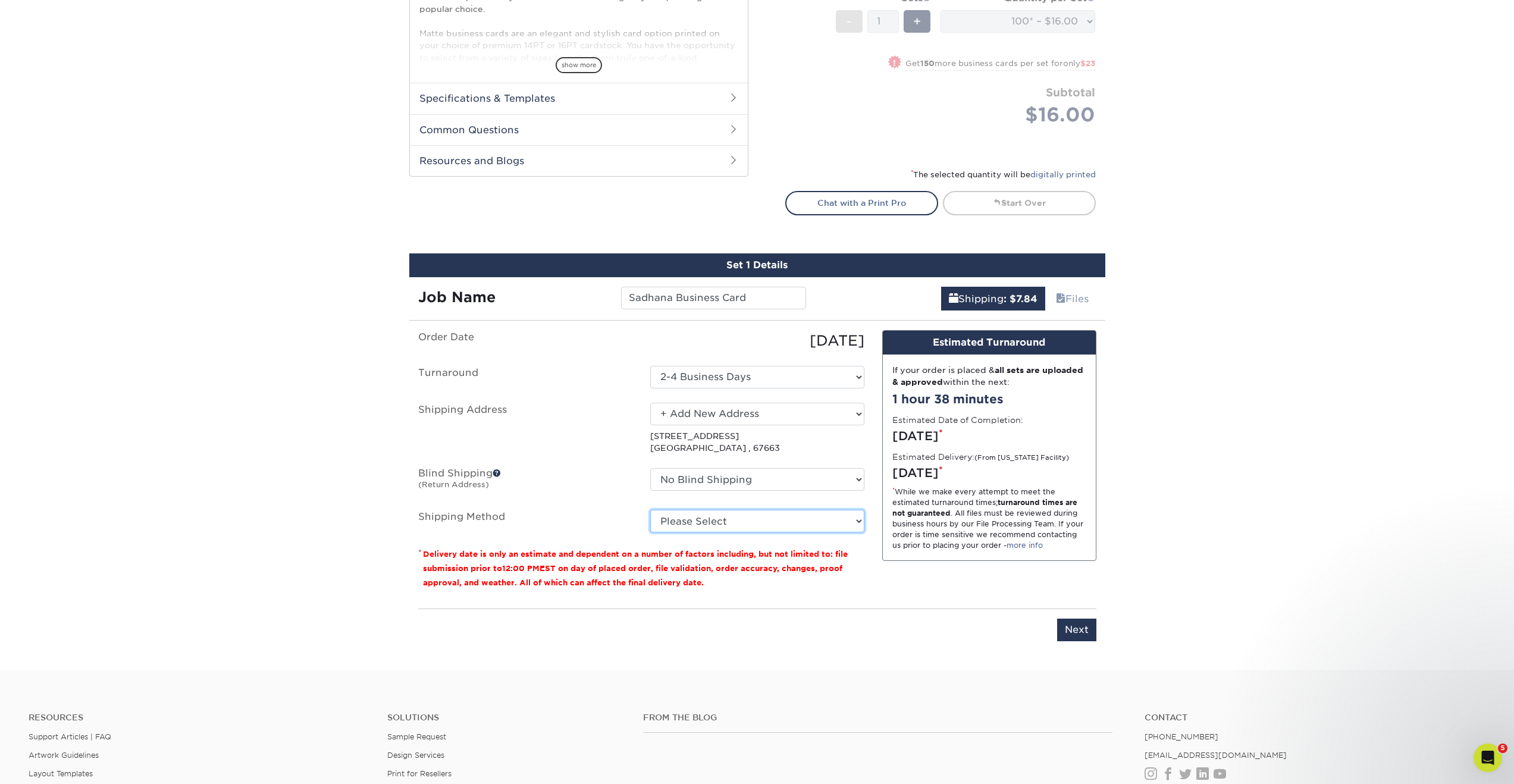
click at [695, 527] on select "Please Select Saver (+$51.28) Worldwide Express (+$51.65) Worldwide Expedited (…" at bounding box center [757, 521] width 214 height 23
click at [688, 410] on select "Select One Bob Evans Direct Predator Group SADHANA VENKATARAMAN germany Billard…" at bounding box center [757, 414] width 214 height 23
click at [804, 522] on select "Please Select Saver (+$51.28) Worldwide Express (+$51.65) Worldwide Expedited (…" at bounding box center [757, 521] width 214 height 23
select select "-1"
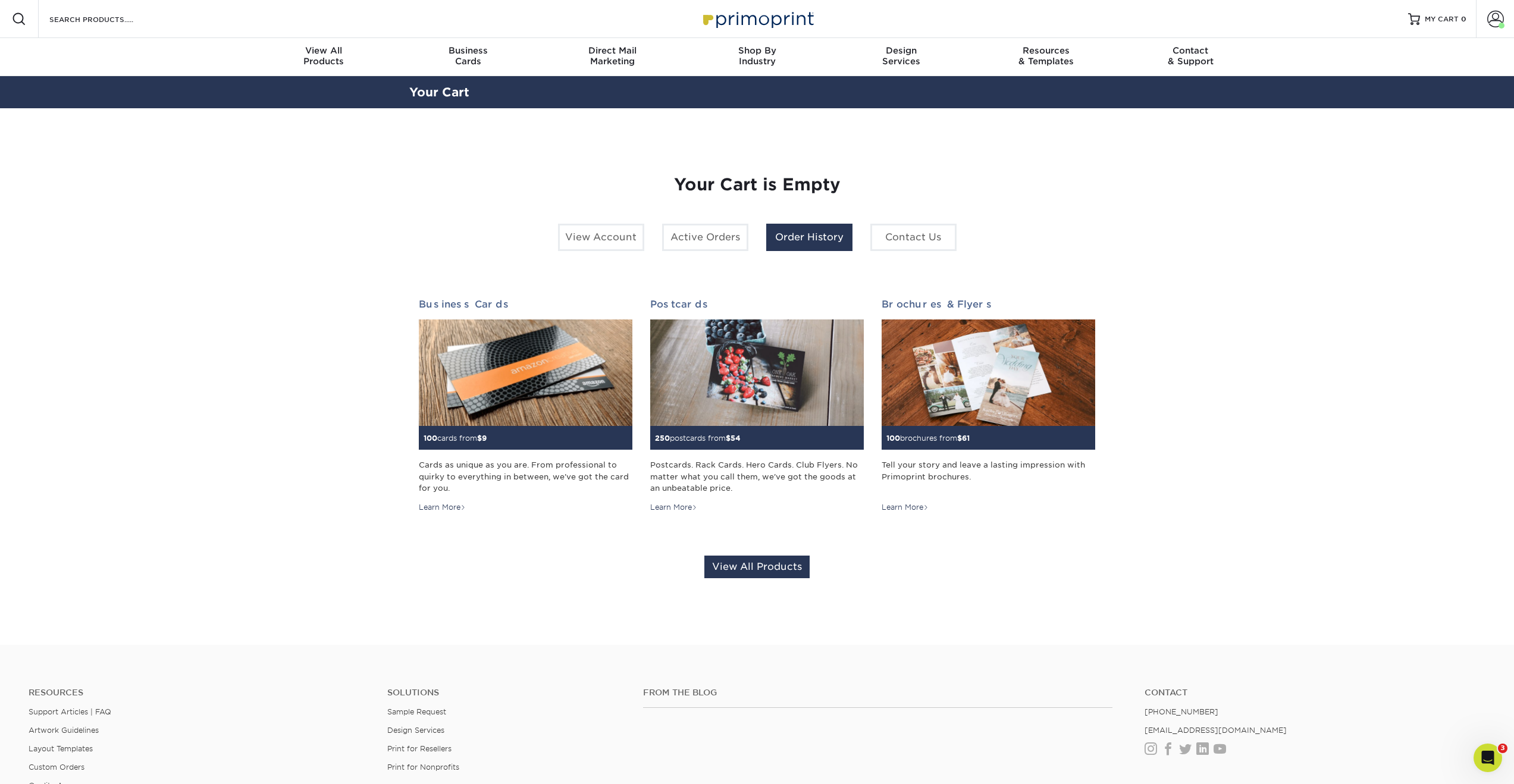
click at [797, 242] on link "Order History" at bounding box center [809, 237] width 86 height 28
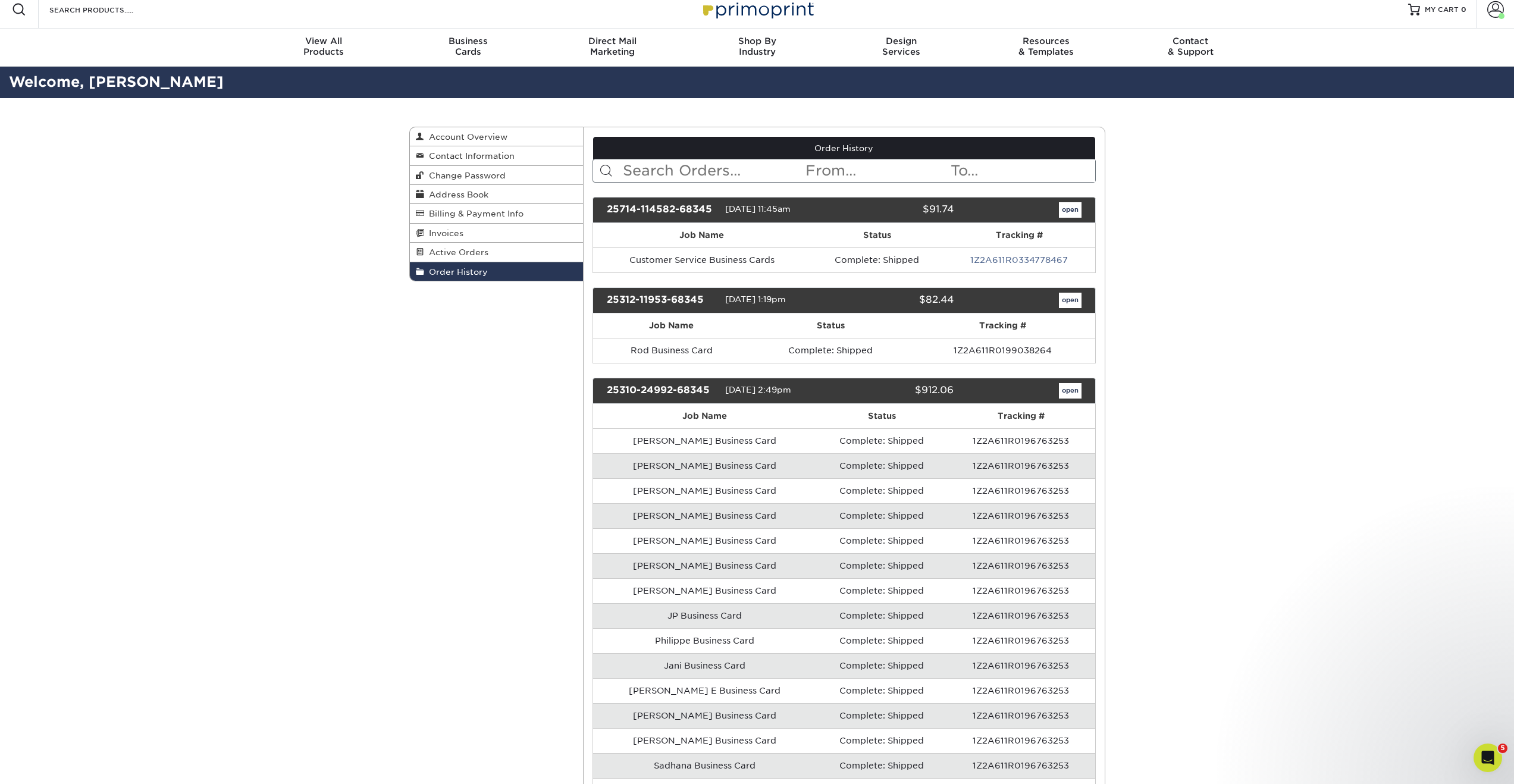
scroll to position [13, 0]
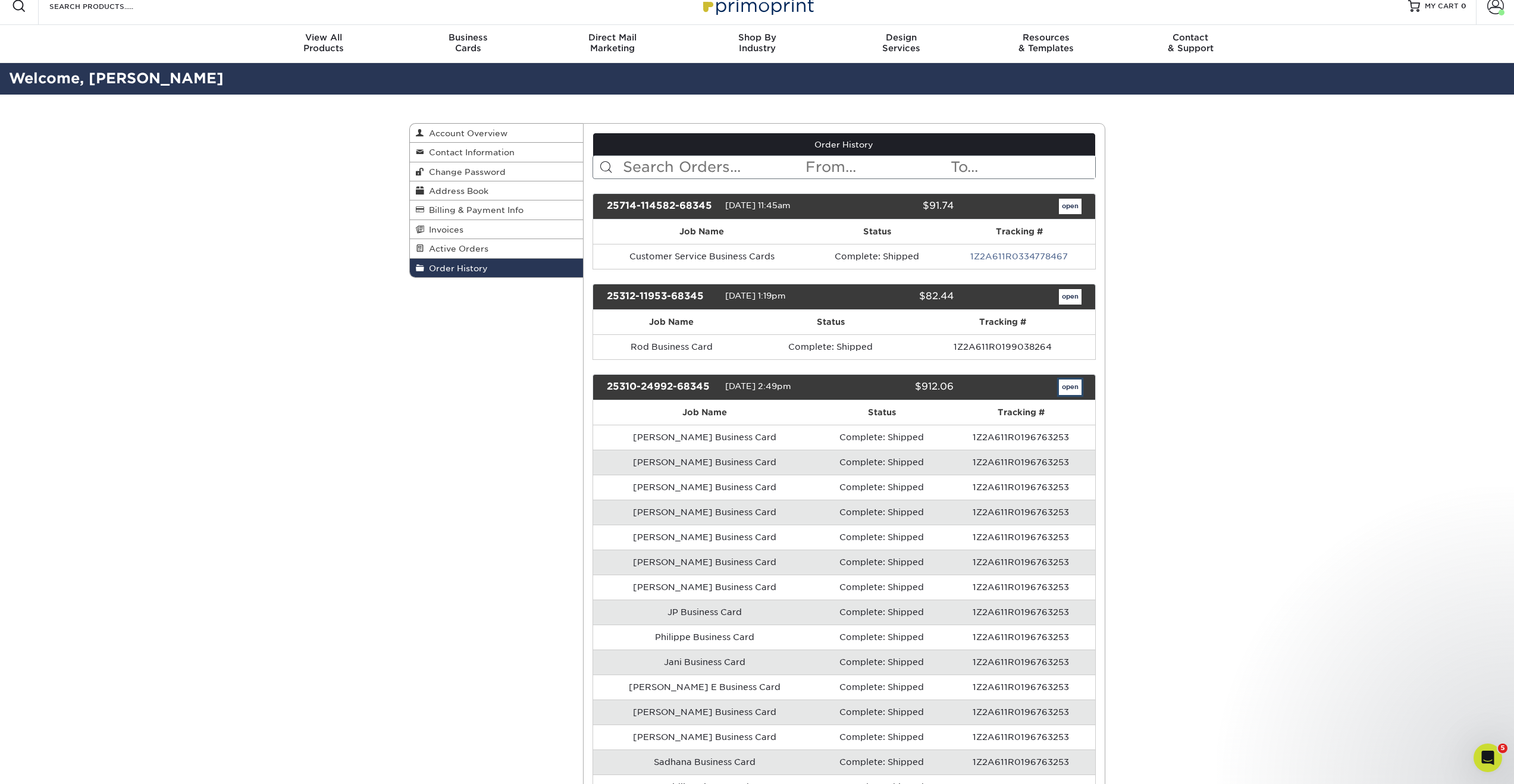
click at [1059, 392] on link "open" at bounding box center [1069, 388] width 23 height 16
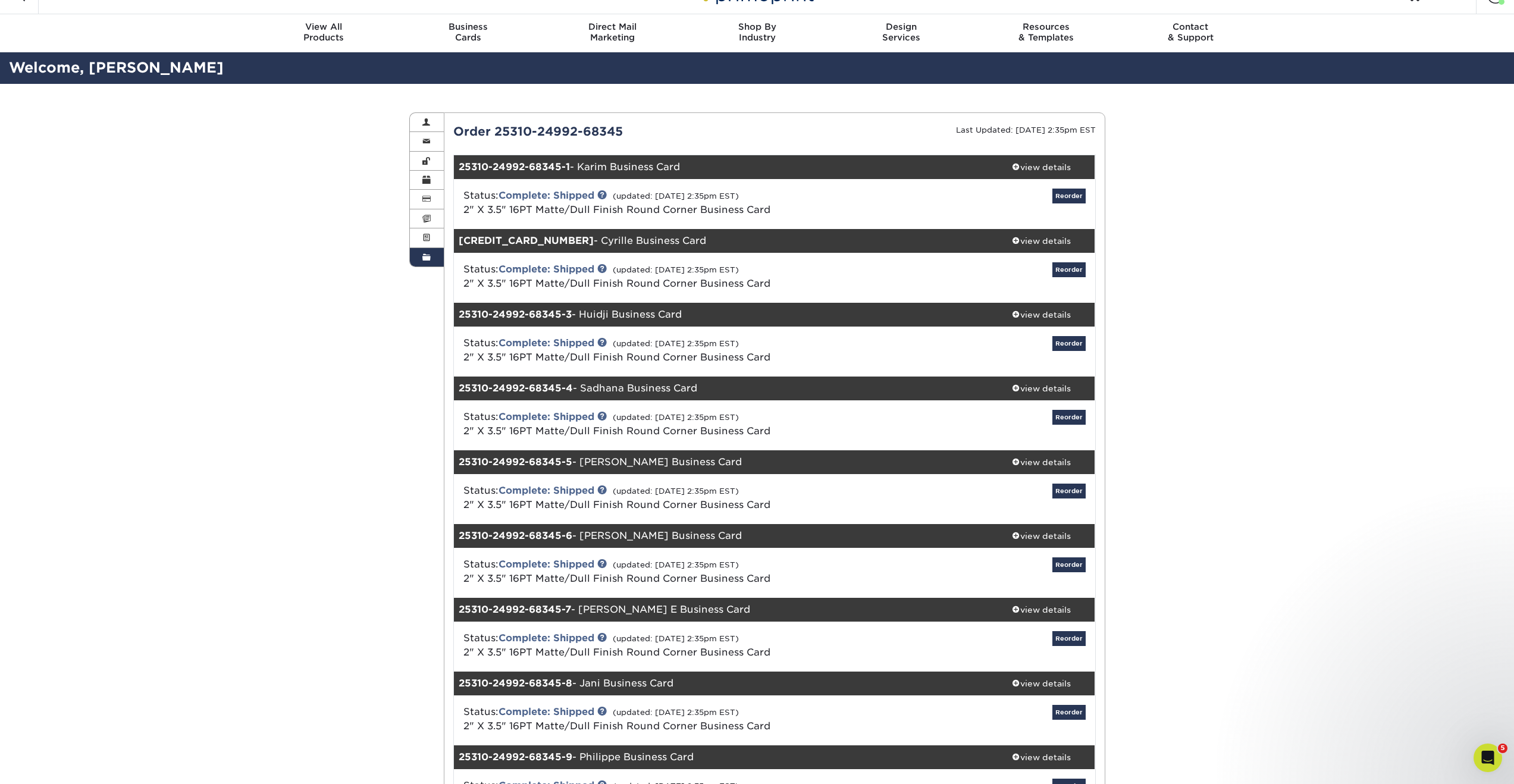
scroll to position [17, 0]
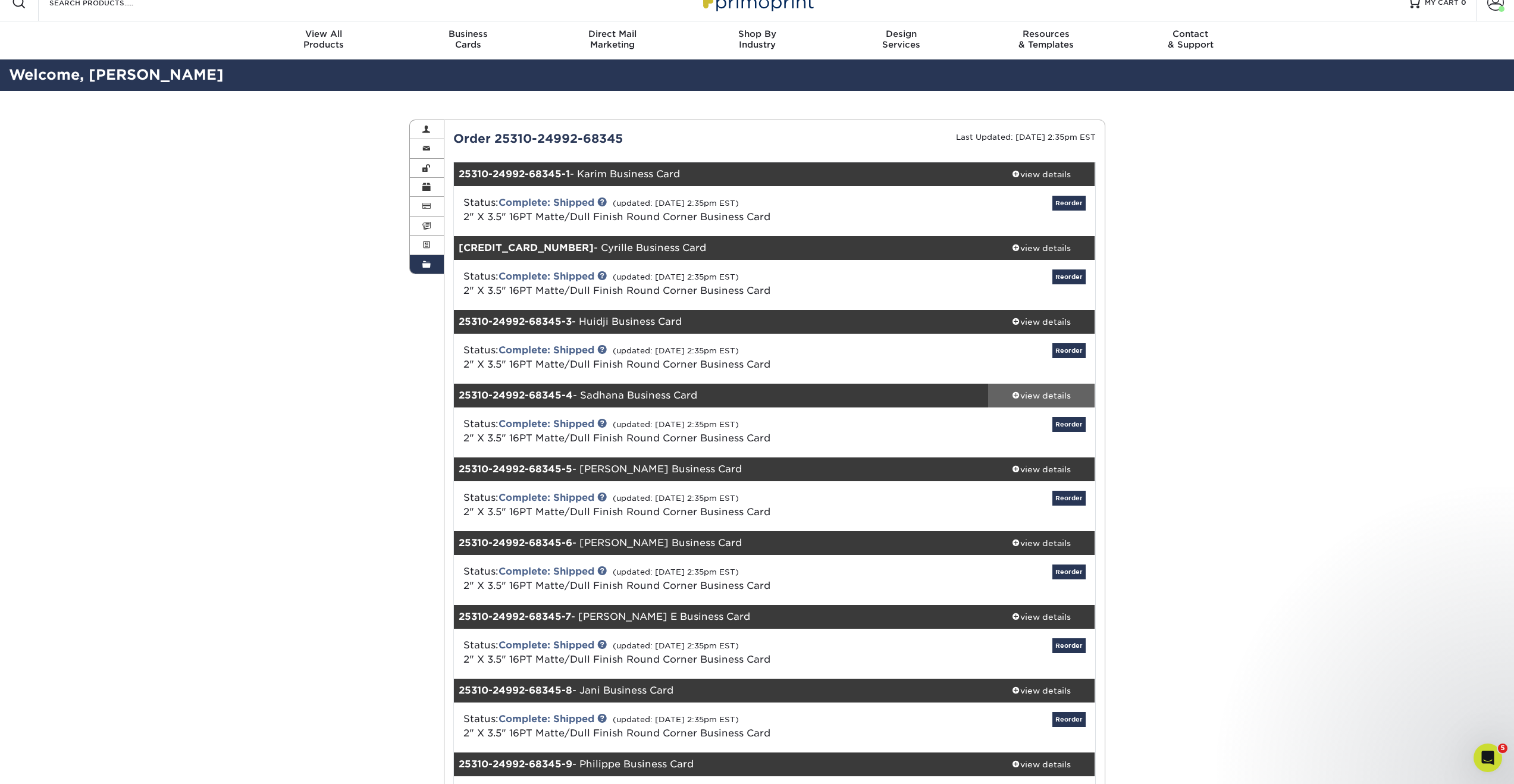
click at [1037, 394] on div "view details" at bounding box center [1042, 395] width 107 height 12
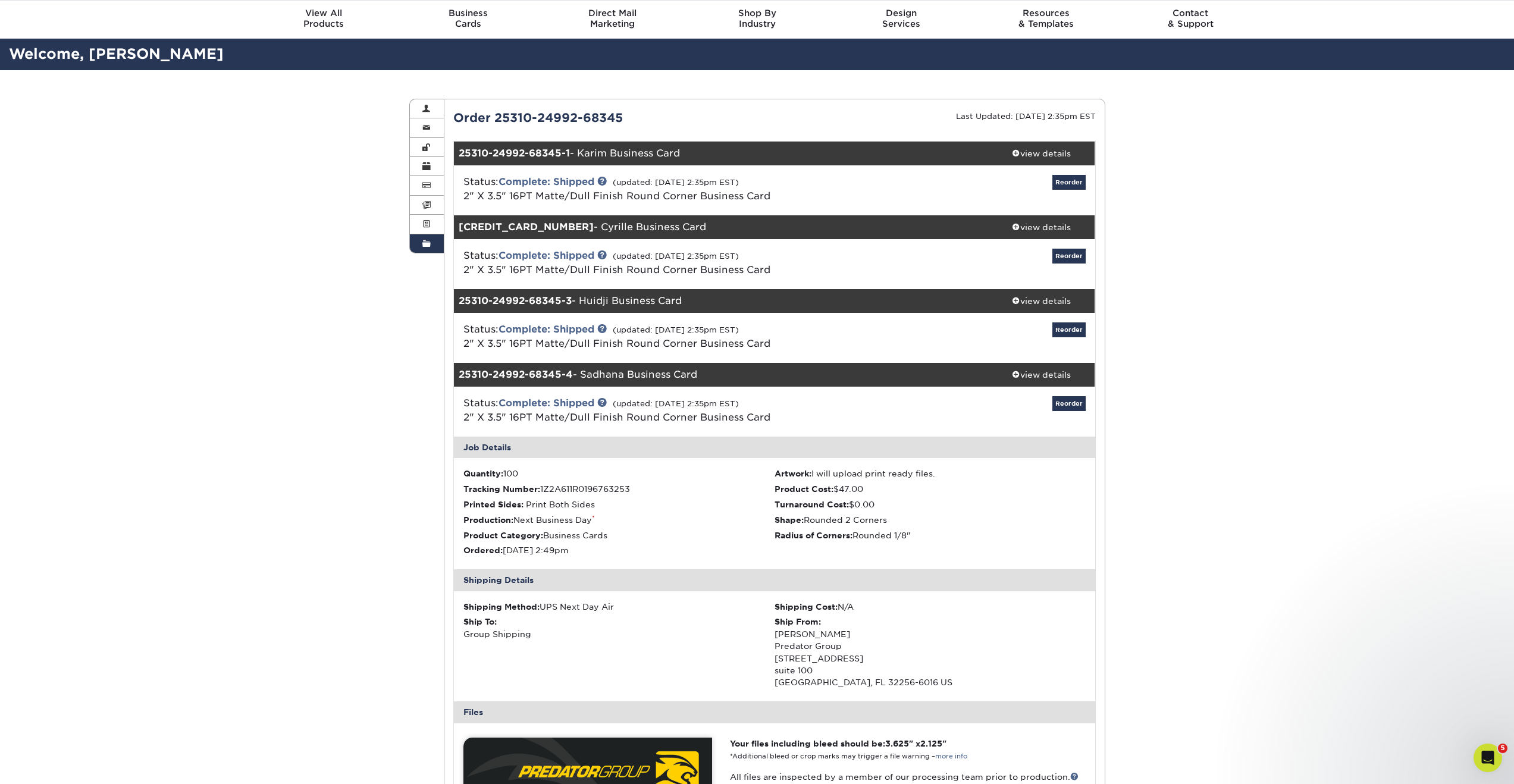
scroll to position [40, 0]
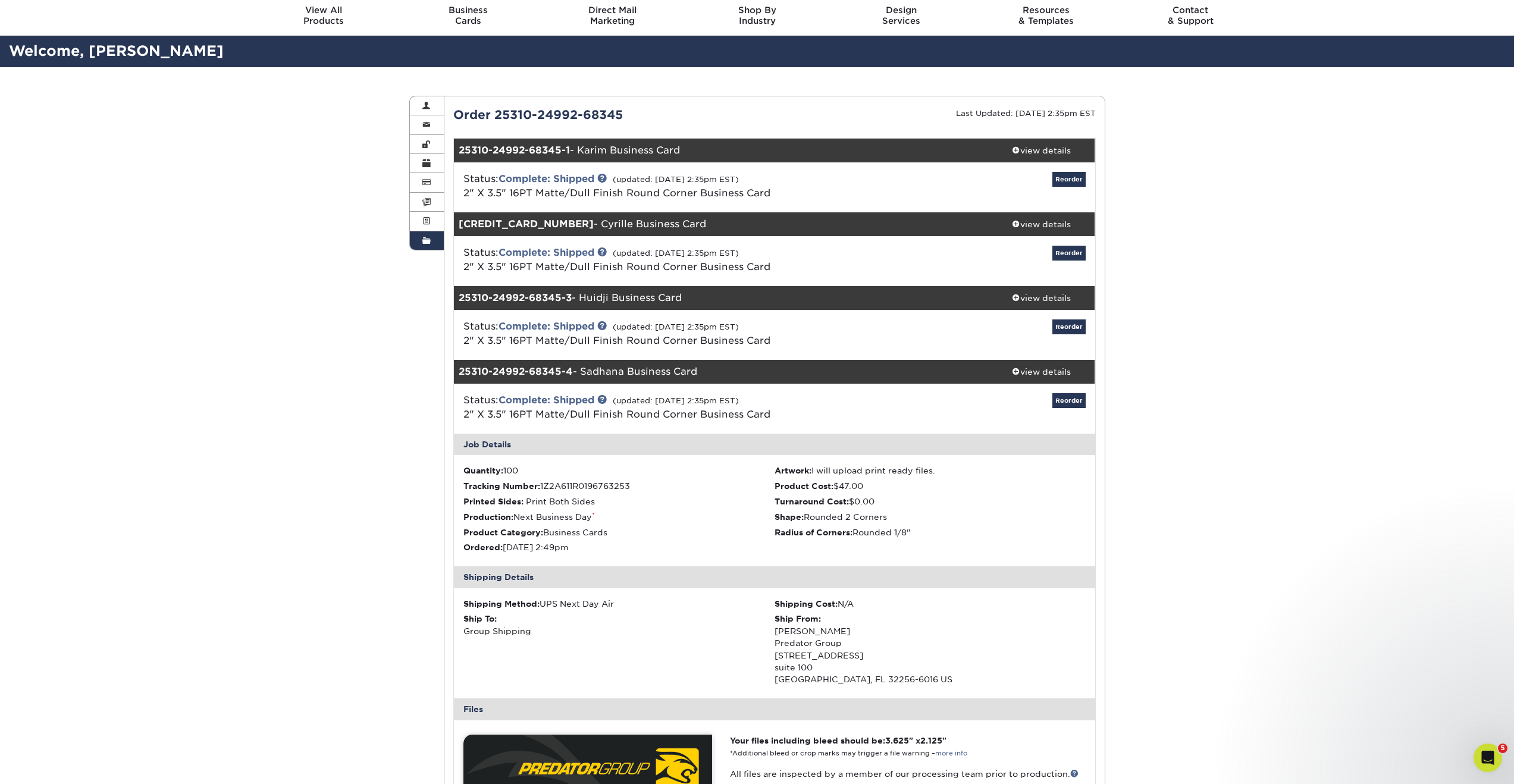
drag, startPoint x: 584, startPoint y: 371, endPoint x: 724, endPoint y: 366, distance: 140.1
click at [724, 366] on div "25310-24992-68345-4 - Sadhana Business Card" at bounding box center [721, 372] width 534 height 24
copy div "Sadhana Business Card"
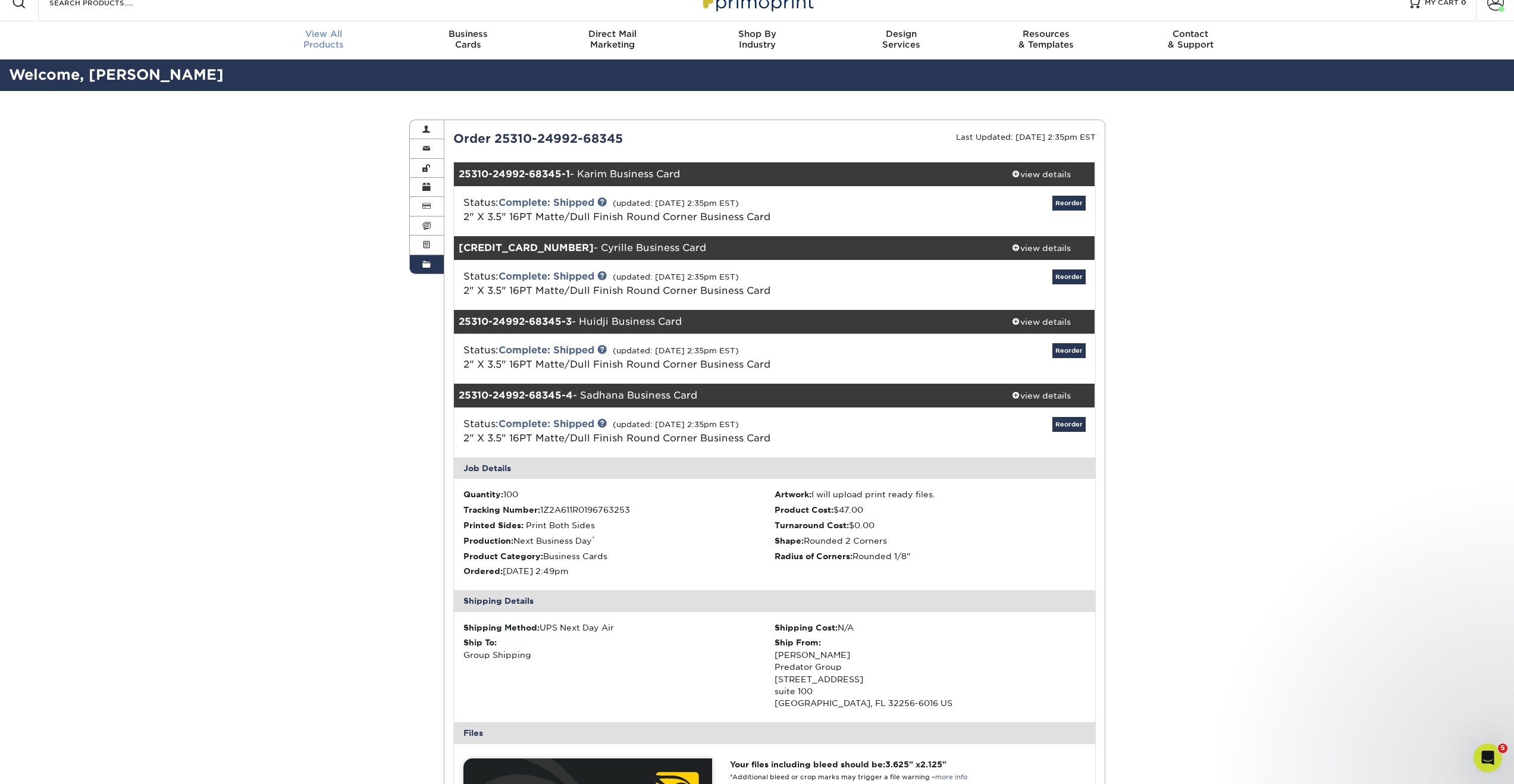
scroll to position [0, 0]
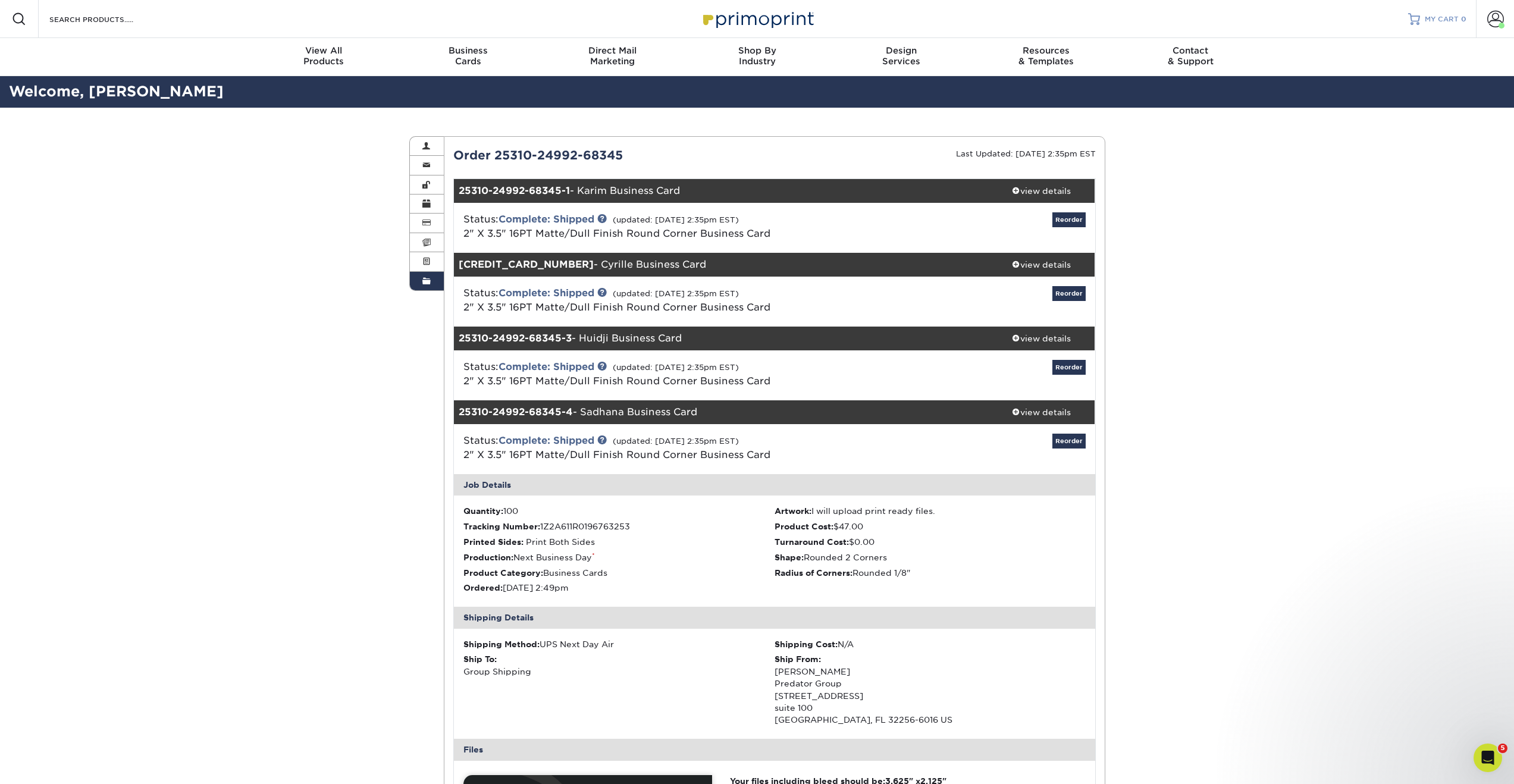
click at [1420, 19] on div at bounding box center [1414, 19] width 12 height 12
